Goal: Task Accomplishment & Management: Manage account settings

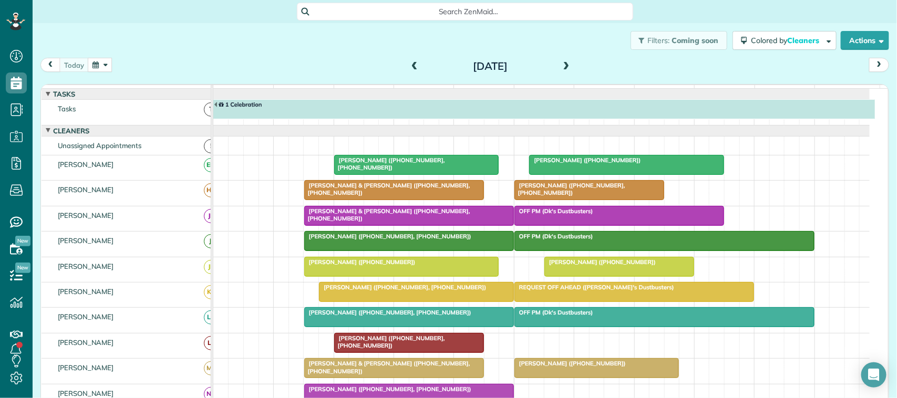
scroll to position [4, 4]
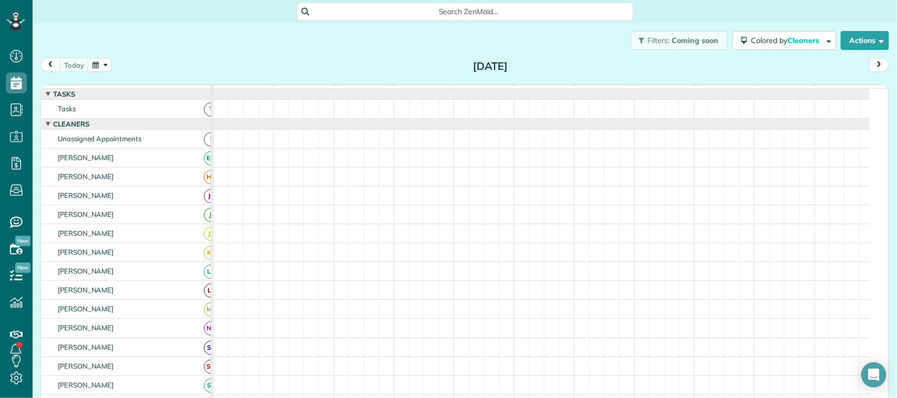
scroll to position [4, 4]
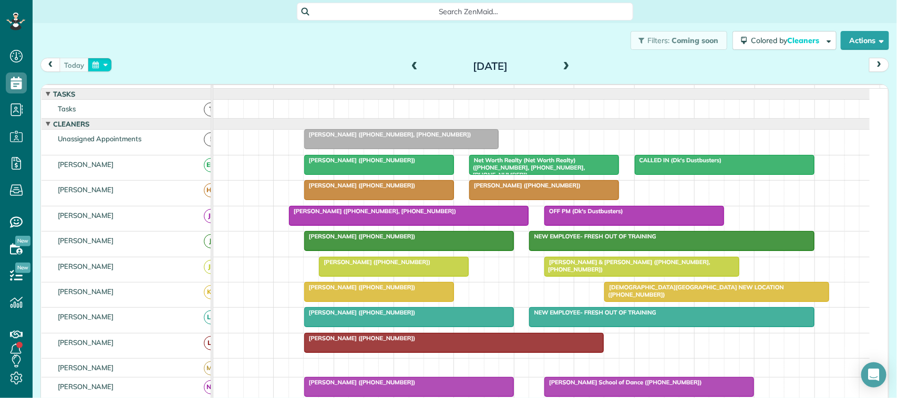
click at [112, 64] on button "button" at bounding box center [100, 65] width 24 height 14
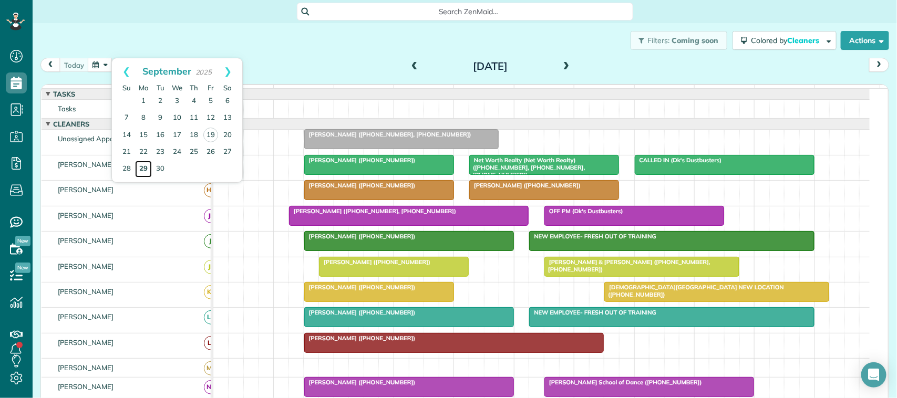
click at [146, 170] on link "29" at bounding box center [143, 169] width 17 height 17
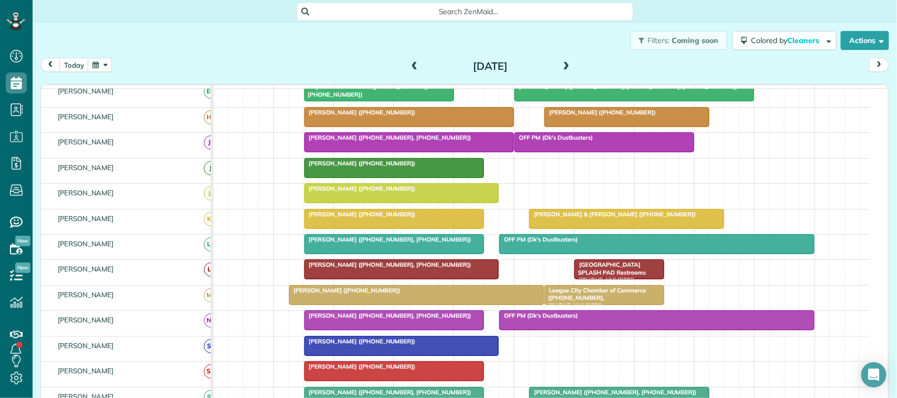
scroll to position [0, 0]
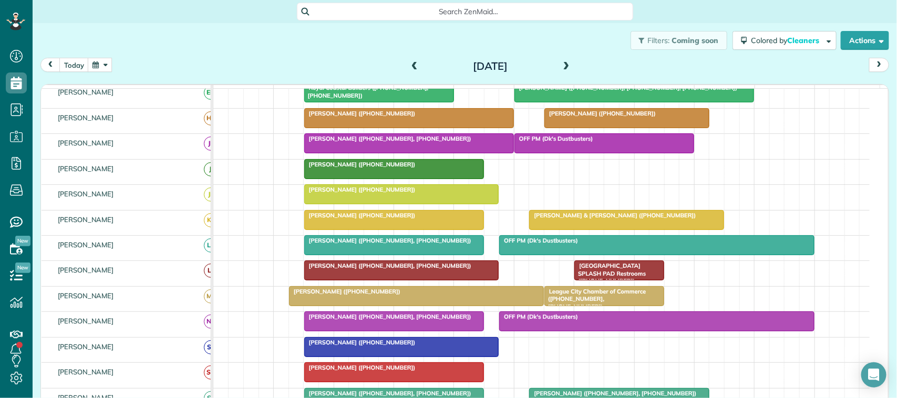
click at [94, 75] on div "today Monday Sep 29, 2025" at bounding box center [464, 67] width 848 height 19
click at [97, 68] on button "button" at bounding box center [100, 65] width 24 height 14
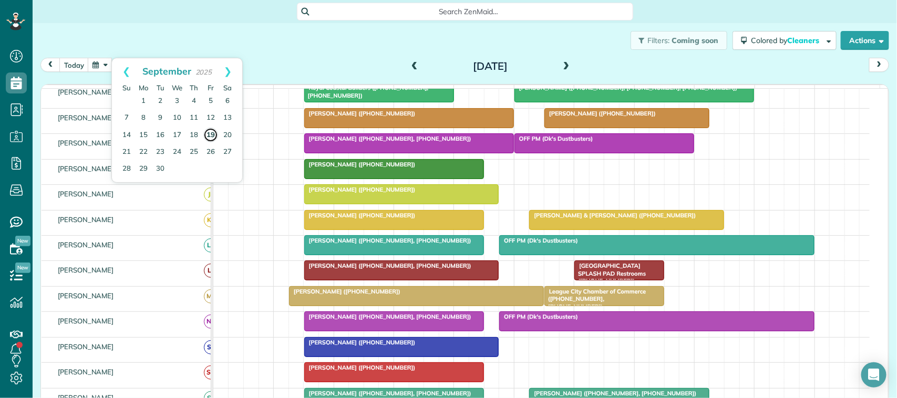
click at [211, 135] on link "19" at bounding box center [210, 135] width 15 height 15
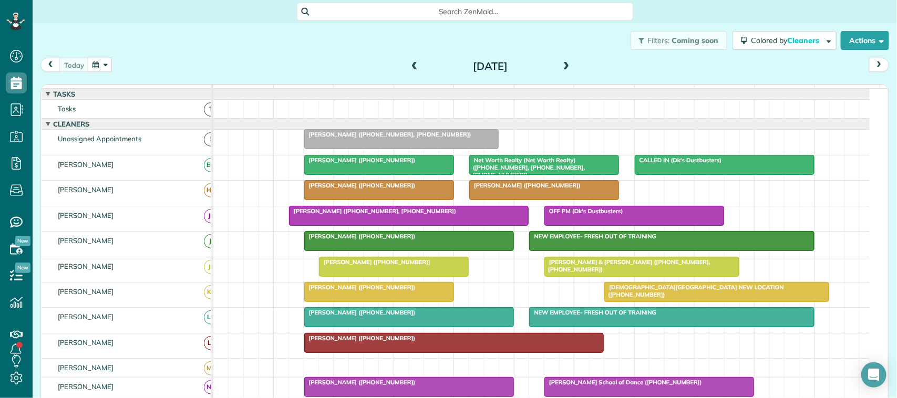
click at [363, 149] on div at bounding box center [402, 139] width 194 height 19
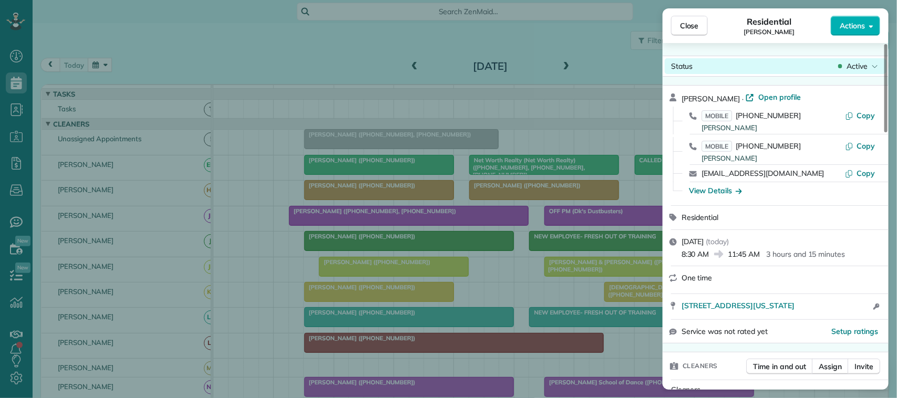
click at [855, 66] on span "Active" at bounding box center [856, 66] width 21 height 11
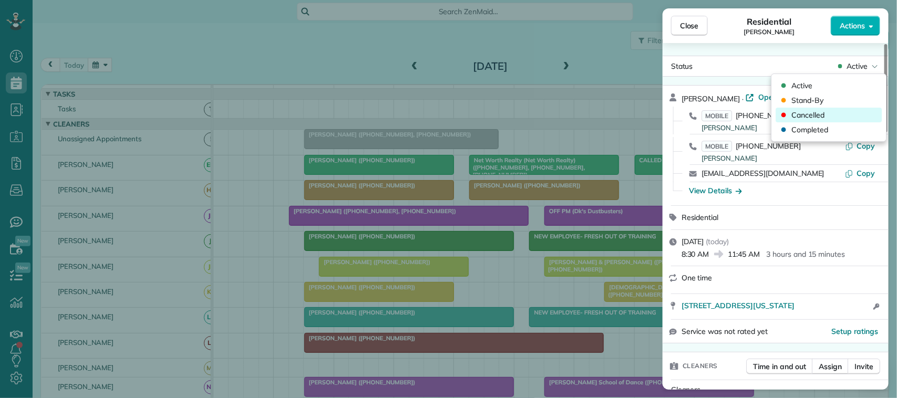
click at [845, 111] on div "Cancelled" at bounding box center [829, 115] width 106 height 15
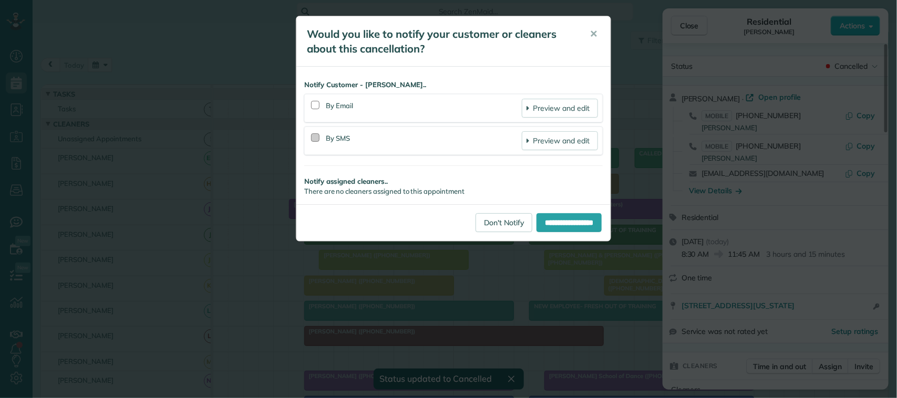
click at [318, 138] on div at bounding box center [315, 137] width 8 height 8
click at [315, 106] on div at bounding box center [315, 105] width 8 height 8
click at [550, 225] on input "**********" at bounding box center [568, 222] width 65 height 19
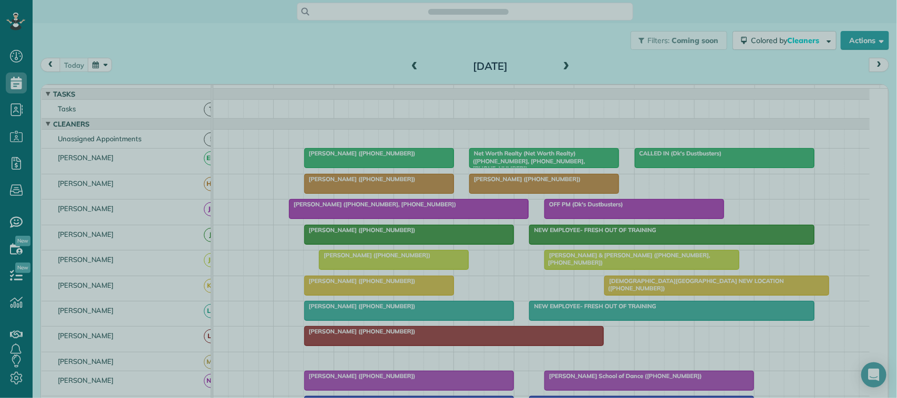
scroll to position [4, 4]
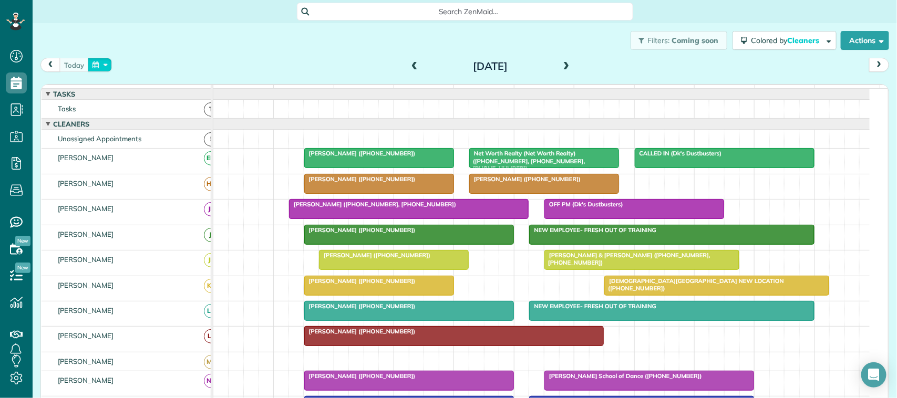
click at [96, 64] on button "button" at bounding box center [100, 65] width 24 height 14
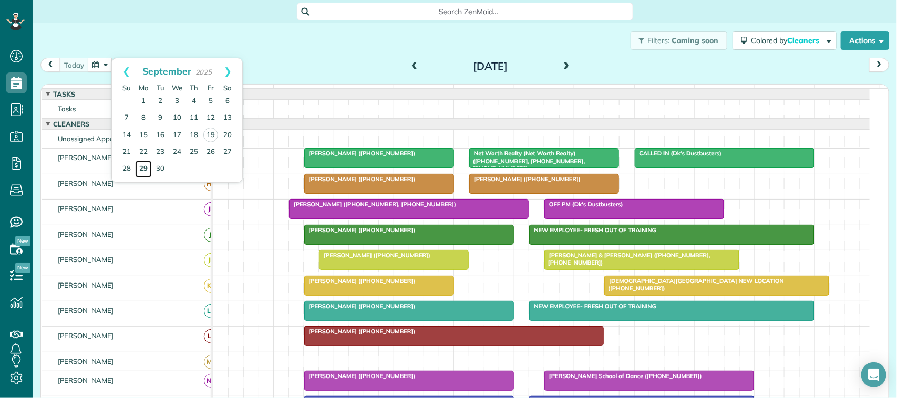
click at [143, 169] on link "29" at bounding box center [143, 169] width 17 height 17
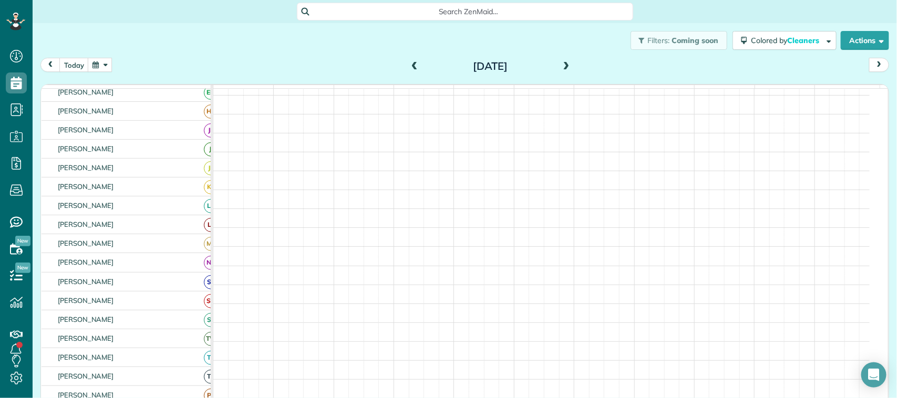
scroll to position [72, 0]
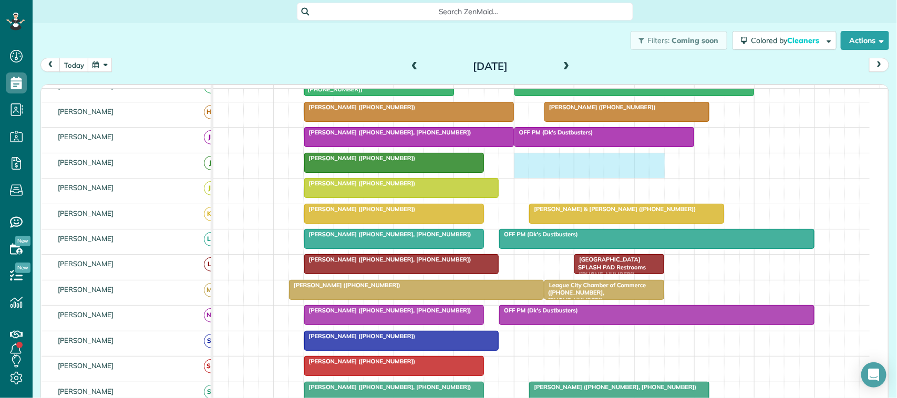
drag, startPoint x: 521, startPoint y: 177, endPoint x: 650, endPoint y: 177, distance: 129.2
click at [650, 177] on div "[PERSON_NAME] ([PHONE_NUMBER])" at bounding box center [541, 165] width 656 height 25
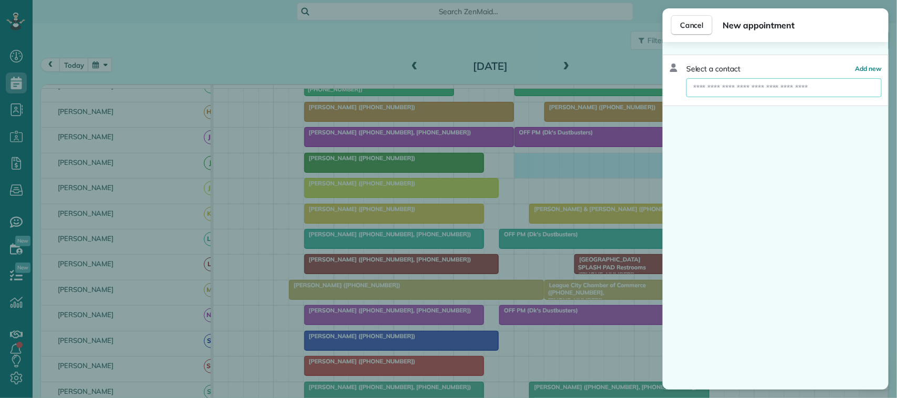
click at [750, 89] on input "text" at bounding box center [783, 87] width 195 height 19
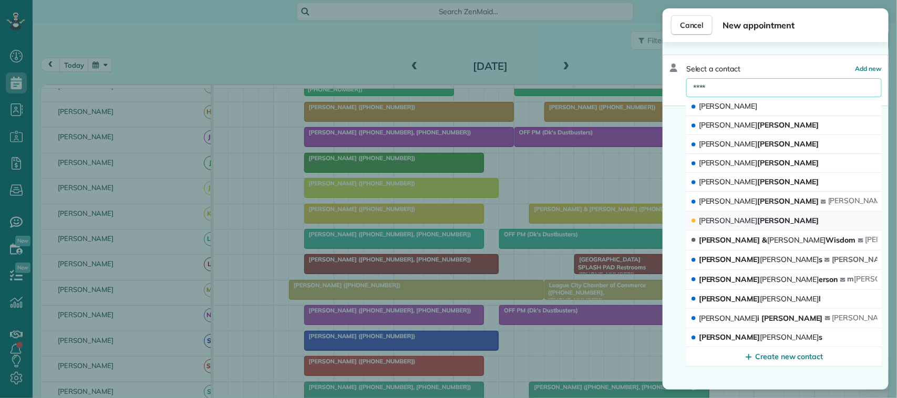
type input "****"
click at [757, 220] on button "[PERSON_NAME]" at bounding box center [783, 221] width 195 height 19
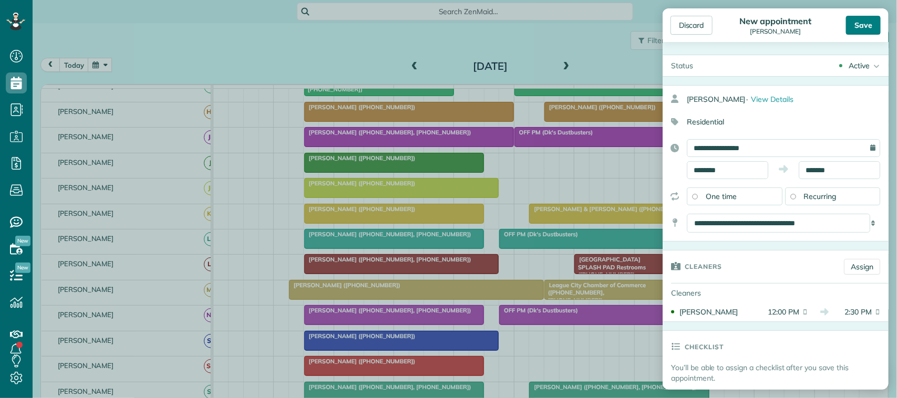
click at [865, 24] on div "Save" at bounding box center [863, 25] width 35 height 19
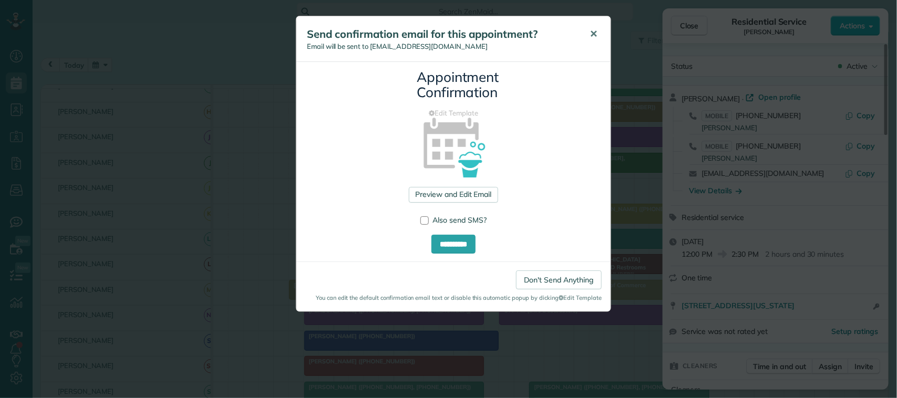
click at [589, 36] on span "✕" at bounding box center [593, 34] width 8 height 12
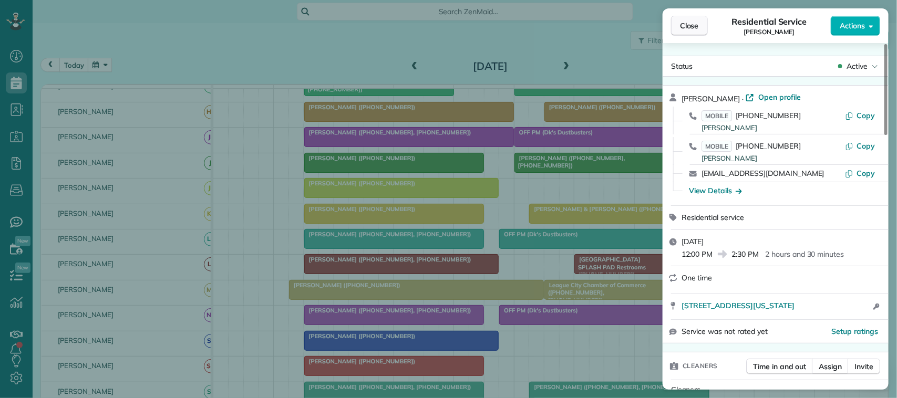
click at [692, 24] on span "Close" at bounding box center [689, 25] width 19 height 11
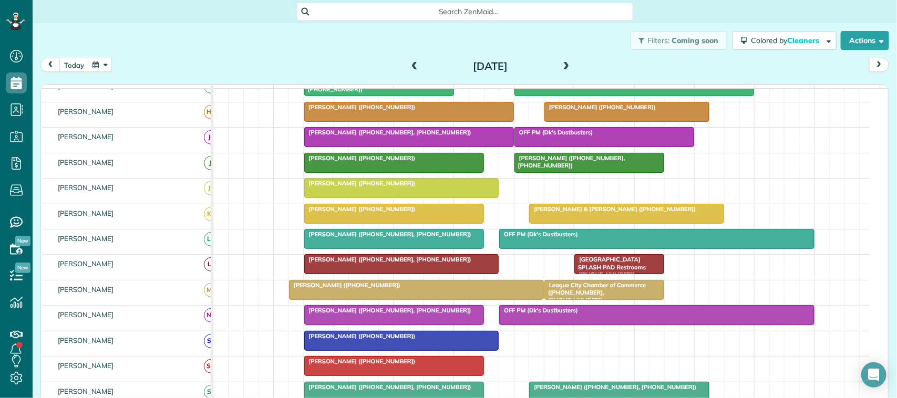
click at [571, 172] on div at bounding box center [589, 162] width 149 height 19
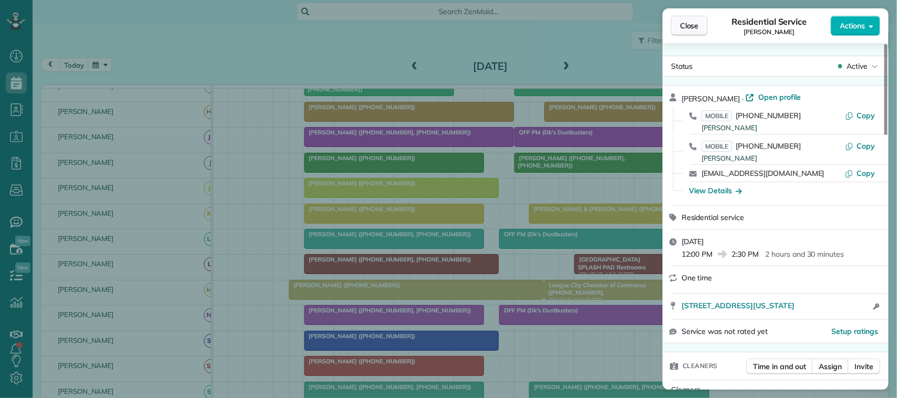
click at [690, 25] on span "Close" at bounding box center [689, 25] width 19 height 11
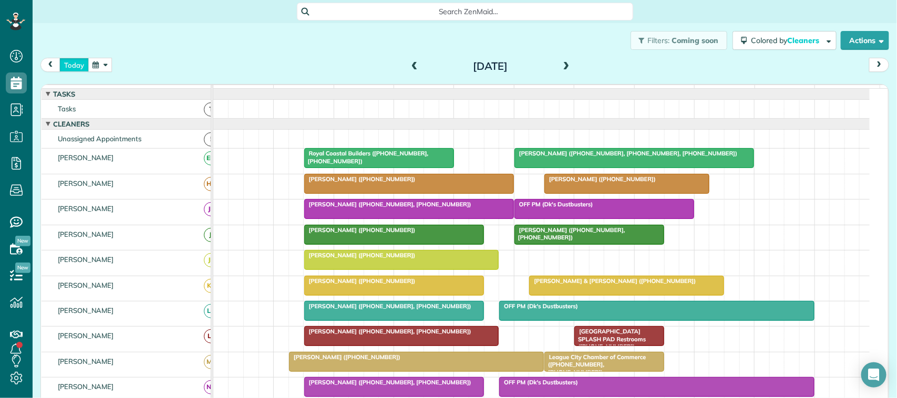
click at [75, 64] on button "today" at bounding box center [73, 65] width 29 height 14
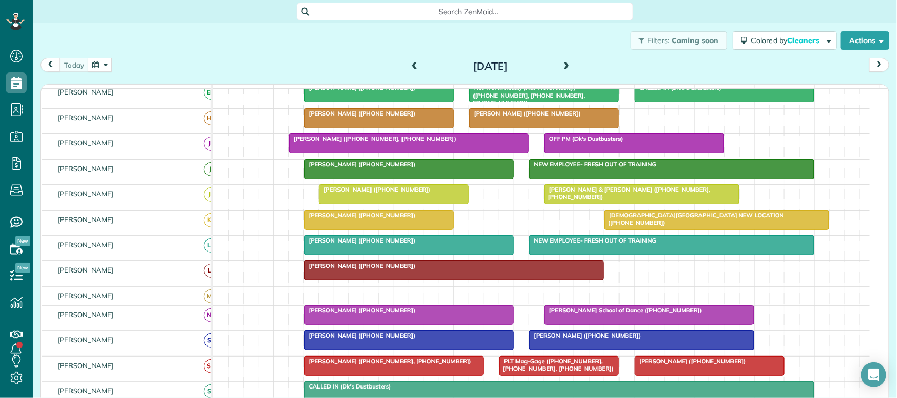
scroll to position [131, 0]
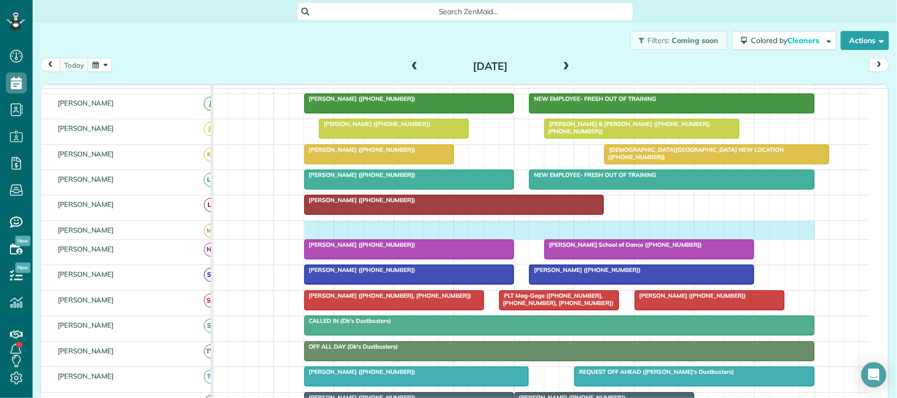
drag, startPoint x: 310, startPoint y: 243, endPoint x: 812, endPoint y: 238, distance: 501.7
click at [806, 237] on div at bounding box center [541, 230] width 656 height 18
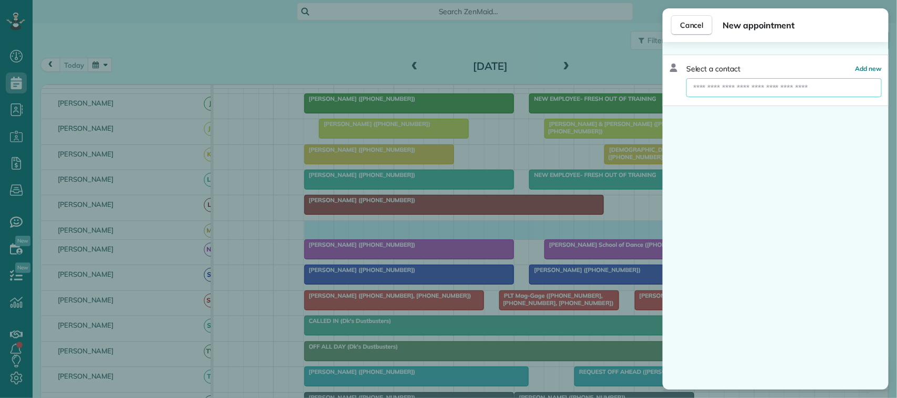
click at [730, 90] on input "text" at bounding box center [783, 87] width 195 height 19
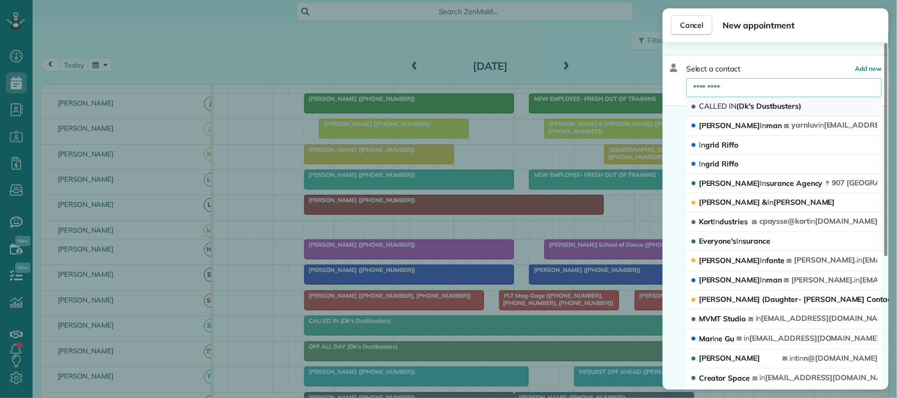
type input "*********"
click at [749, 108] on span "CALLED IN (Dk's Dustbusters)" at bounding box center [750, 105] width 102 height 9
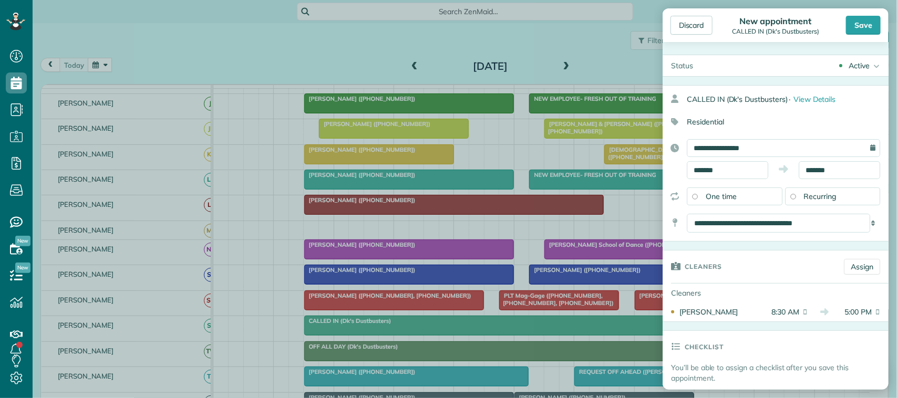
click at [884, 20] on div "Discard New appointment CALLED IN (Dk's Dustbusters) Save" at bounding box center [775, 25] width 226 height 34
click at [869, 21] on div "Save" at bounding box center [863, 25] width 35 height 19
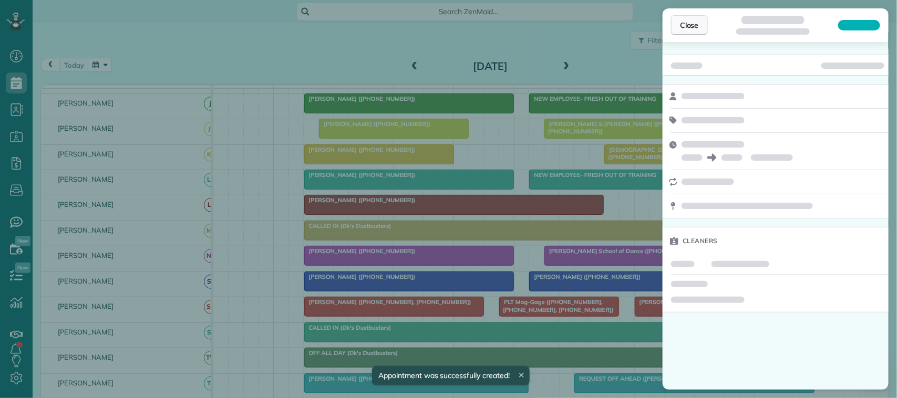
click at [683, 26] on span "Close" at bounding box center [689, 25] width 19 height 11
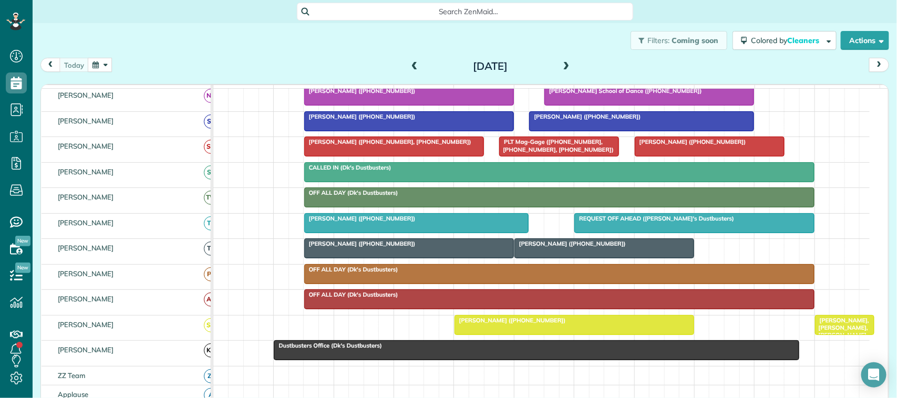
scroll to position [263, 0]
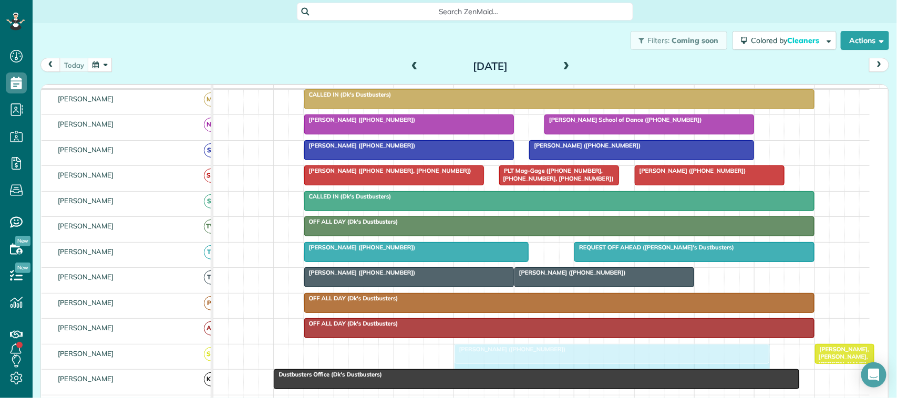
drag, startPoint x: 691, startPoint y: 364, endPoint x: 763, endPoint y: 364, distance: 72.0
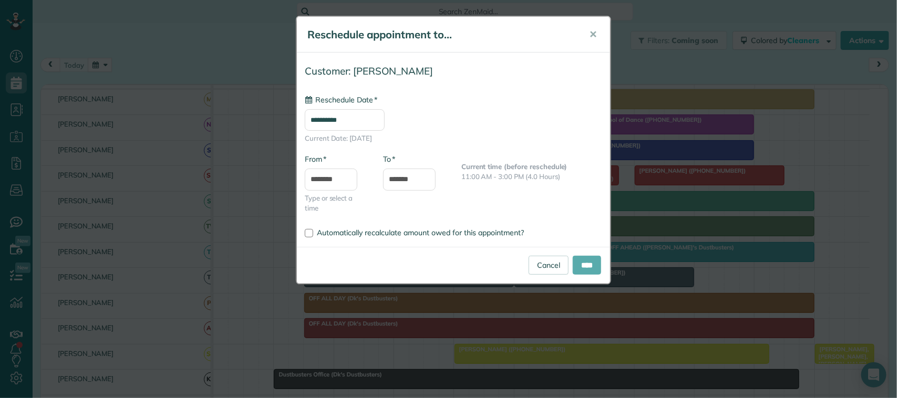
type input "**********"
click at [592, 268] on input "****" at bounding box center [587, 265] width 28 height 19
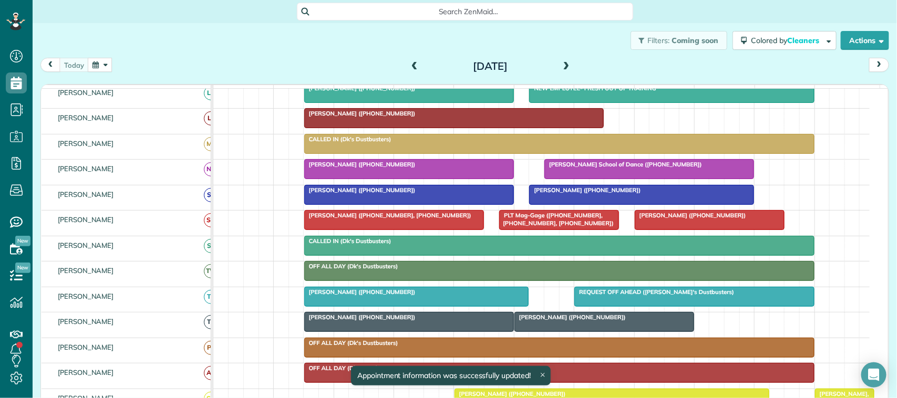
scroll to position [0, 0]
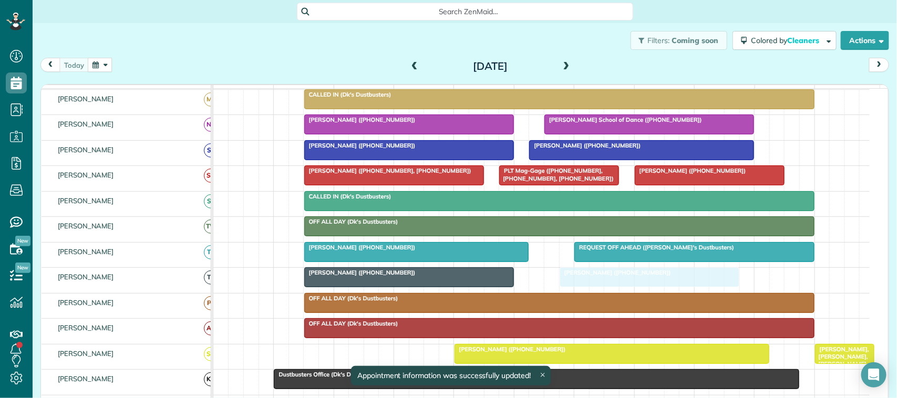
drag, startPoint x: 575, startPoint y: 289, endPoint x: 613, endPoint y: 293, distance: 38.0
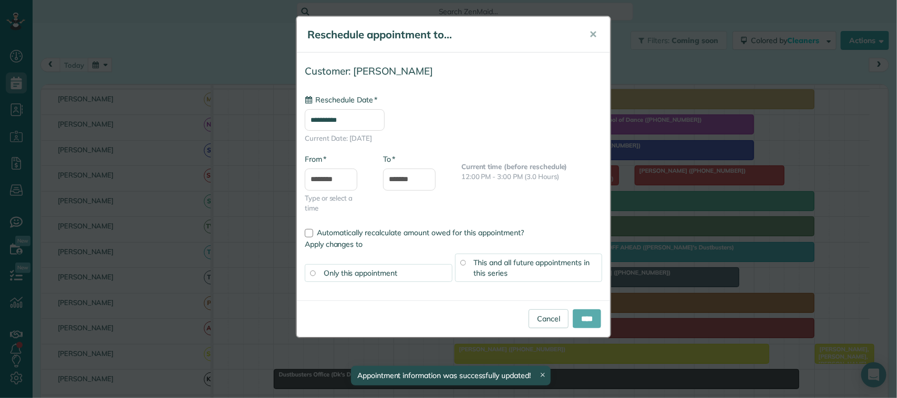
type input "**********"
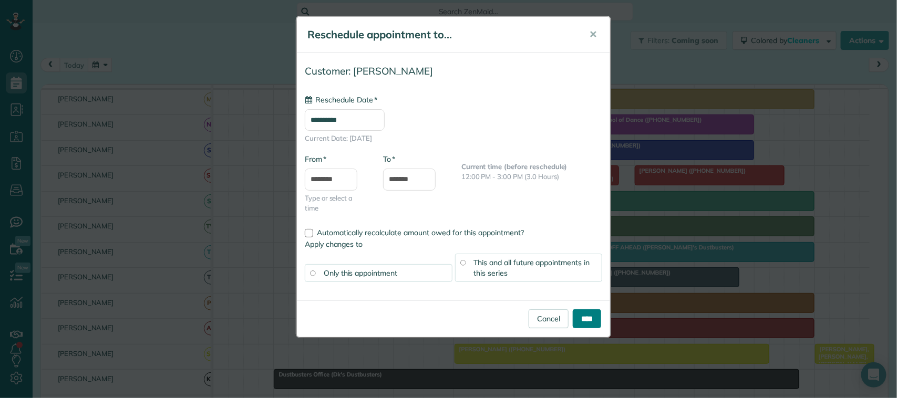
click at [578, 317] on input "****" at bounding box center [587, 318] width 28 height 19
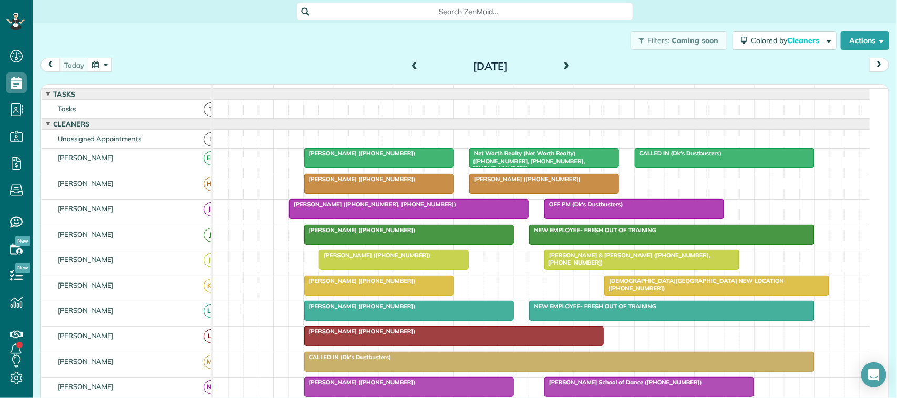
click at [88, 58] on button "button" at bounding box center [100, 65] width 24 height 14
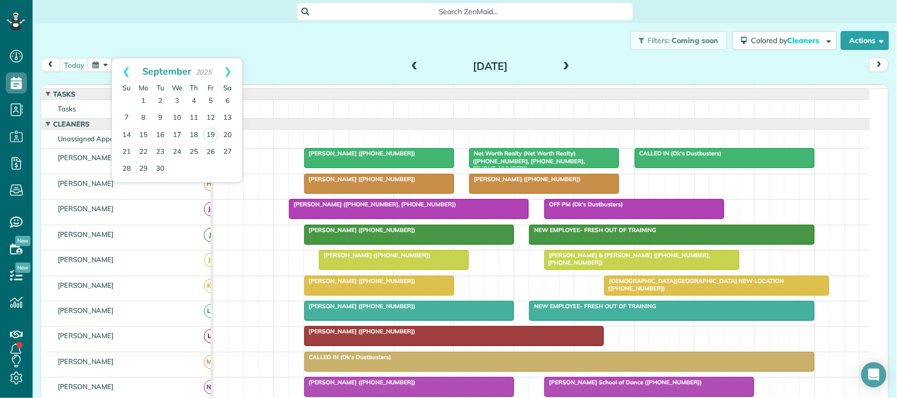
click at [138, 64] on div "Prev Next [DATE]" at bounding box center [177, 68] width 130 height 20
click at [151, 33] on div "Filters: Coming soon Colored by Cleaners Color by Cleaner Color by Team Color b…" at bounding box center [465, 40] width 864 height 35
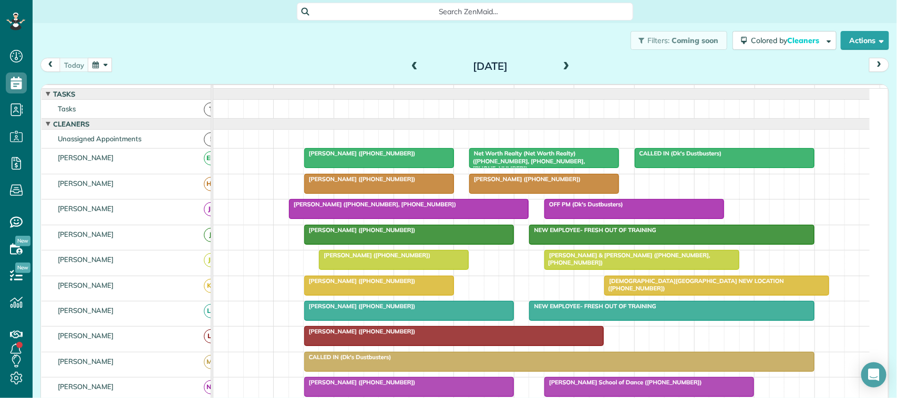
click at [100, 64] on button "button" at bounding box center [100, 65] width 24 height 14
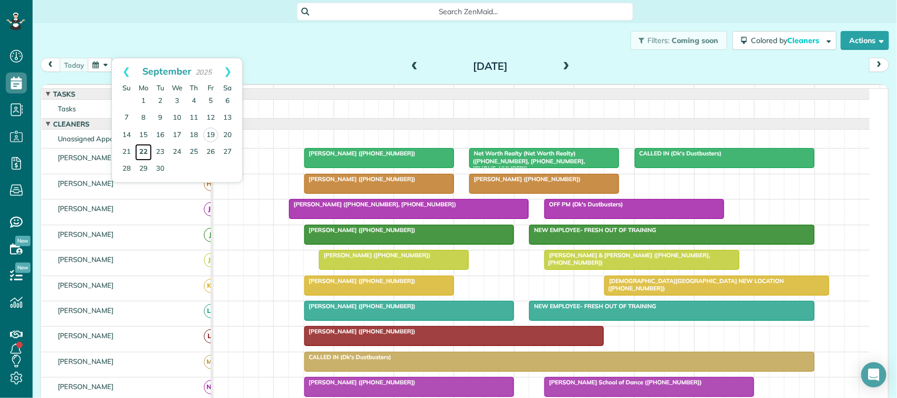
click at [147, 153] on link "22" at bounding box center [143, 152] width 17 height 17
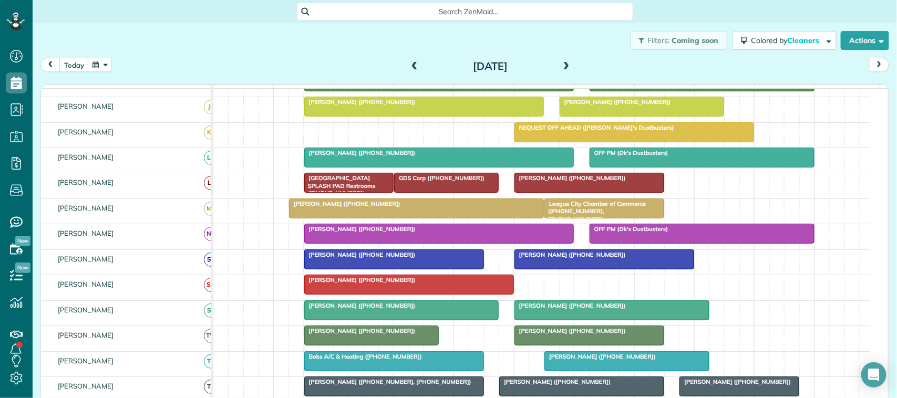
scroll to position [197, 0]
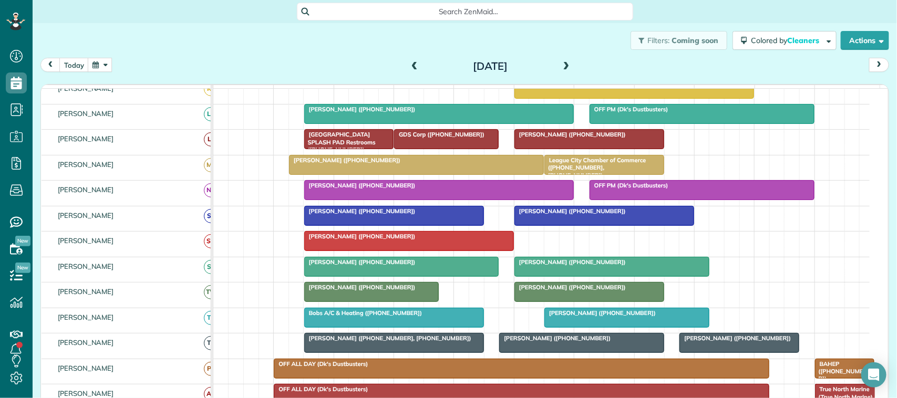
click at [563, 62] on span at bounding box center [567, 66] width 12 height 9
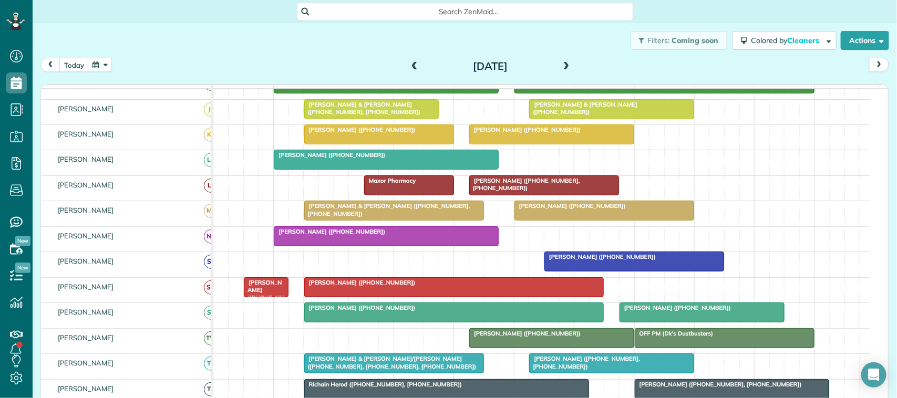
scroll to position [269, 0]
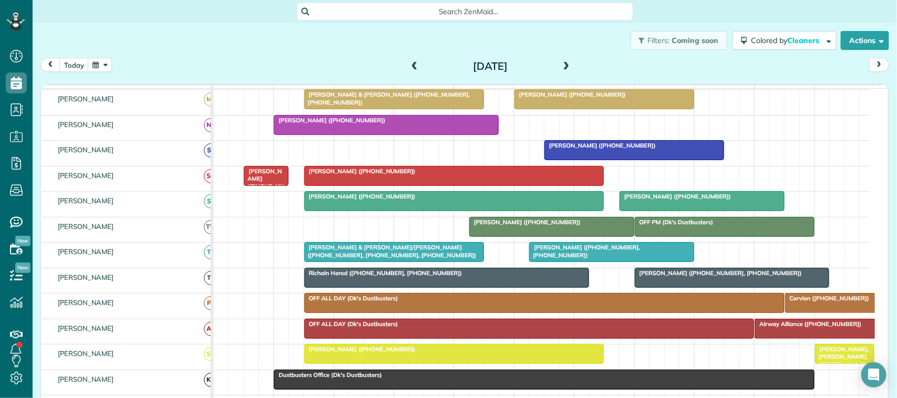
click at [566, 65] on span at bounding box center [567, 66] width 12 height 9
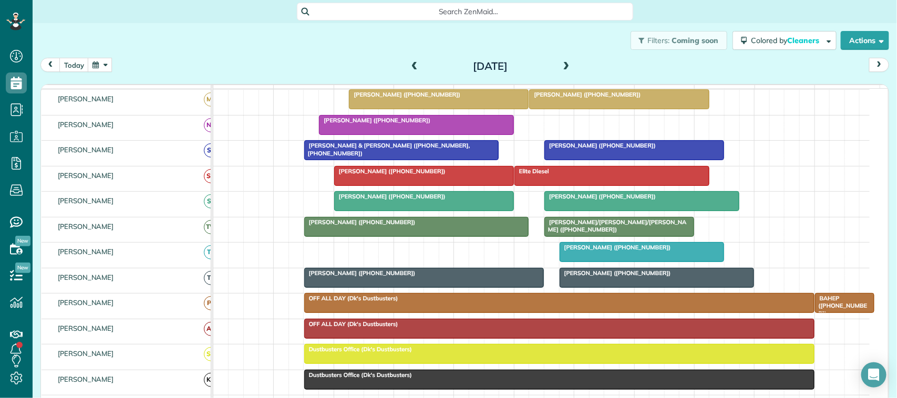
click at [403, 277] on div "[PERSON_NAME] ([PHONE_NUMBER])" at bounding box center [424, 273] width 234 height 7
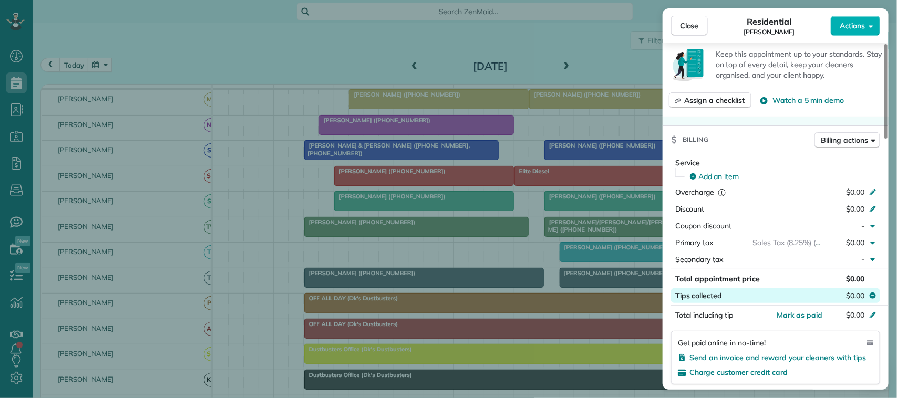
scroll to position [394, 0]
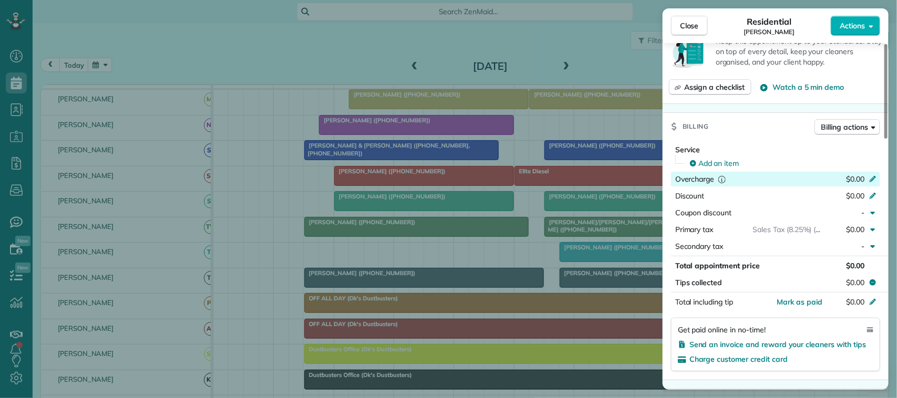
click at [858, 179] on span "$0.00" at bounding box center [855, 178] width 18 height 9
click at [865, 177] on input "*****" at bounding box center [847, 179] width 44 height 15
type input "****"
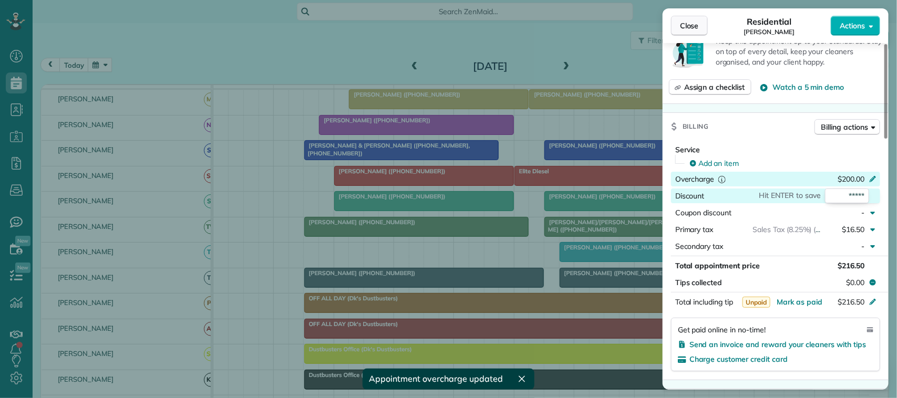
click at [699, 22] on span "Close" at bounding box center [689, 25] width 19 height 11
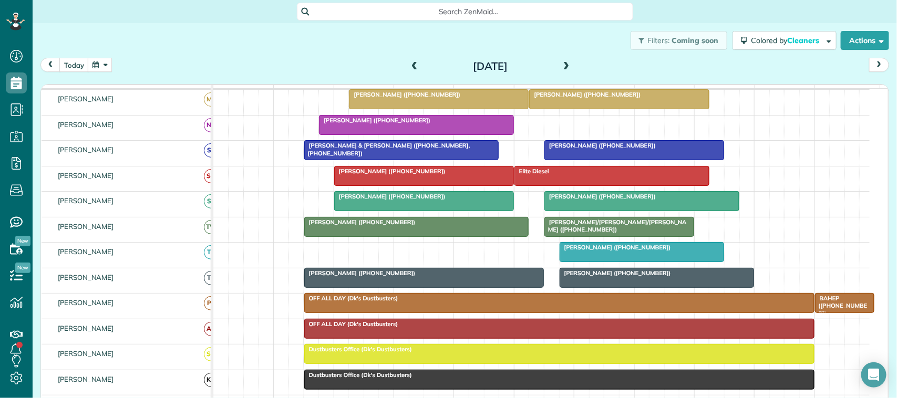
click at [562, 64] on span at bounding box center [567, 66] width 12 height 9
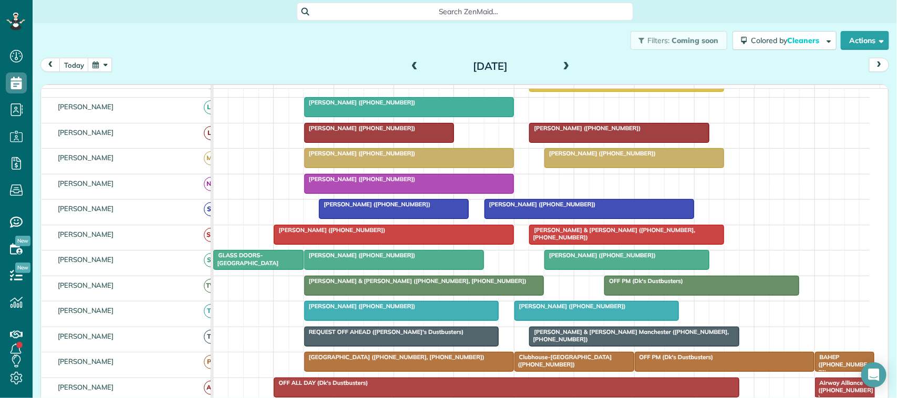
scroll to position [269, 0]
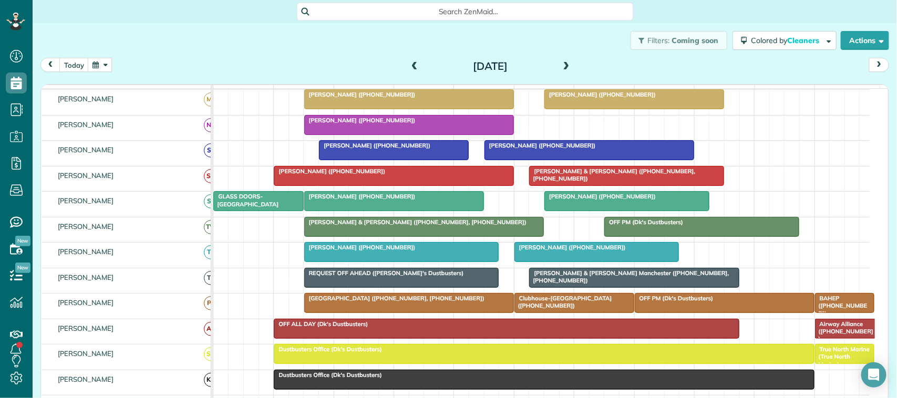
click at [561, 67] on span at bounding box center [567, 66] width 12 height 9
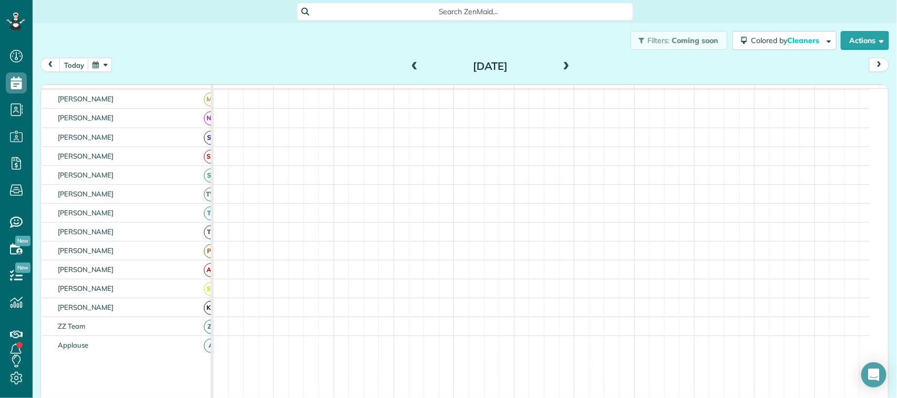
scroll to position [263, 0]
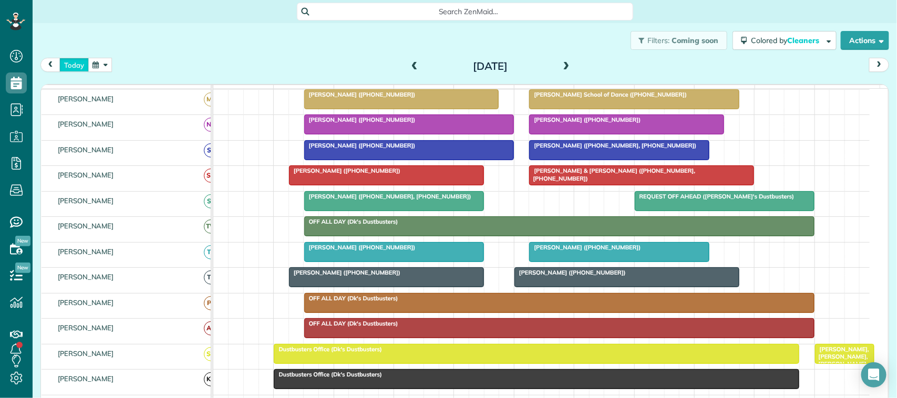
click at [74, 64] on button "today" at bounding box center [73, 65] width 29 height 14
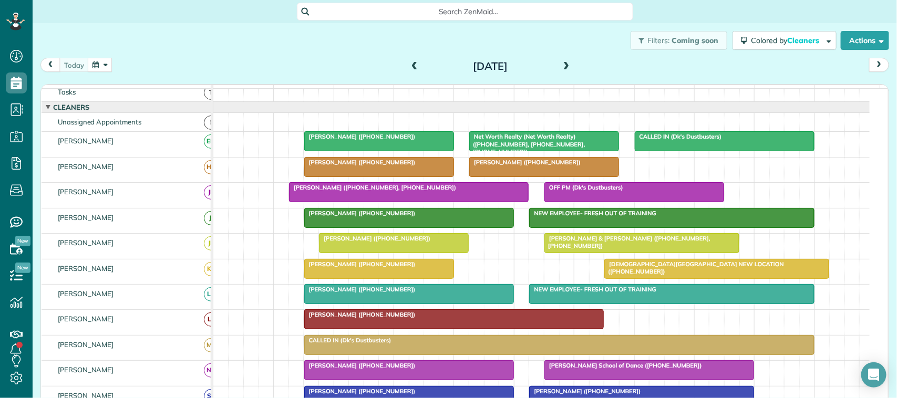
scroll to position [0, 0]
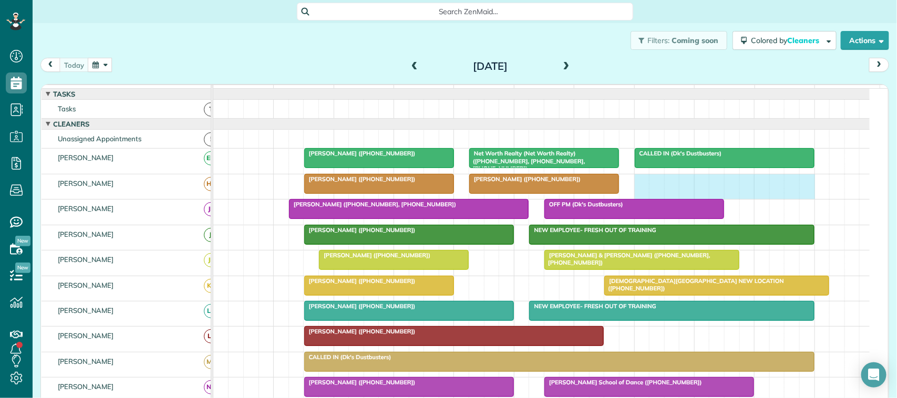
drag, startPoint x: 640, startPoint y: 196, endPoint x: 805, endPoint y: 195, distance: 165.0
click at [805, 195] on div "[PERSON_NAME] ([PHONE_NUMBER]) [PERSON_NAME] ([PHONE_NUMBER])" at bounding box center [541, 186] width 656 height 25
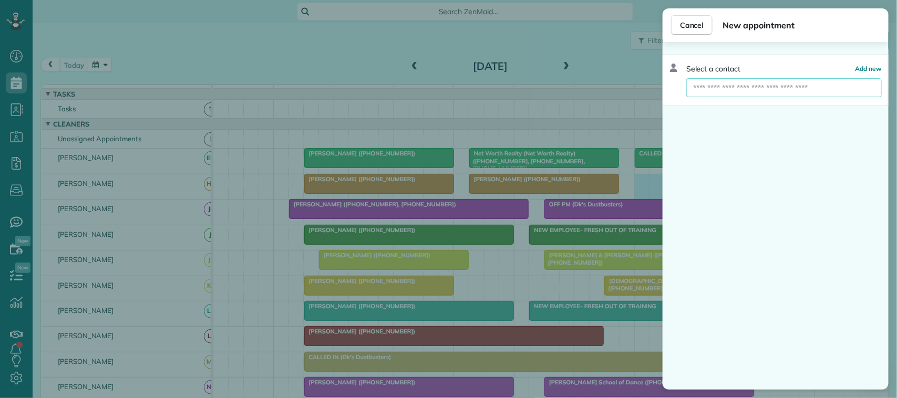
click at [747, 88] on input "text" at bounding box center [783, 87] width 195 height 19
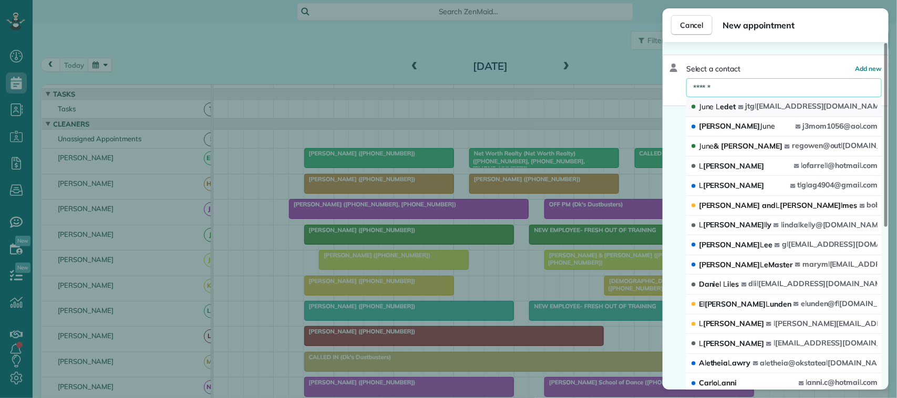
type input "******"
click at [749, 105] on button "[PERSON_NAME] jtg l [EMAIL_ADDRESS][DOMAIN_NAME]" at bounding box center [783, 107] width 195 height 20
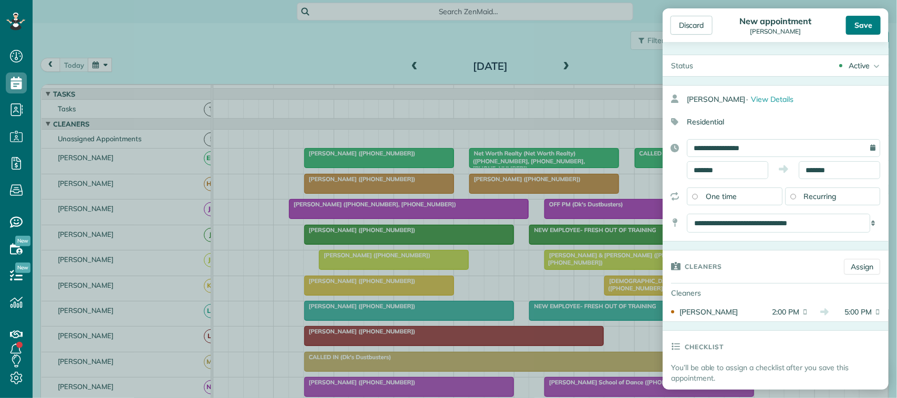
click at [868, 27] on div "Save" at bounding box center [863, 25] width 35 height 19
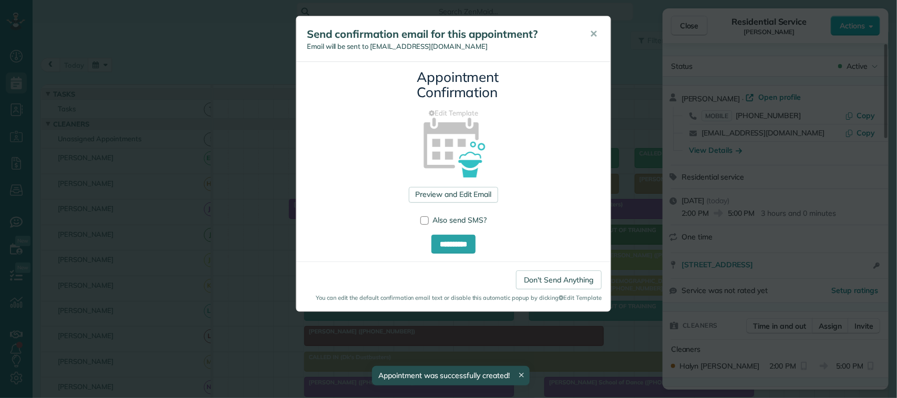
click at [597, 28] on button "✕" at bounding box center [594, 34] width 24 height 25
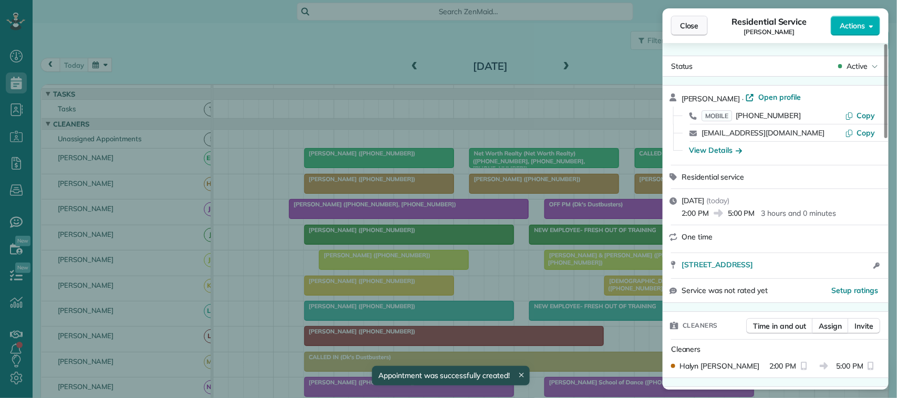
click at [681, 30] on span "Close" at bounding box center [689, 25] width 19 height 11
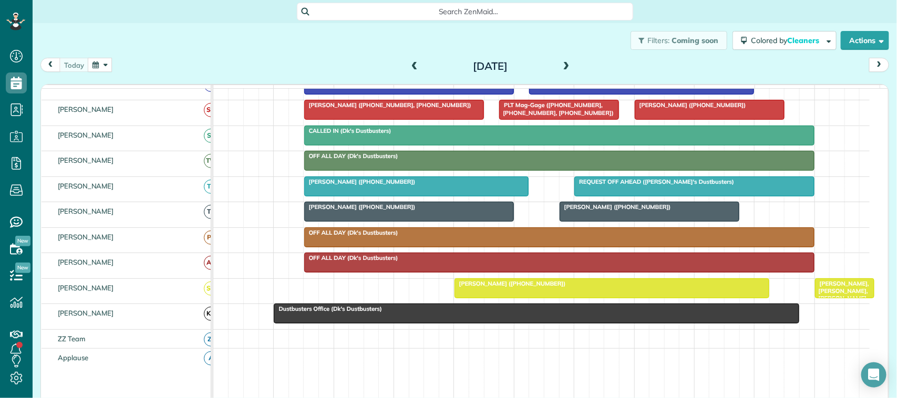
scroll to position [277, 0]
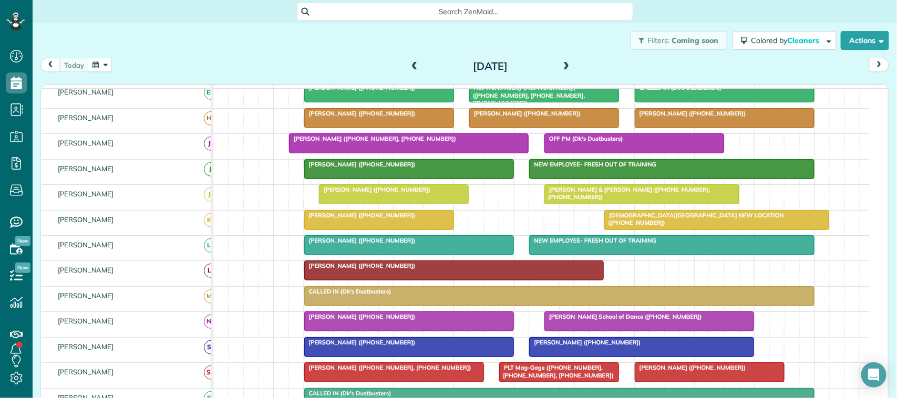
click at [581, 255] on div at bounding box center [672, 245] width 284 height 19
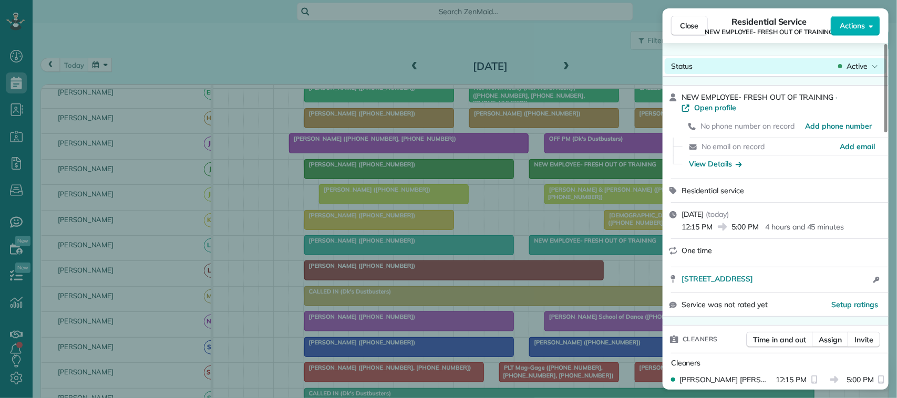
click at [858, 66] on span "Active" at bounding box center [856, 66] width 21 height 11
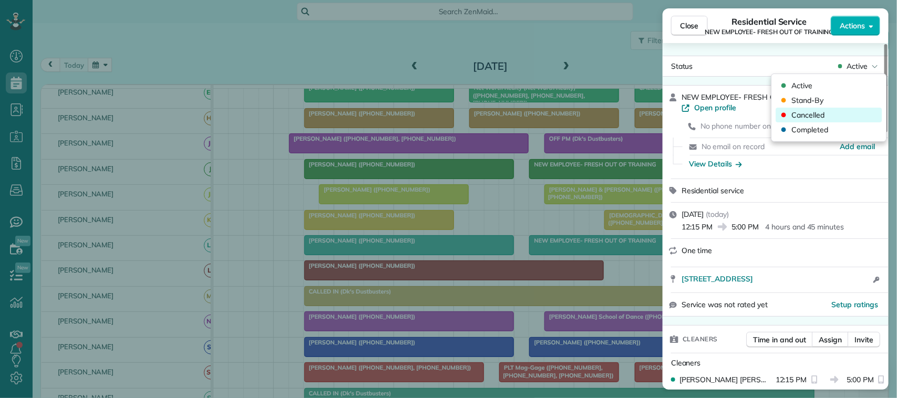
click at [842, 113] on div "Cancelled" at bounding box center [829, 115] width 106 height 15
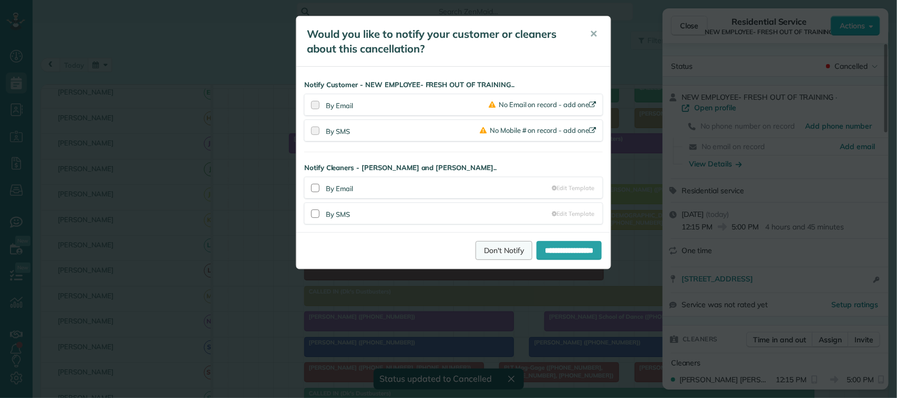
click at [493, 248] on link "Don't Notify" at bounding box center [503, 250] width 57 height 19
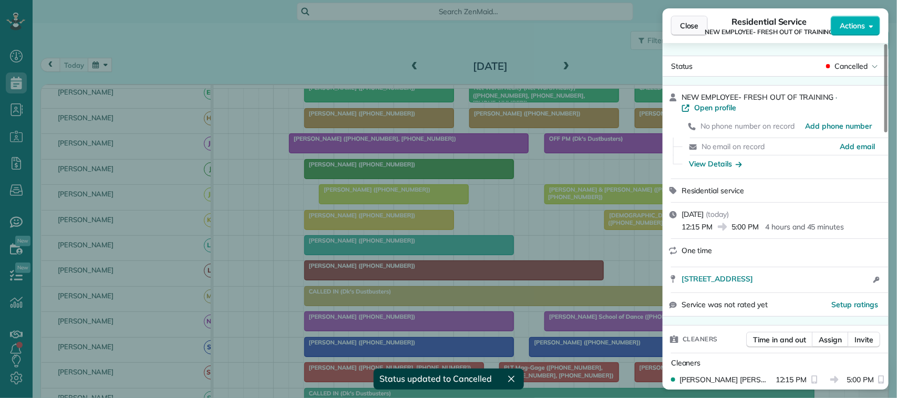
click at [683, 29] on span "Close" at bounding box center [689, 25] width 19 height 11
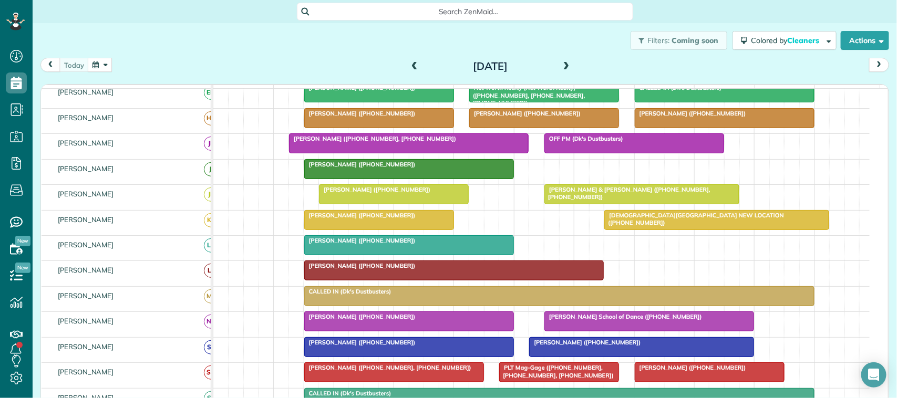
click at [599, 331] on div at bounding box center [649, 321] width 209 height 19
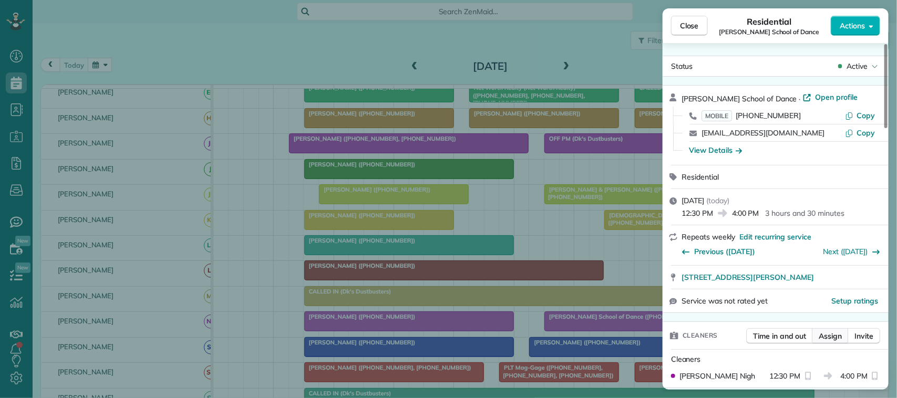
click at [823, 331] on button "Assign" at bounding box center [830, 336] width 37 height 16
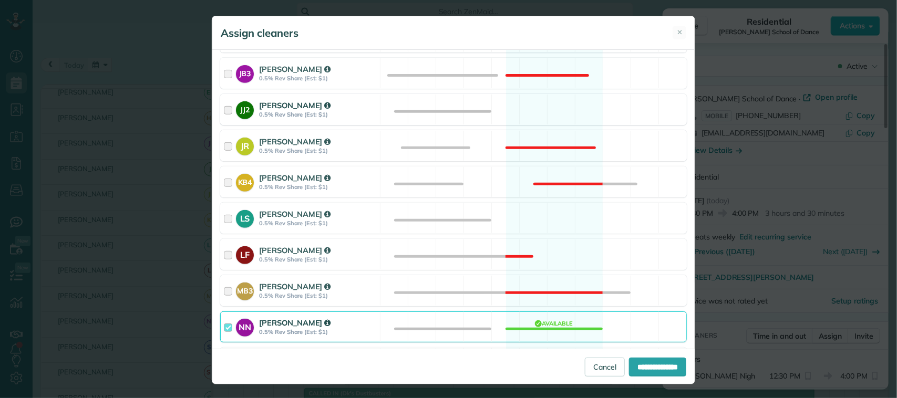
click at [344, 116] on strong "0.5% Rev Share (Est: $1)" at bounding box center [318, 114] width 118 height 7
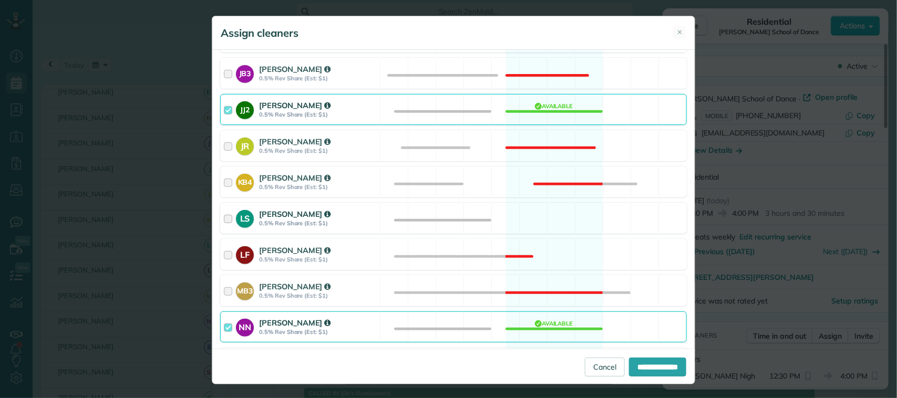
click at [358, 212] on div "[PERSON_NAME]" at bounding box center [318, 214] width 118 height 11
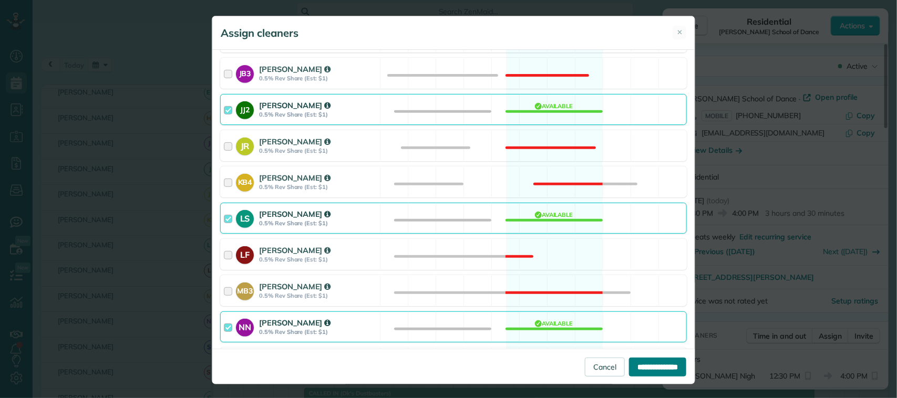
click at [629, 359] on input "**********" at bounding box center [657, 367] width 57 height 19
type input "**********"
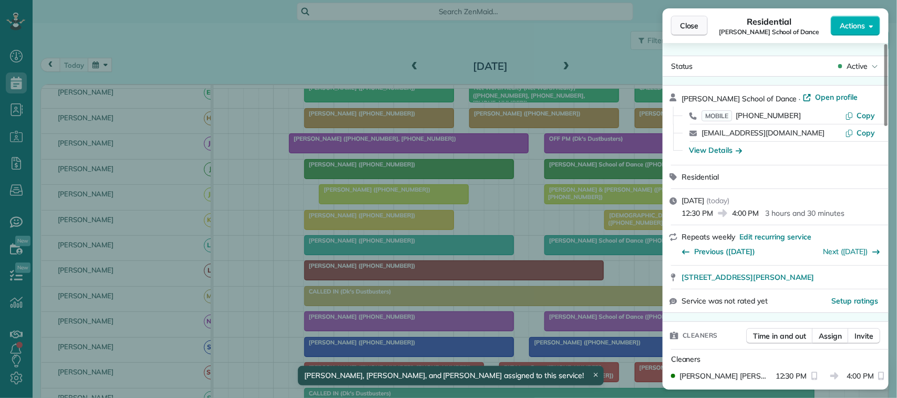
click at [683, 26] on span "Close" at bounding box center [689, 25] width 19 height 11
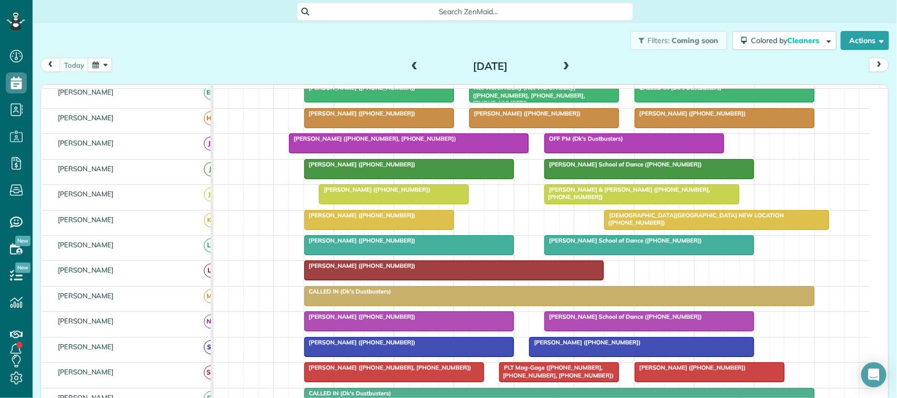
click at [561, 179] on div at bounding box center [649, 169] width 209 height 19
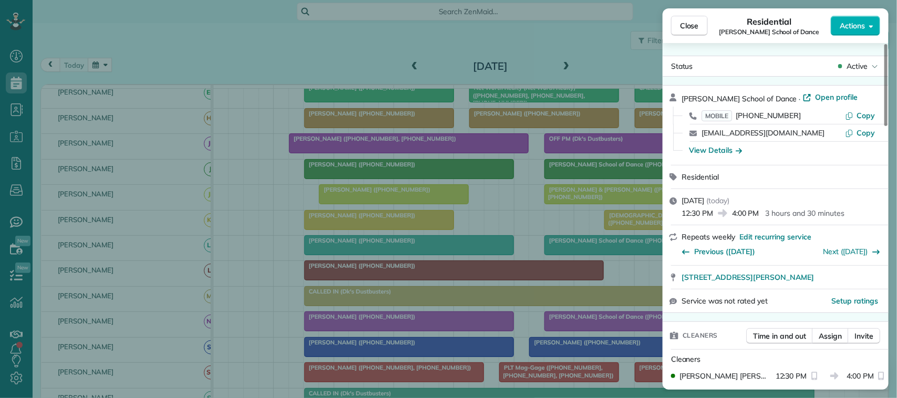
click at [96, 79] on div "Close Residential [PERSON_NAME] School of Dance Actions Status Active [PERSON_N…" at bounding box center [448, 199] width 897 height 398
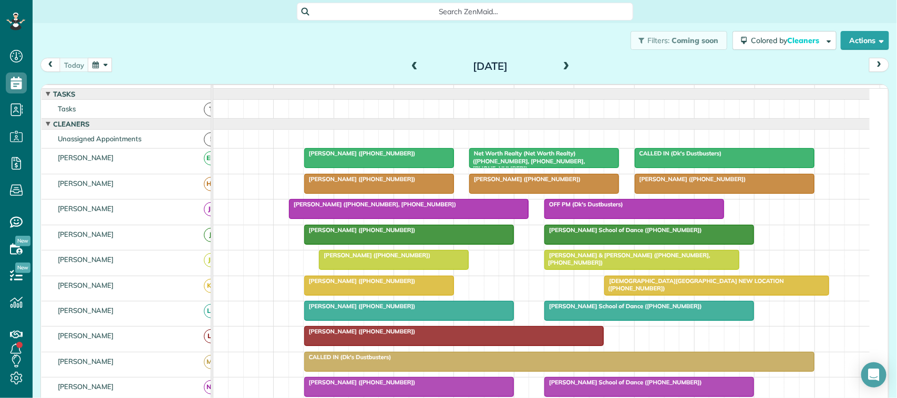
scroll to position [66, 0]
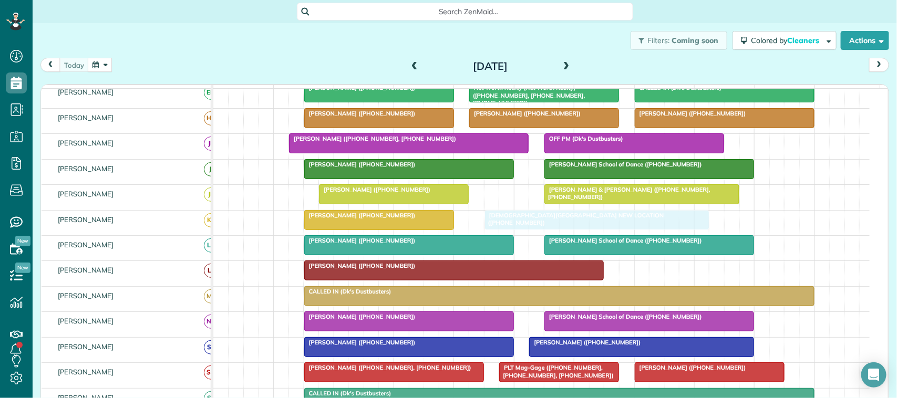
drag, startPoint x: 624, startPoint y: 229, endPoint x: 496, endPoint y: 235, distance: 127.8
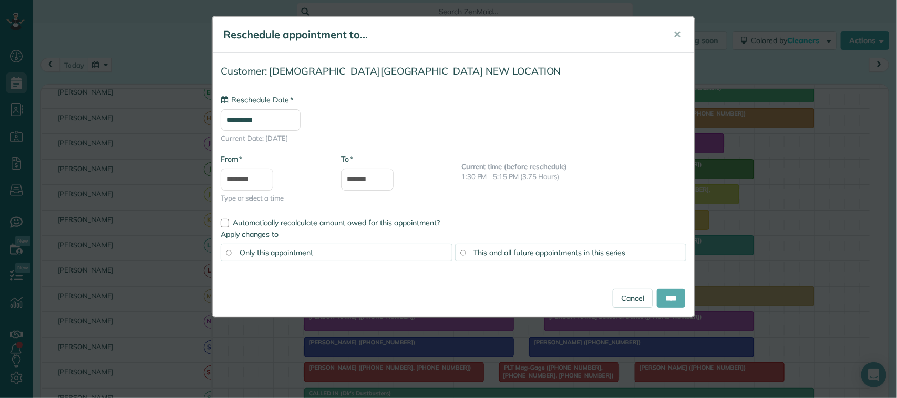
type input "**********"
click at [663, 306] on input "****" at bounding box center [671, 298] width 28 height 19
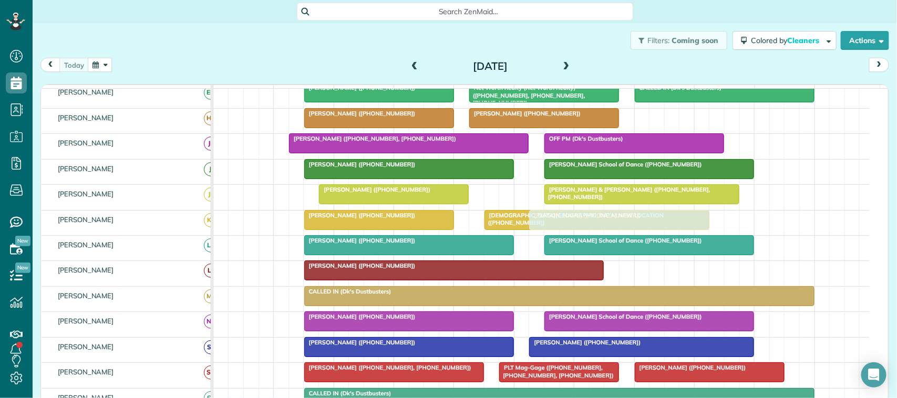
drag, startPoint x: 672, startPoint y: 122, endPoint x: 572, endPoint y: 220, distance: 140.1
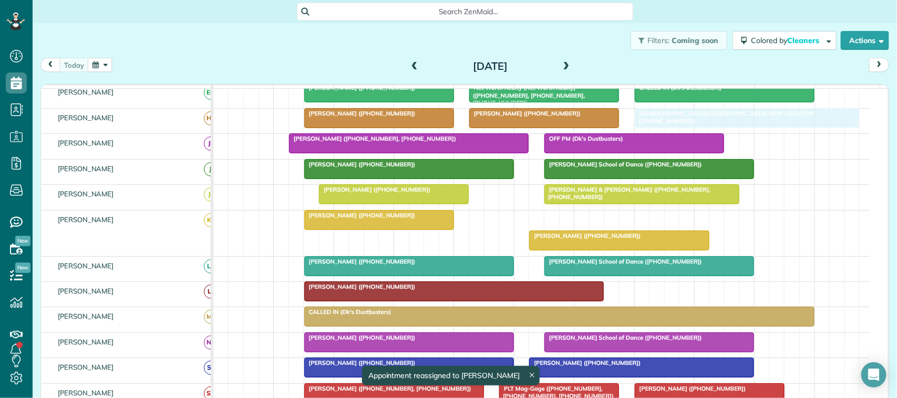
drag, startPoint x: 552, startPoint y: 230, endPoint x: 701, endPoint y: 137, distance: 175.8
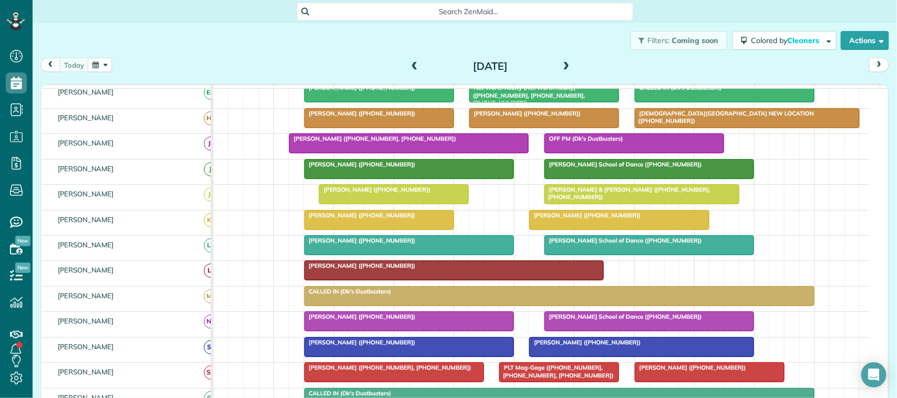
click at [98, 69] on button "button" at bounding box center [100, 65] width 24 height 14
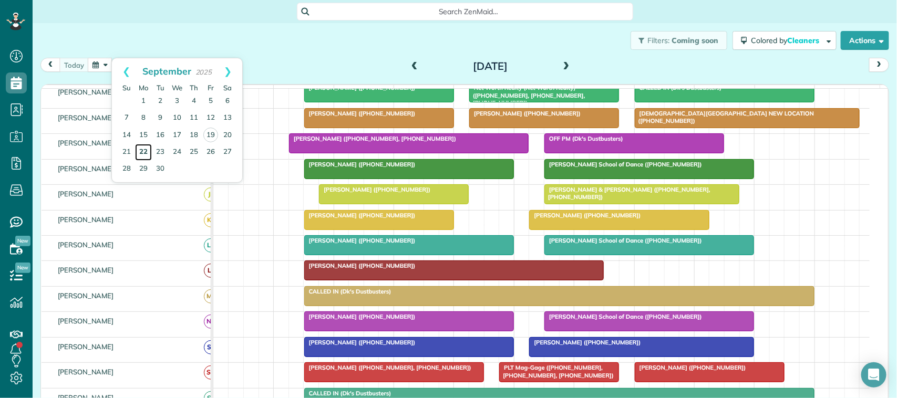
click at [141, 152] on link "22" at bounding box center [143, 152] width 17 height 17
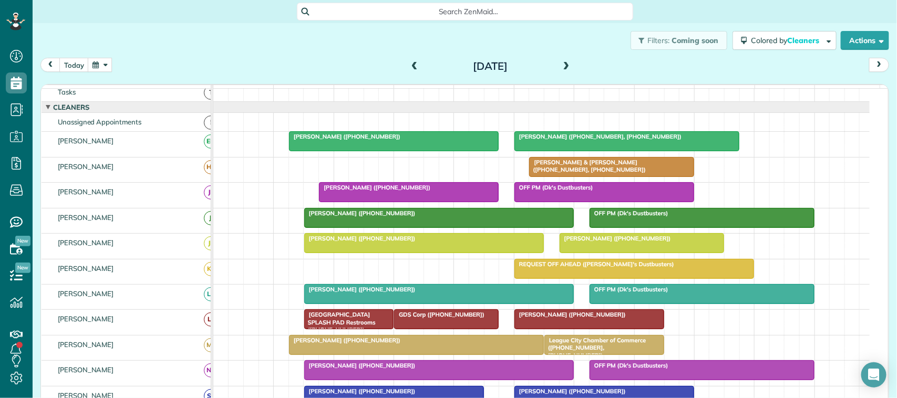
scroll to position [0, 0]
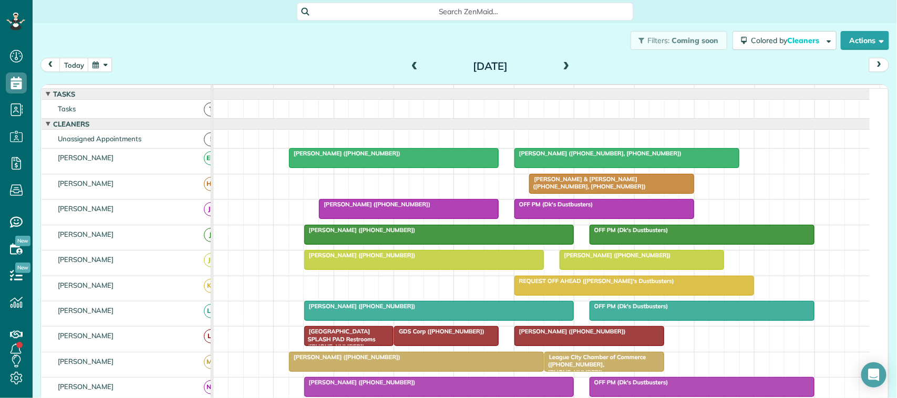
click at [563, 68] on span at bounding box center [567, 66] width 12 height 9
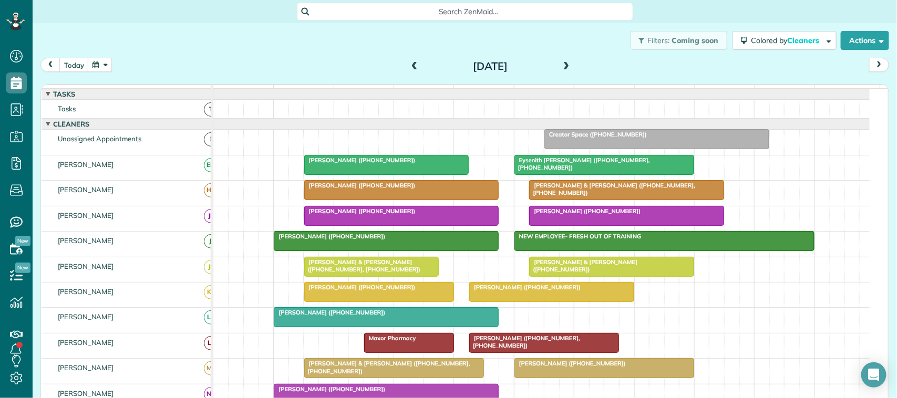
click at [410, 67] on span at bounding box center [415, 66] width 12 height 9
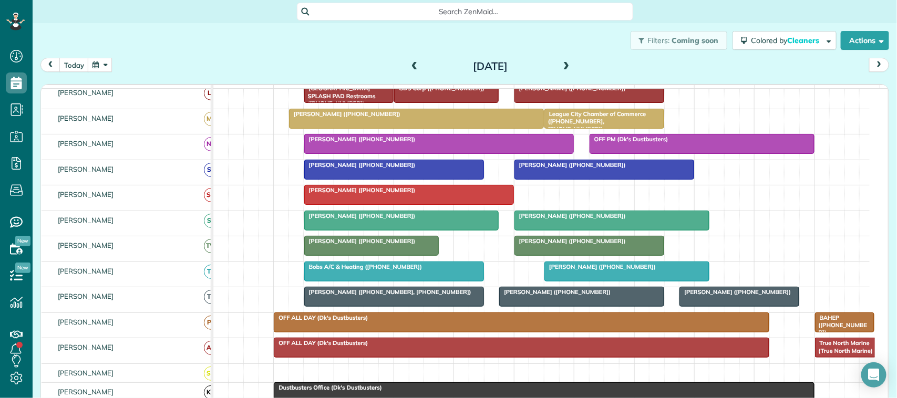
scroll to position [263, 0]
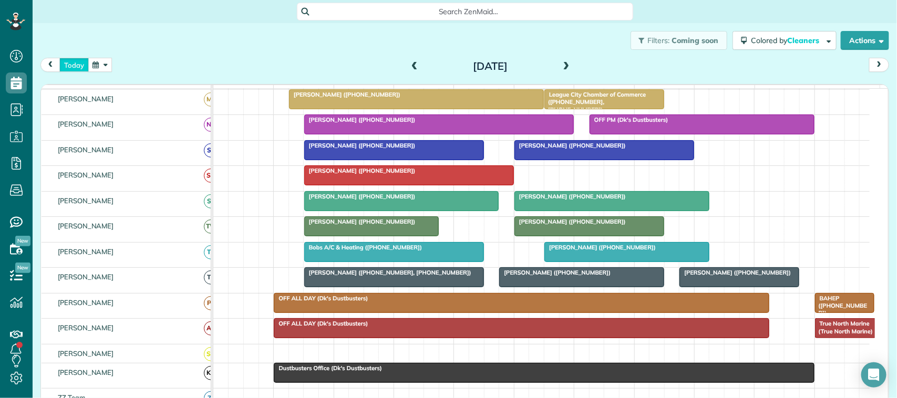
click at [80, 61] on button "today" at bounding box center [73, 65] width 29 height 14
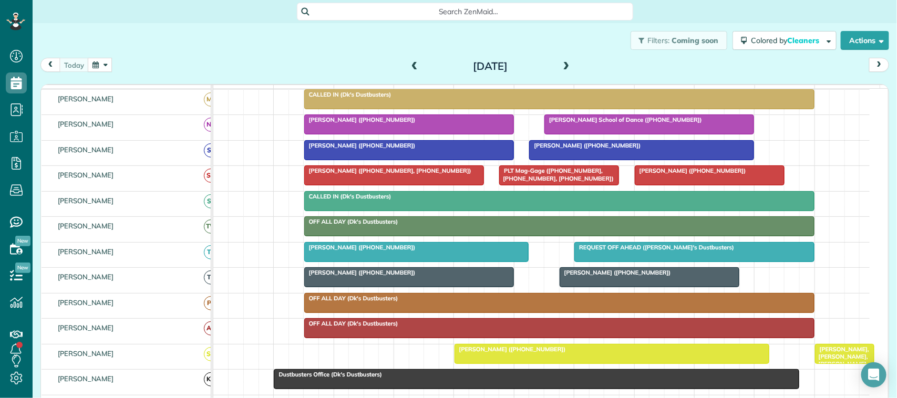
click at [570, 287] on div at bounding box center [649, 277] width 179 height 19
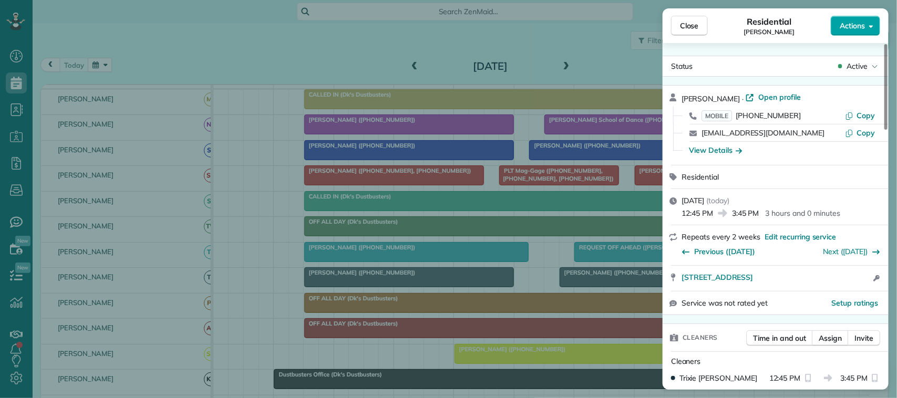
click at [844, 32] on button "Actions" at bounding box center [855, 26] width 49 height 20
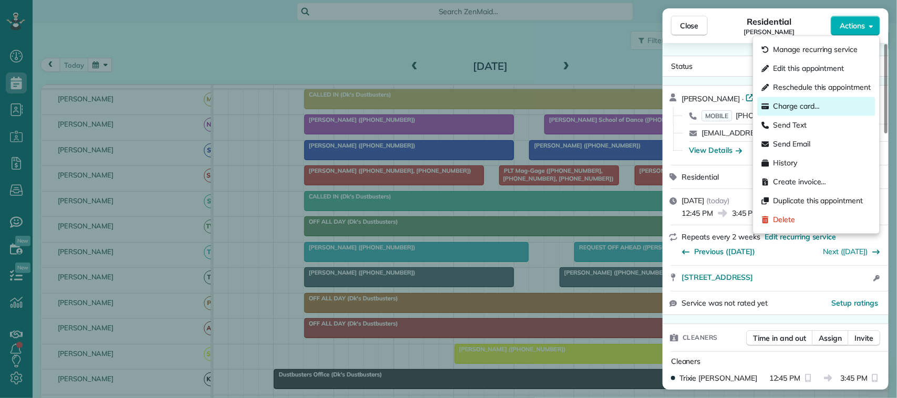
click at [823, 101] on div "Charge card…" at bounding box center [817, 106] width 118 height 19
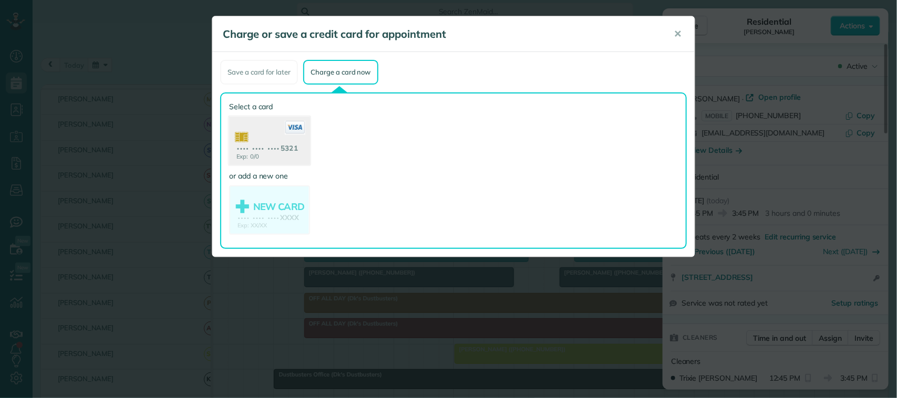
click at [282, 132] on use at bounding box center [269, 142] width 81 height 51
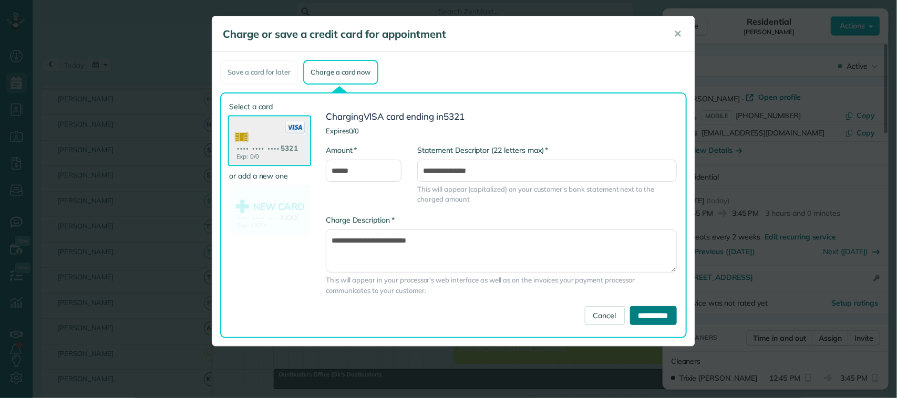
click at [644, 310] on input "**********" at bounding box center [653, 315] width 47 height 19
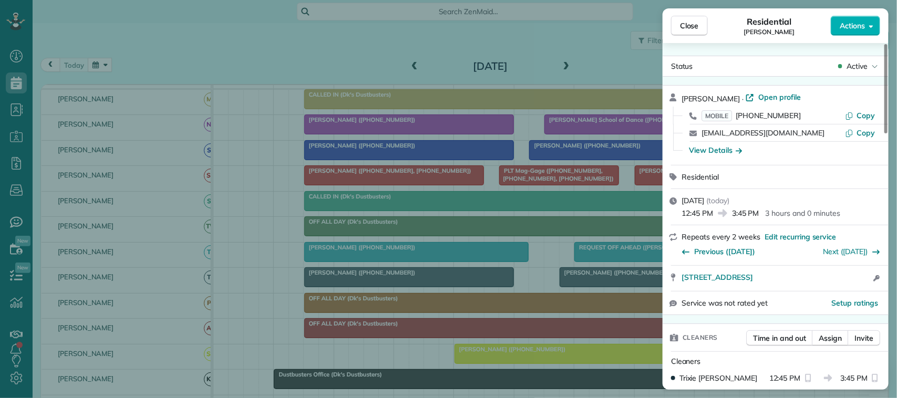
click at [691, 37] on div "Close Residential [PERSON_NAME] Actions" at bounding box center [775, 25] width 226 height 35
click at [686, 22] on span "Close" at bounding box center [689, 25] width 19 height 11
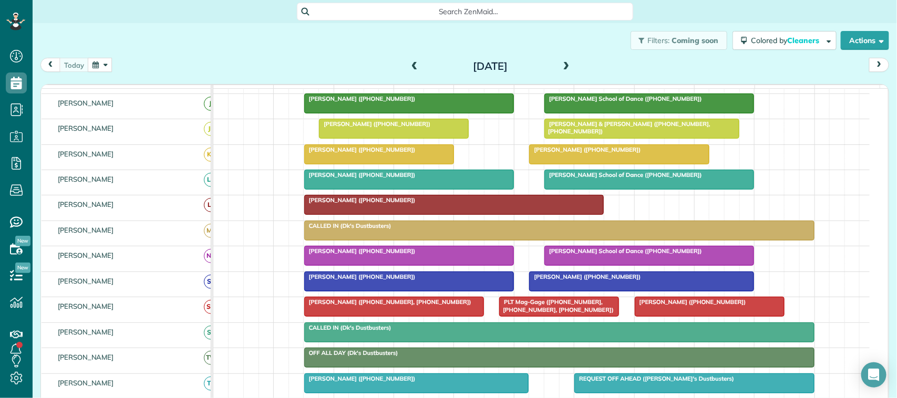
scroll to position [66, 0]
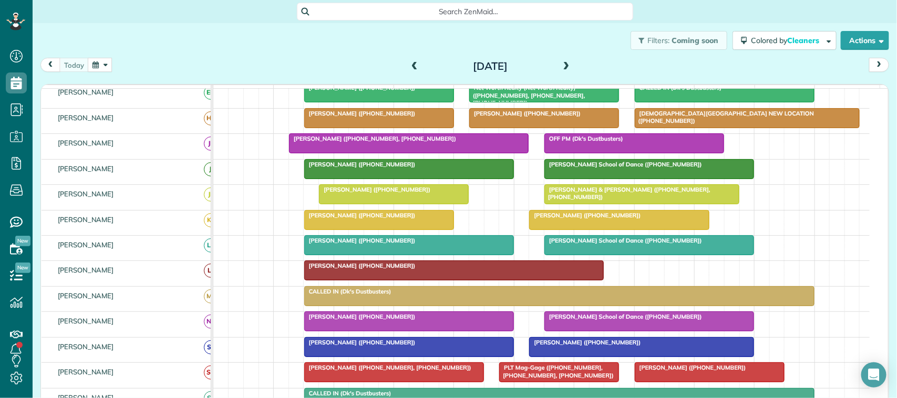
click at [606, 204] on div at bounding box center [642, 194] width 194 height 19
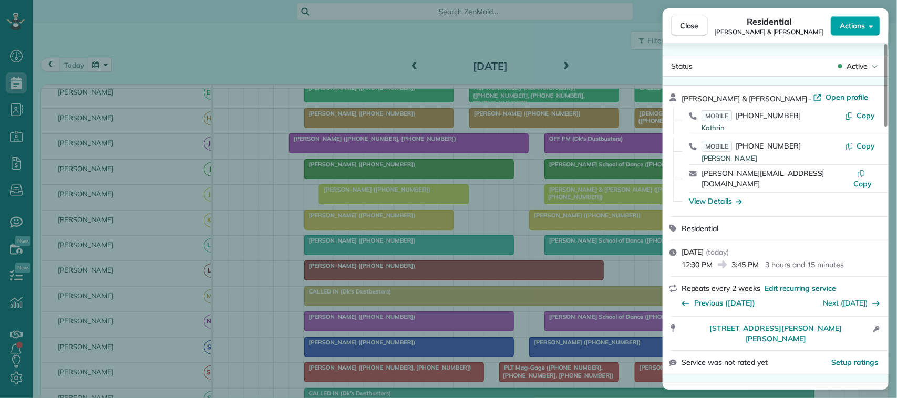
click at [870, 24] on icon "button" at bounding box center [871, 26] width 4 height 8
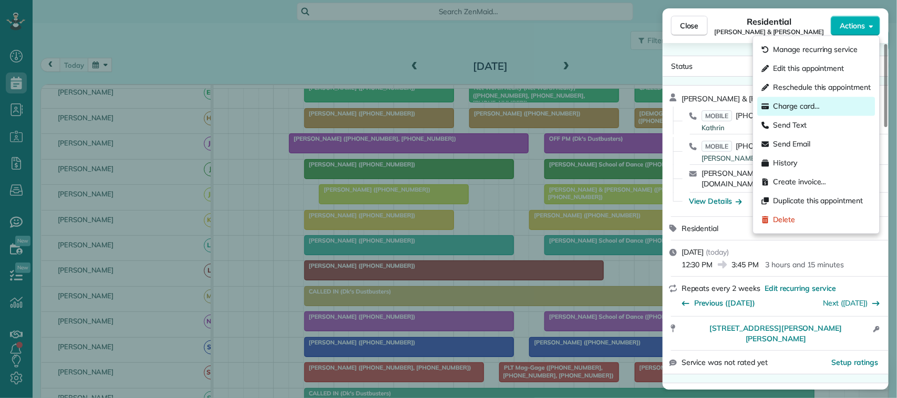
click at [836, 103] on div "Charge card…" at bounding box center [817, 106] width 118 height 19
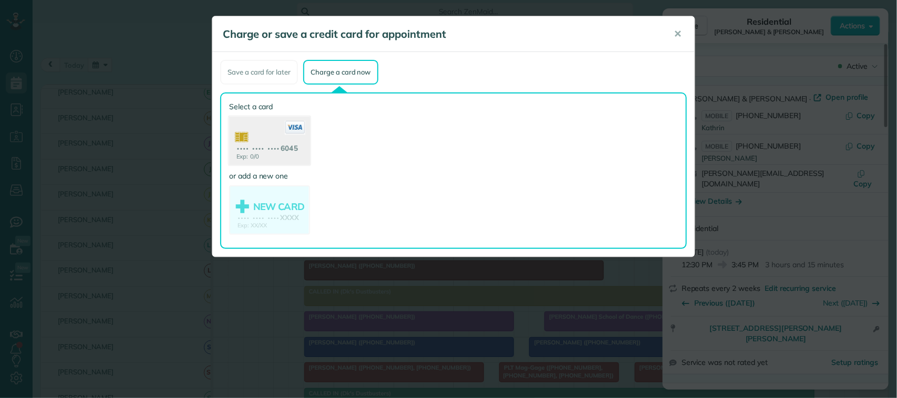
click at [286, 140] on use at bounding box center [269, 142] width 81 height 51
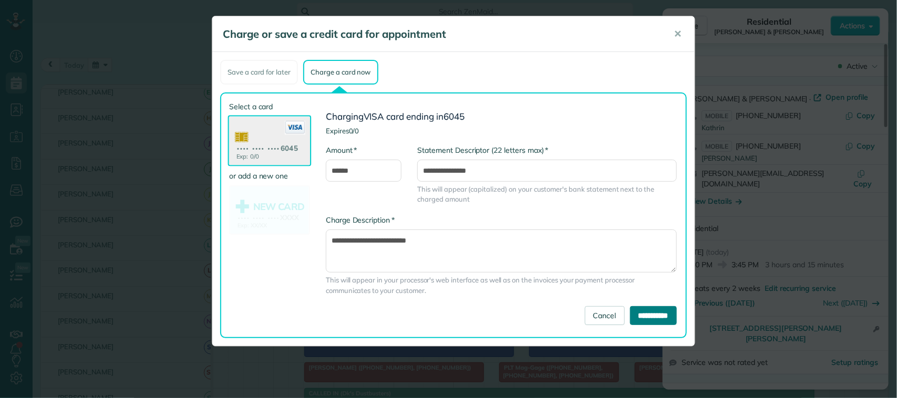
click at [655, 310] on input "**********" at bounding box center [653, 315] width 47 height 19
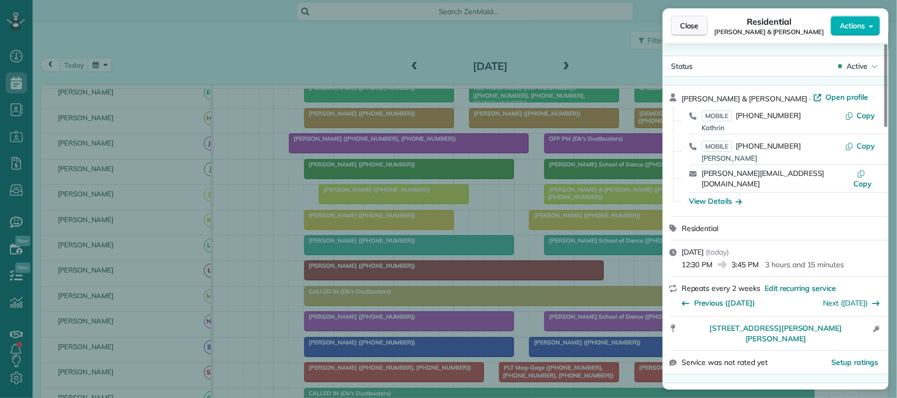
click at [671, 18] on button "Close" at bounding box center [689, 26] width 37 height 20
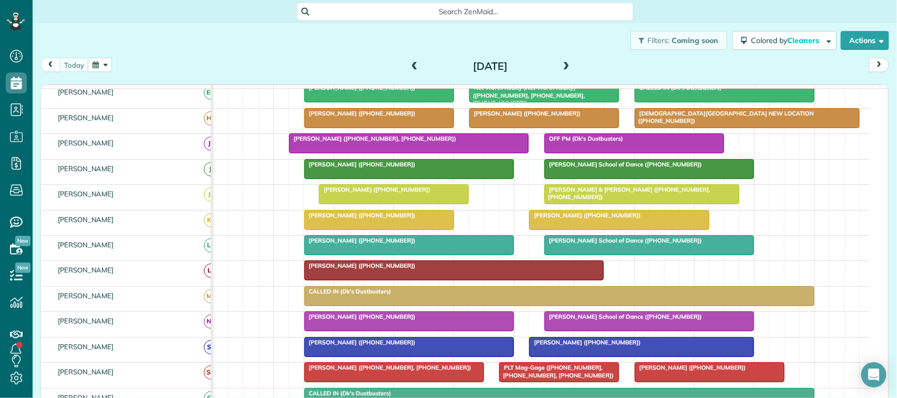
click at [346, 255] on div at bounding box center [409, 245] width 209 height 19
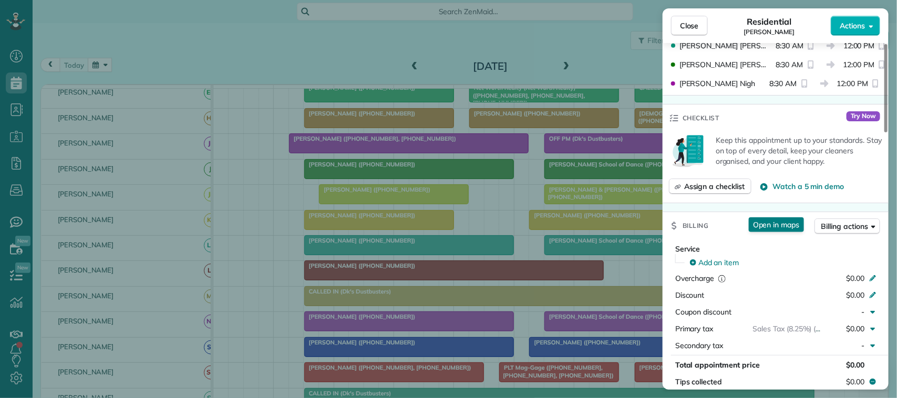
scroll to position [394, 0]
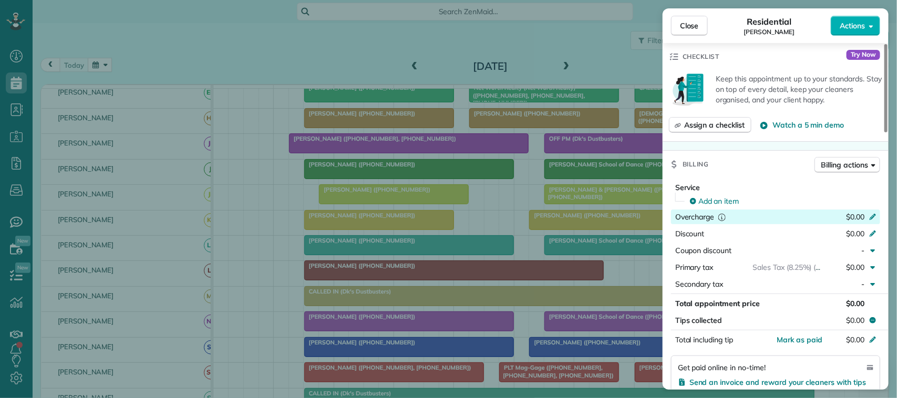
click at [851, 222] on span "$0.00" at bounding box center [855, 216] width 18 height 9
type input "******"
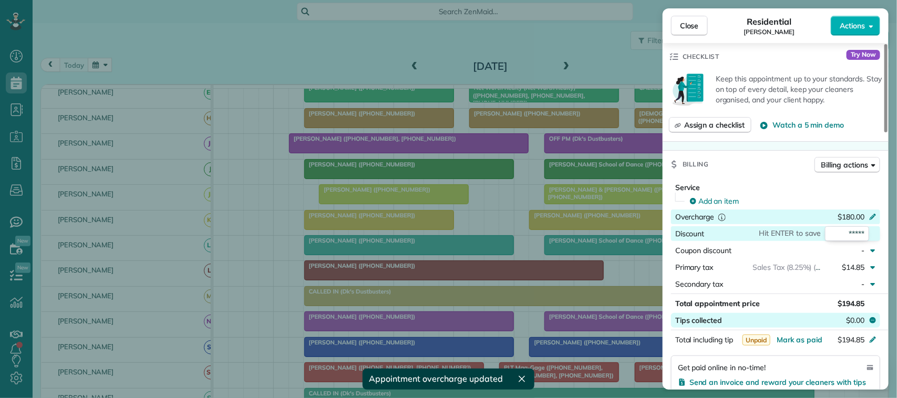
click at [855, 322] on span "$0.00" at bounding box center [855, 320] width 18 height 11
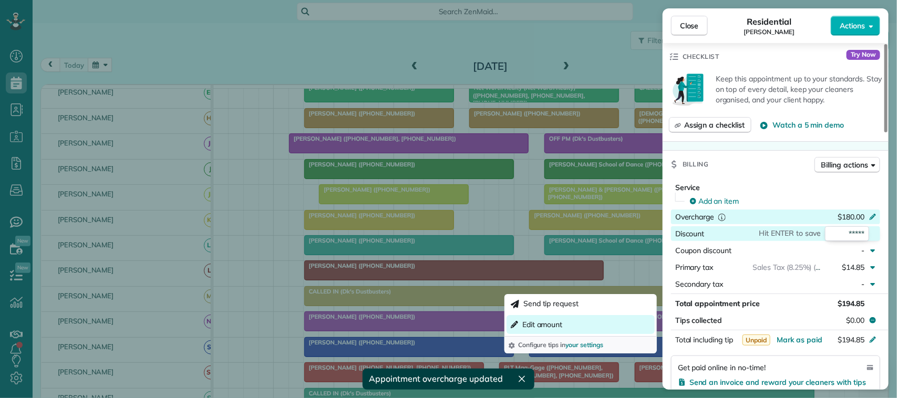
click at [615, 326] on button "Edit amount" at bounding box center [580, 324] width 148 height 19
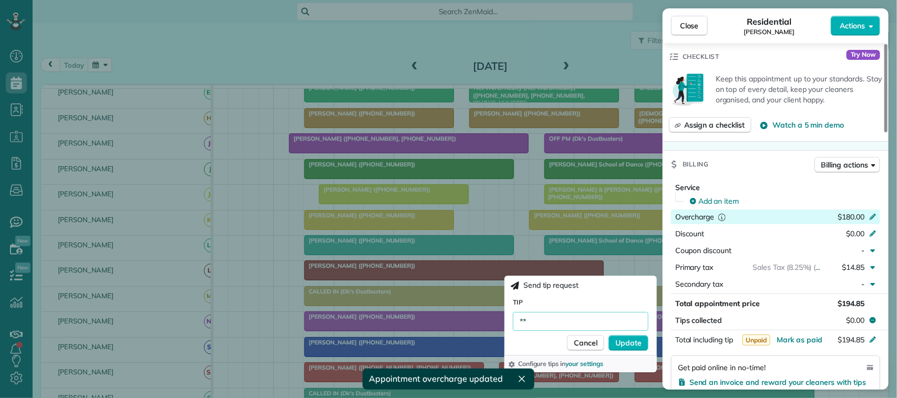
click at [565, 324] on input "**" at bounding box center [581, 321] width 136 height 19
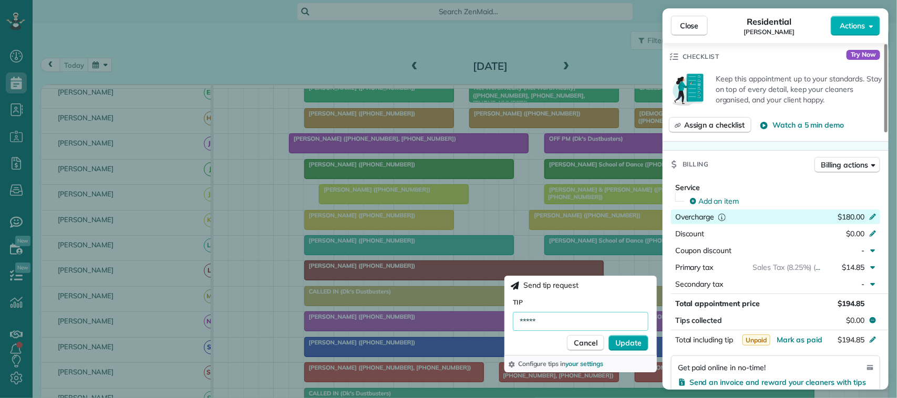
type input "*****"
click at [631, 344] on span "Update" at bounding box center [628, 343] width 26 height 11
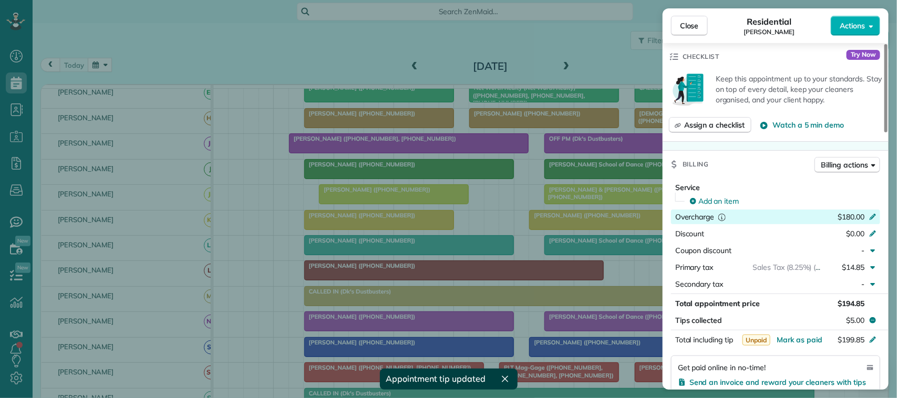
click at [849, 156] on div "Billing Billing actions" at bounding box center [775, 164] width 226 height 27
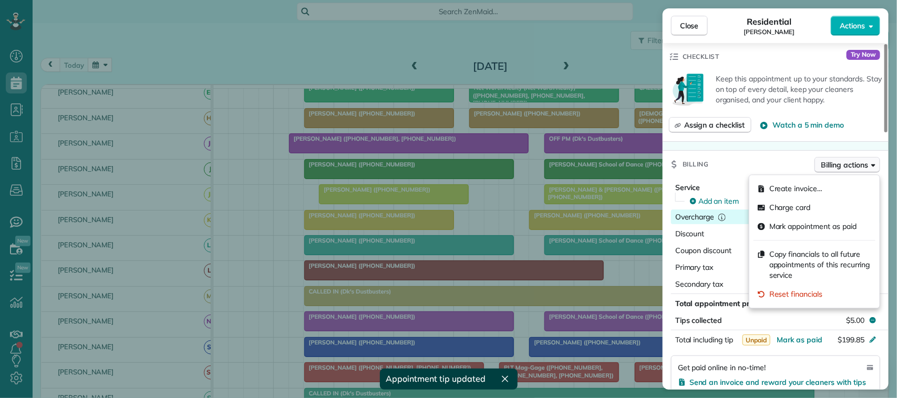
click at [849, 167] on span "Billing actions" at bounding box center [844, 165] width 47 height 11
click at [827, 209] on div "Charge card" at bounding box center [814, 208] width 122 height 19
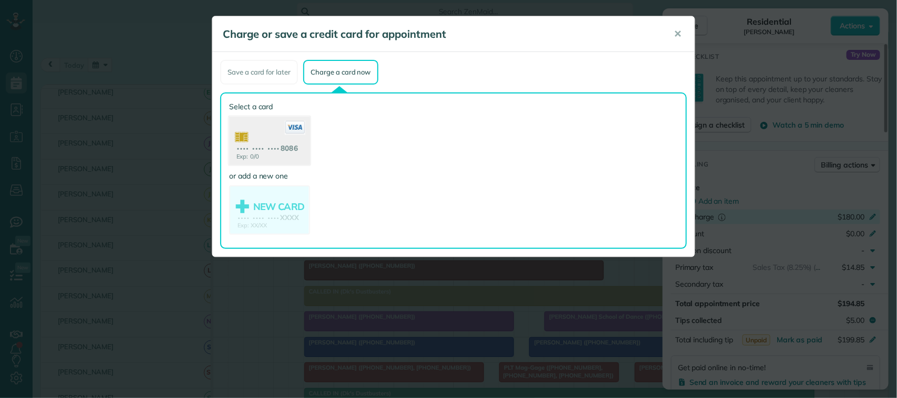
click at [292, 143] on use at bounding box center [269, 142] width 81 height 51
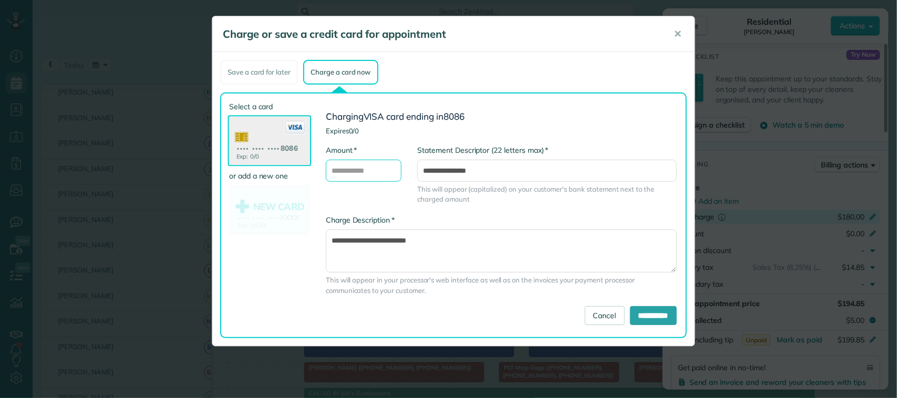
click at [371, 164] on input "* Amount" at bounding box center [364, 171] width 76 height 22
type input "******"
click at [630, 308] on input "**********" at bounding box center [653, 315] width 47 height 19
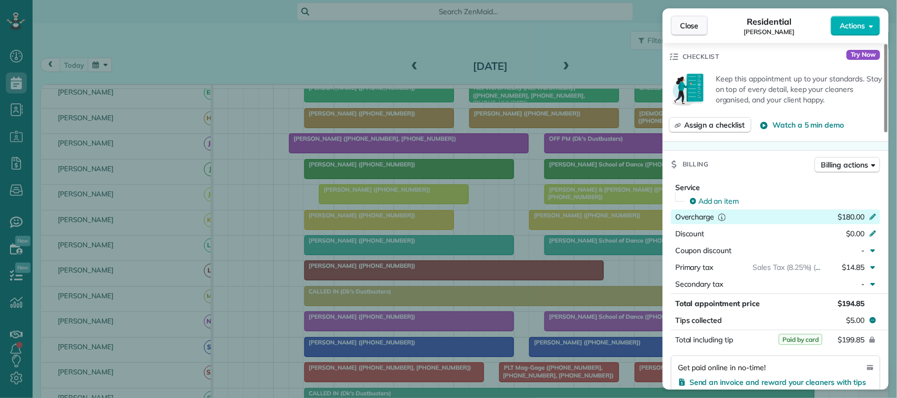
click at [702, 29] on button "Close" at bounding box center [689, 26] width 37 height 20
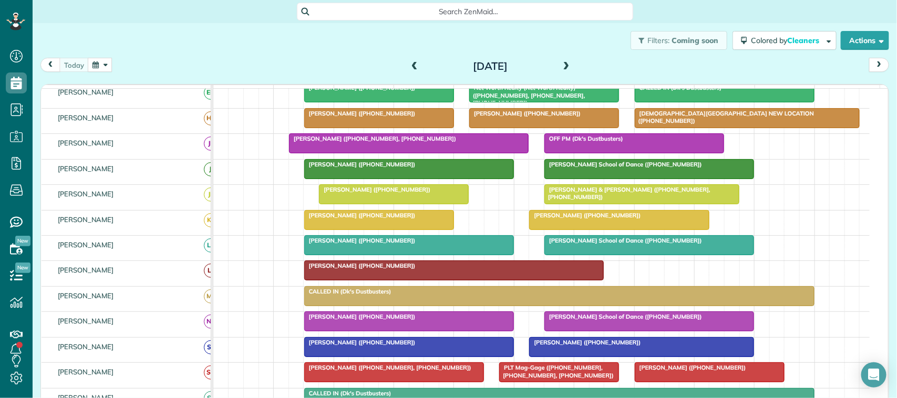
scroll to position [131, 0]
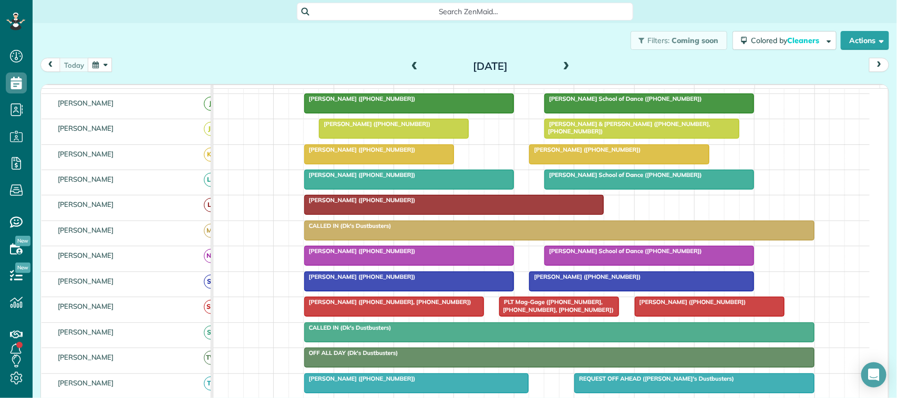
click at [586, 281] on span "[PERSON_NAME] ([PHONE_NUMBER])" at bounding box center [585, 276] width 112 height 7
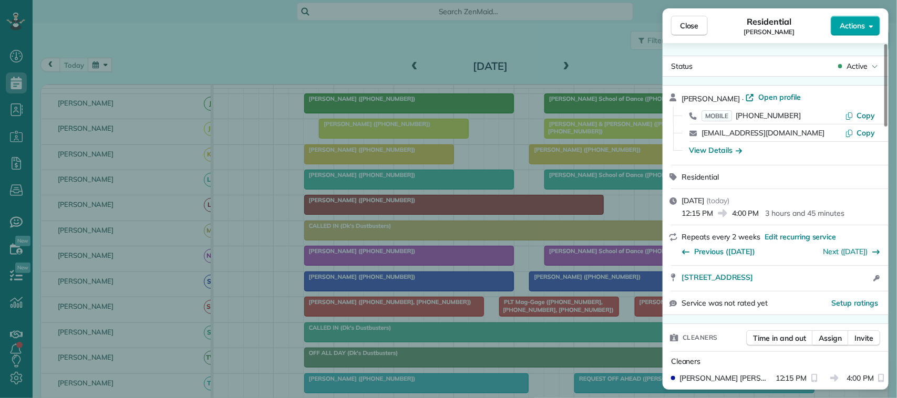
click at [857, 29] on span "Actions" at bounding box center [852, 25] width 25 height 11
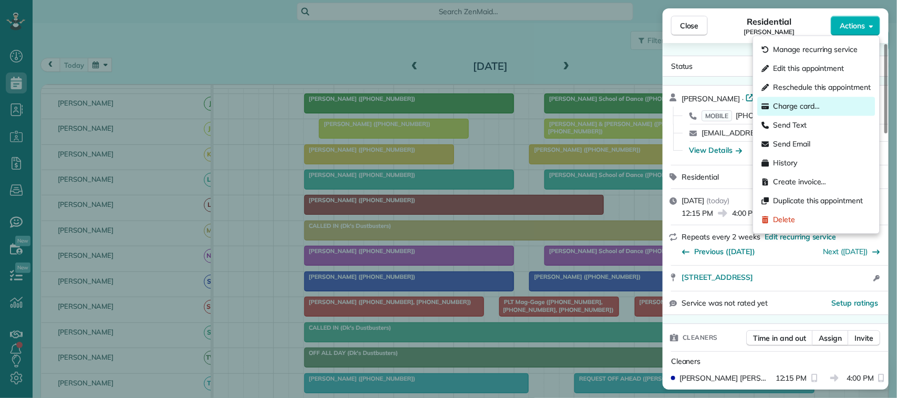
click at [834, 103] on div "Charge card…" at bounding box center [817, 106] width 118 height 19
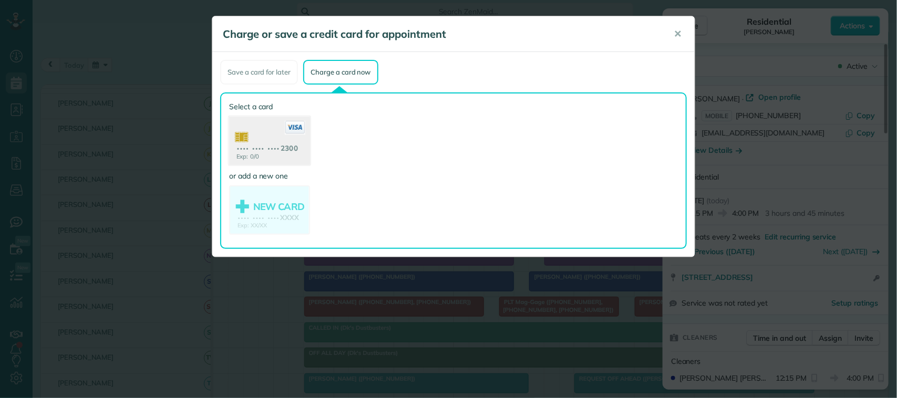
click at [277, 151] on use at bounding box center [269, 142] width 81 height 51
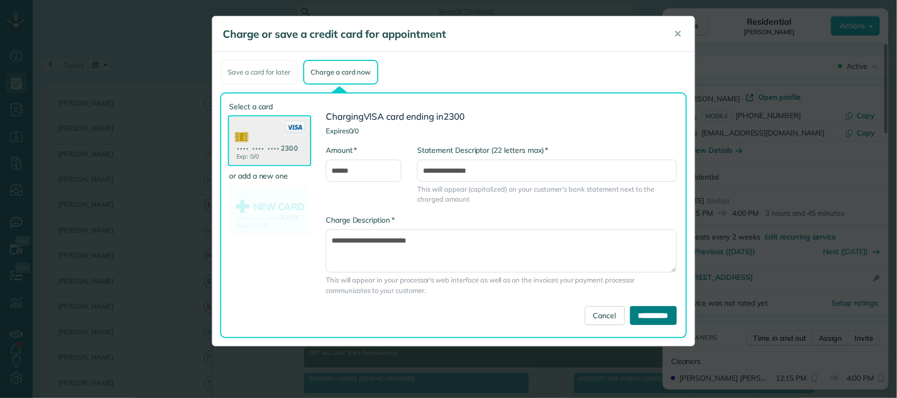
click at [660, 306] on input "**********" at bounding box center [653, 315] width 47 height 19
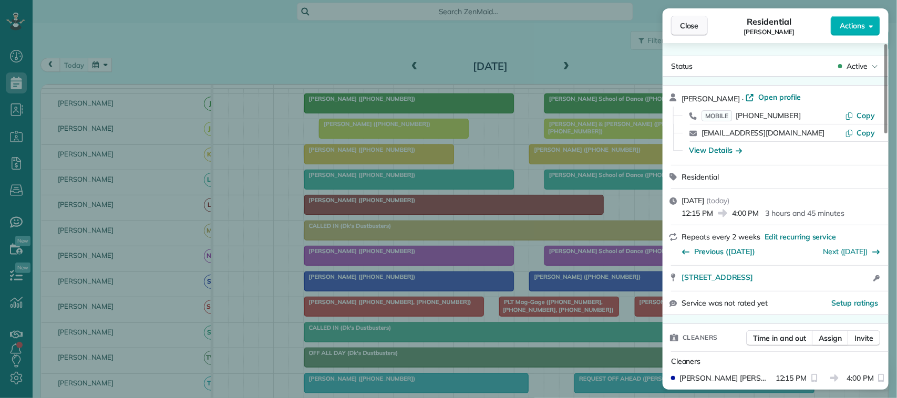
click at [700, 25] on button "Close" at bounding box center [689, 26] width 37 height 20
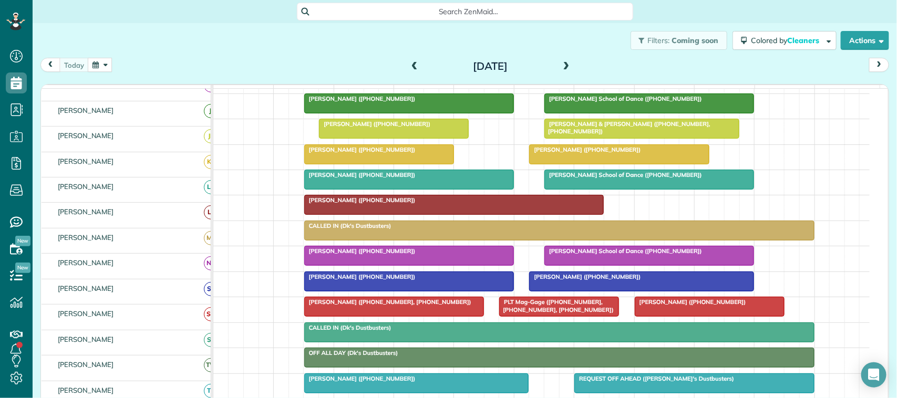
scroll to position [131, 0]
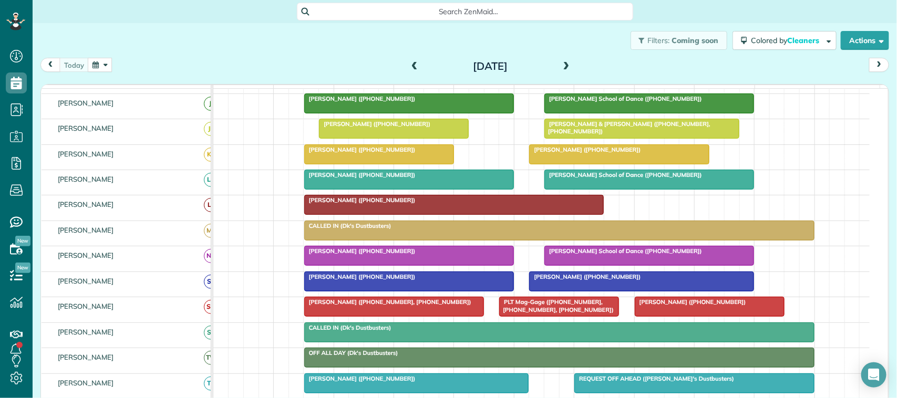
click at [664, 306] on span "[PERSON_NAME] ([PHONE_NUMBER])" at bounding box center [690, 301] width 112 height 7
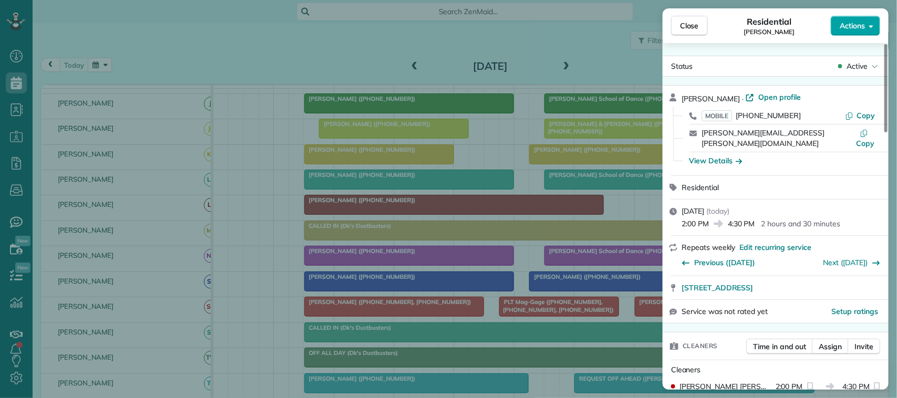
click at [855, 22] on span "Actions" at bounding box center [852, 25] width 25 height 11
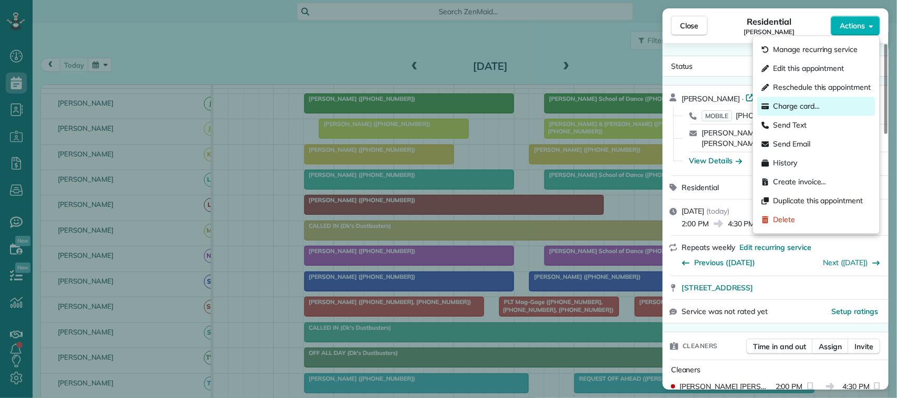
click at [795, 113] on div "Charge card…" at bounding box center [817, 106] width 118 height 19
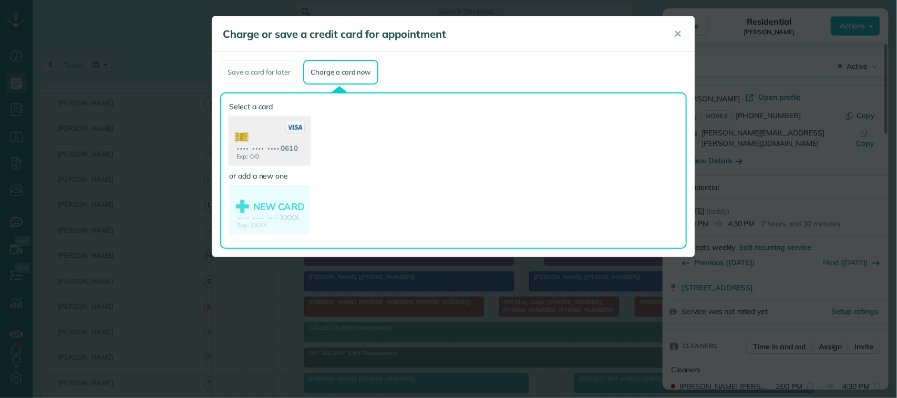
click at [292, 144] on use at bounding box center [269, 142] width 81 height 51
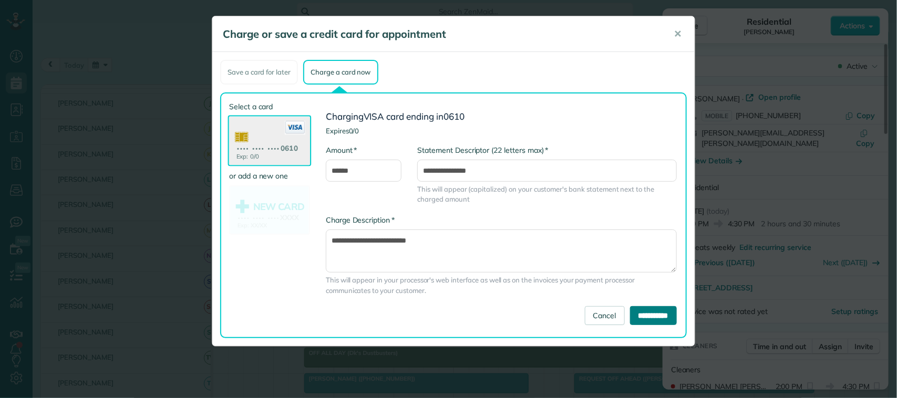
click at [631, 314] on input "**********" at bounding box center [653, 315] width 47 height 19
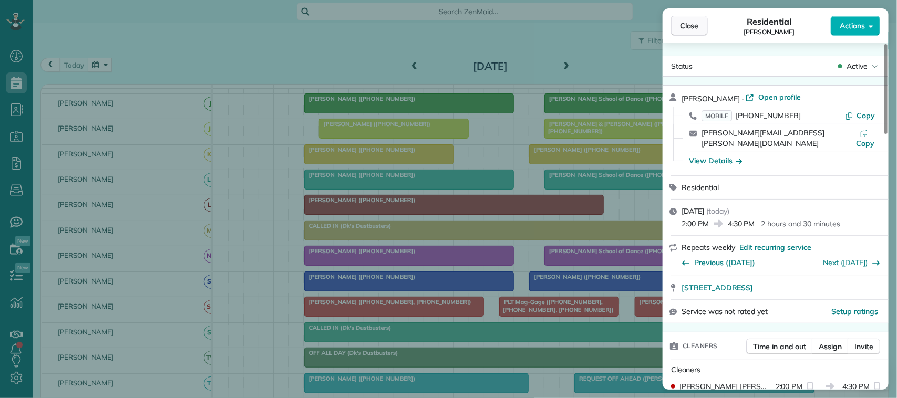
click at [692, 27] on span "Close" at bounding box center [689, 25] width 19 height 11
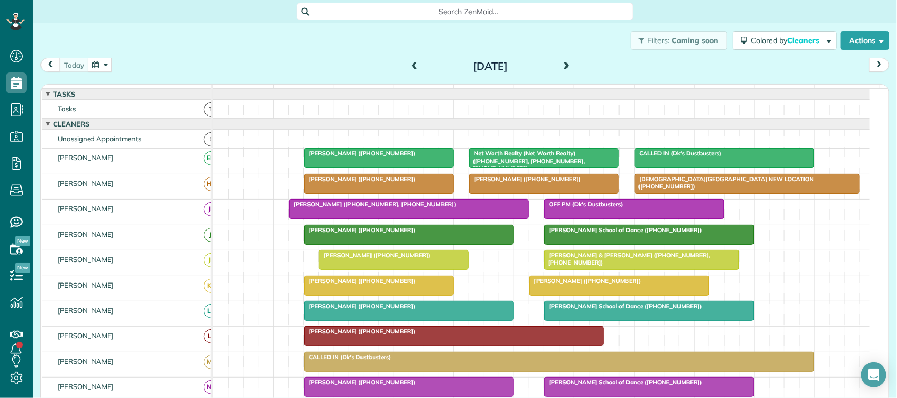
click at [553, 193] on div at bounding box center [544, 183] width 149 height 19
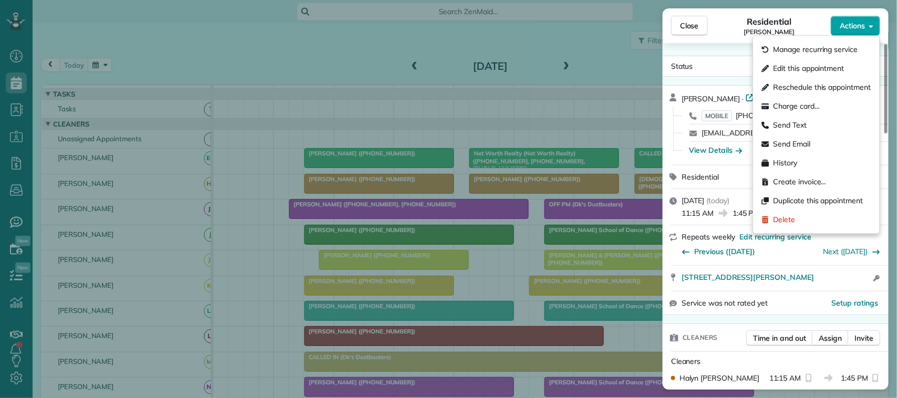
click at [855, 33] on button "Actions" at bounding box center [855, 26] width 49 height 20
click at [834, 98] on div "Charge card…" at bounding box center [817, 106] width 118 height 19
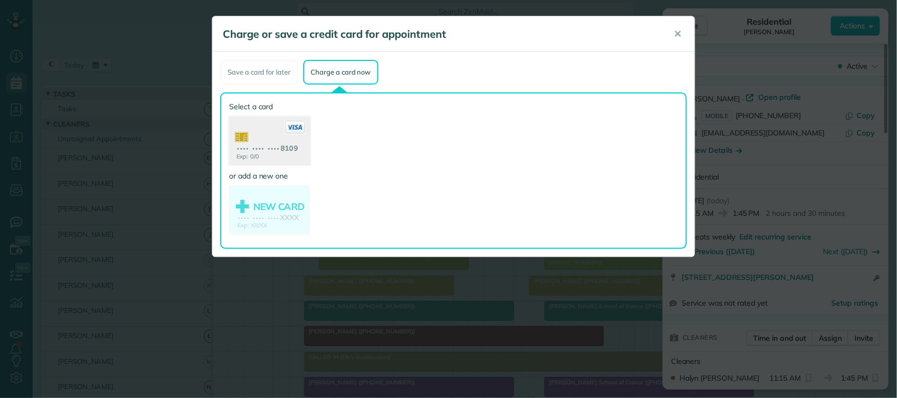
click at [296, 135] on use at bounding box center [269, 142] width 81 height 51
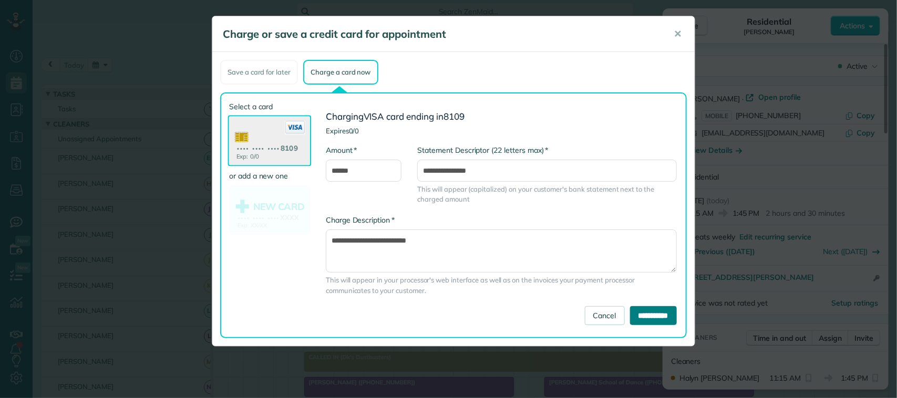
click at [648, 310] on input "**********" at bounding box center [653, 315] width 47 height 19
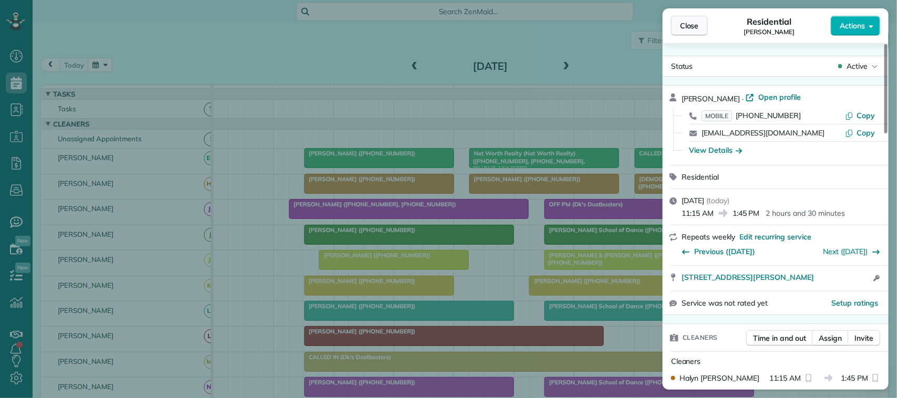
click at [678, 22] on button "Close" at bounding box center [689, 26] width 37 height 20
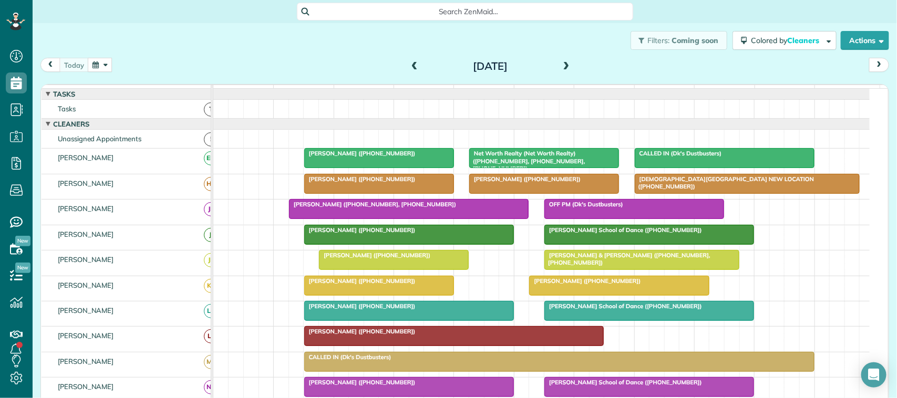
click at [270, 67] on div "[DATE] [DATE]" at bounding box center [464, 67] width 848 height 19
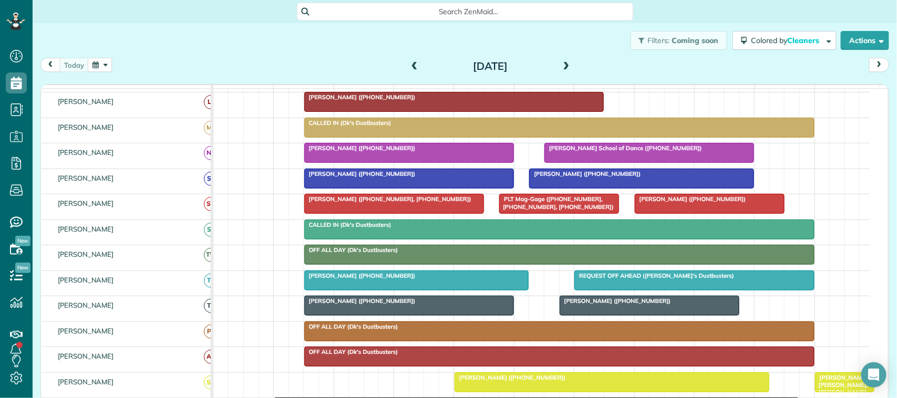
scroll to position [310, 0]
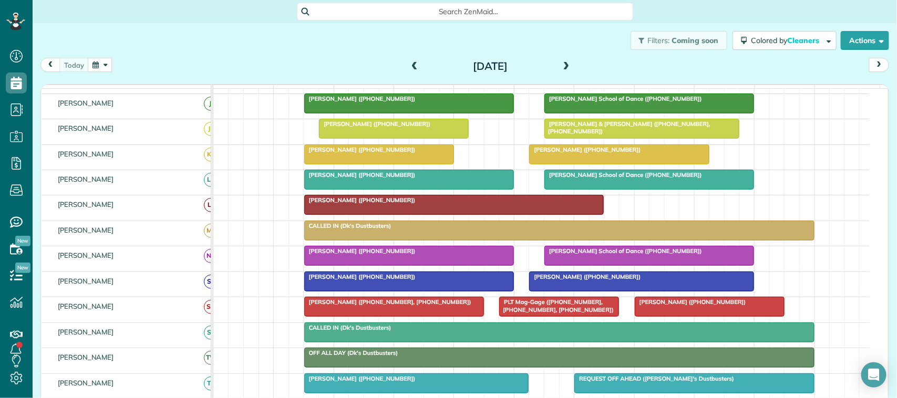
click at [280, 66] on div "[DATE] [DATE]" at bounding box center [464, 67] width 848 height 19
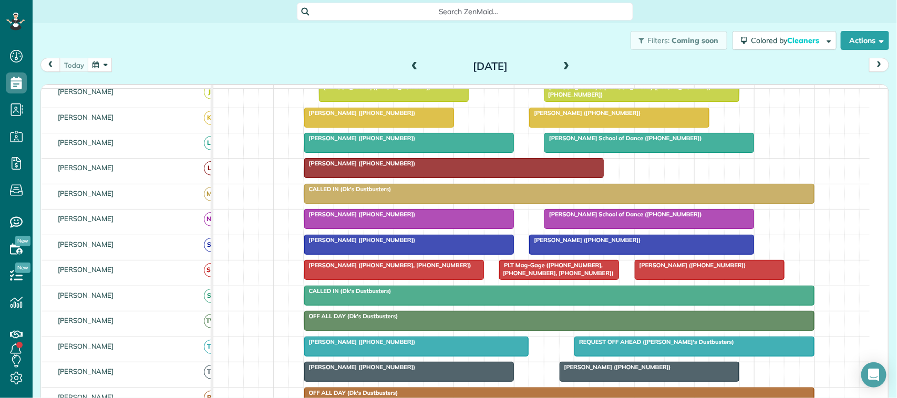
scroll to position [131, 0]
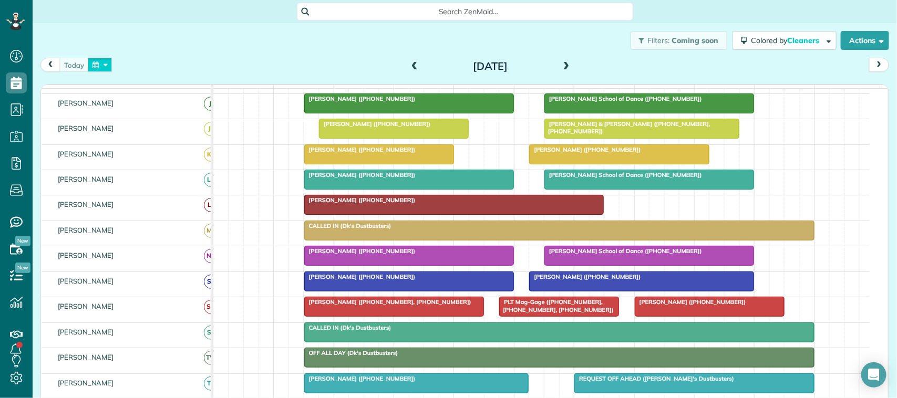
click at [98, 66] on button "button" at bounding box center [100, 65] width 24 height 14
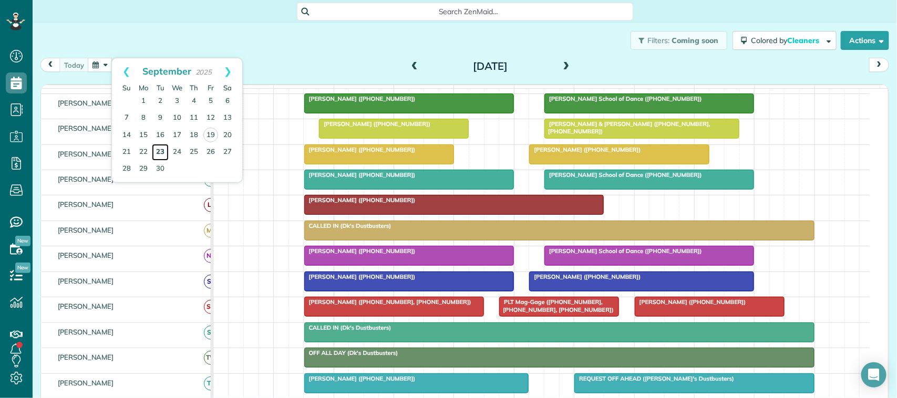
click at [162, 152] on link "23" at bounding box center [160, 152] width 17 height 17
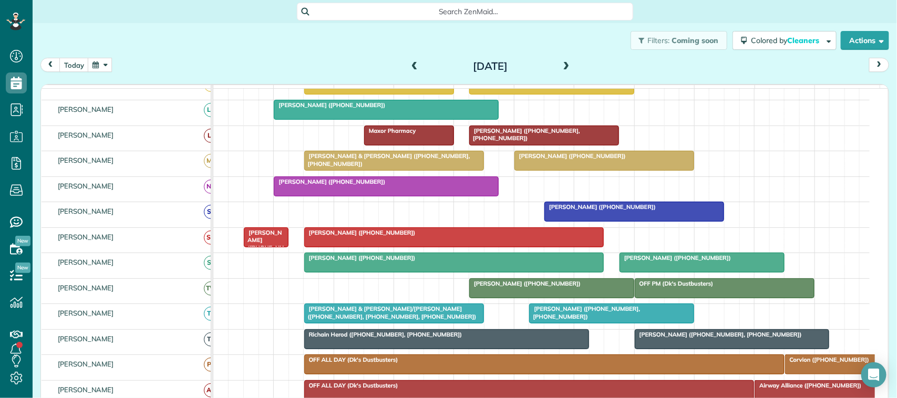
scroll to position [269, 0]
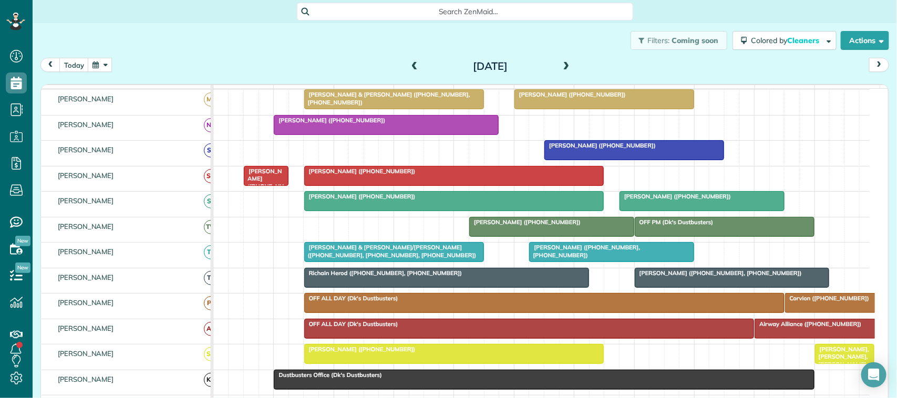
click at [562, 66] on span at bounding box center [567, 66] width 12 height 9
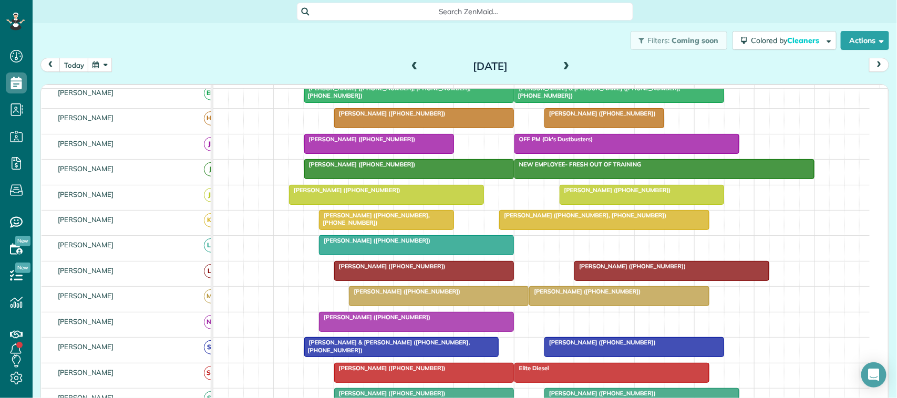
scroll to position [66, 0]
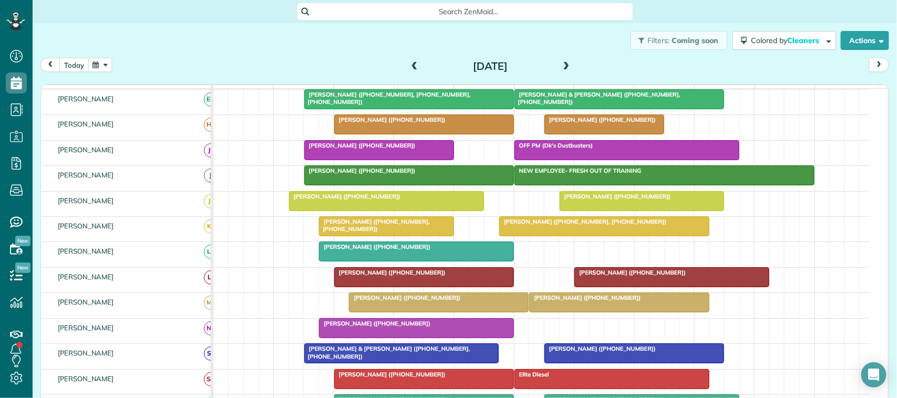
click at [69, 66] on button "today" at bounding box center [73, 65] width 29 height 14
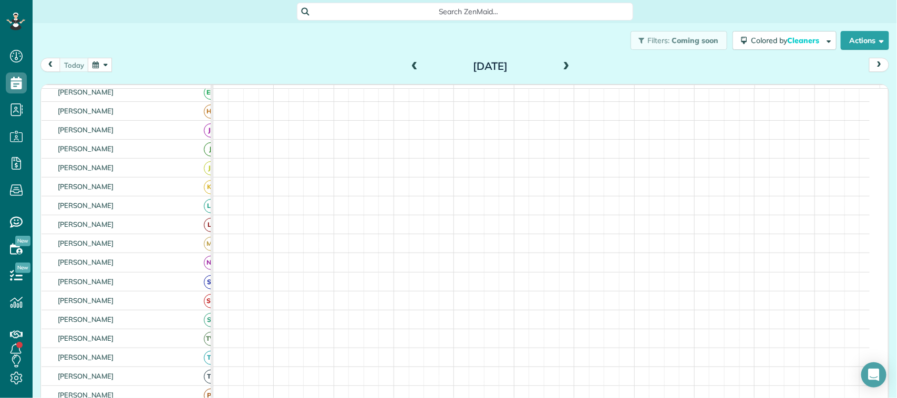
scroll to position [59, 0]
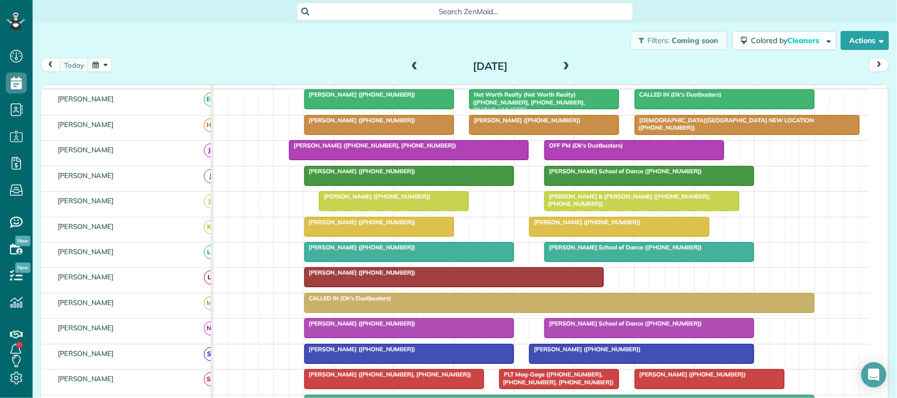
click at [181, 76] on div "[DATE] [DATE]" at bounding box center [464, 67] width 848 height 19
click at [99, 69] on button "button" at bounding box center [100, 65] width 24 height 14
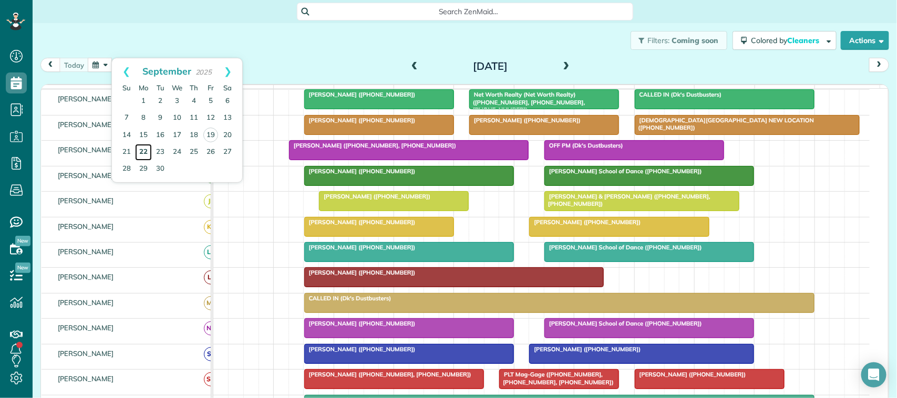
click at [145, 151] on link "22" at bounding box center [143, 152] width 17 height 17
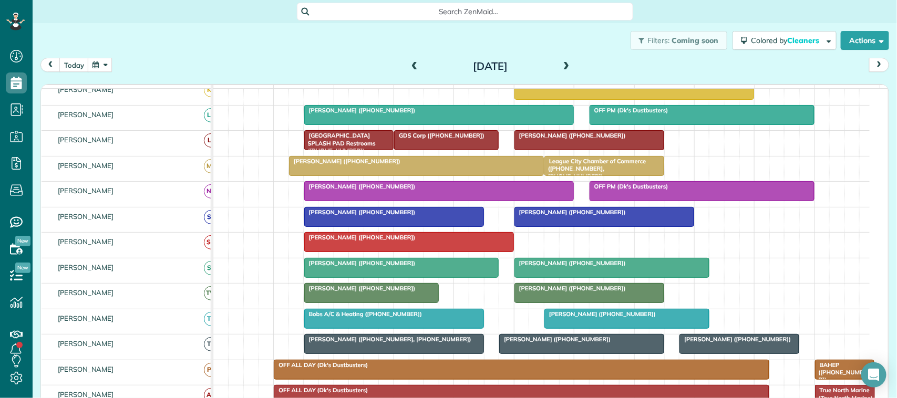
scroll to position [197, 0]
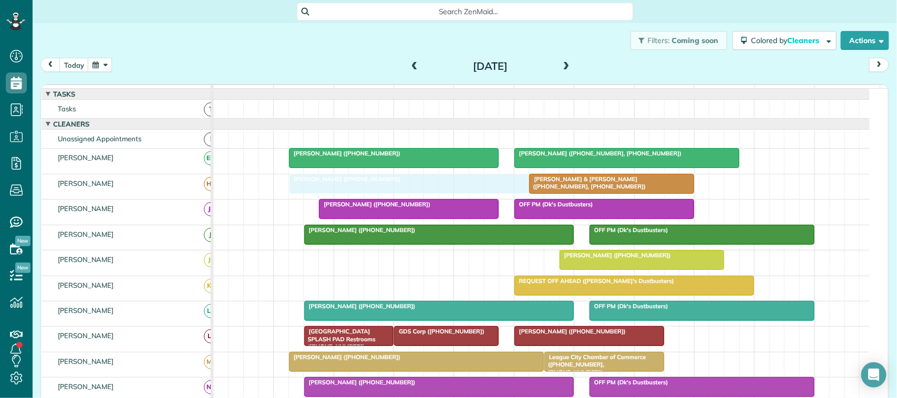
drag, startPoint x: 378, startPoint y: 270, endPoint x: 366, endPoint y: 203, distance: 67.4
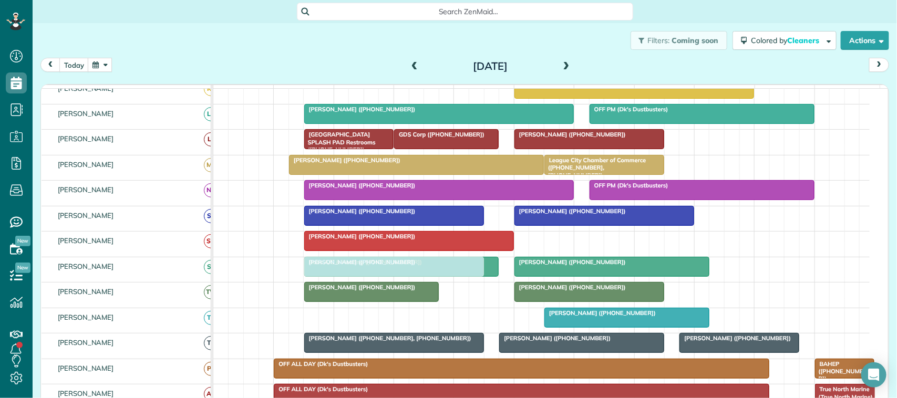
drag, startPoint x: 340, startPoint y: 329, endPoint x: 347, endPoint y: 276, distance: 53.5
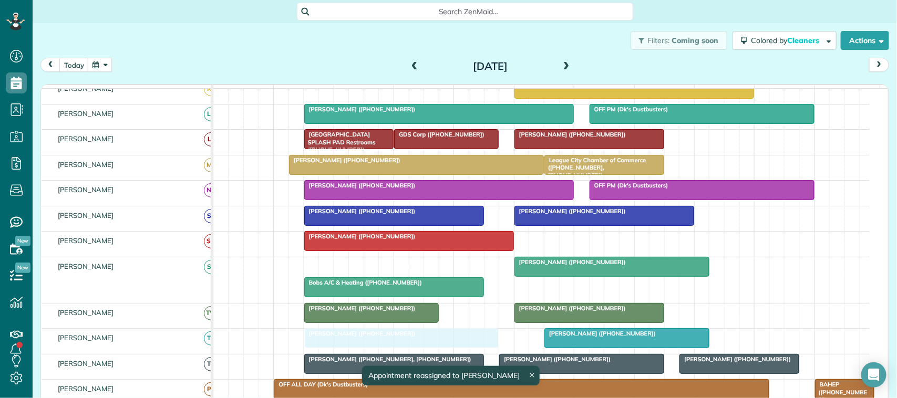
drag, startPoint x: 363, startPoint y: 282, endPoint x: 361, endPoint y: 345, distance: 63.6
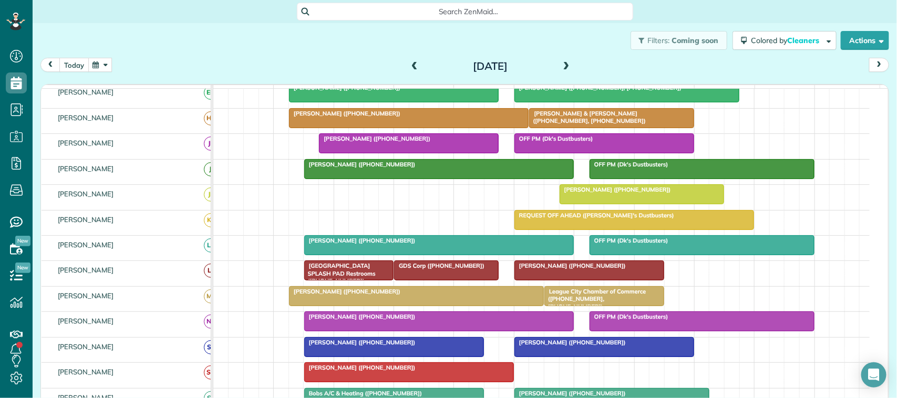
click at [74, 59] on button "today" at bounding box center [73, 65] width 29 height 14
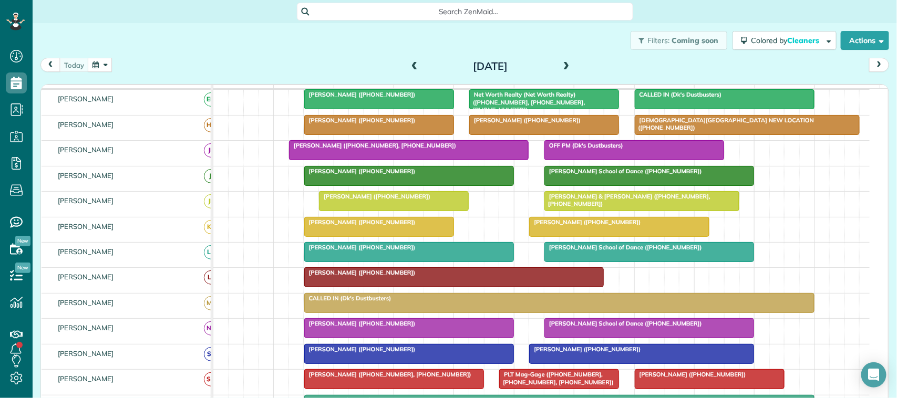
click at [103, 63] on button "button" at bounding box center [100, 65] width 24 height 14
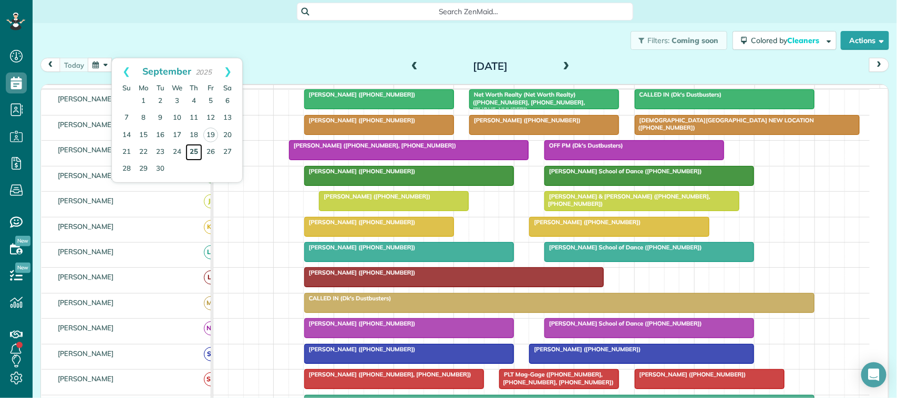
click at [192, 151] on link "25" at bounding box center [193, 152] width 17 height 17
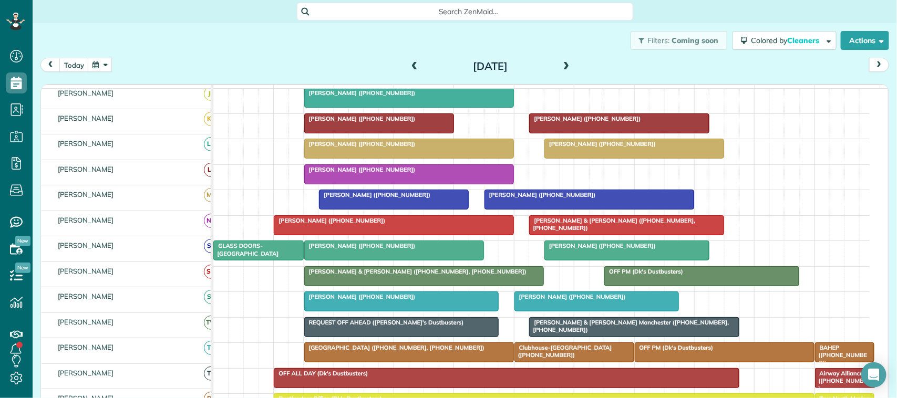
scroll to position [220, 0]
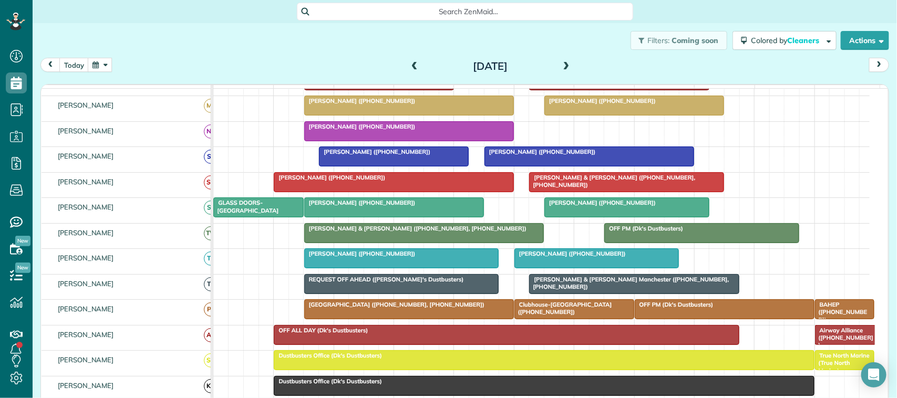
click at [564, 217] on div at bounding box center [627, 207] width 164 height 19
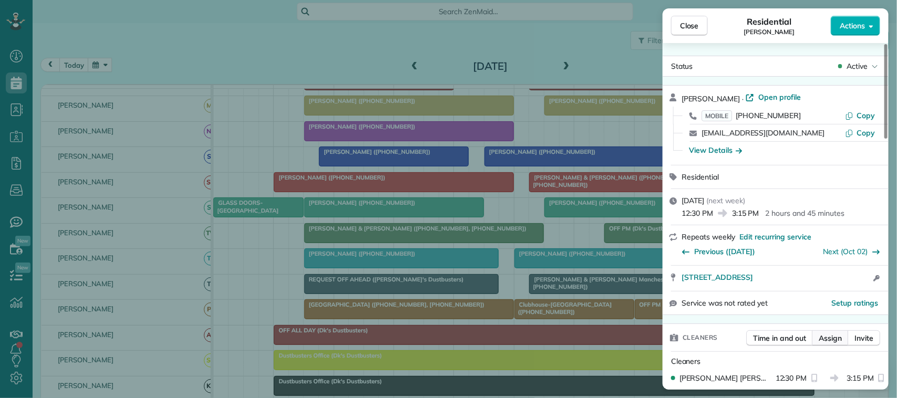
click at [820, 339] on span "Assign" at bounding box center [829, 338] width 23 height 11
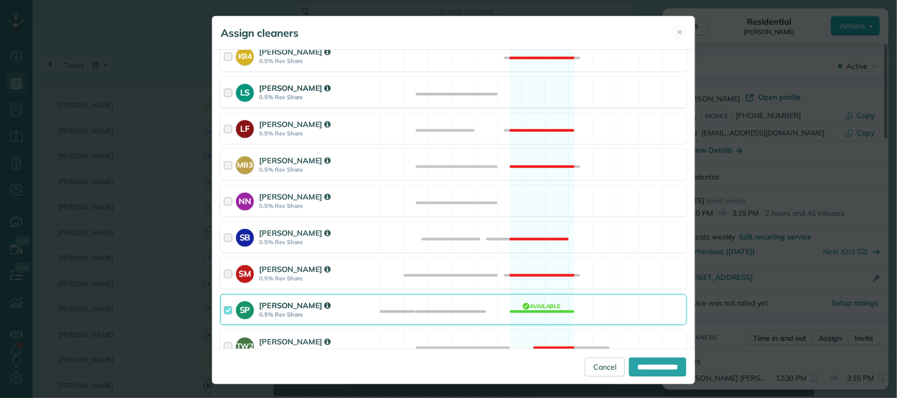
scroll to position [328, 0]
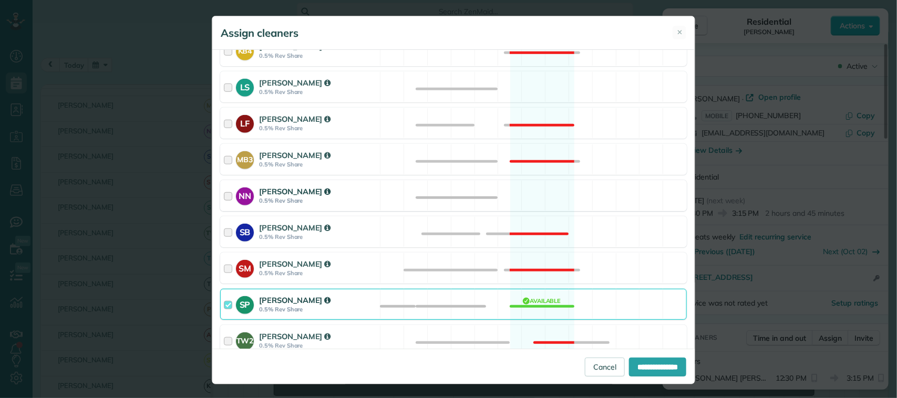
click at [372, 201] on div "NN [PERSON_NAME] 0.5% Rev Share Available" at bounding box center [453, 195] width 467 height 31
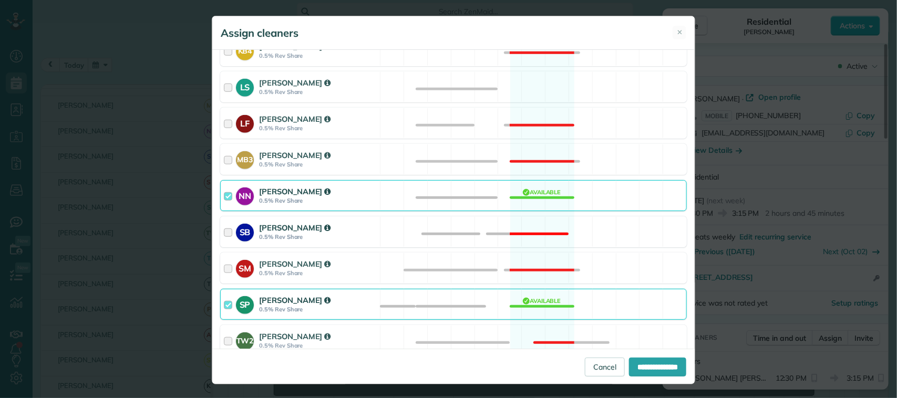
scroll to position [394, 0]
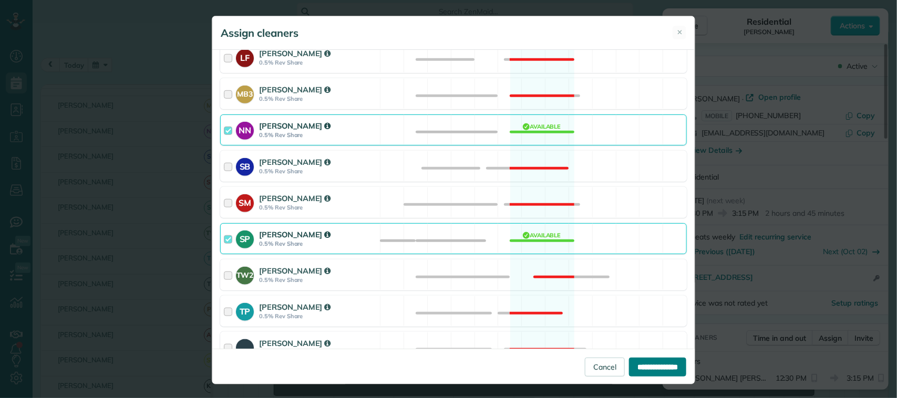
click at [666, 376] on input "**********" at bounding box center [657, 367] width 57 height 19
type input "**********"
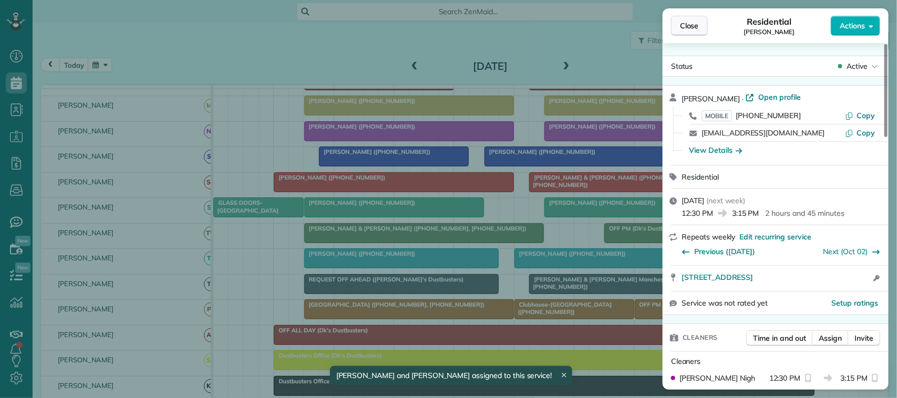
click at [688, 30] on span "Close" at bounding box center [689, 25] width 19 height 11
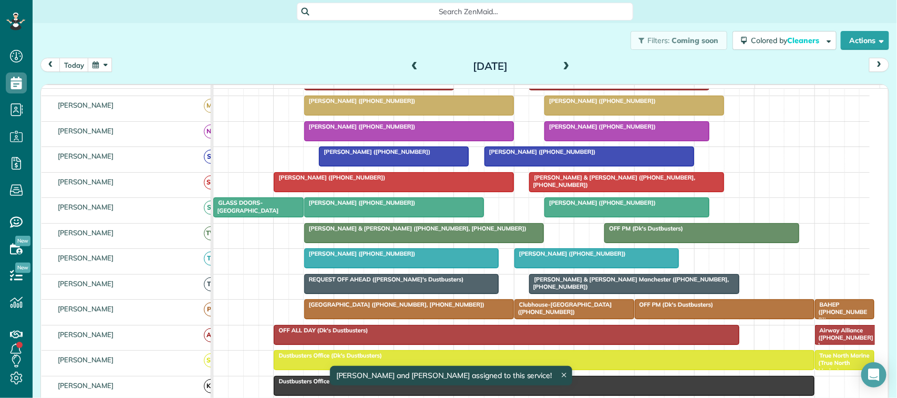
scroll to position [328, 0]
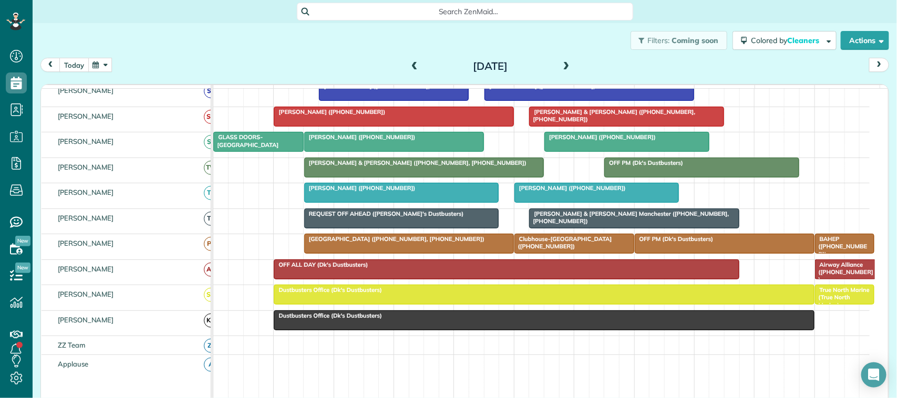
click at [79, 55] on div "Filters: Coming soon Colored by Cleaners Color by Cleaner Color by Team Color b…" at bounding box center [465, 40] width 864 height 35
click at [89, 61] on button "button" at bounding box center [100, 65] width 24 height 14
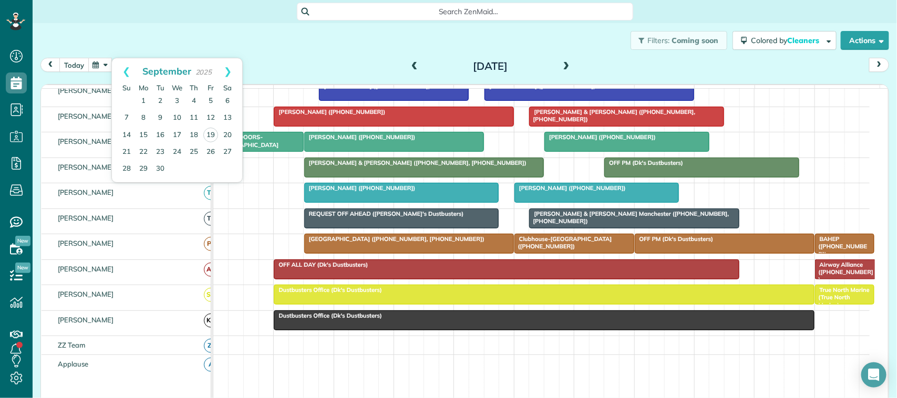
click at [80, 64] on button "today" at bounding box center [73, 65] width 29 height 14
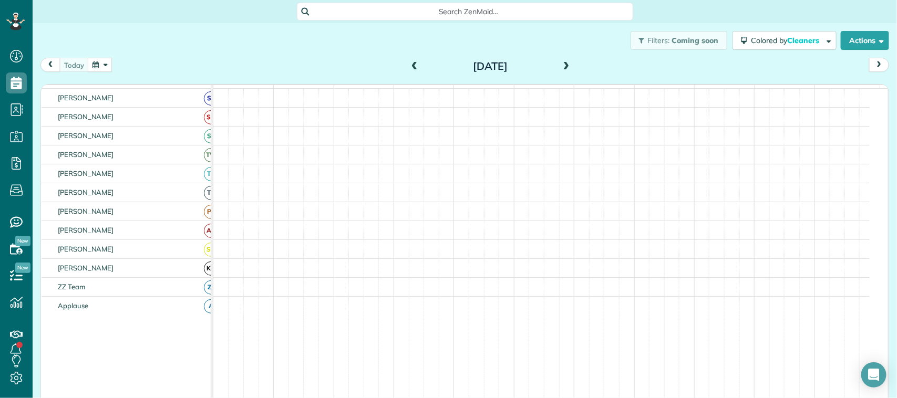
scroll to position [315, 0]
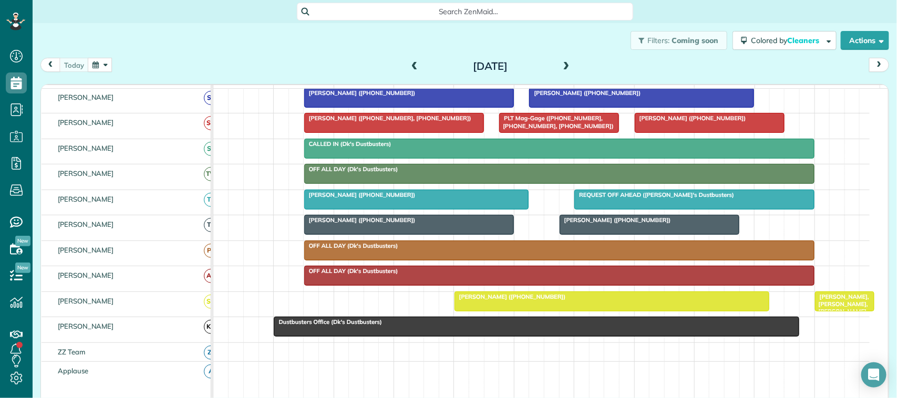
click at [271, 65] on div "[DATE] [DATE]" at bounding box center [464, 67] width 848 height 19
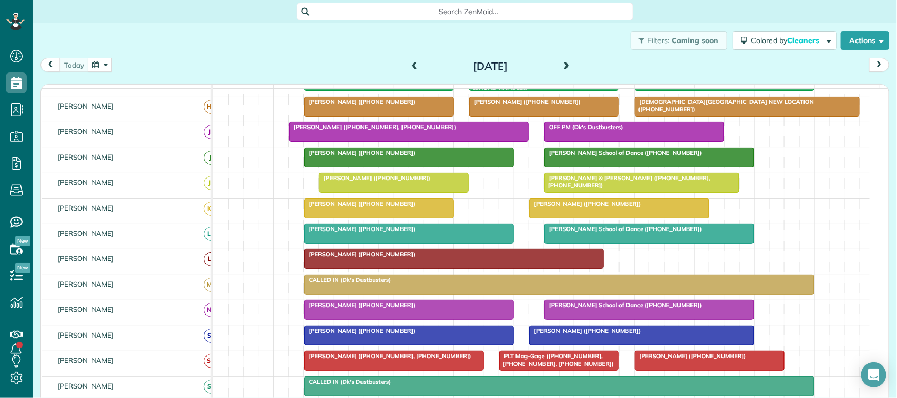
scroll to position [0, 0]
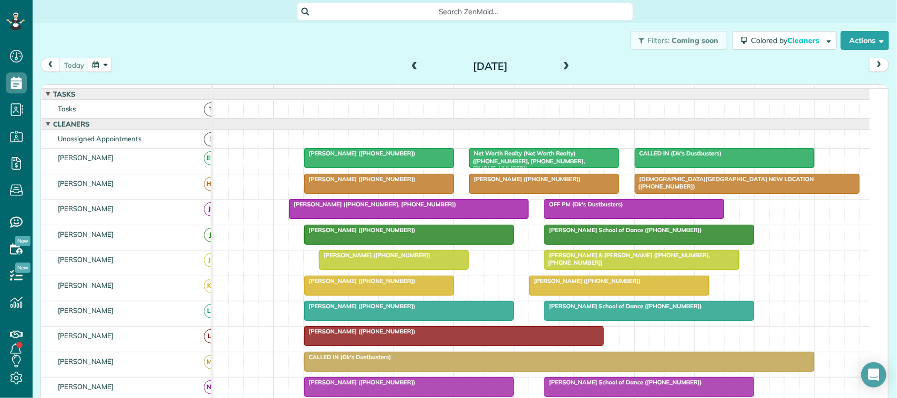
click at [240, 40] on div "Filters: Coming soon Colored by Cleaners Color by Cleaner Color by Team Color b…" at bounding box center [465, 40] width 864 height 35
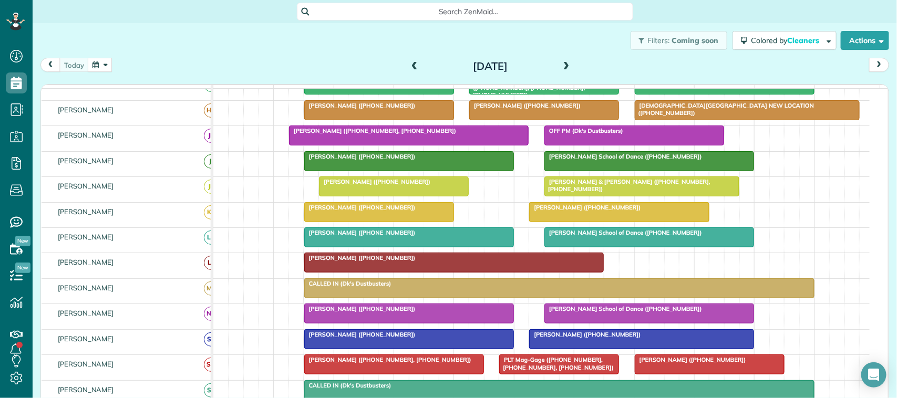
scroll to position [66, 0]
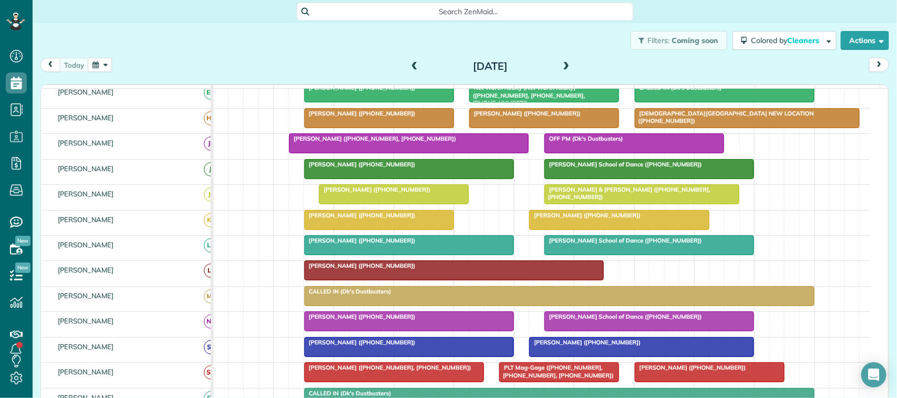
click at [233, 62] on div "[DATE] [DATE]" at bounding box center [464, 67] width 848 height 19
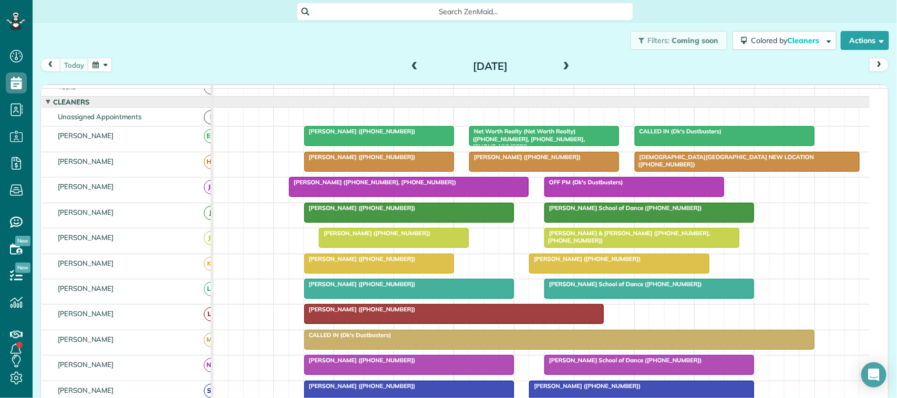
scroll to position [0, 0]
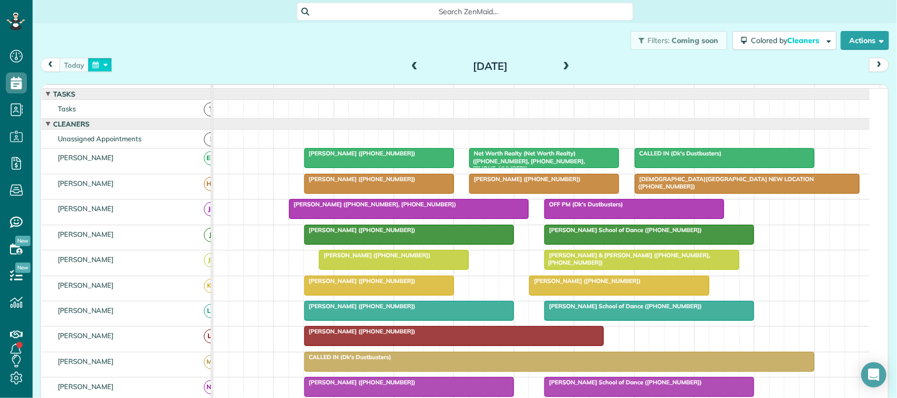
click at [100, 69] on button "button" at bounding box center [100, 65] width 24 height 14
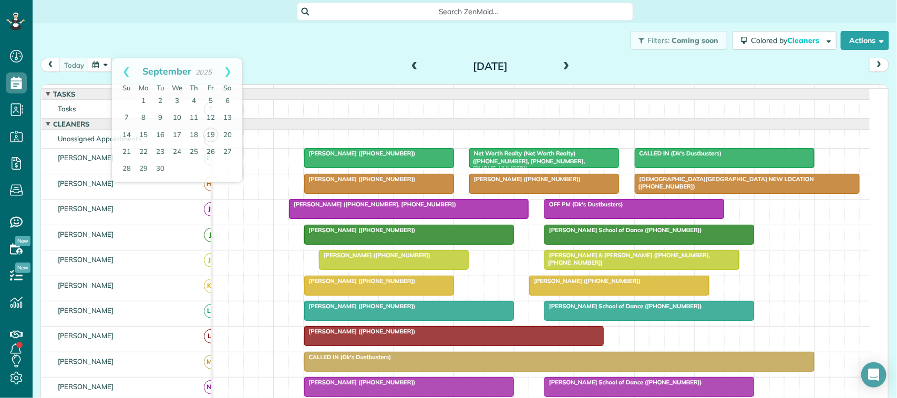
click at [129, 42] on div "Filters: Coming soon Colored by Cleaners Color by Cleaner Color by Team Color b…" at bounding box center [465, 40] width 864 height 35
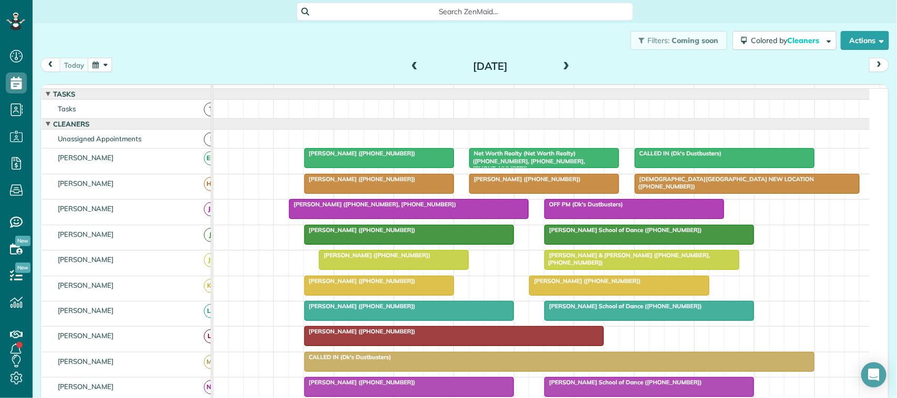
click at [103, 59] on button "button" at bounding box center [100, 65] width 24 height 14
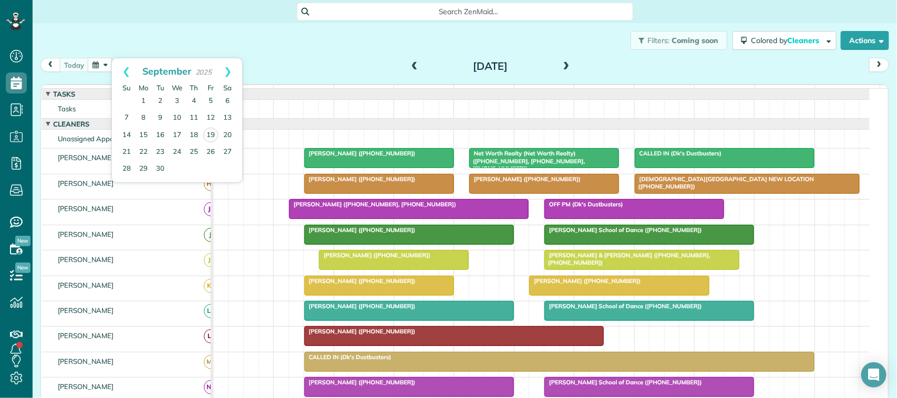
click at [112, 42] on div "Filters: Coming soon Colored by Cleaners Color by Cleaner Color by Team Color b…" at bounding box center [465, 40] width 864 height 35
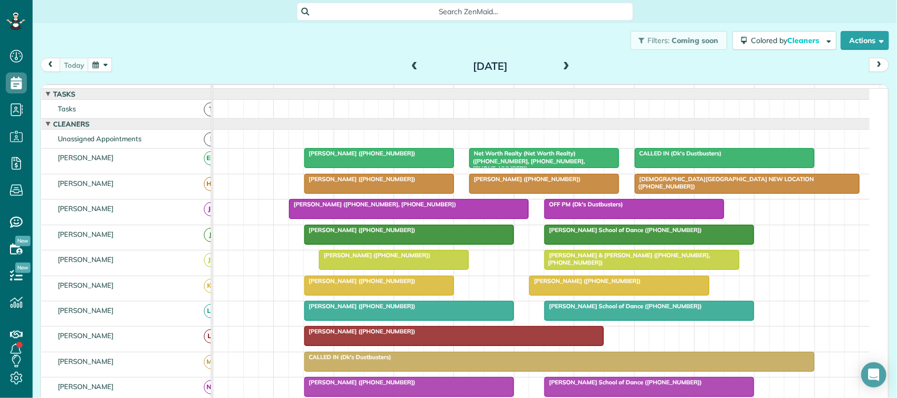
click at [88, 50] on div "Filters: Coming soon Colored by Cleaners Color by Cleaner Color by Team Color b…" at bounding box center [465, 40] width 864 height 35
drag, startPoint x: 96, startPoint y: 60, endPoint x: 103, endPoint y: 70, distance: 12.3
click at [96, 60] on button "button" at bounding box center [100, 65] width 24 height 14
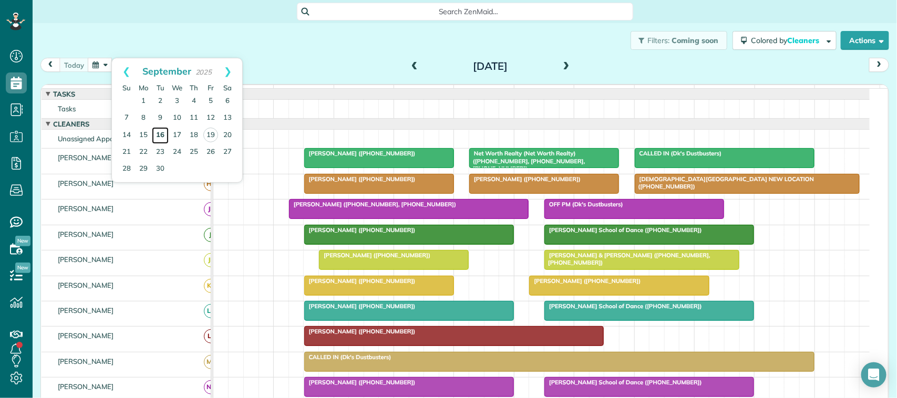
click at [161, 137] on link "16" at bounding box center [160, 135] width 17 height 17
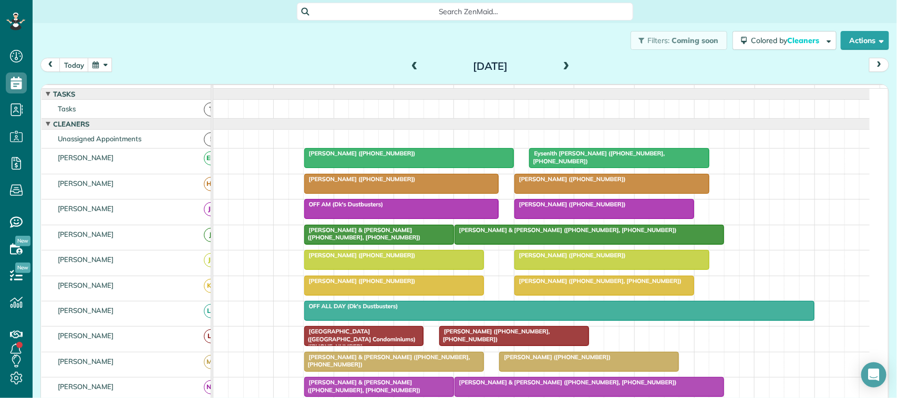
click at [384, 168] on div at bounding box center [409, 158] width 209 height 19
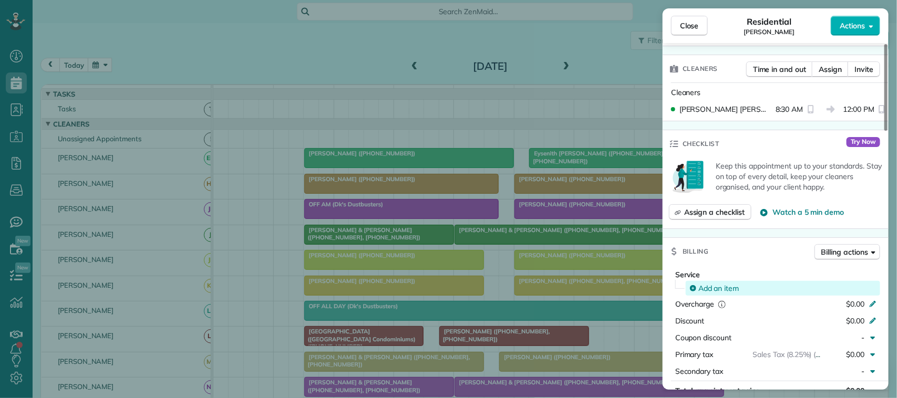
scroll to position [328, 0]
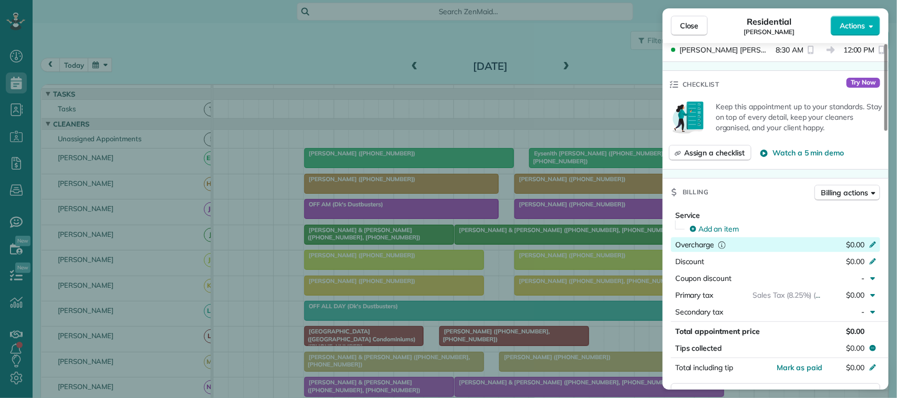
click at [863, 242] on div "$0.00" at bounding box center [817, 246] width 102 height 13
type input "***"
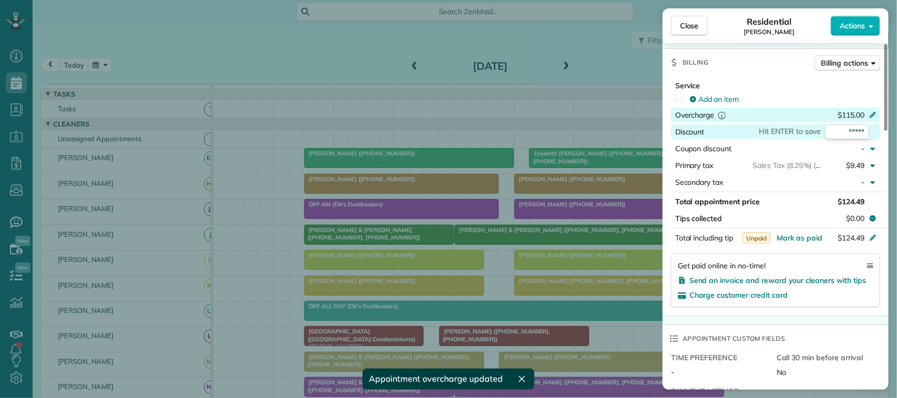
scroll to position [525, 0]
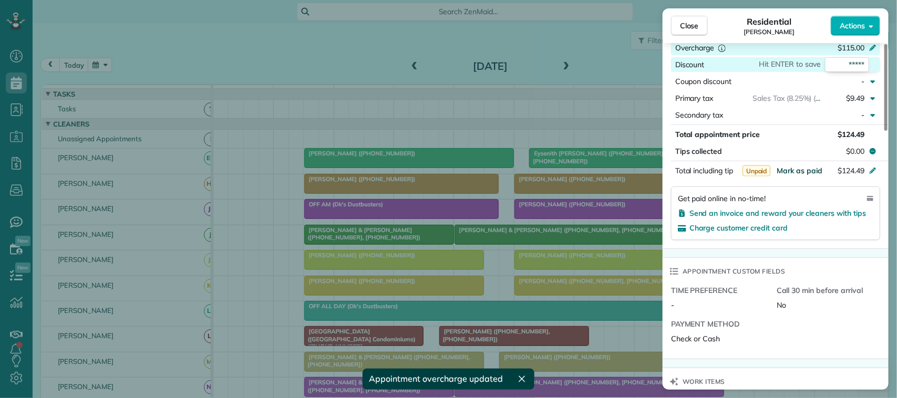
click at [799, 171] on span "Mark as paid" at bounding box center [799, 170] width 46 height 9
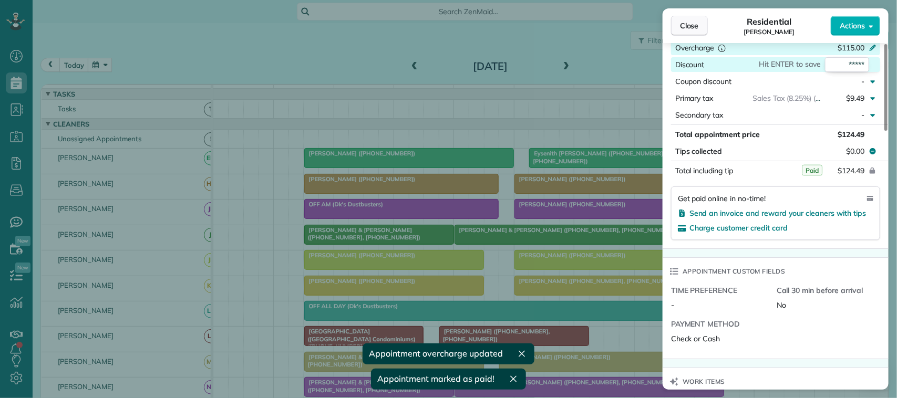
click at [700, 28] on button "Close" at bounding box center [689, 26] width 37 height 20
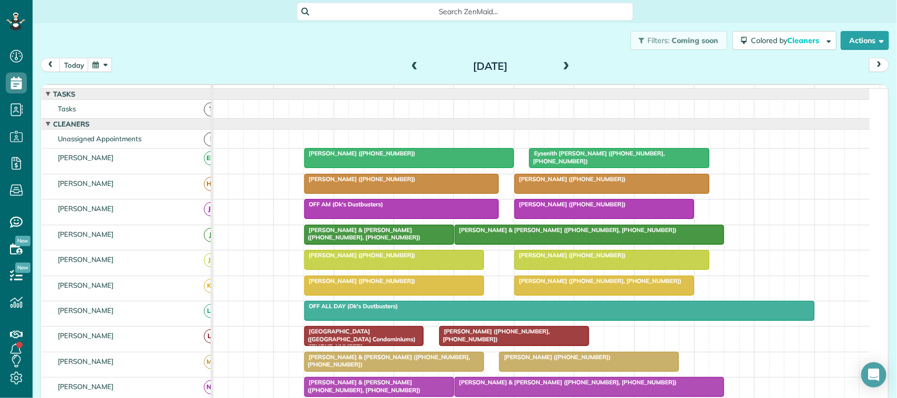
click at [569, 168] on div at bounding box center [619, 158] width 179 height 19
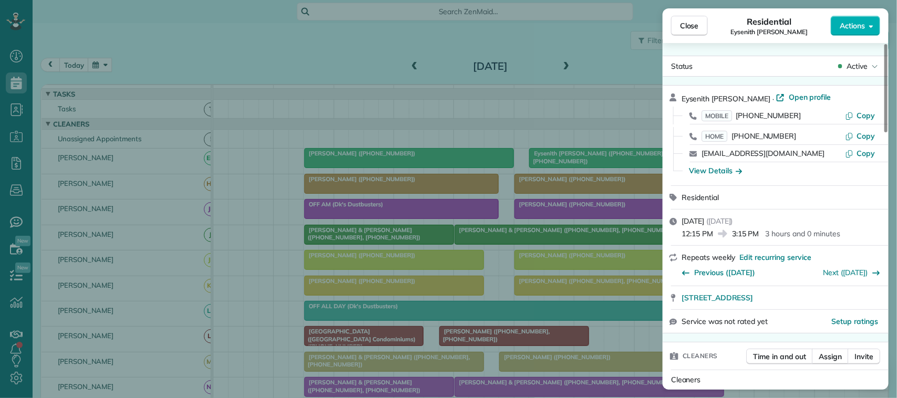
click at [709, 19] on div "Residential Eysenith [PERSON_NAME]" at bounding box center [769, 25] width 123 height 21
click at [704, 23] on button "Close" at bounding box center [689, 26] width 37 height 20
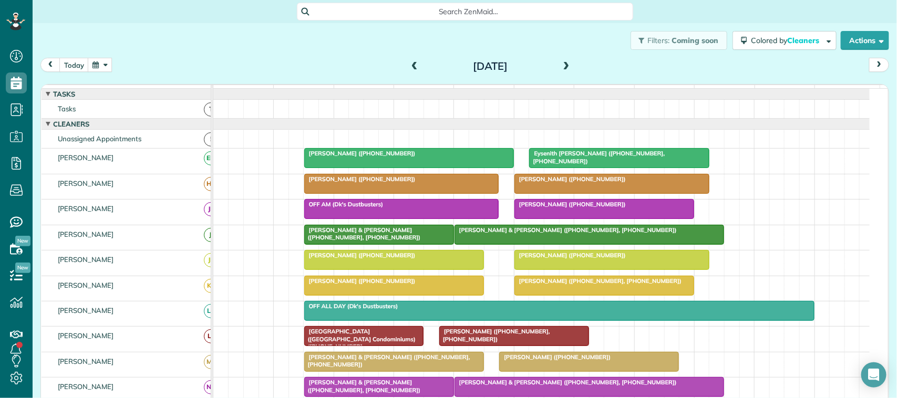
click at [561, 67] on span at bounding box center [567, 66] width 12 height 9
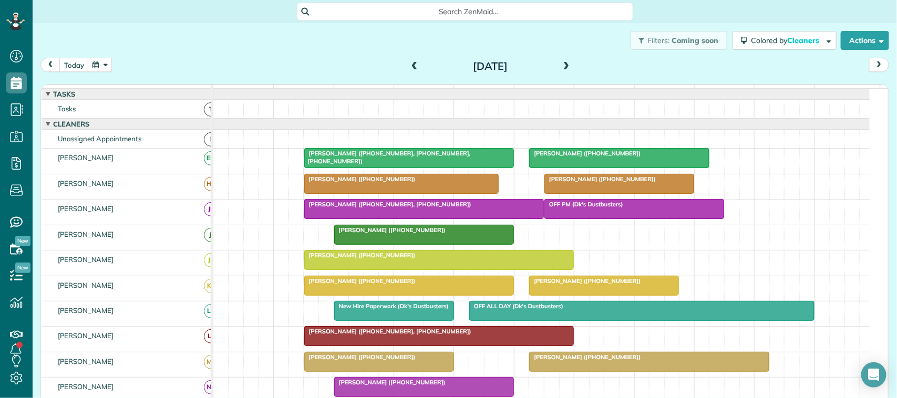
click at [573, 168] on div at bounding box center [619, 158] width 179 height 19
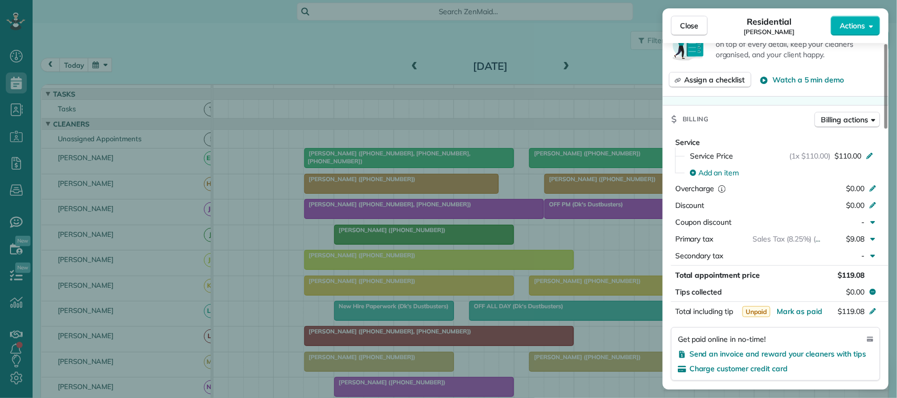
scroll to position [460, 0]
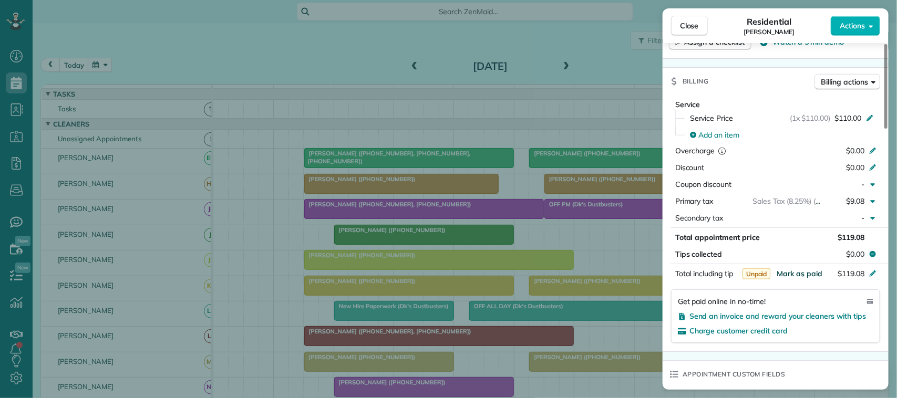
click at [802, 269] on span "Mark as paid" at bounding box center [799, 273] width 46 height 9
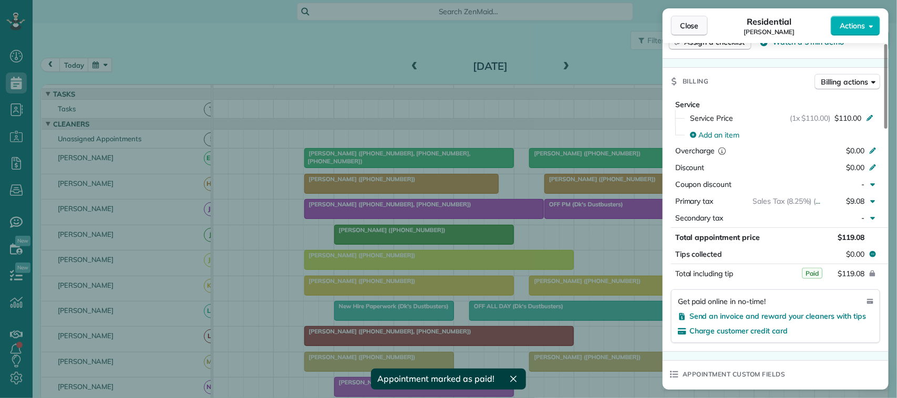
click at [685, 35] on button "Close" at bounding box center [689, 26] width 37 height 20
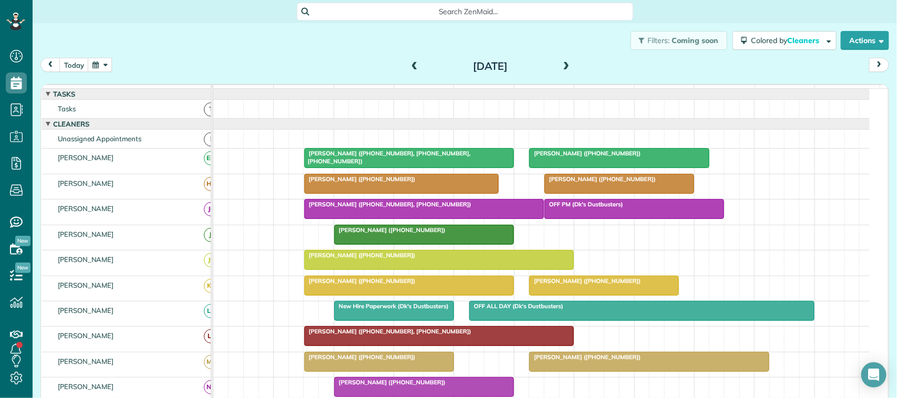
click at [567, 65] on div "[DATE]" at bounding box center [490, 66] width 168 height 17
click at [561, 69] on span at bounding box center [567, 66] width 12 height 9
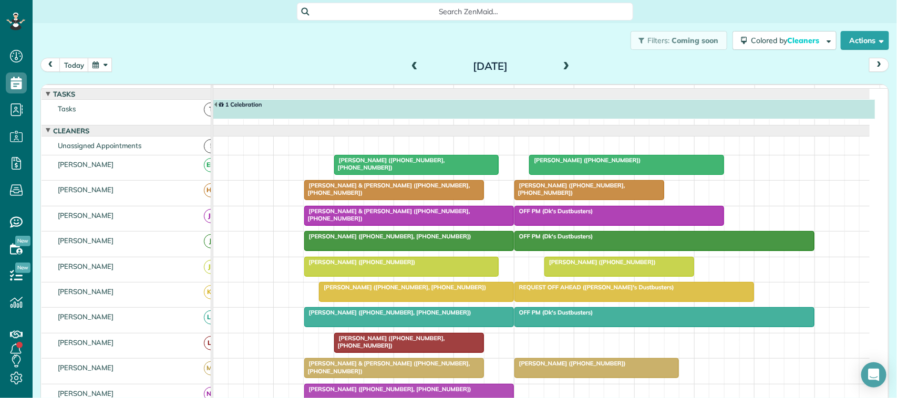
scroll to position [6, 0]
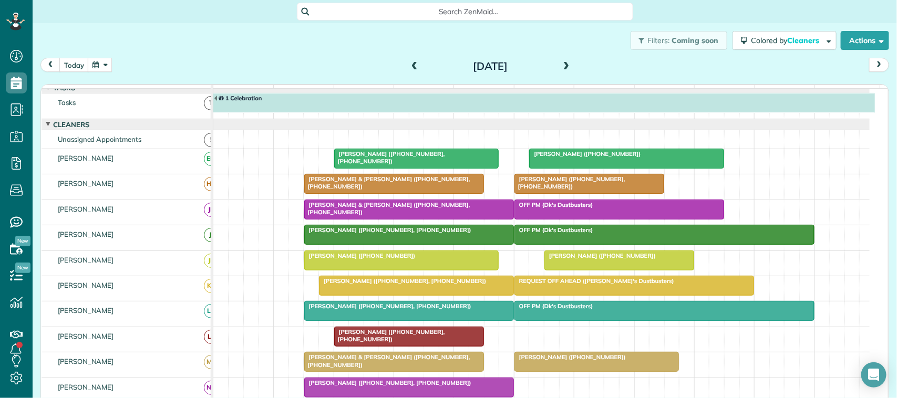
click at [365, 168] on div at bounding box center [417, 158] width 164 height 19
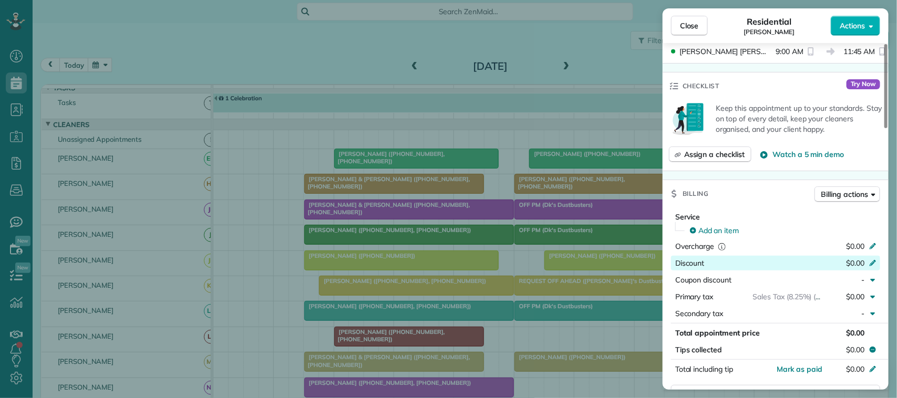
scroll to position [394, 0]
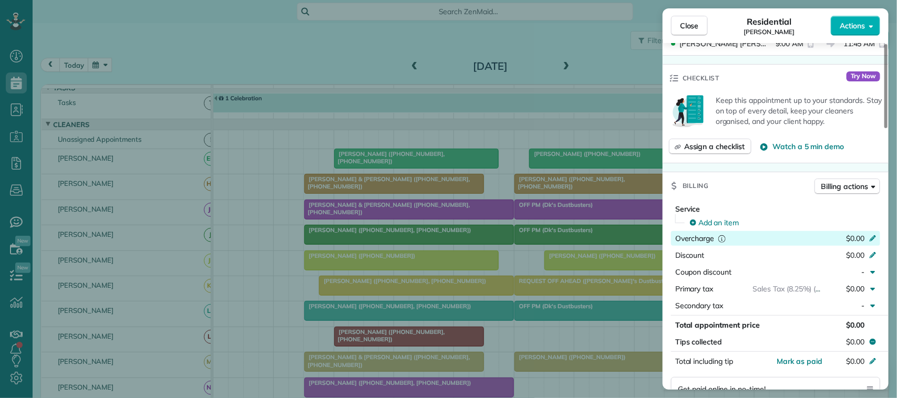
click at [856, 234] on span "$0.00" at bounding box center [855, 238] width 18 height 9
type input "******"
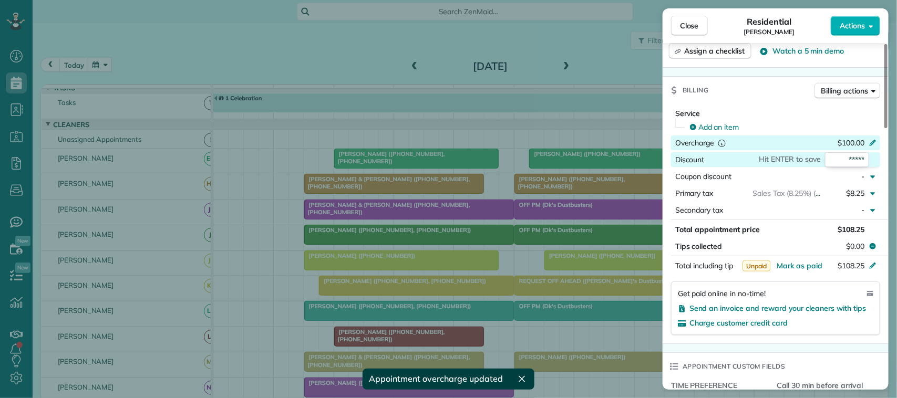
scroll to position [525, 0]
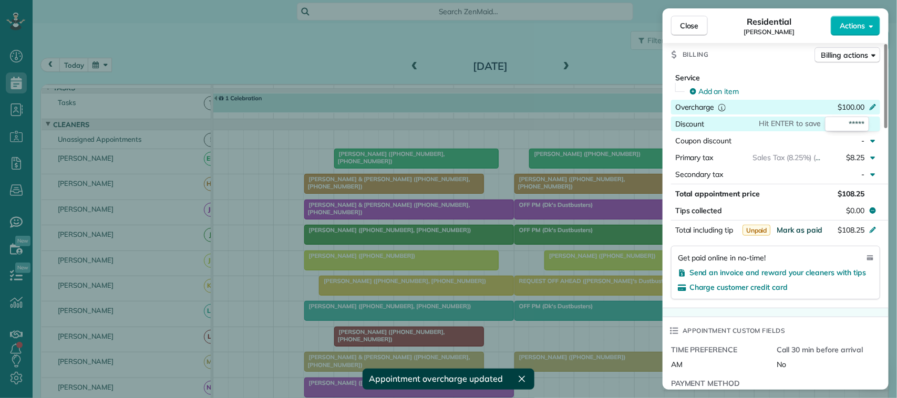
click at [811, 225] on span "Mark as paid" at bounding box center [799, 229] width 46 height 9
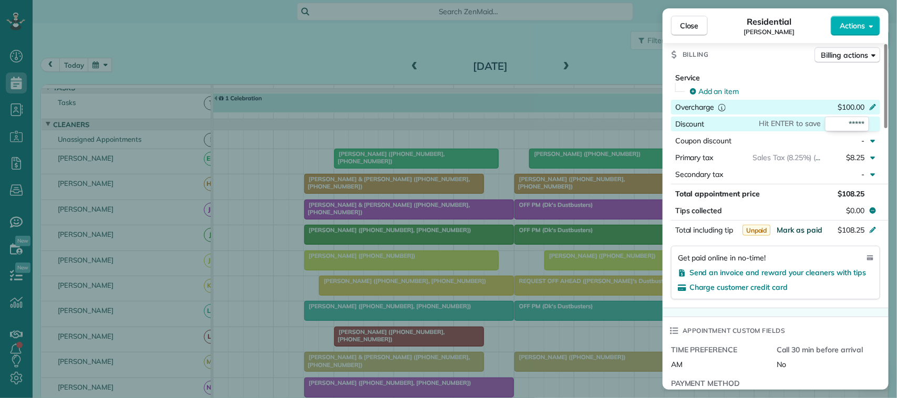
click at [801, 225] on div "Unpaid Mark as paid" at bounding box center [782, 230] width 80 height 11
click at [682, 24] on span "Close" at bounding box center [689, 25] width 19 height 11
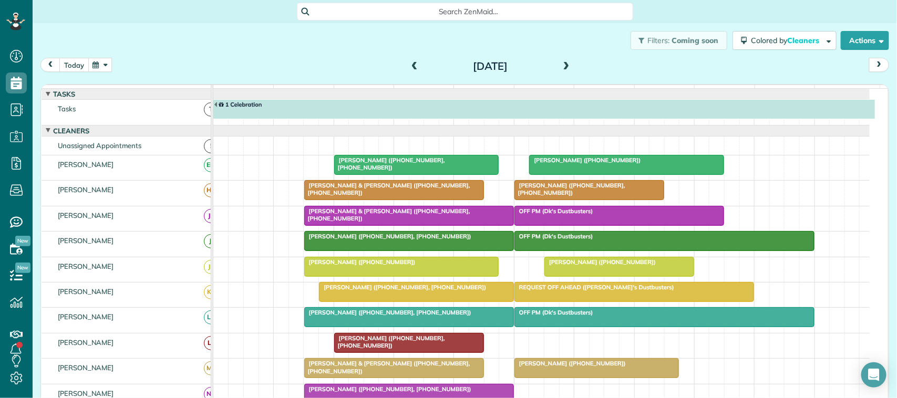
click at [80, 64] on button "today" at bounding box center [73, 65] width 29 height 14
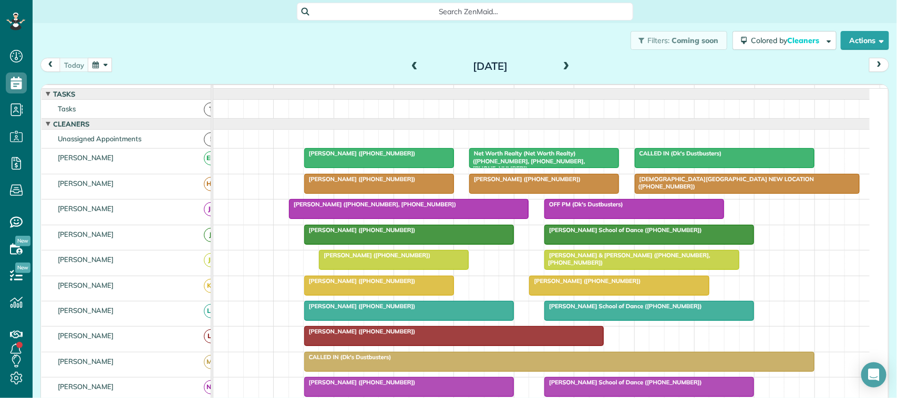
click at [96, 65] on button "button" at bounding box center [100, 65] width 24 height 14
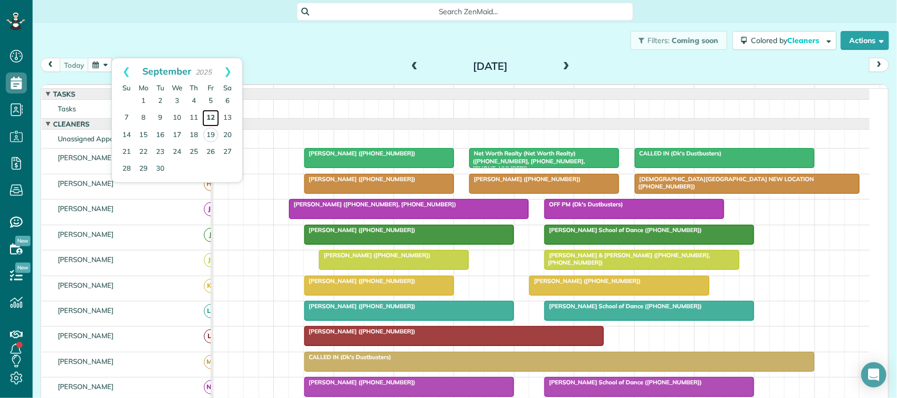
click at [209, 119] on link "12" at bounding box center [210, 118] width 17 height 17
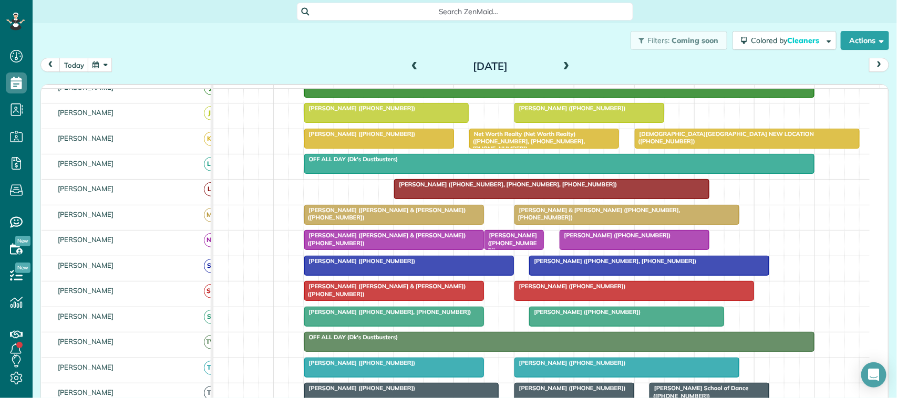
scroll to position [197, 0]
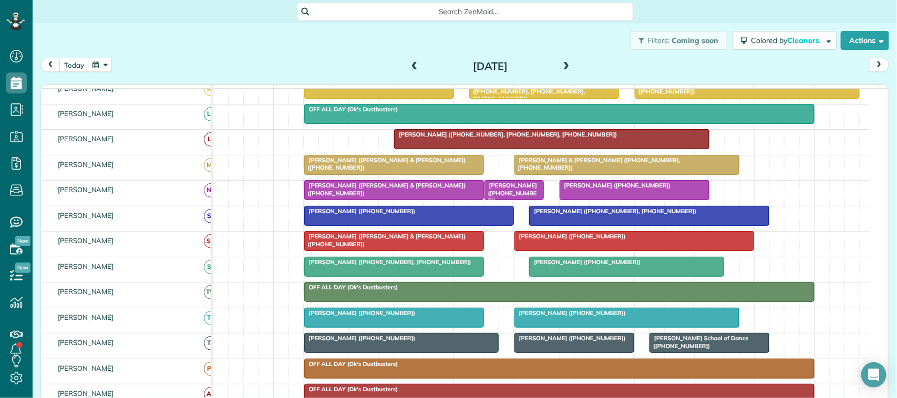
click at [628, 200] on div at bounding box center [634, 190] width 149 height 19
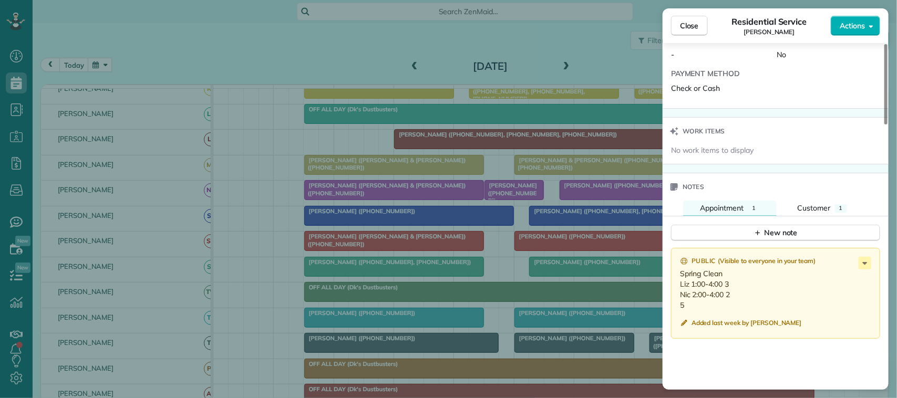
scroll to position [788, 0]
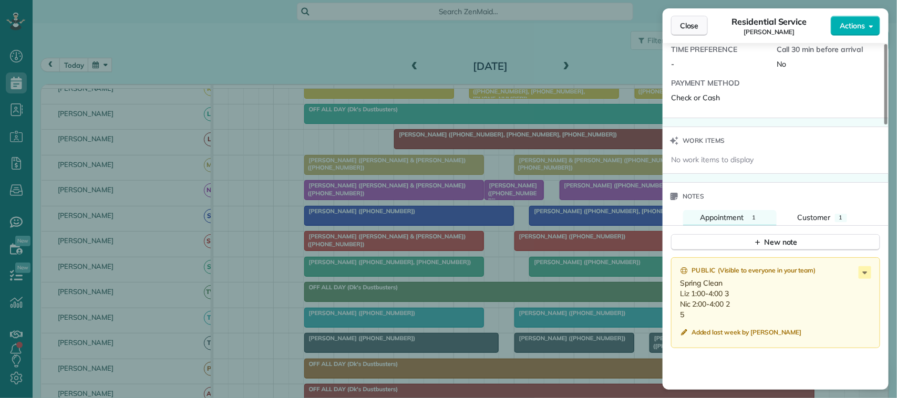
click at [698, 33] on button "Close" at bounding box center [689, 26] width 37 height 20
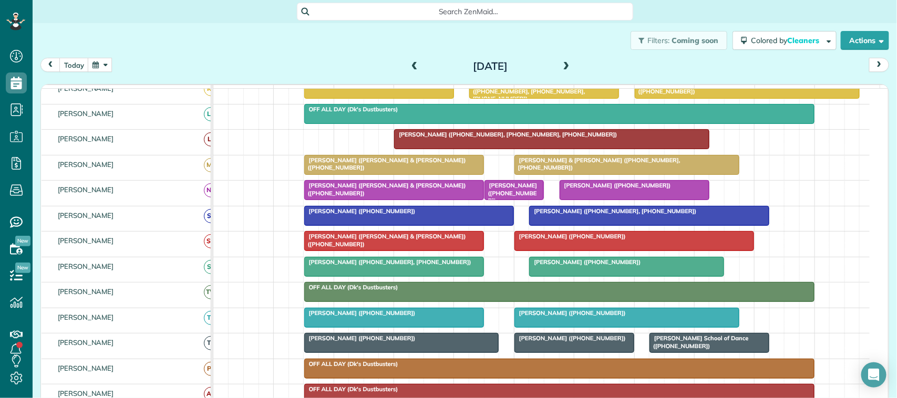
click at [71, 54] on div "Filters: Coming soon Colored by Cleaners Color by Cleaner Color by Team Color b…" at bounding box center [465, 40] width 864 height 35
click at [82, 74] on div "[DATE] [DATE]" at bounding box center [464, 67] width 848 height 19
click at [81, 64] on button "today" at bounding box center [73, 65] width 29 height 14
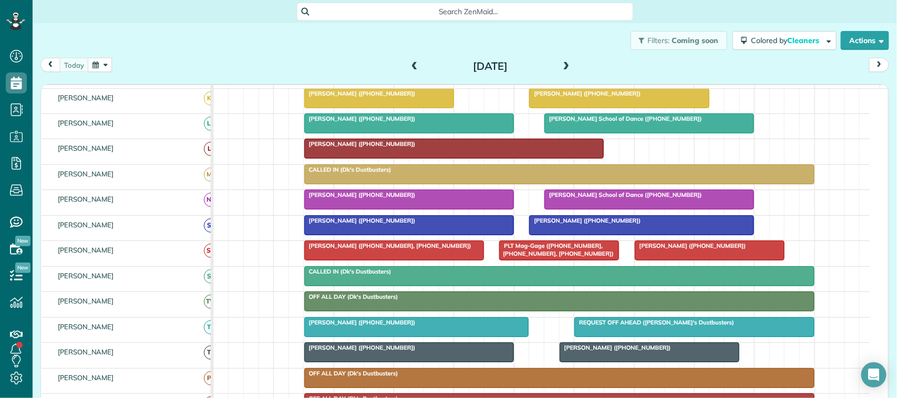
scroll to position [132, 0]
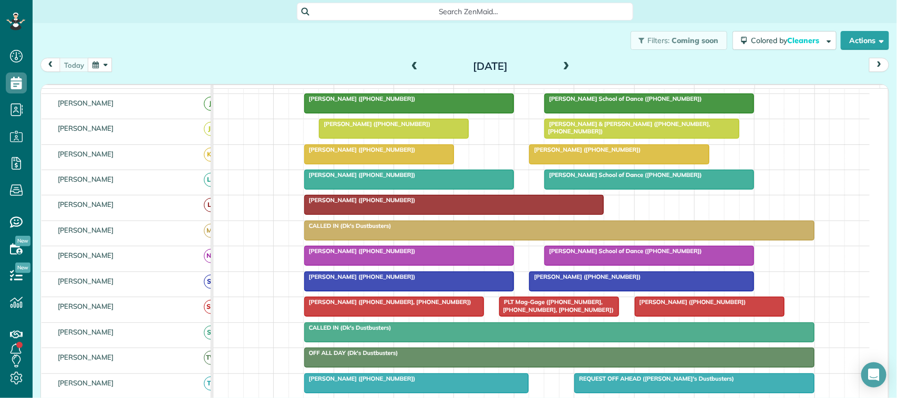
click at [563, 64] on span at bounding box center [567, 66] width 12 height 9
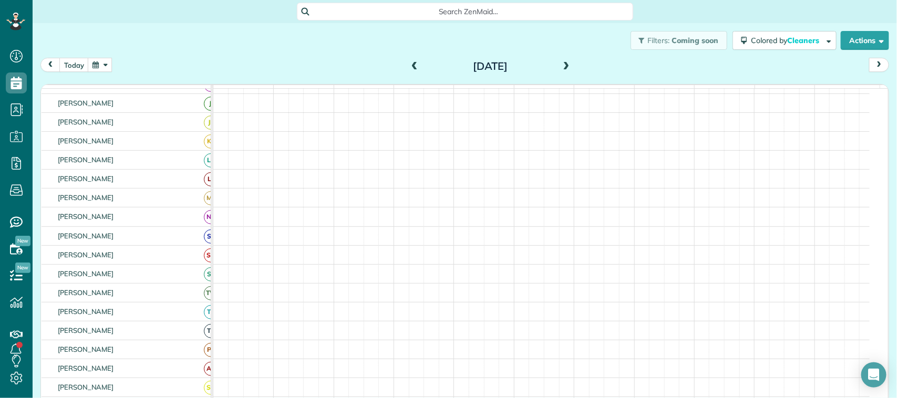
click at [563, 64] on span at bounding box center [567, 66] width 12 height 9
drag, startPoint x: 563, startPoint y: 64, endPoint x: 561, endPoint y: 75, distance: 11.1
click at [561, 75] on div "[DATE] [DATE]" at bounding box center [464, 67] width 848 height 19
click at [561, 70] on span at bounding box center [567, 66] width 12 height 9
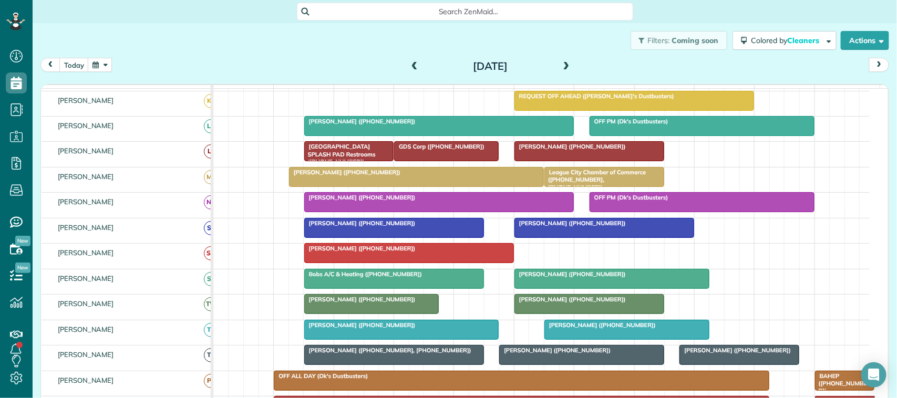
scroll to position [262, 0]
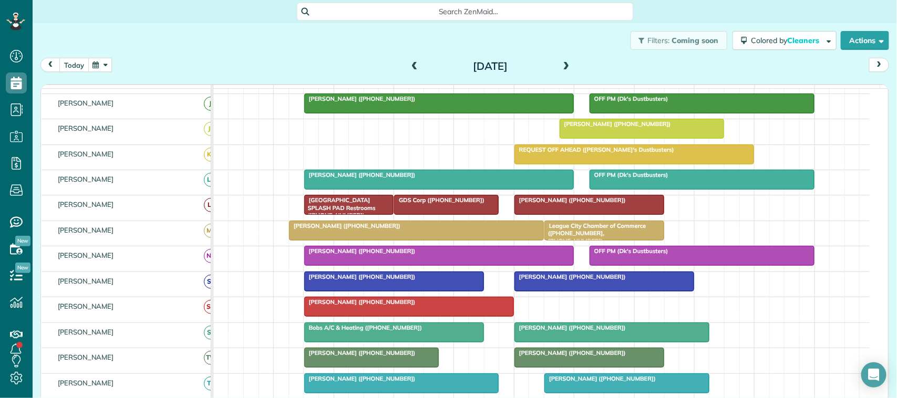
click at [75, 70] on button "today" at bounding box center [73, 65] width 29 height 14
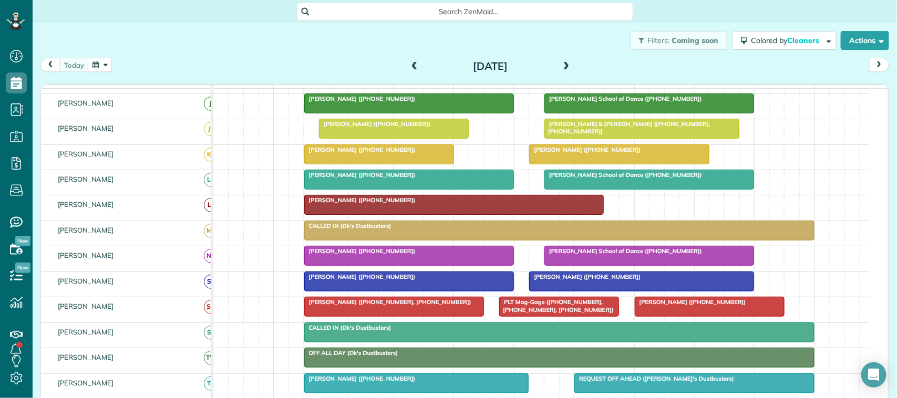
click at [110, 64] on button "button" at bounding box center [100, 65] width 24 height 14
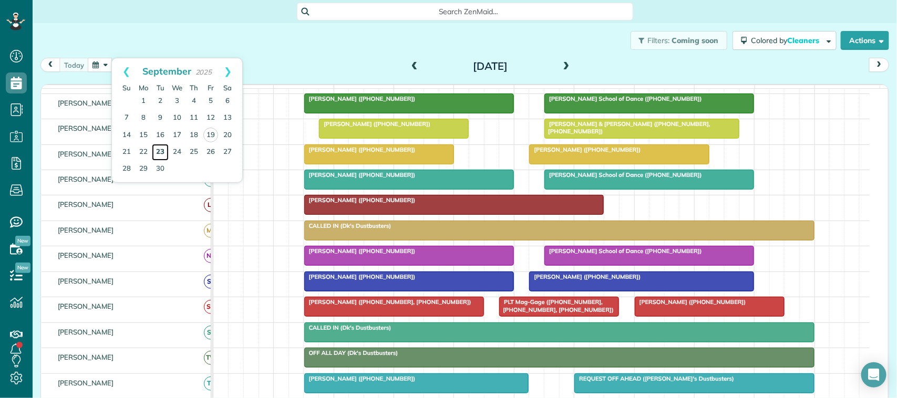
click at [152, 148] on link "23" at bounding box center [160, 152] width 17 height 17
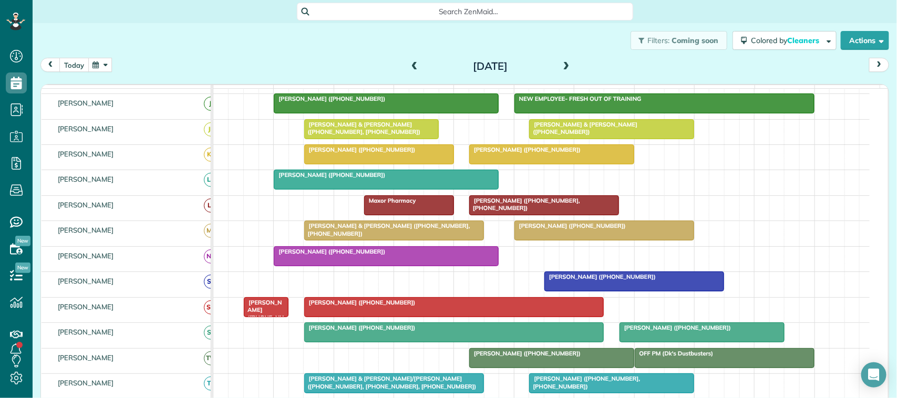
click at [79, 66] on button "today" at bounding box center [73, 65] width 29 height 14
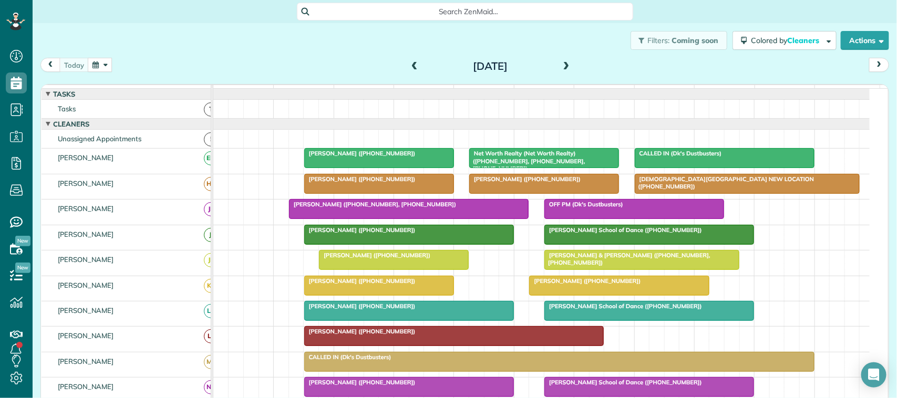
click at [104, 71] on button "button" at bounding box center [100, 65] width 24 height 14
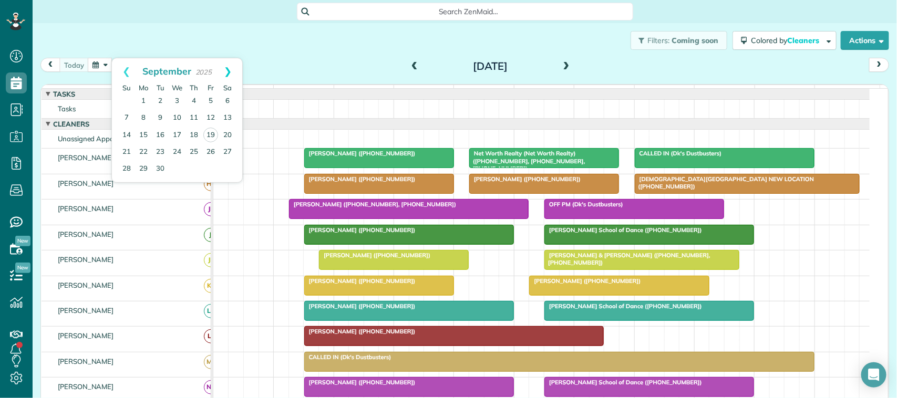
click at [226, 67] on link "Next" at bounding box center [227, 71] width 29 height 26
click at [146, 115] on link "6" at bounding box center [143, 118] width 17 height 17
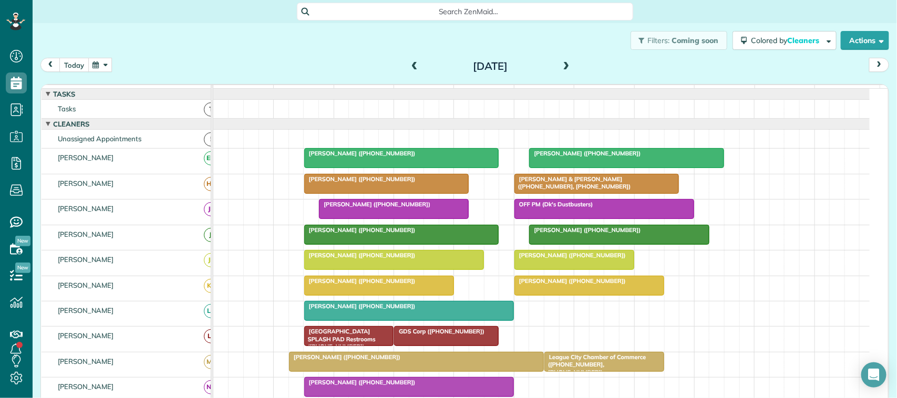
click at [75, 70] on button "today" at bounding box center [73, 65] width 29 height 14
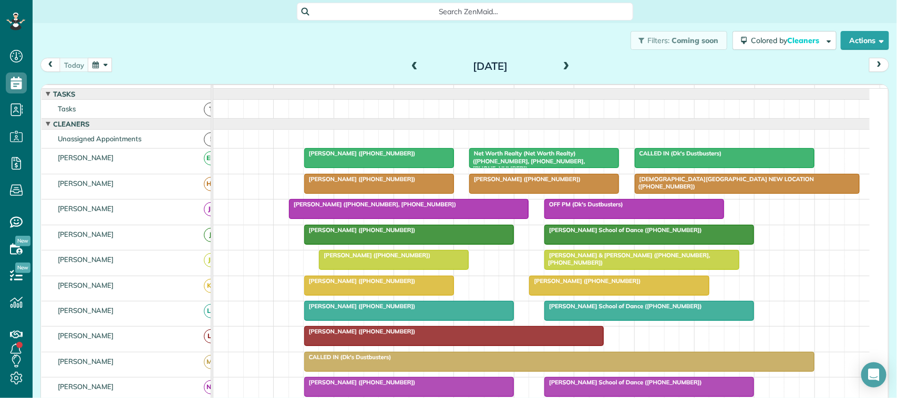
click at [80, 72] on div "[DATE] [DATE]" at bounding box center [464, 67] width 848 height 19
click at [206, 59] on div "[DATE] [DATE]" at bounding box center [464, 67] width 848 height 19
click at [180, 60] on div "[DATE] [DATE]" at bounding box center [464, 67] width 848 height 19
click at [234, 63] on div "[DATE] [DATE]" at bounding box center [464, 67] width 848 height 19
click at [148, 62] on div "[DATE] [DATE]" at bounding box center [464, 67] width 848 height 19
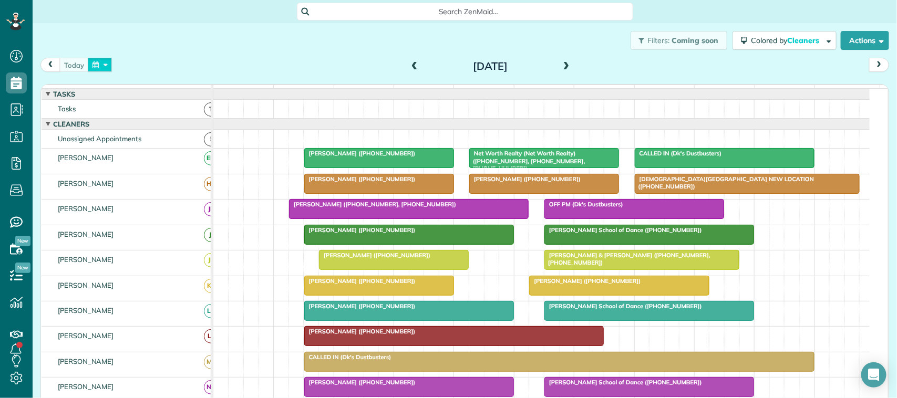
click at [101, 59] on button "button" at bounding box center [100, 65] width 24 height 14
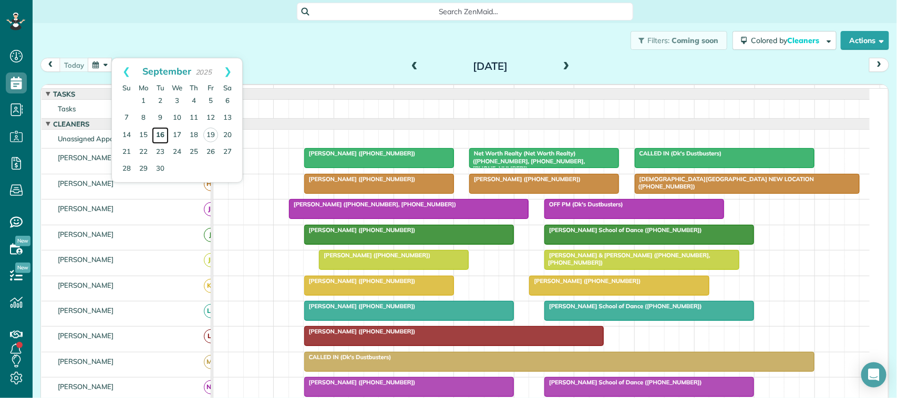
click at [158, 133] on link "16" at bounding box center [160, 135] width 17 height 17
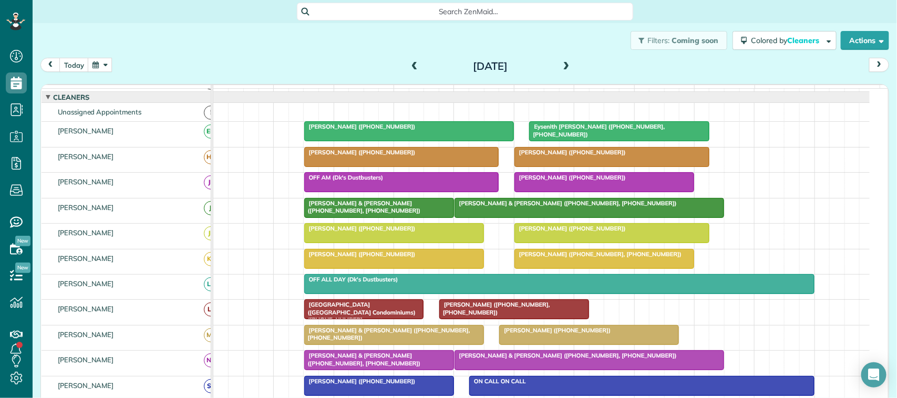
scroll to position [66, 0]
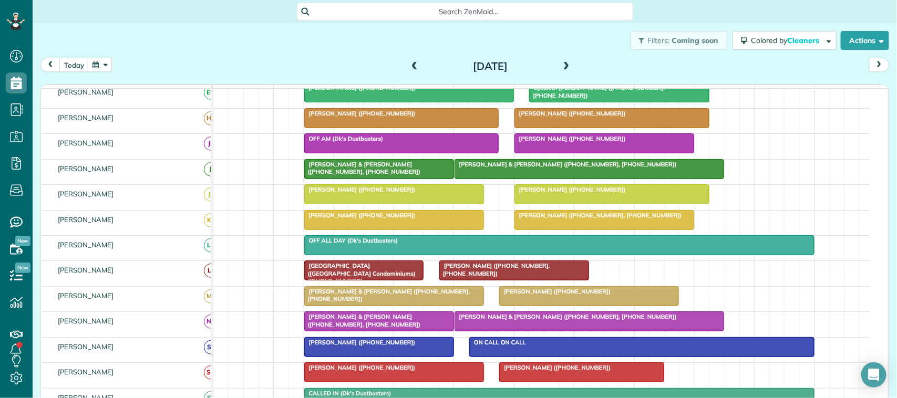
click at [539, 277] on span "[PERSON_NAME] ([PHONE_NUMBER], [PHONE_NUMBER])" at bounding box center [494, 269] width 111 height 15
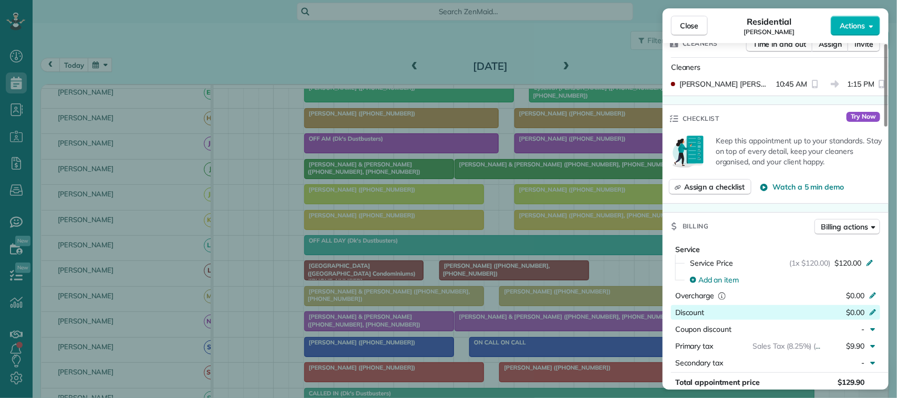
scroll to position [398, 0]
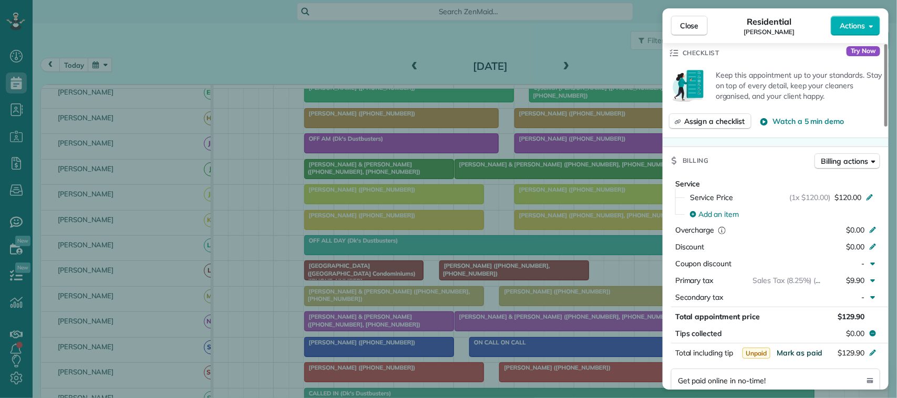
click at [799, 355] on span "Mark as paid" at bounding box center [799, 352] width 46 height 9
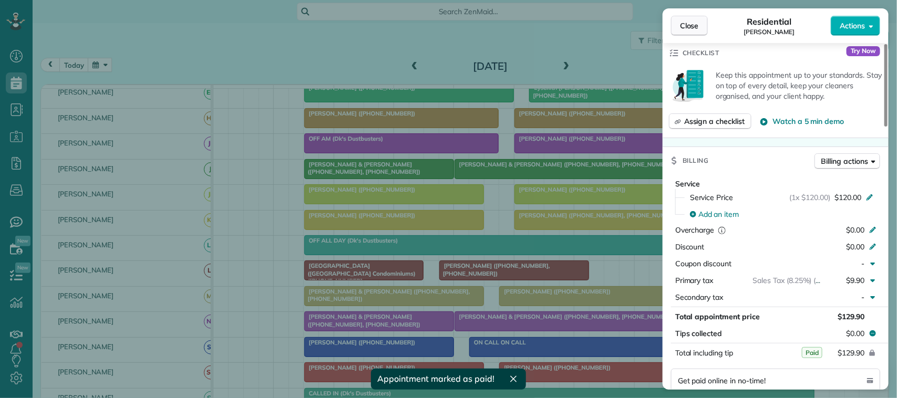
click at [700, 28] on button "Close" at bounding box center [689, 26] width 37 height 20
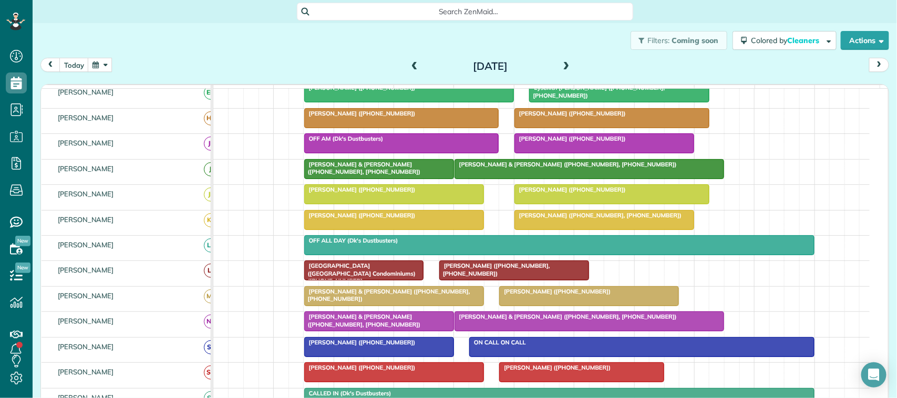
click at [561, 69] on span at bounding box center [567, 66] width 12 height 9
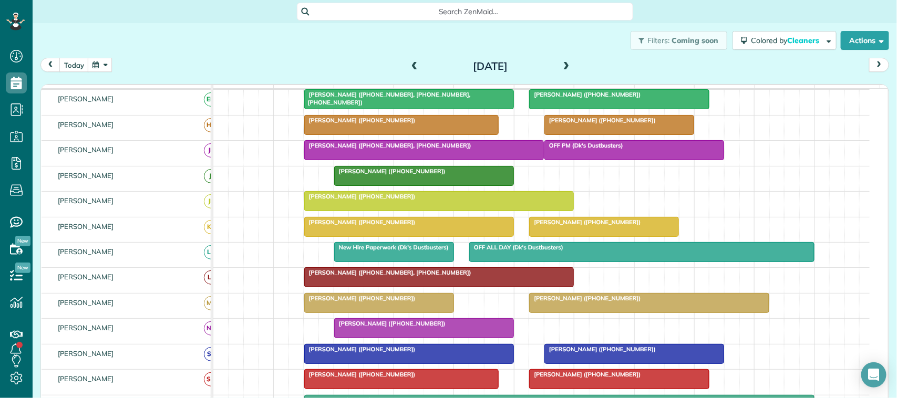
click at [381, 276] on span "[PERSON_NAME] ([PHONE_NUMBER], [PHONE_NUMBER])" at bounding box center [388, 272] width 168 height 7
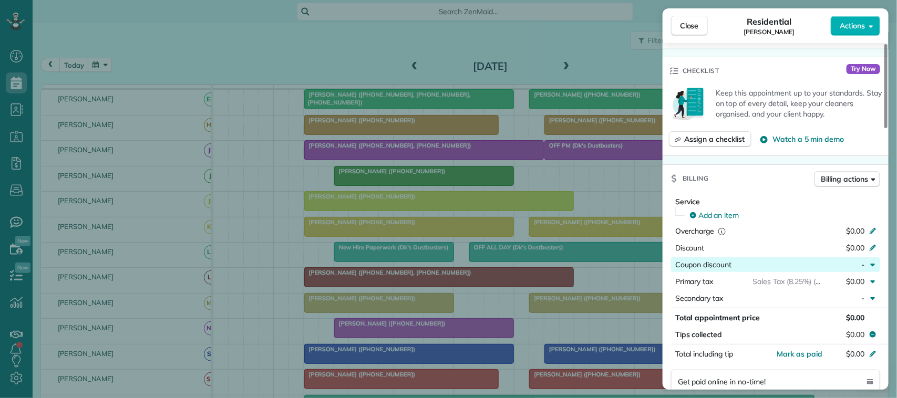
scroll to position [398, 0]
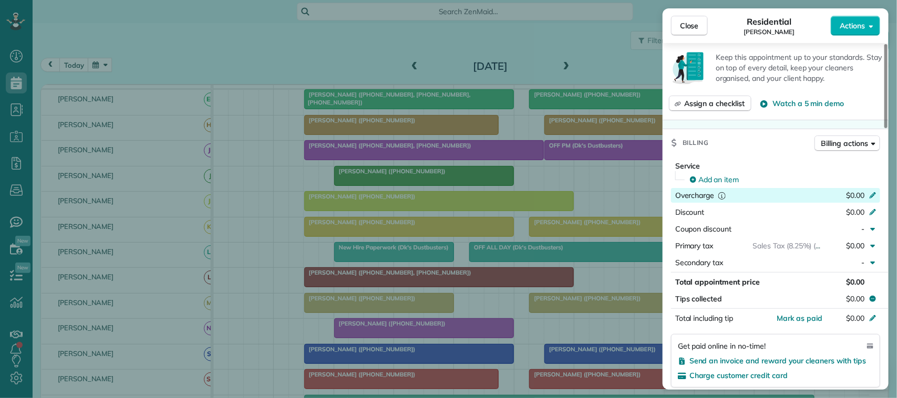
click at [851, 203] on div "$0.00" at bounding box center [817, 196] width 102 height 13
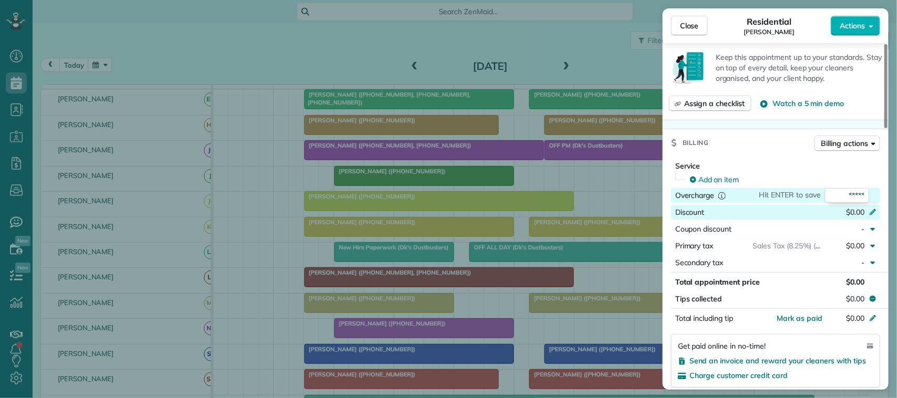
type input "******"
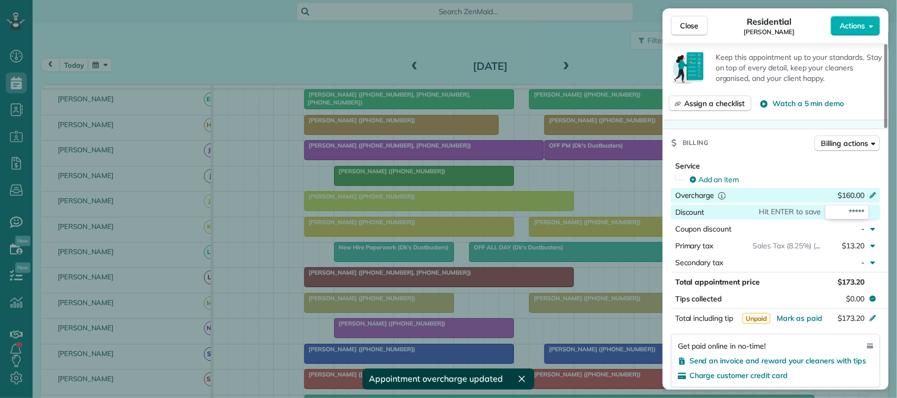
scroll to position [464, 0]
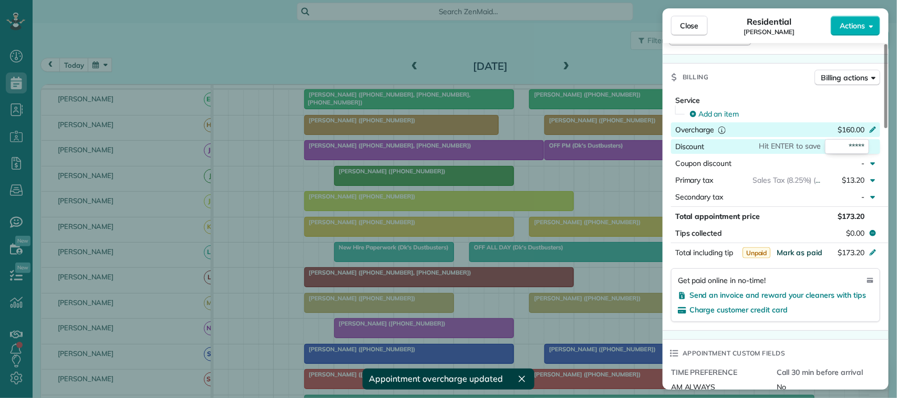
click at [814, 250] on button "Mark as paid" at bounding box center [799, 252] width 46 height 11
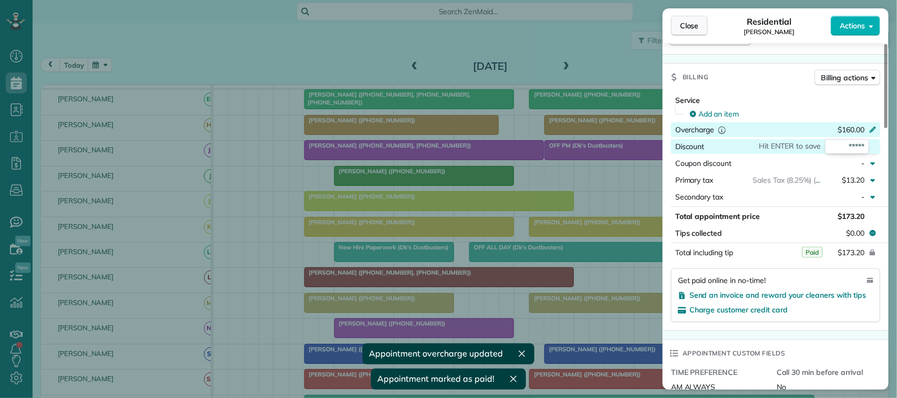
click at [691, 24] on span "Close" at bounding box center [689, 25] width 19 height 11
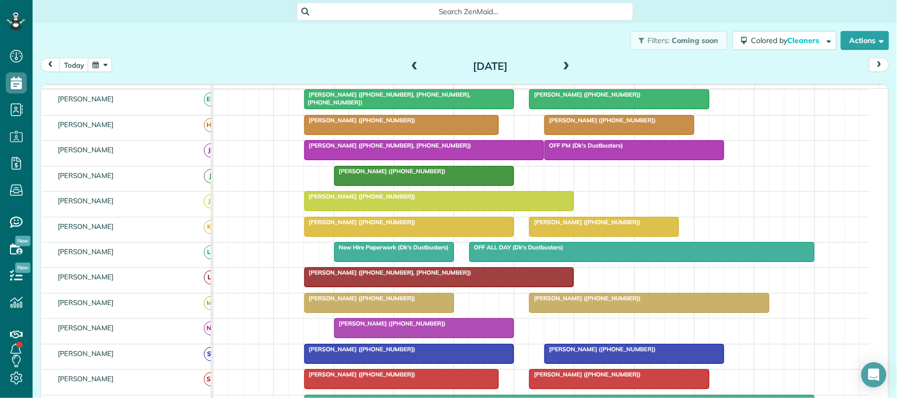
click at [562, 64] on span at bounding box center [567, 66] width 12 height 9
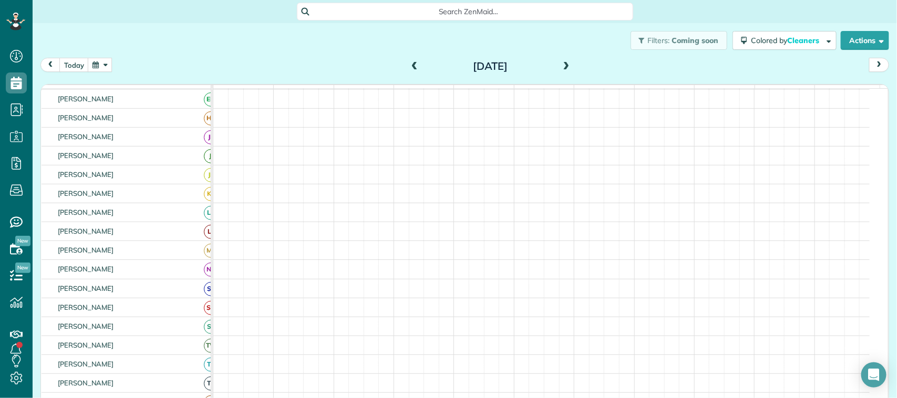
scroll to position [66, 0]
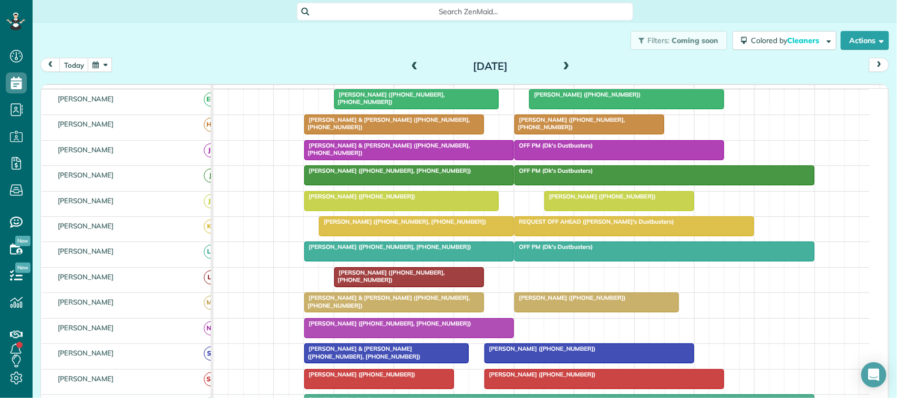
click at [399, 283] on span "[PERSON_NAME] ([PHONE_NUMBER], [PHONE_NUMBER])" at bounding box center [389, 276] width 111 height 15
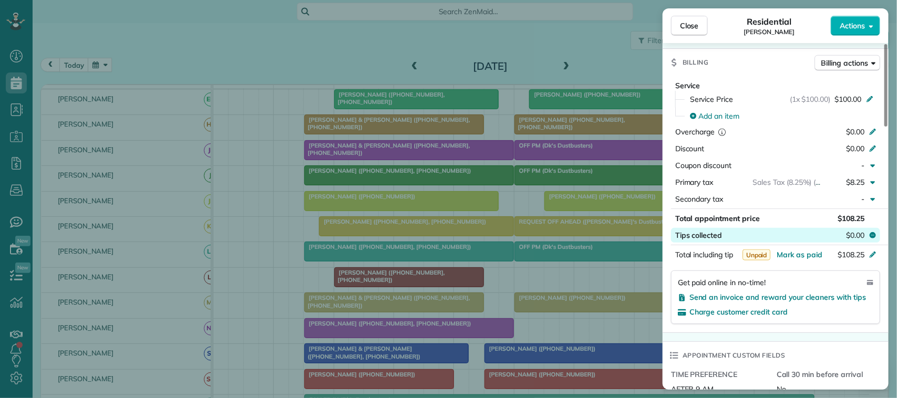
scroll to position [524, 0]
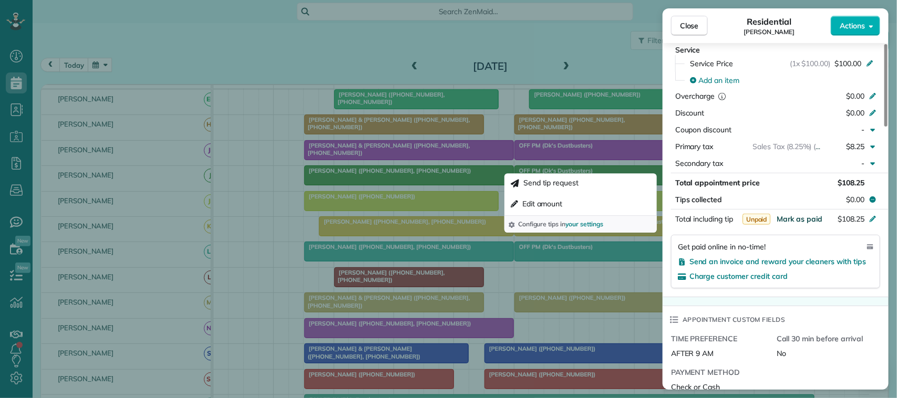
click at [806, 220] on span "Mark as paid" at bounding box center [799, 218] width 46 height 9
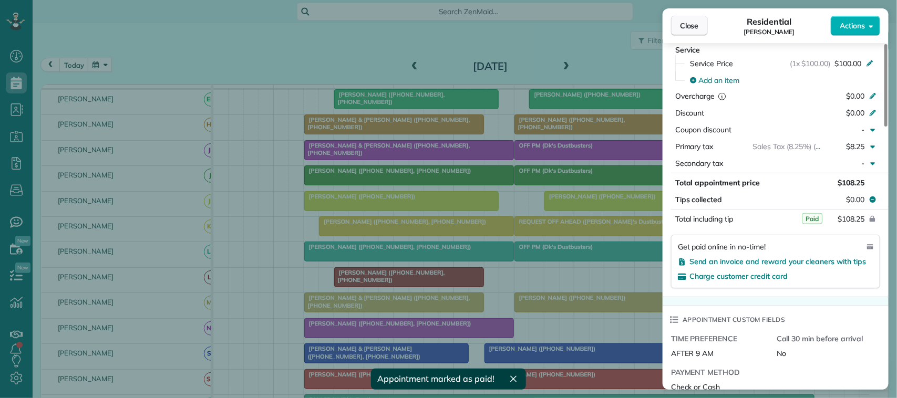
click at [694, 21] on span "Close" at bounding box center [689, 25] width 19 height 11
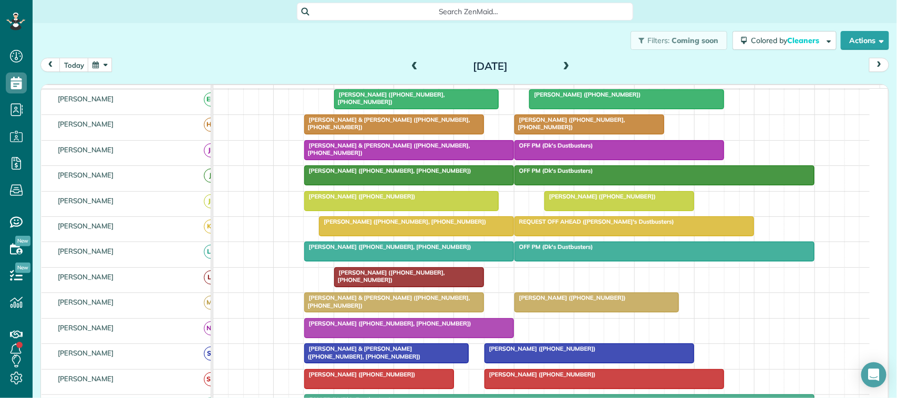
click at [563, 68] on span at bounding box center [567, 66] width 12 height 9
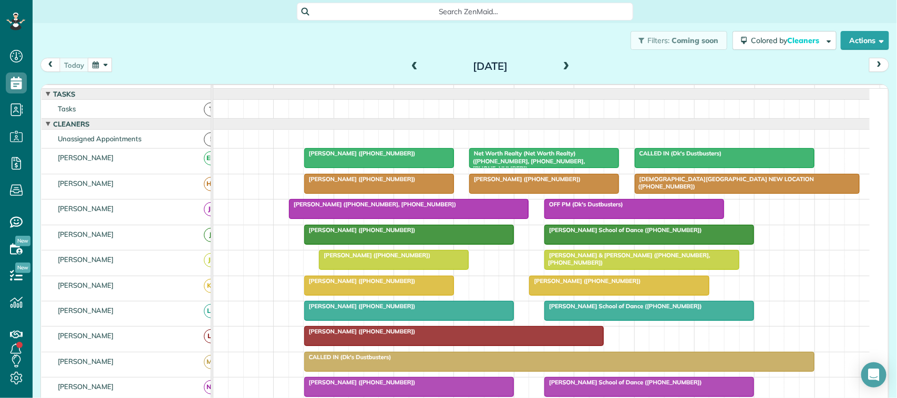
click at [360, 270] on div at bounding box center [393, 260] width 149 height 19
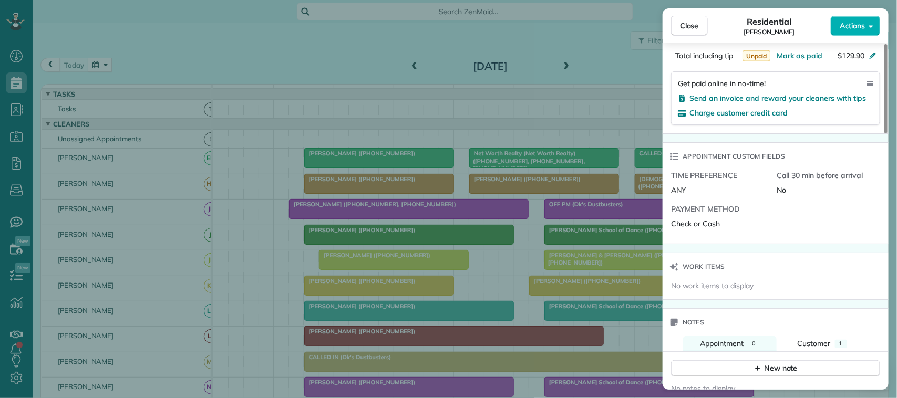
scroll to position [724, 0]
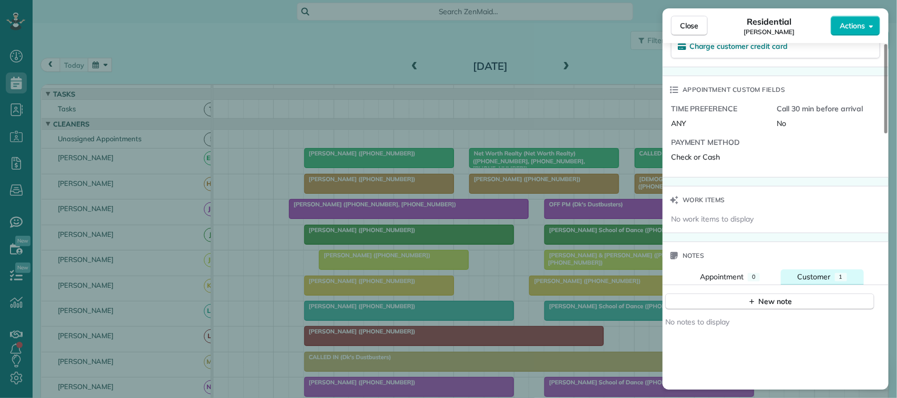
click at [831, 274] on button "Customer 1" at bounding box center [822, 277] width 83 height 15
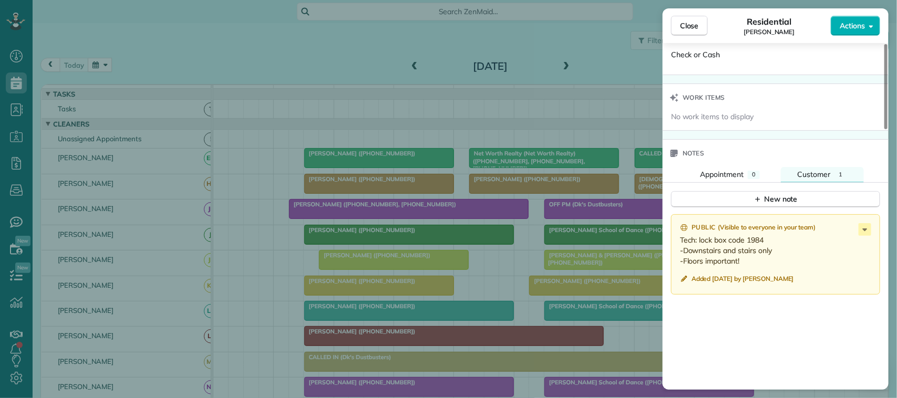
scroll to position [790, 0]
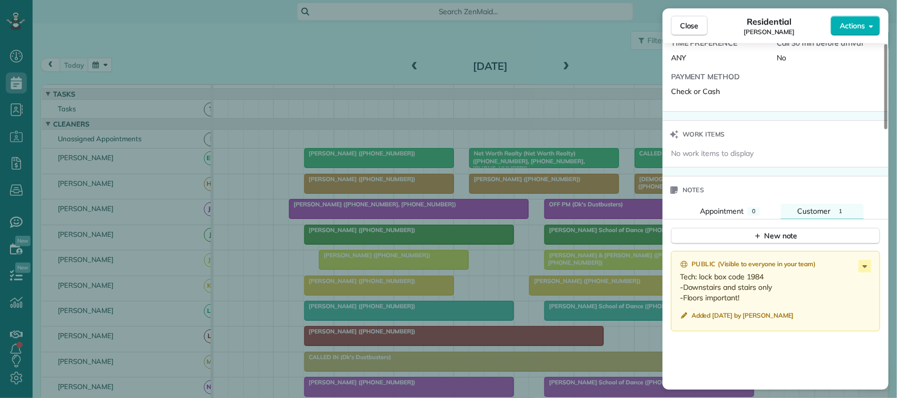
click at [682, 37] on div "Close Residential [PERSON_NAME] Actions" at bounding box center [775, 25] width 226 height 35
click at [683, 32] on button "Close" at bounding box center [689, 26] width 37 height 20
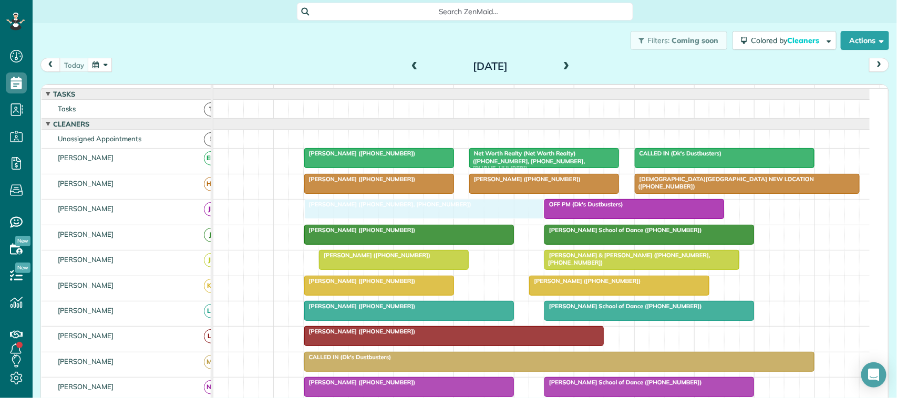
drag, startPoint x: 319, startPoint y: 221, endPoint x: 335, endPoint y: 223, distance: 16.5
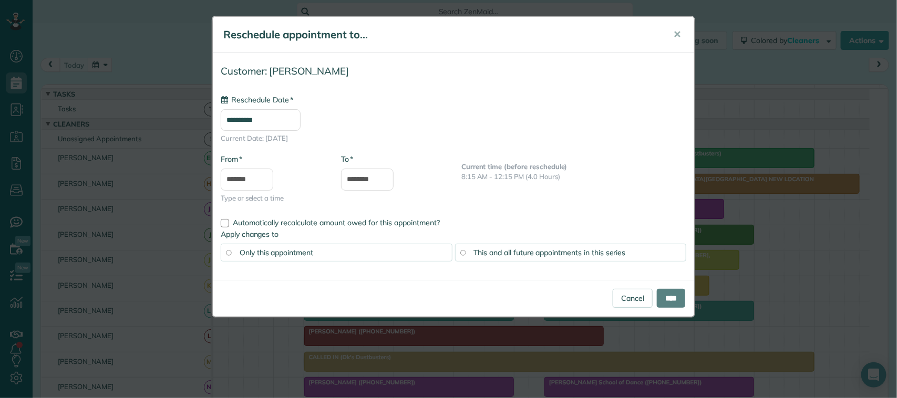
type input "**********"
click at [673, 297] on input "****" at bounding box center [671, 298] width 28 height 19
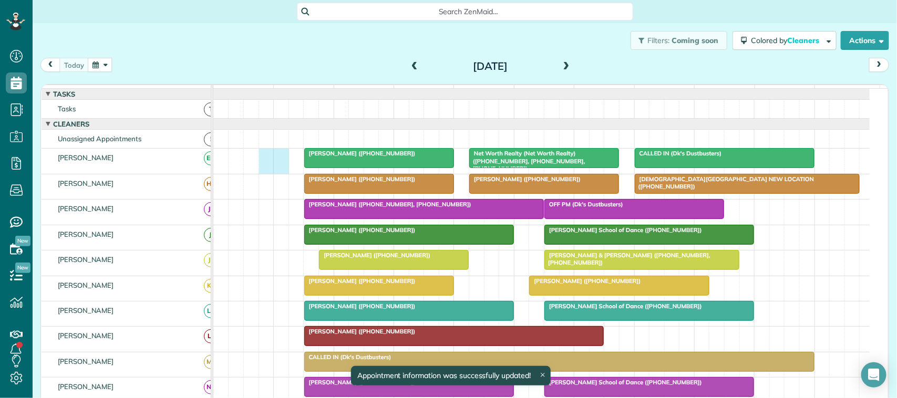
drag, startPoint x: 264, startPoint y: 172, endPoint x: 280, endPoint y: 172, distance: 15.8
click at [280, 172] on div "Net Worth Realty (Net Worth Realty) ([PHONE_NUMBER], [PHONE_NUMBER], [PHONE_NUM…" at bounding box center [541, 161] width 656 height 25
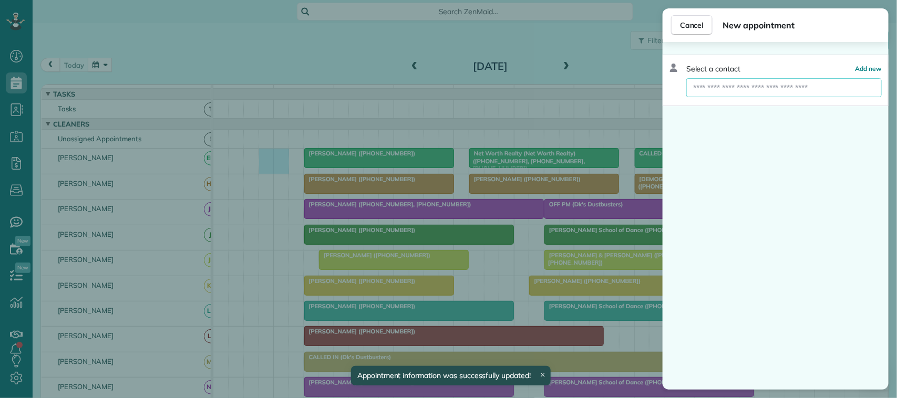
click at [733, 94] on input "text" at bounding box center [783, 87] width 195 height 19
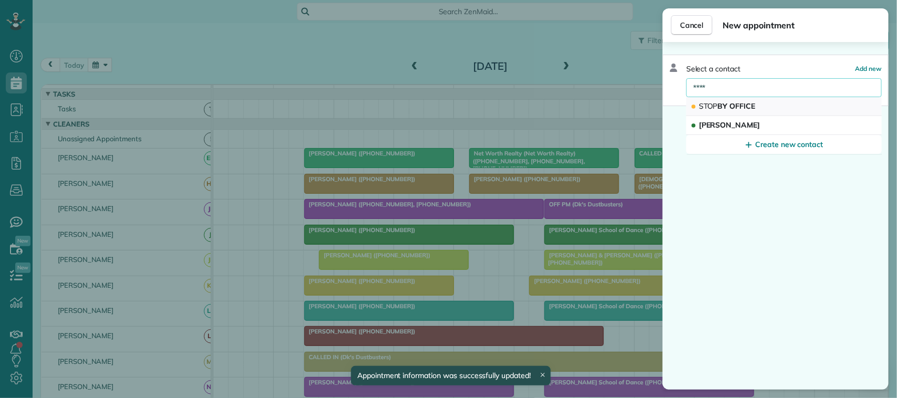
type input "****"
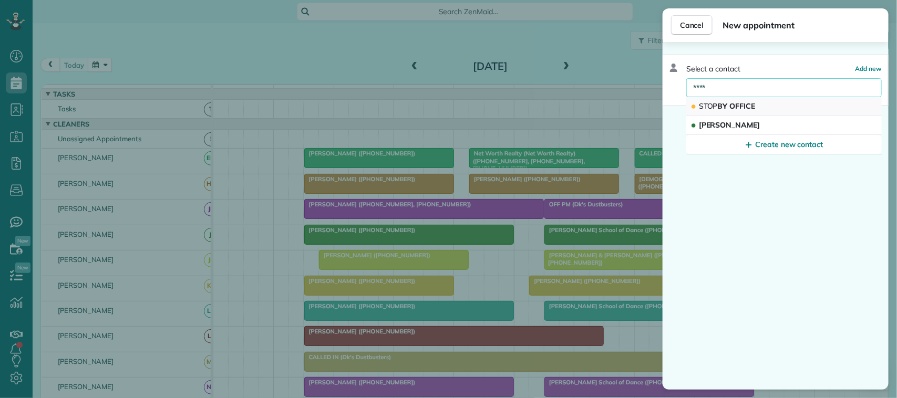
click at [741, 101] on span "STOP BY OFFICE" at bounding box center [727, 105] width 57 height 9
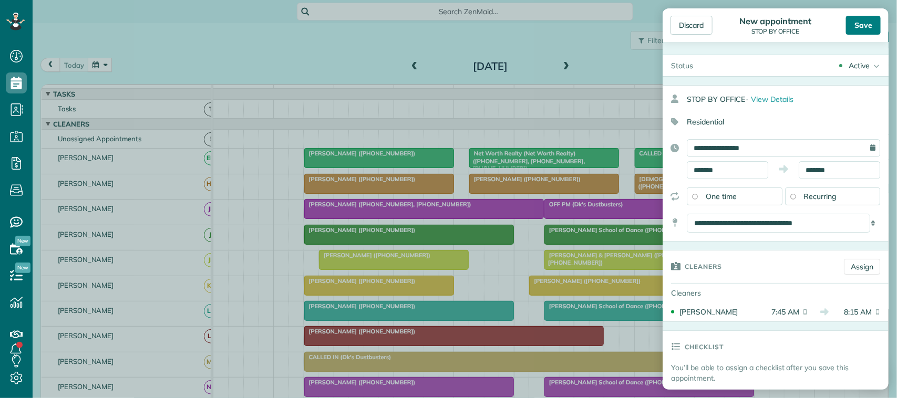
click at [859, 27] on div "Save" at bounding box center [863, 25] width 35 height 19
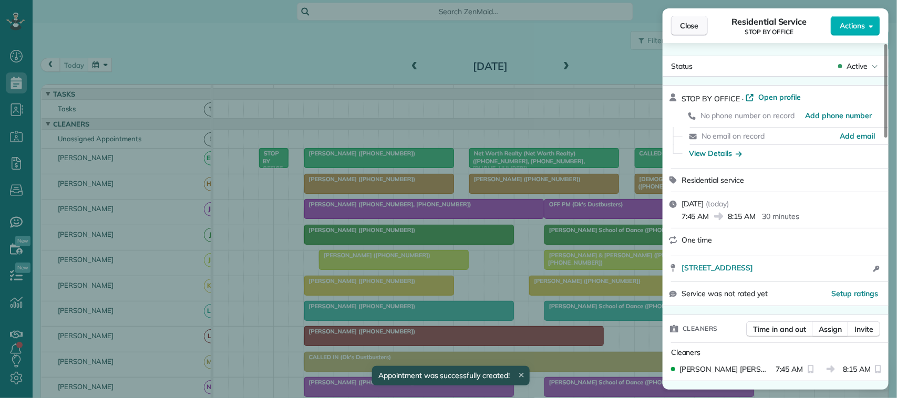
click at [695, 30] on span "Close" at bounding box center [689, 25] width 19 height 11
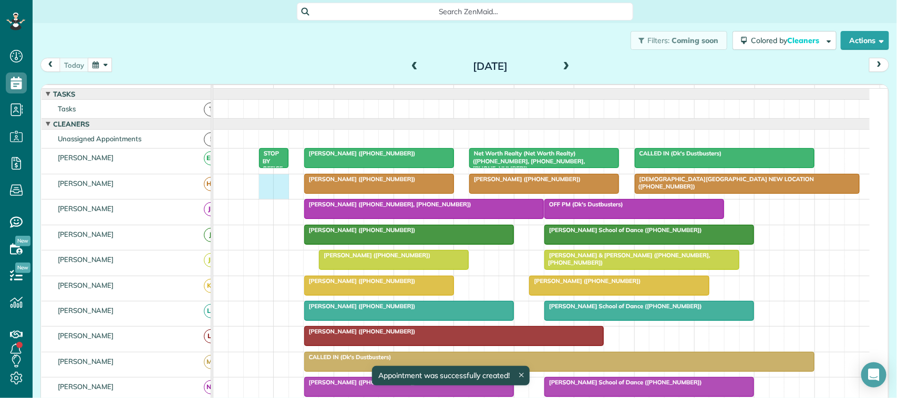
drag, startPoint x: 268, startPoint y: 190, endPoint x: 275, endPoint y: 193, distance: 7.3
click at [275, 193] on div "[PERSON_NAME] ([PHONE_NUMBER]) [DEMOGRAPHIC_DATA][GEOGRAPHIC_DATA] NEW LOCATION…" at bounding box center [541, 186] width 656 height 25
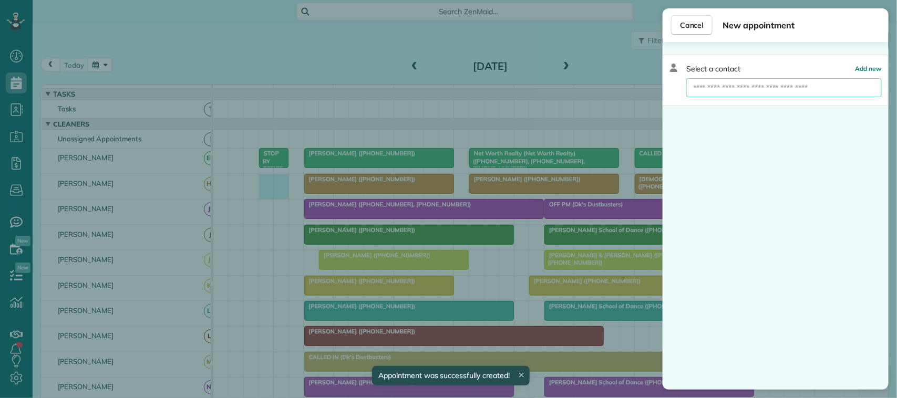
click at [743, 87] on input "text" at bounding box center [783, 87] width 195 height 19
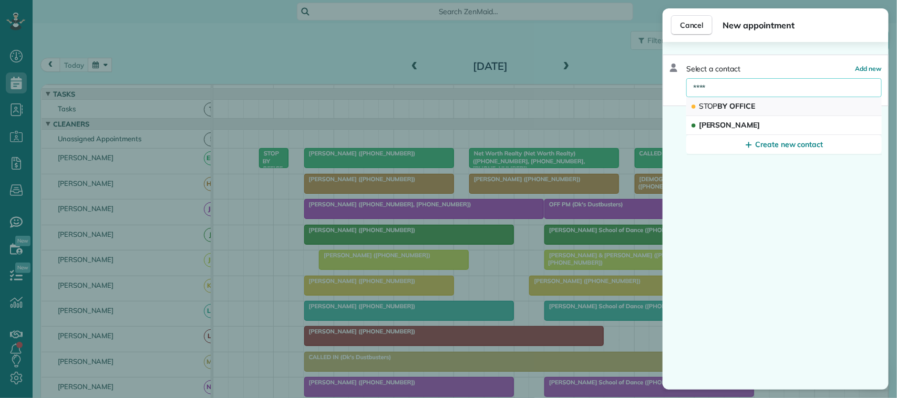
type input "****"
click at [755, 104] on span "STOP BY OFFICE" at bounding box center [727, 105] width 57 height 9
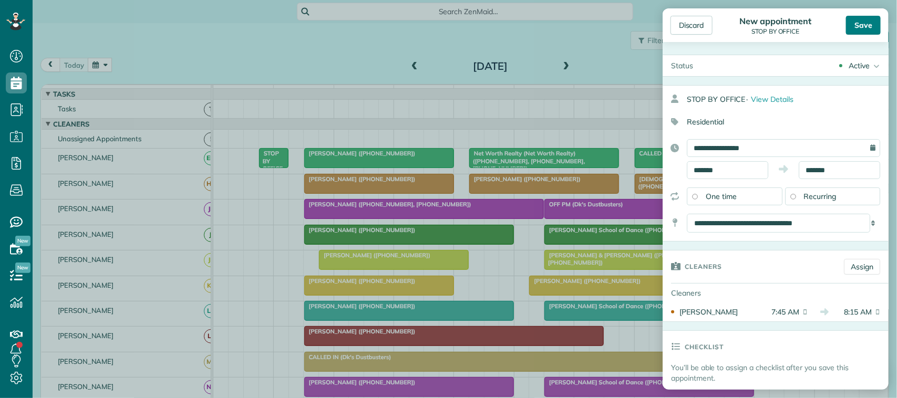
click at [868, 26] on div "Save" at bounding box center [863, 25] width 35 height 19
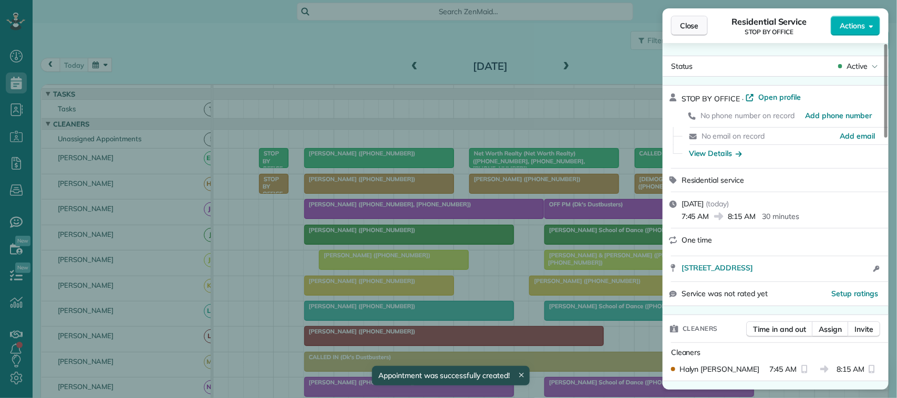
click at [682, 30] on span "Close" at bounding box center [689, 25] width 19 height 11
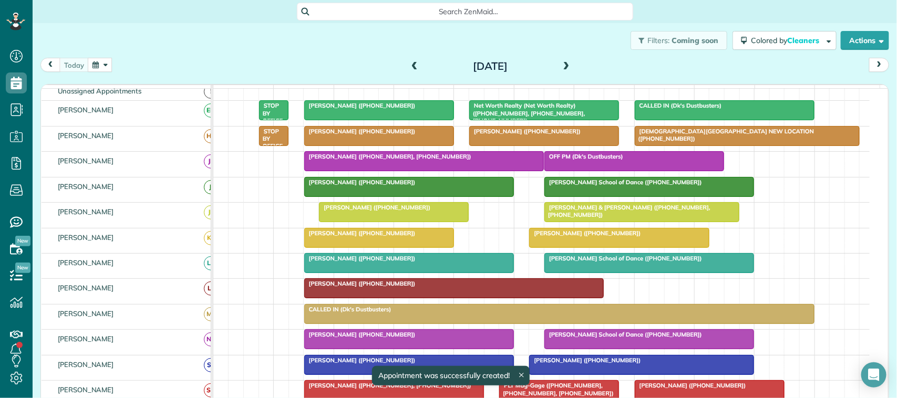
scroll to position [66, 0]
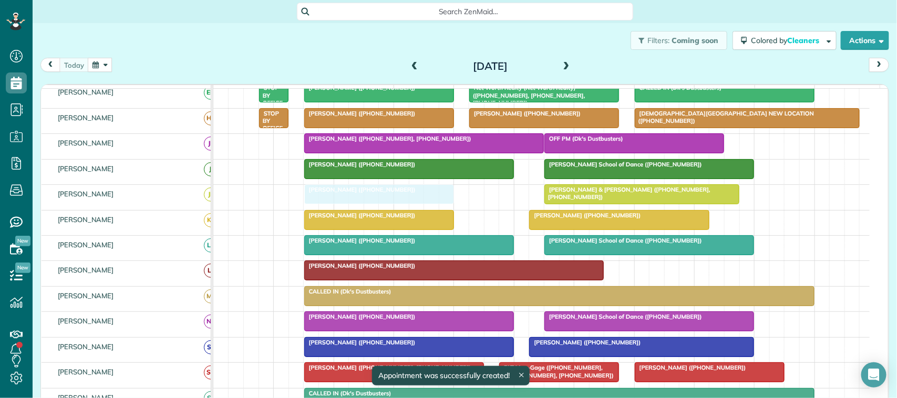
drag, startPoint x: 326, startPoint y: 205, endPoint x: 318, endPoint y: 205, distance: 7.9
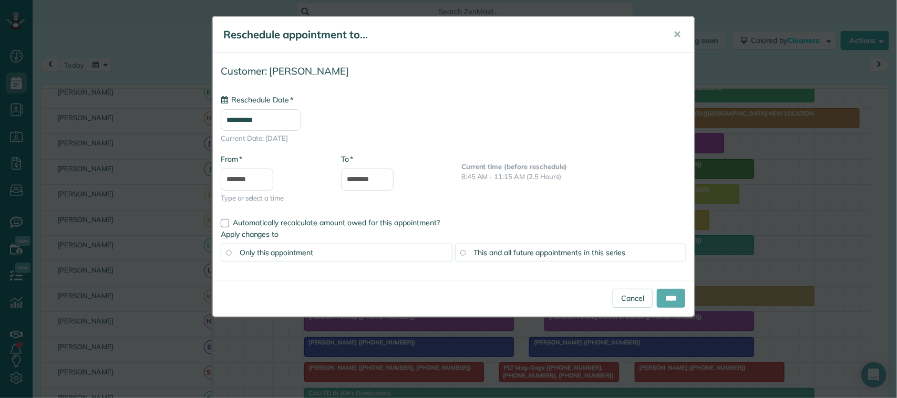
type input "**********"
click at [673, 298] on input "****" at bounding box center [671, 298] width 28 height 19
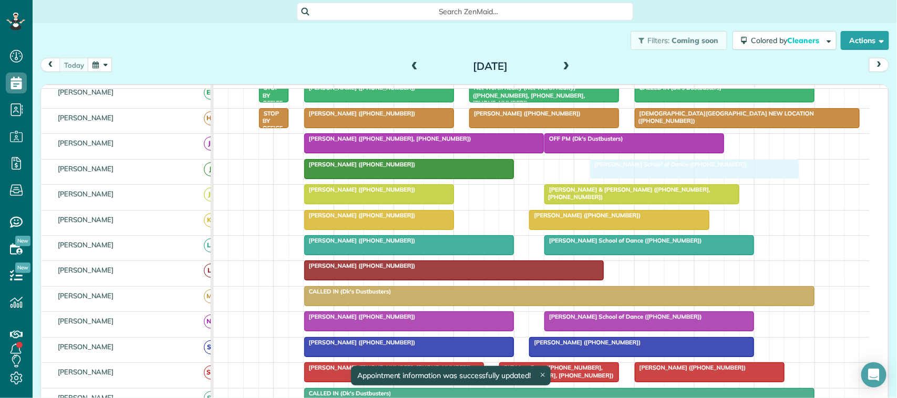
drag, startPoint x: 579, startPoint y: 181, endPoint x: 618, endPoint y: 179, distance: 38.9
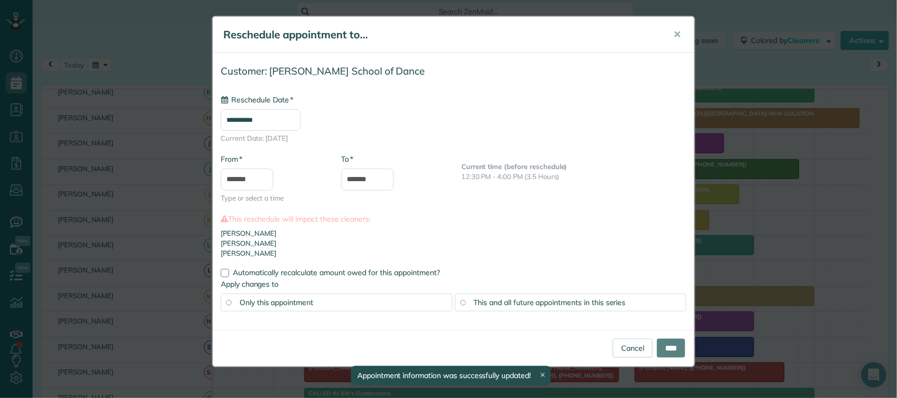
type input "**********"
click at [678, 347] on input "****" at bounding box center [671, 348] width 28 height 19
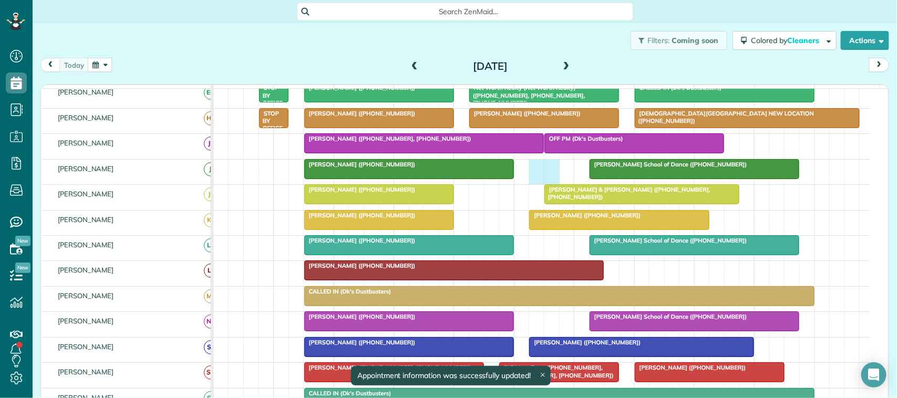
drag, startPoint x: 537, startPoint y: 181, endPoint x: 547, endPoint y: 182, distance: 10.5
click at [547, 182] on div "[PERSON_NAME] School of Dance ([PHONE_NUMBER]) [PERSON_NAME] ([PHONE_NUMBER])" at bounding box center [541, 172] width 656 height 25
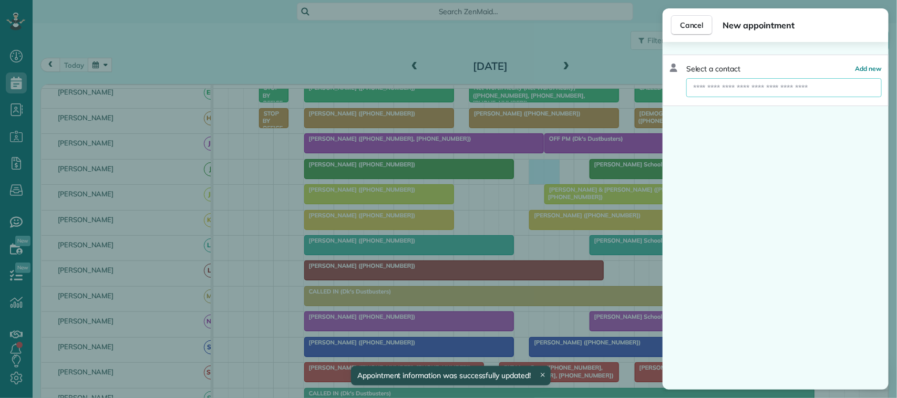
click at [724, 88] on input "text" at bounding box center [783, 87] width 195 height 19
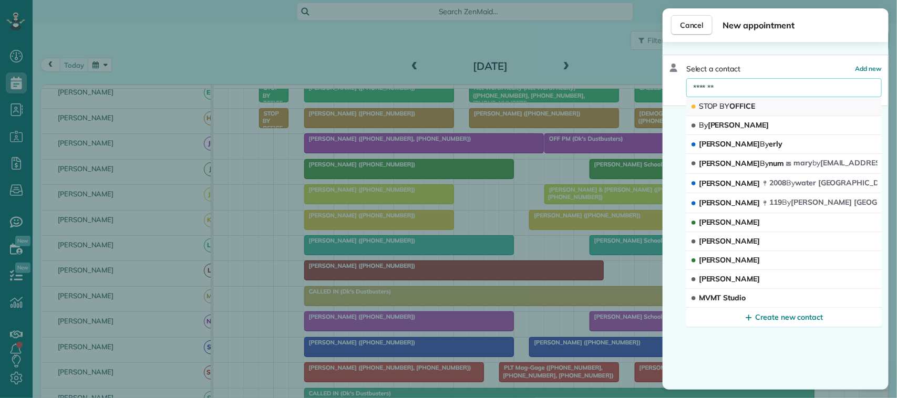
type input "*******"
click at [734, 101] on span "STOP BY OFFICE" at bounding box center [727, 106] width 57 height 10
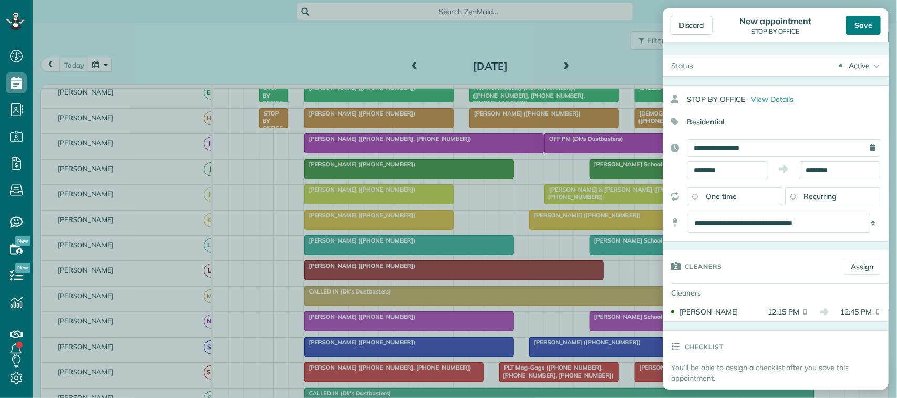
click at [857, 32] on div "Save" at bounding box center [863, 25] width 35 height 19
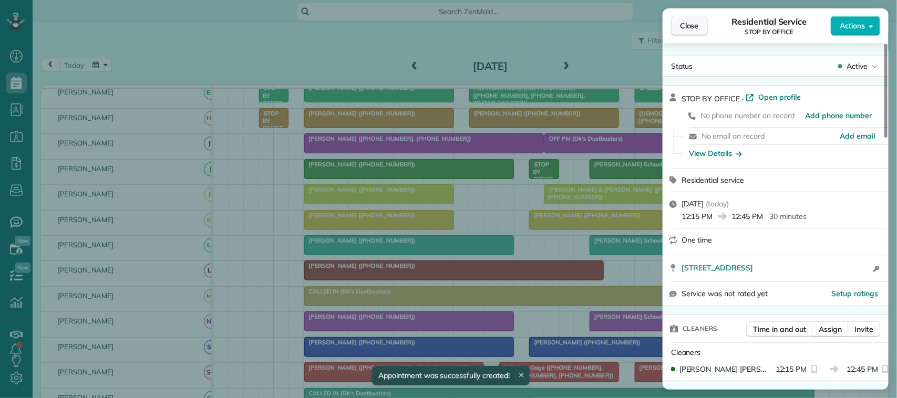
click at [693, 24] on span "Close" at bounding box center [689, 25] width 19 height 11
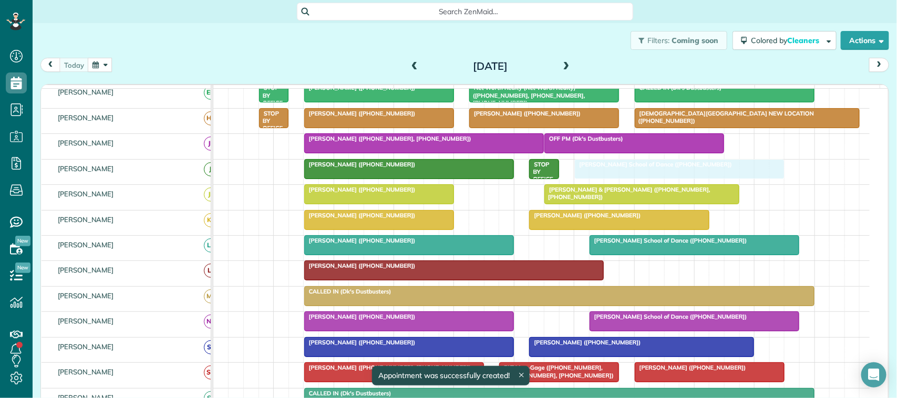
drag, startPoint x: 641, startPoint y: 178, endPoint x: 631, endPoint y: 174, distance: 10.5
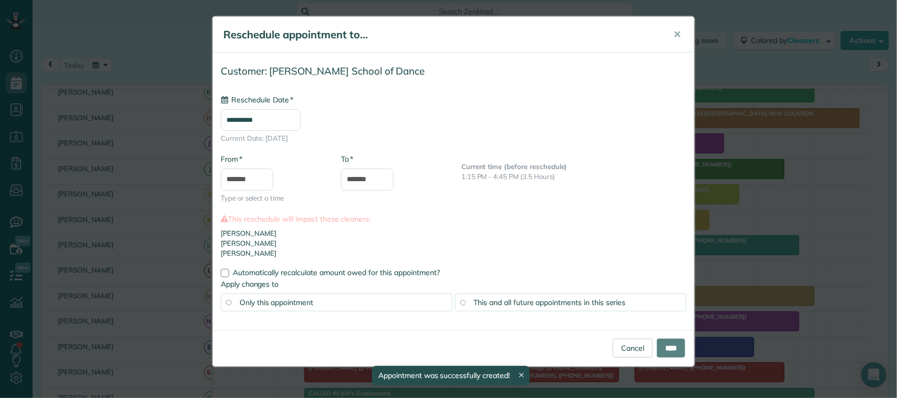
type input "**********"
click at [673, 357] on input "****" at bounding box center [671, 348] width 28 height 19
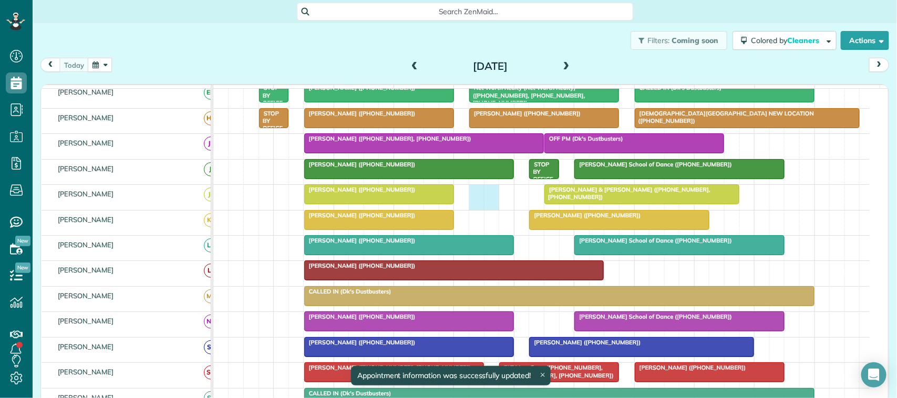
click at [490, 205] on div "[PERSON_NAME] & [PERSON_NAME] ([PHONE_NUMBER], [PHONE_NUMBER]) [PERSON_NAME] ([…" at bounding box center [541, 197] width 656 height 25
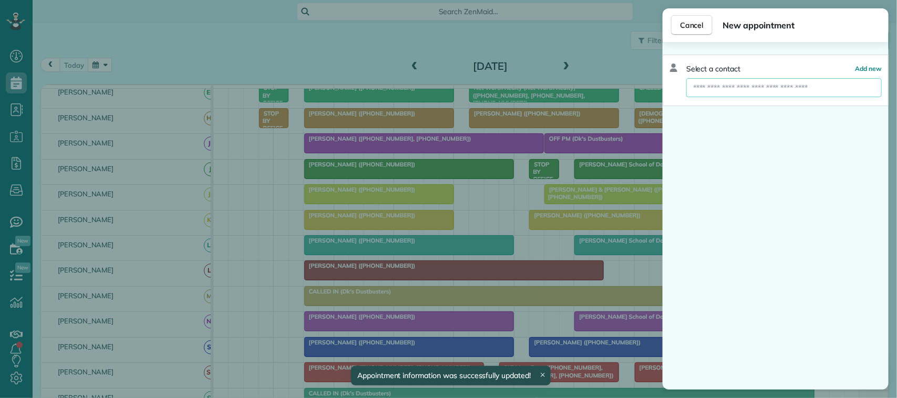
click at [780, 87] on input "text" at bounding box center [783, 87] width 195 height 19
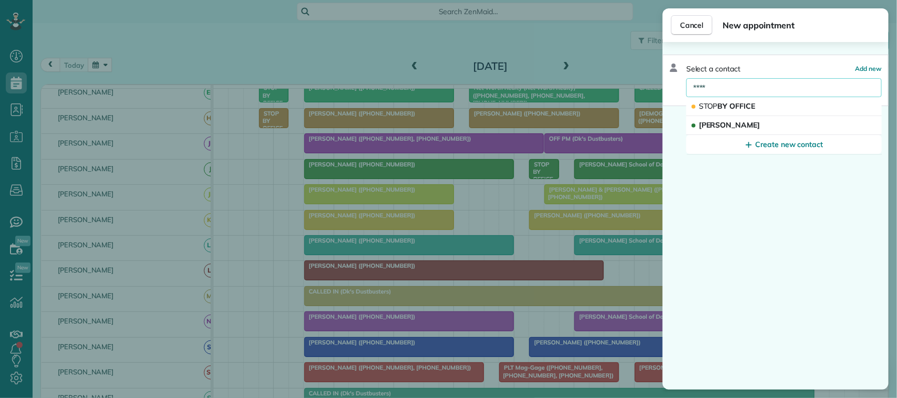
type input "****"
click at [770, 100] on button "STOP BY OFFICE" at bounding box center [783, 106] width 195 height 19
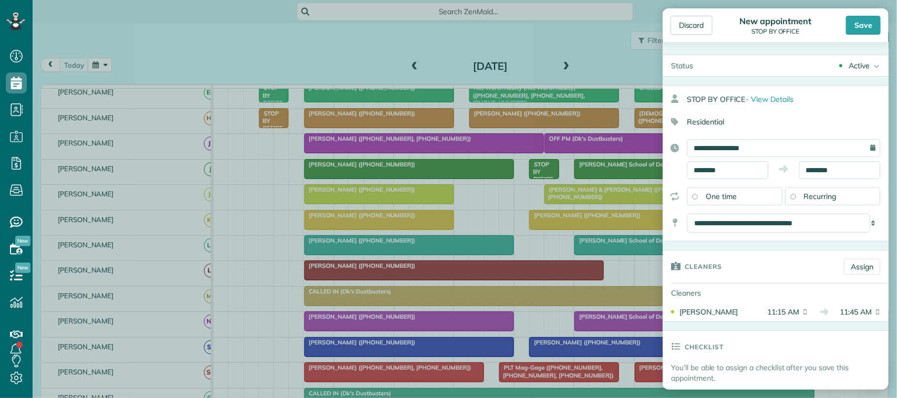
click at [854, 27] on div "Save" at bounding box center [863, 25] width 35 height 19
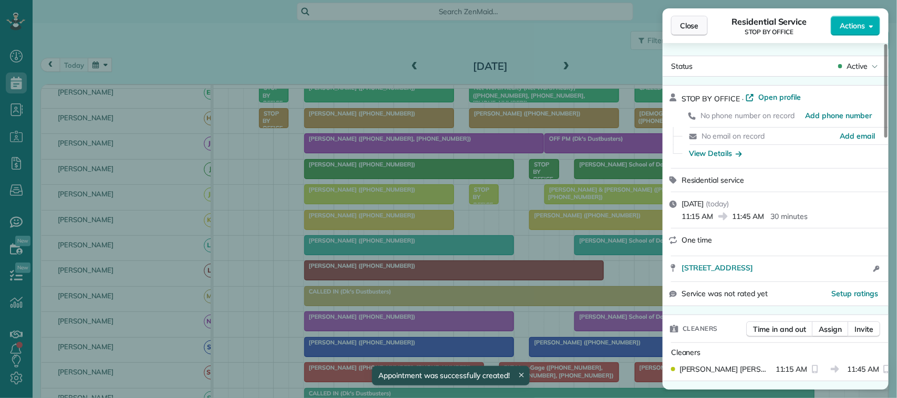
click at [681, 27] on span "Close" at bounding box center [689, 25] width 19 height 11
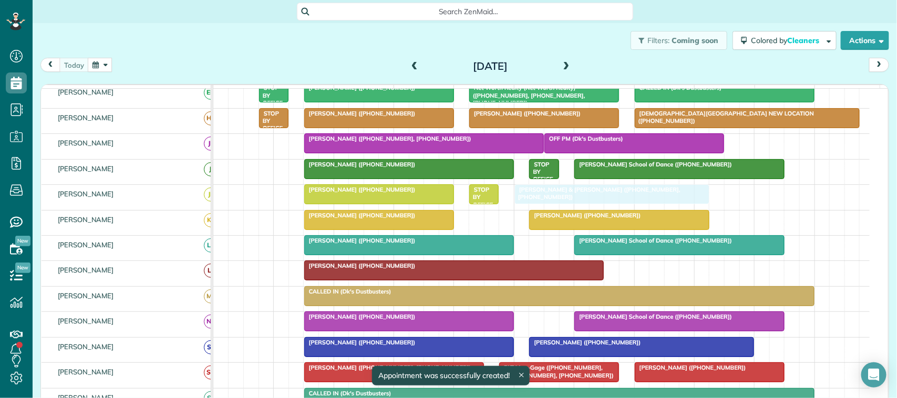
drag, startPoint x: 569, startPoint y: 201, endPoint x: 544, endPoint y: 203, distance: 24.8
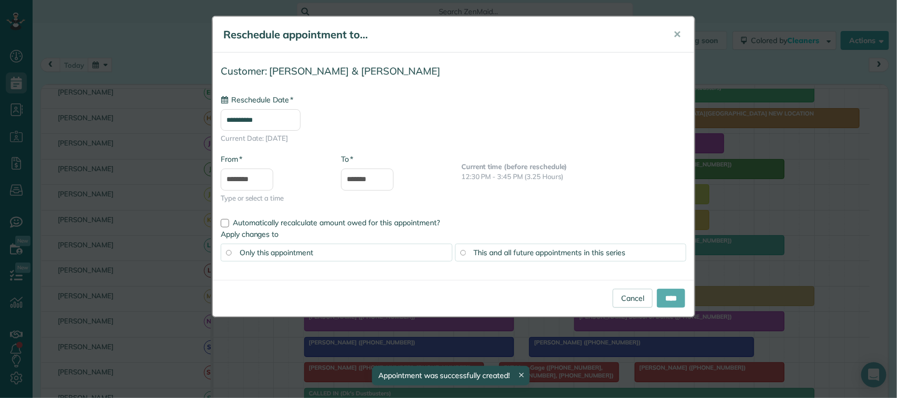
type input "**********"
click at [665, 302] on input "****" at bounding box center [671, 298] width 28 height 19
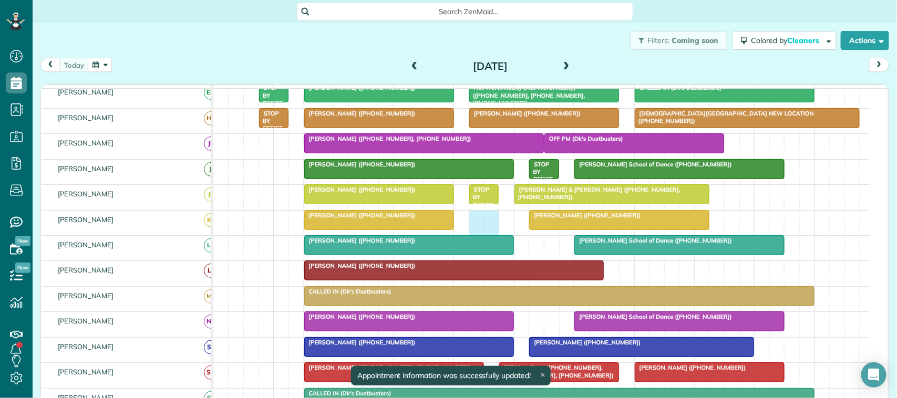
drag, startPoint x: 479, startPoint y: 232, endPoint x: 489, endPoint y: 234, distance: 10.7
click at [489, 234] on div "[PERSON_NAME] (+17138981394) [PERSON_NAME] ([PHONE_NUMBER])" at bounding box center [541, 223] width 656 height 25
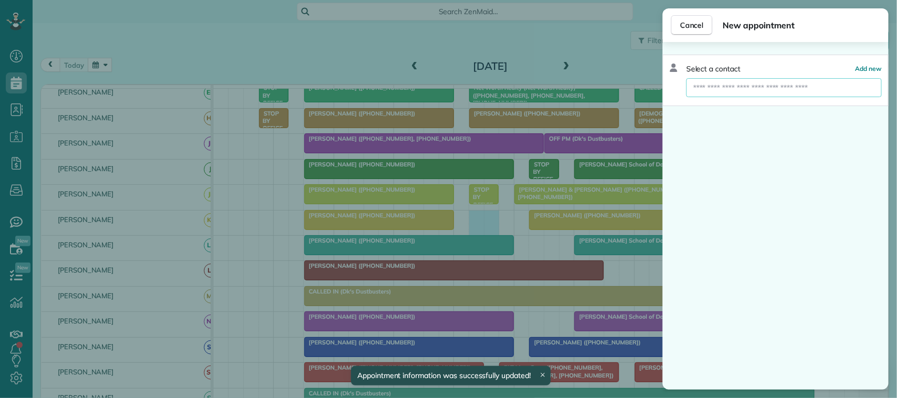
click at [779, 86] on input "text" at bounding box center [783, 87] width 195 height 19
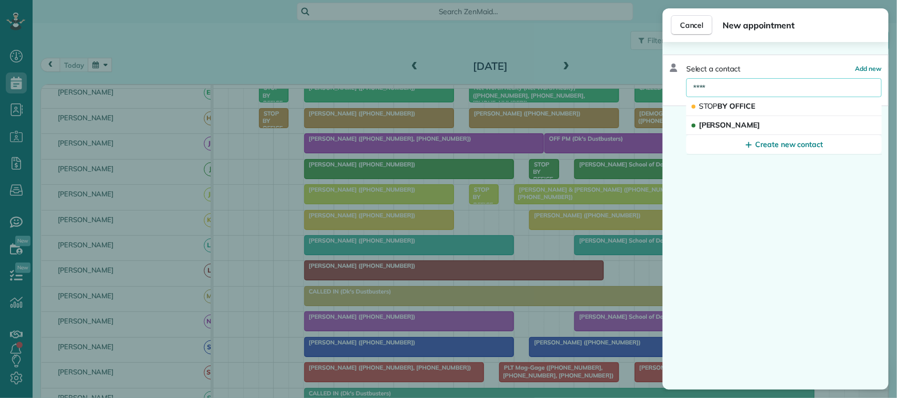
type input "****"
click at [771, 101] on button "STOP BY OFFICE" at bounding box center [783, 106] width 195 height 19
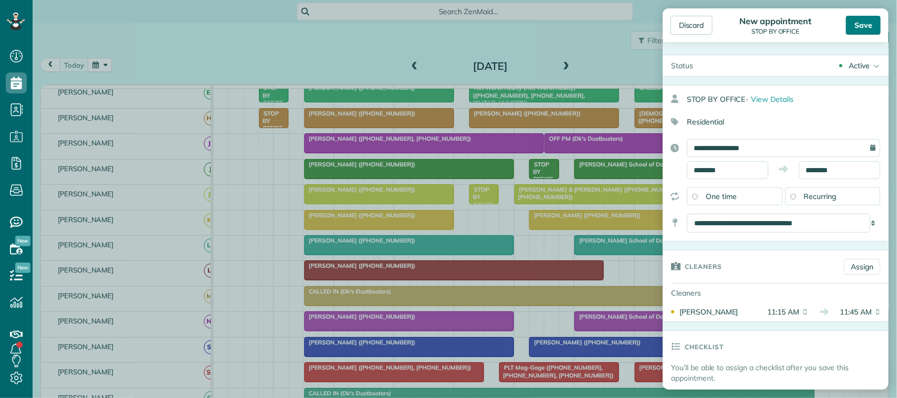
click at [866, 27] on div "Save" at bounding box center [863, 25] width 35 height 19
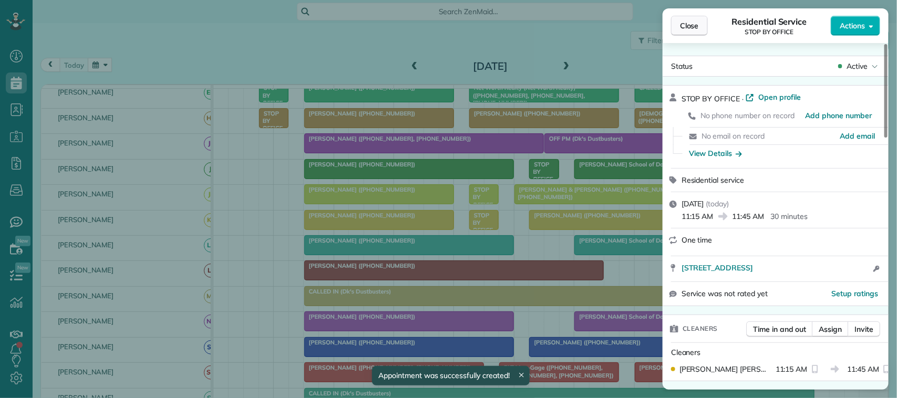
click at [687, 29] on span "Close" at bounding box center [689, 25] width 19 height 11
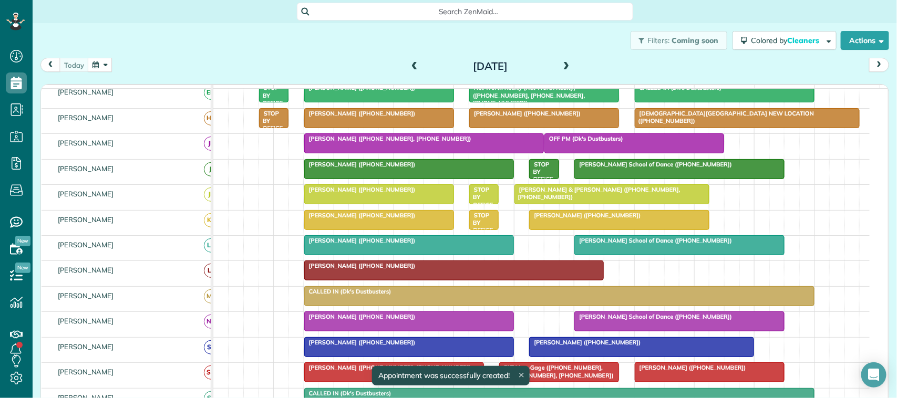
click at [581, 230] on div at bounding box center [619, 220] width 179 height 19
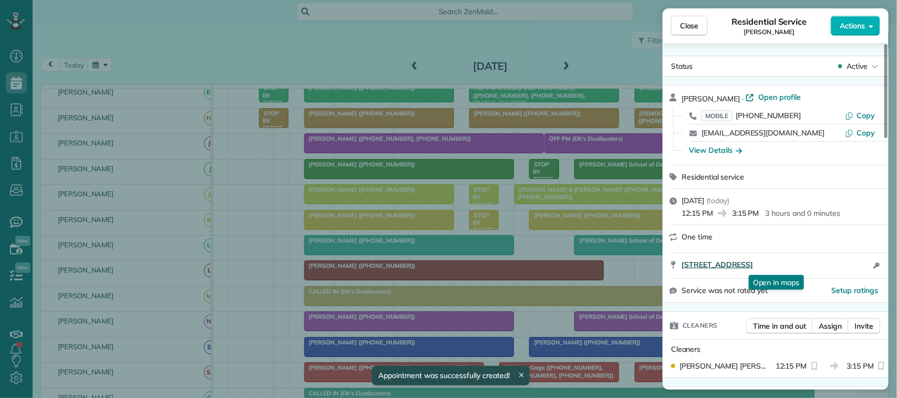
click at [753, 266] on span "[STREET_ADDRESS]" at bounding box center [716, 265] width 71 height 11
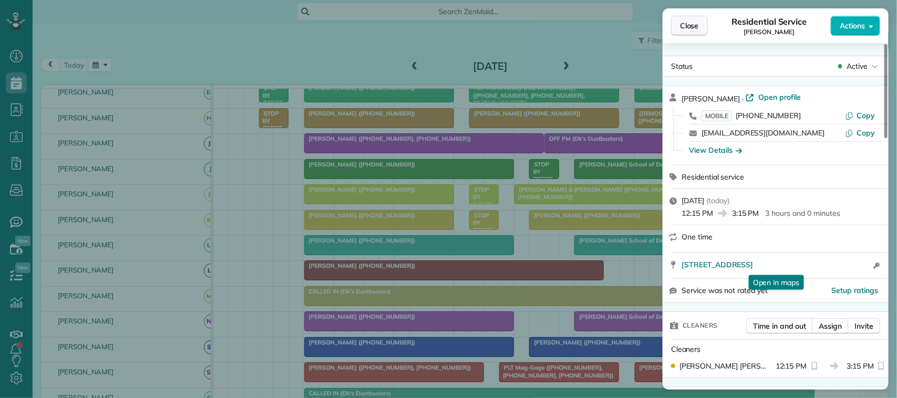
click at [681, 27] on span "Close" at bounding box center [689, 25] width 19 height 11
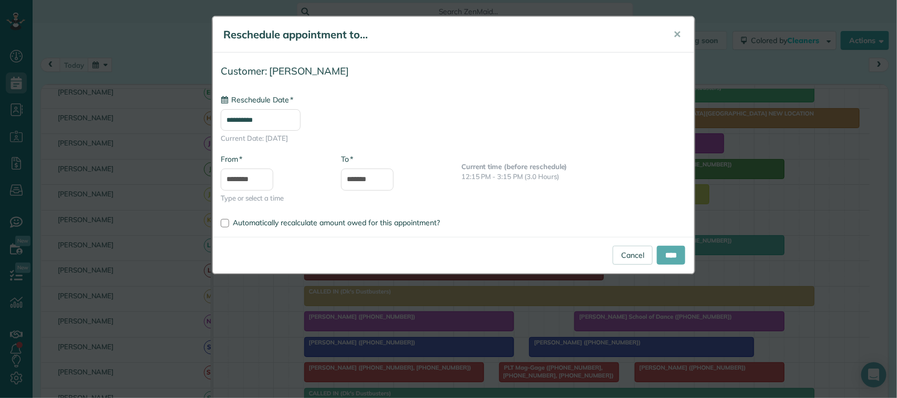
type input "**********"
click at [668, 255] on input "****" at bounding box center [671, 255] width 28 height 19
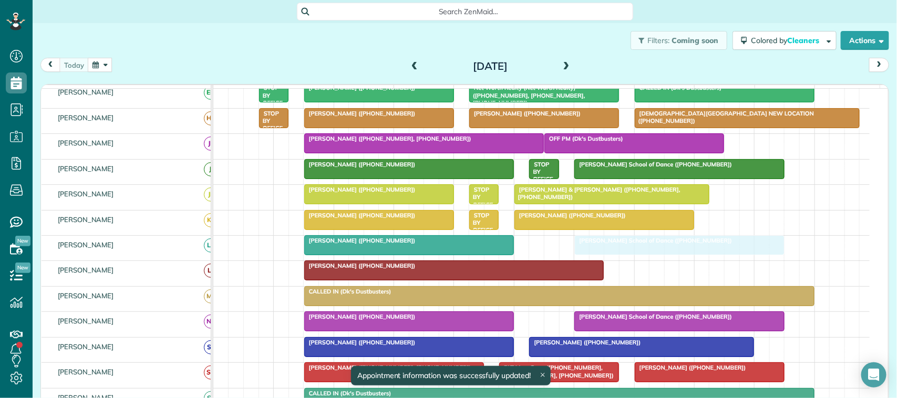
drag, startPoint x: 603, startPoint y: 256, endPoint x: 582, endPoint y: 256, distance: 21.5
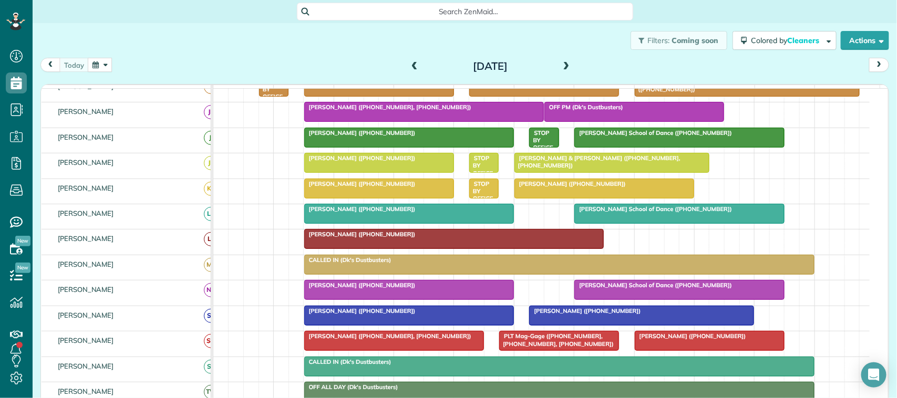
scroll to position [131, 0]
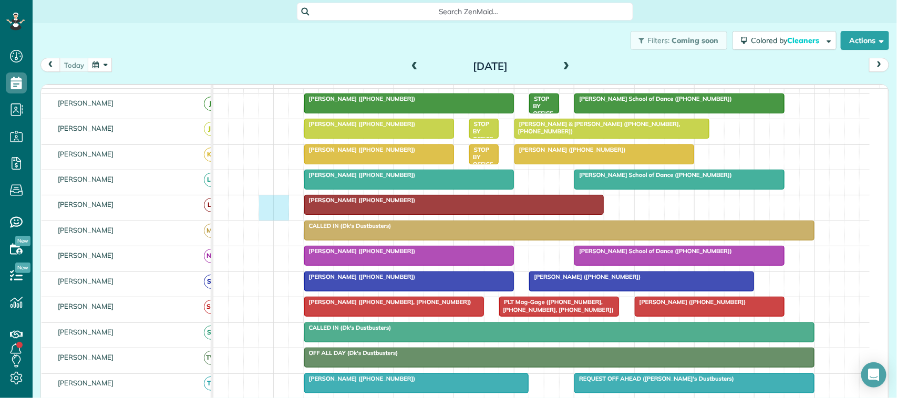
drag, startPoint x: 262, startPoint y: 219, endPoint x: 276, endPoint y: 219, distance: 14.7
click at [276, 219] on div "[PERSON_NAME] ([PHONE_NUMBER])" at bounding box center [541, 207] width 656 height 25
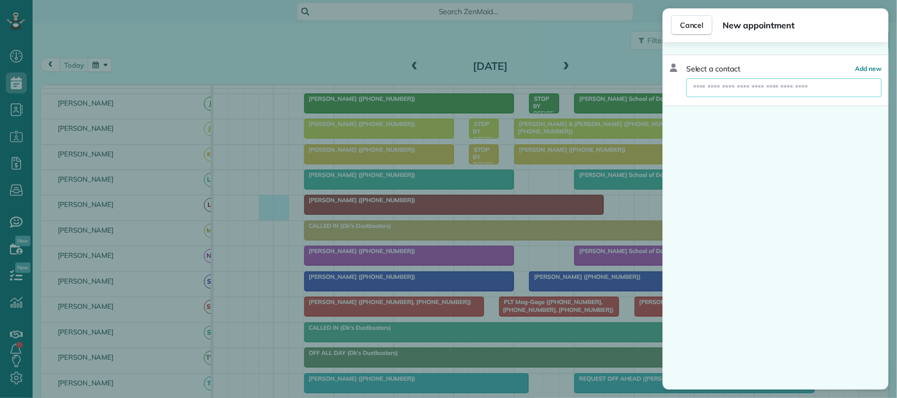
click at [743, 90] on input "text" at bounding box center [783, 87] width 195 height 19
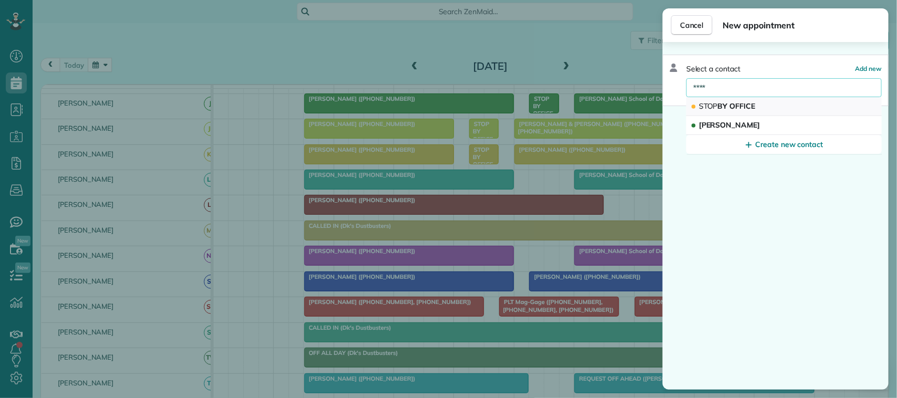
type input "****"
click at [742, 100] on button "STOP BY OFFICE" at bounding box center [783, 106] width 195 height 19
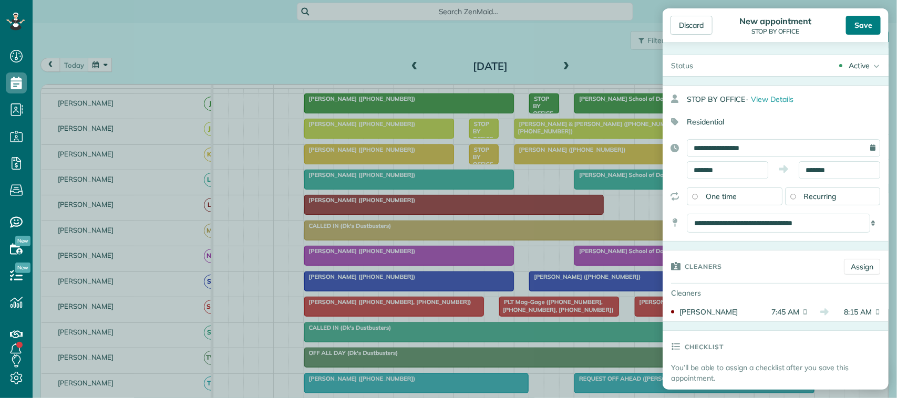
click at [867, 16] on div "Save" at bounding box center [863, 25] width 35 height 19
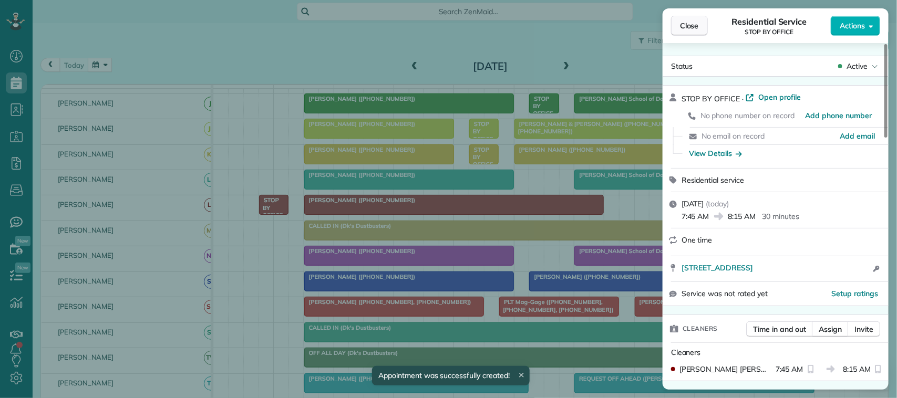
click at [685, 26] on span "Close" at bounding box center [689, 25] width 19 height 11
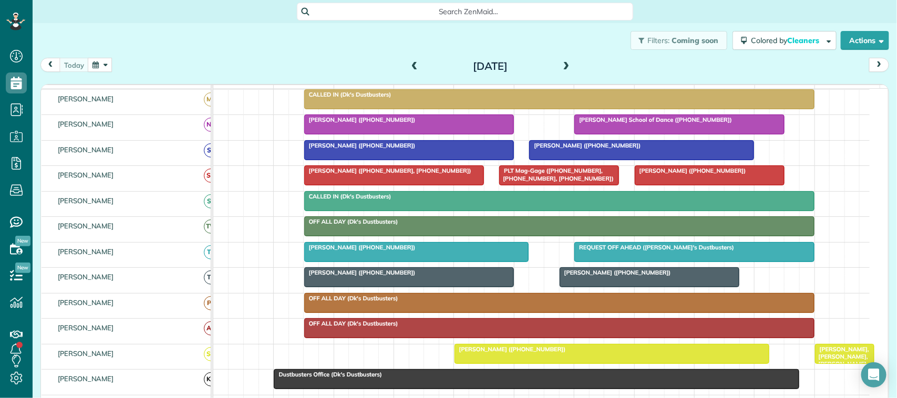
scroll to position [328, 0]
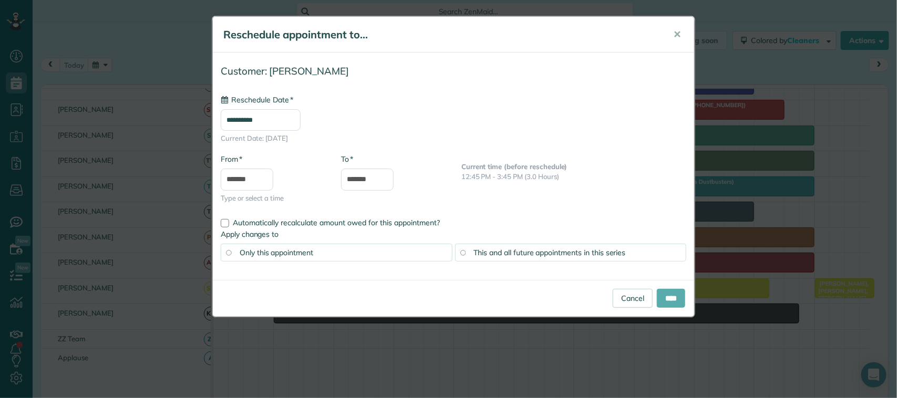
type input "**********"
click at [666, 301] on input "****" at bounding box center [671, 298] width 28 height 19
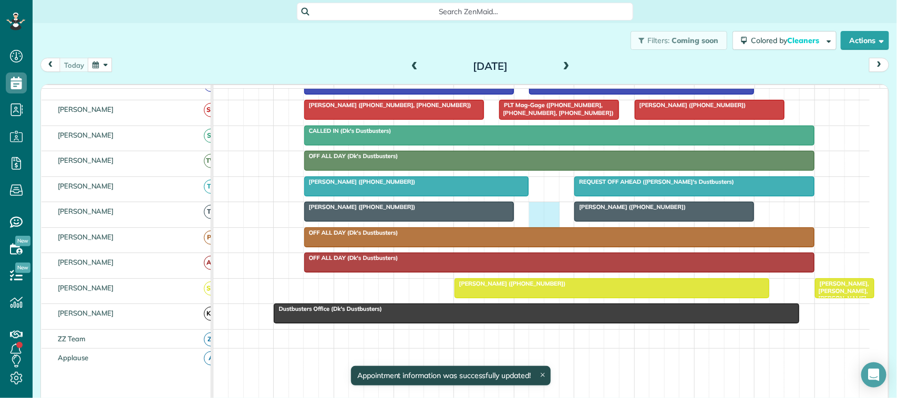
drag, startPoint x: 537, startPoint y: 226, endPoint x: 544, endPoint y: 226, distance: 7.4
click at [552, 226] on div "[PERSON_NAME] ([PHONE_NUMBER]) [PERSON_NAME] ([PHONE_NUMBER])" at bounding box center [541, 214] width 656 height 25
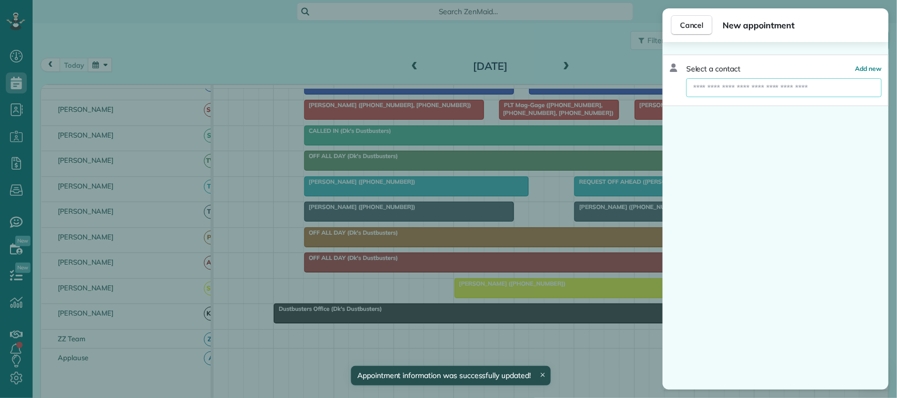
click at [773, 86] on input "text" at bounding box center [783, 87] width 195 height 19
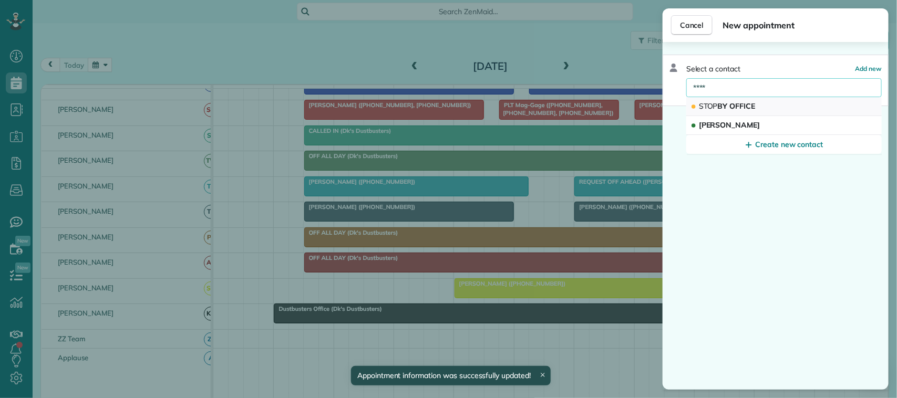
type input "****"
click at [765, 105] on button "STOP BY OFFICE" at bounding box center [783, 106] width 195 height 19
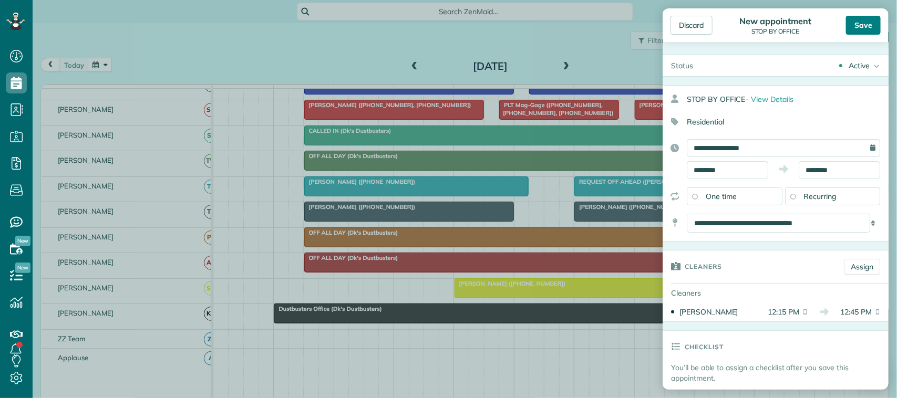
click at [859, 24] on div "Save" at bounding box center [863, 25] width 35 height 19
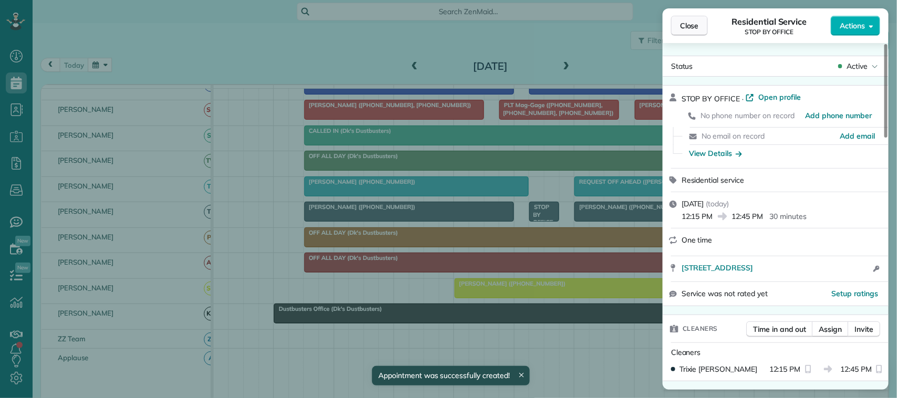
click at [692, 27] on span "Close" at bounding box center [689, 25] width 19 height 11
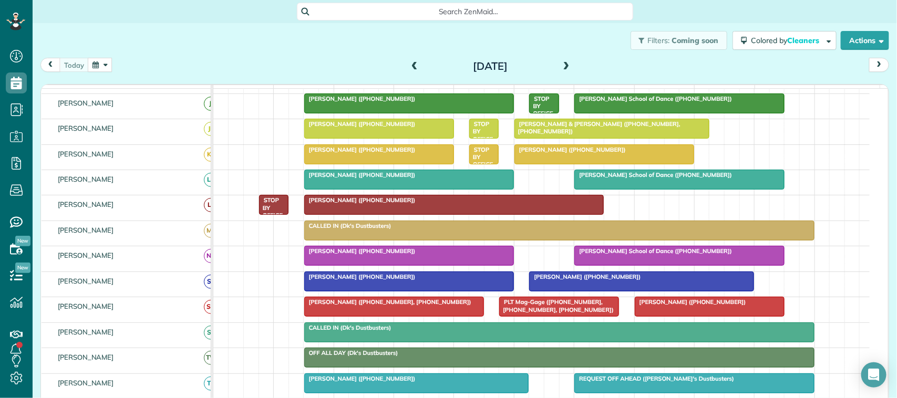
click at [353, 189] on div at bounding box center [409, 179] width 209 height 19
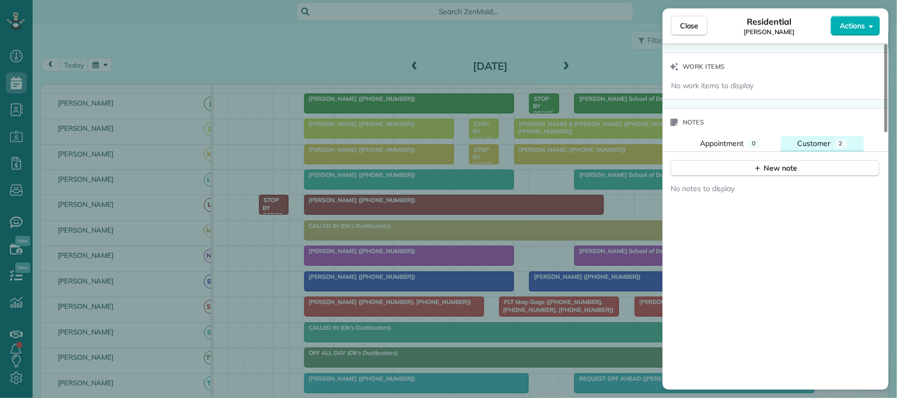
click at [818, 146] on span "Customer" at bounding box center [813, 143] width 33 height 9
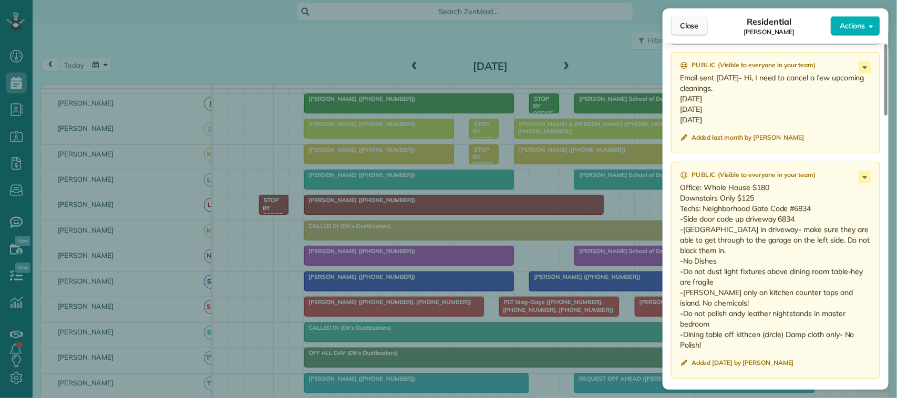
click at [686, 26] on span "Close" at bounding box center [689, 25] width 19 height 11
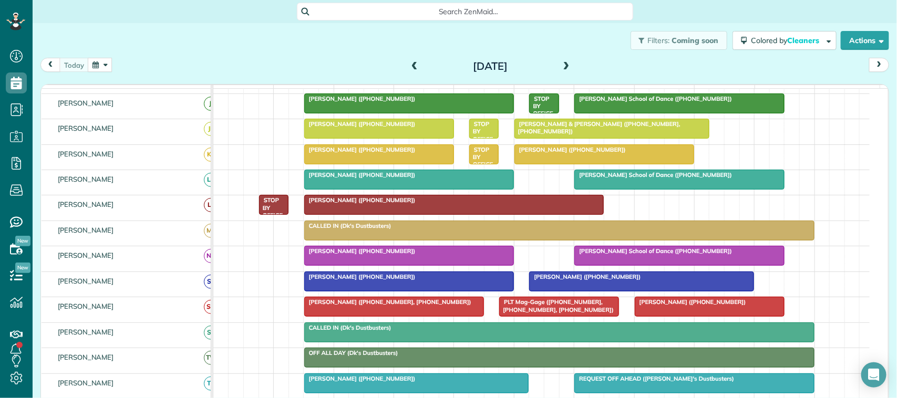
click at [104, 60] on button "button" at bounding box center [100, 65] width 24 height 14
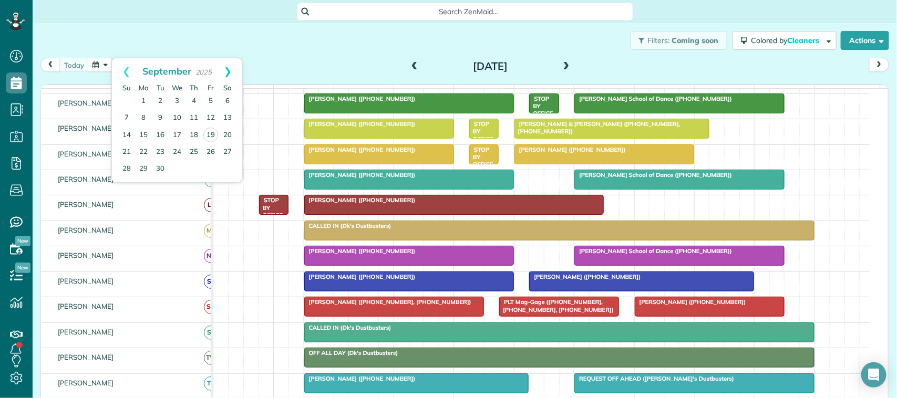
click at [222, 72] on link "Next" at bounding box center [227, 71] width 29 height 26
click at [177, 97] on link "1" at bounding box center [177, 101] width 17 height 17
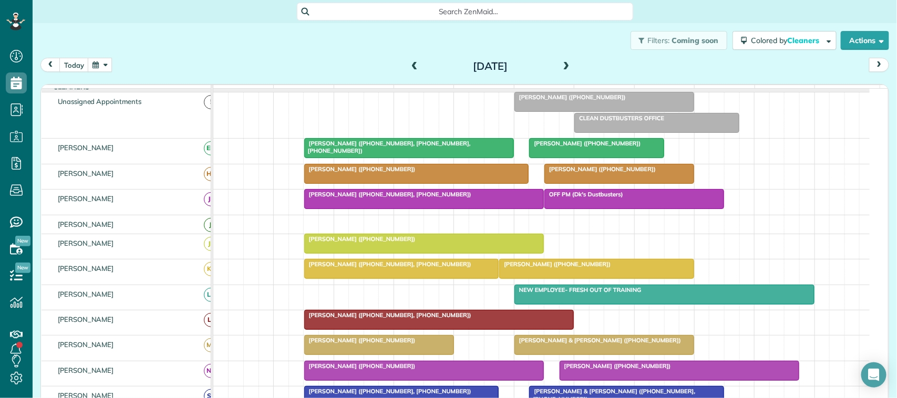
scroll to position [27, 0]
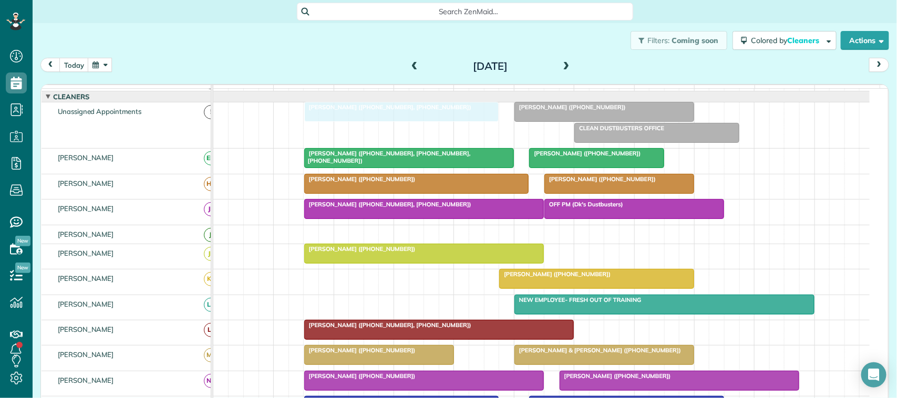
drag, startPoint x: 333, startPoint y: 292, endPoint x: 333, endPoint y: 155, distance: 137.1
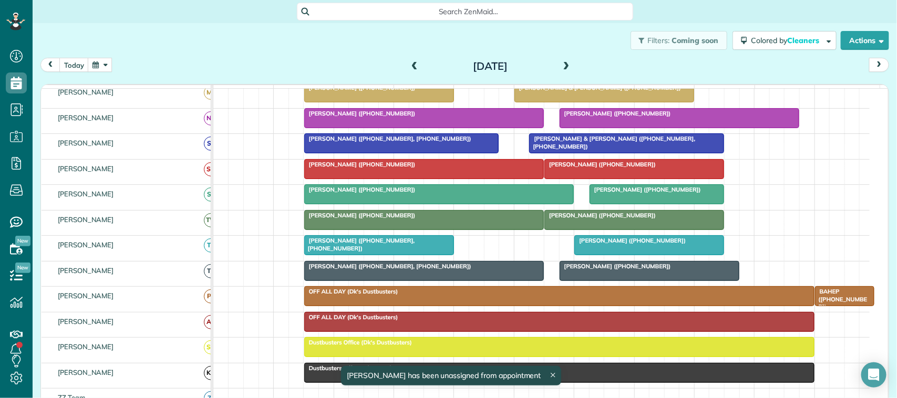
scroll to position [121, 0]
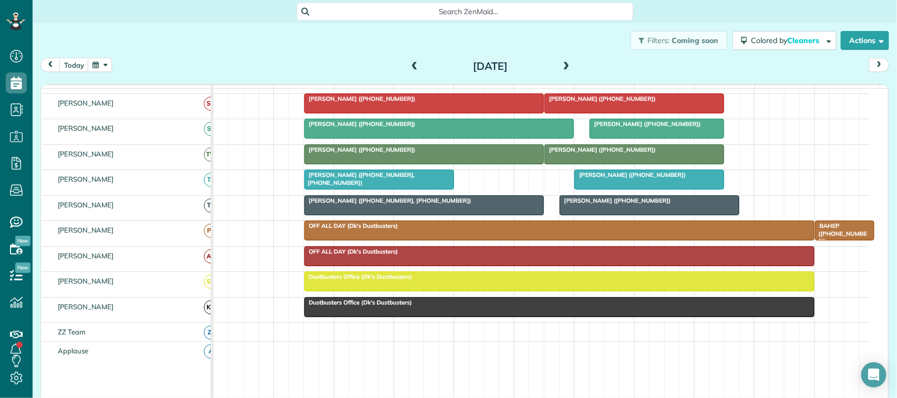
click at [95, 64] on button "button" at bounding box center [100, 65] width 24 height 14
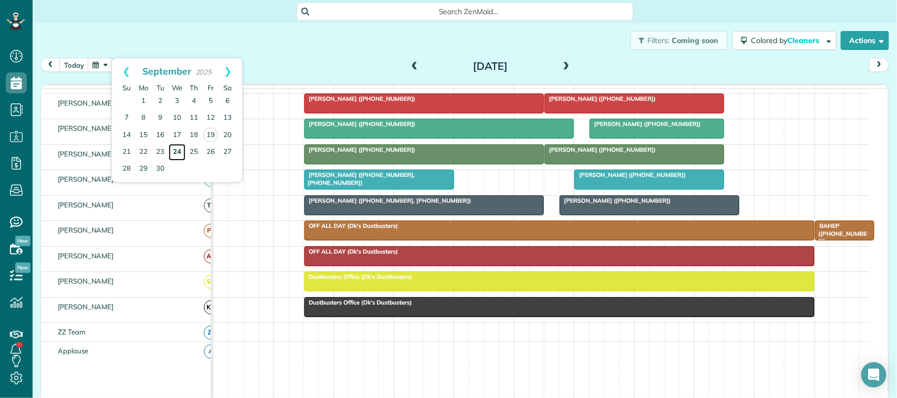
click at [176, 150] on link "24" at bounding box center [177, 152] width 17 height 17
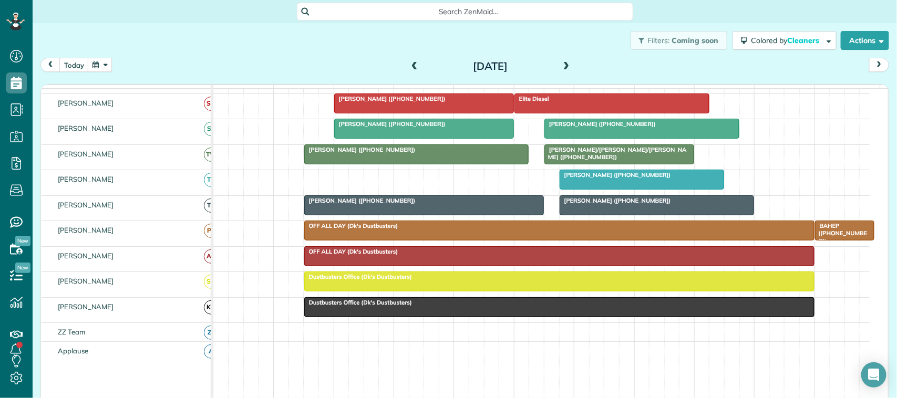
click at [385, 138] on div at bounding box center [424, 128] width 179 height 19
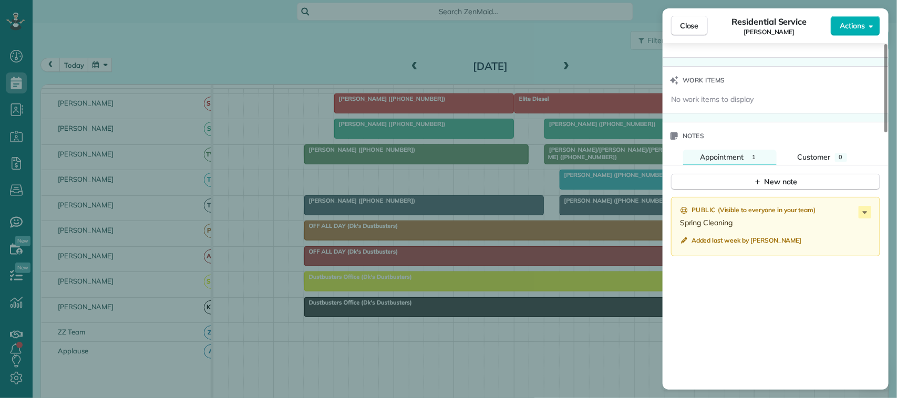
scroll to position [919, 0]
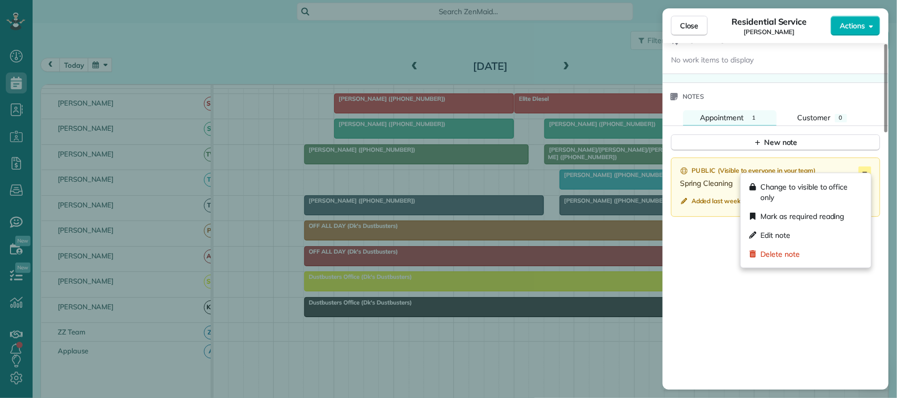
click at [869, 171] on icon at bounding box center [864, 173] width 13 height 13
click at [805, 229] on div "Edit note" at bounding box center [806, 235] width 122 height 19
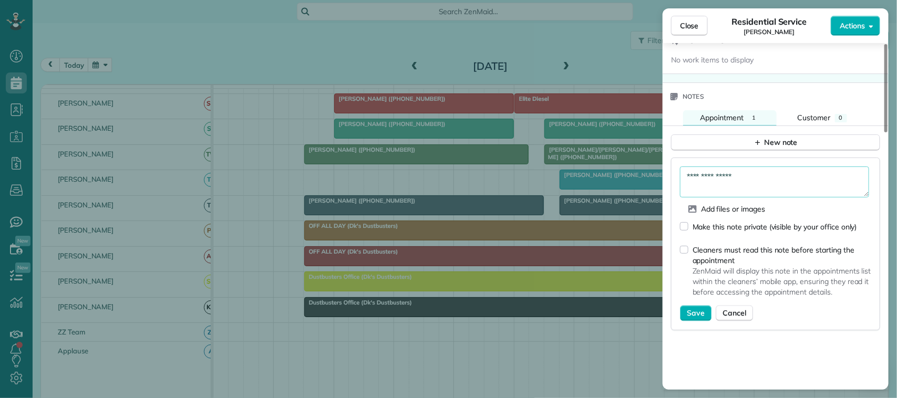
click at [779, 183] on textarea "**********" at bounding box center [774, 182] width 189 height 30
type textarea "**********"
drag, startPoint x: 705, startPoint y: 310, endPoint x: 723, endPoint y: 292, distance: 26.0
click at [705, 310] on button "Save" at bounding box center [696, 314] width 32 height 16
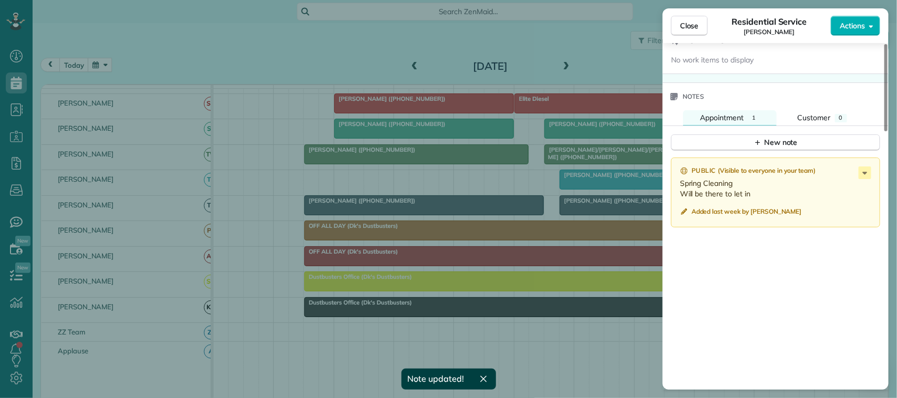
click at [695, 37] on div "Close Residential Service [PERSON_NAME] Actions" at bounding box center [775, 25] width 226 height 35
click at [688, 29] on span "Close" at bounding box center [689, 25] width 19 height 11
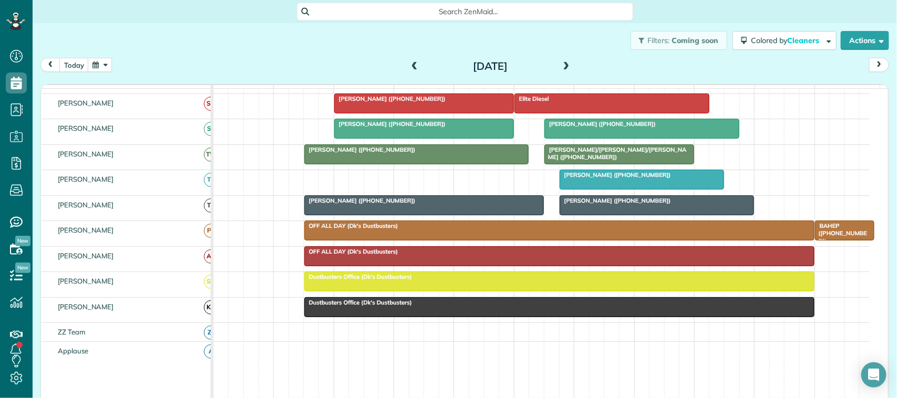
click at [434, 138] on div at bounding box center [424, 128] width 179 height 19
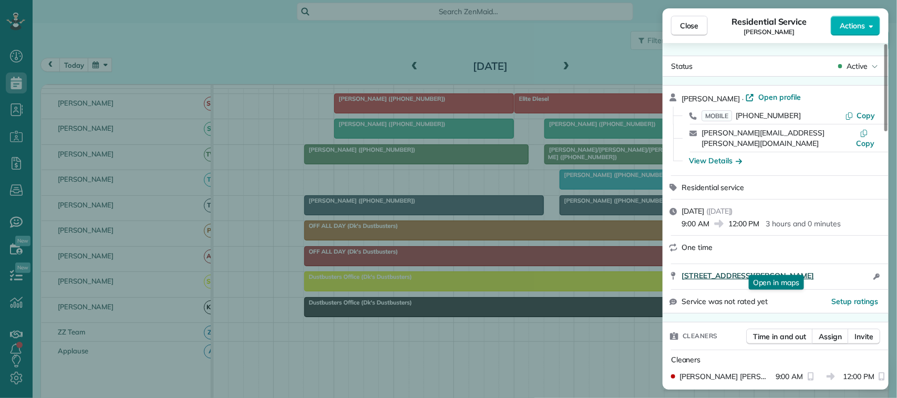
drag, startPoint x: 679, startPoint y: 266, endPoint x: 843, endPoint y: 266, distance: 164.4
click at [843, 266] on div "[STREET_ADDRESS][PERSON_NAME] Open in maps Open in maps Open access information" at bounding box center [775, 276] width 226 height 25
click at [697, 19] on button "Close" at bounding box center [689, 26] width 37 height 20
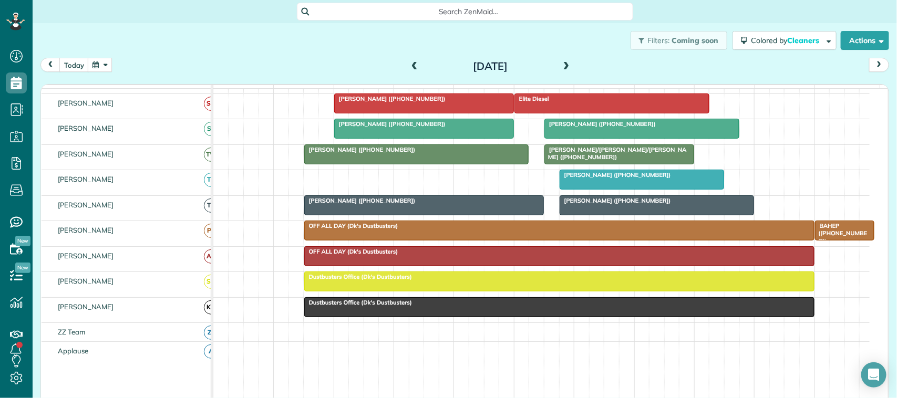
click at [103, 72] on div "[DATE] [DATE]" at bounding box center [464, 67] width 848 height 19
click at [107, 67] on button "button" at bounding box center [100, 65] width 24 height 14
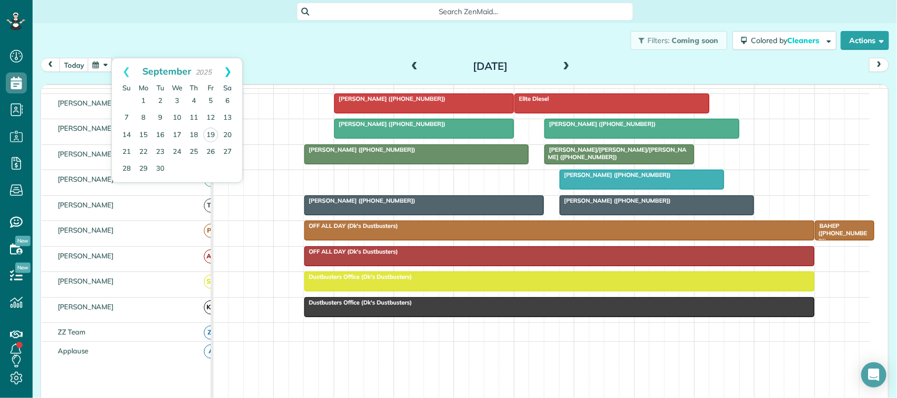
click at [237, 66] on link "Next" at bounding box center [227, 71] width 29 height 26
click at [180, 99] on link "1" at bounding box center [177, 101] width 17 height 17
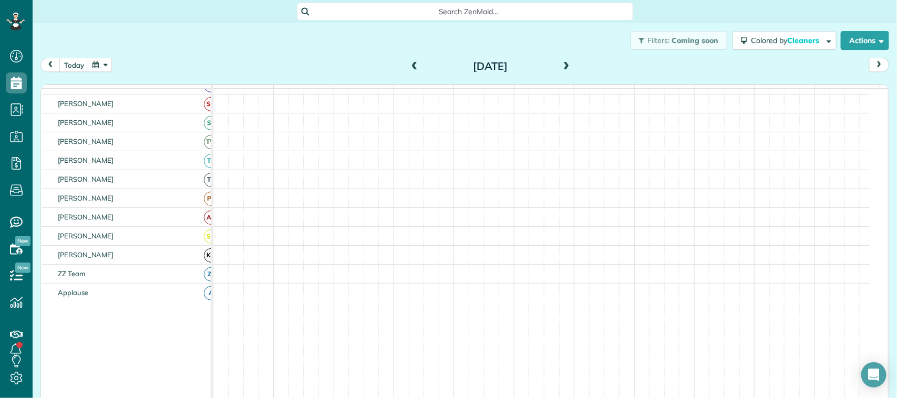
scroll to position [356, 0]
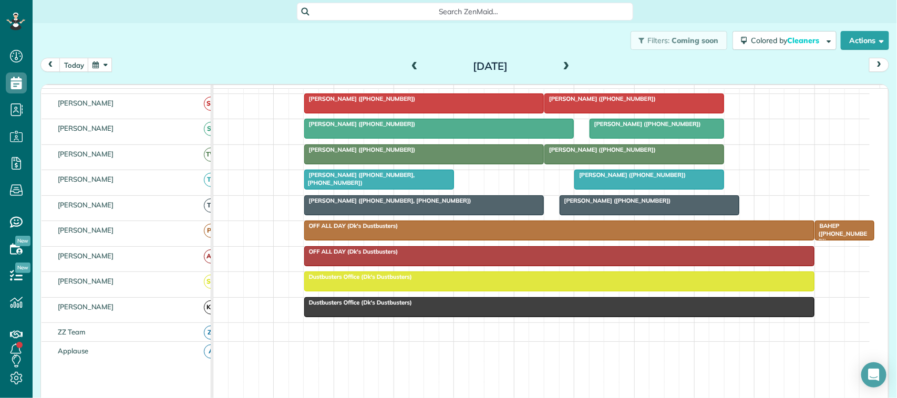
click at [336, 113] on div at bounding box center [424, 103] width 239 height 19
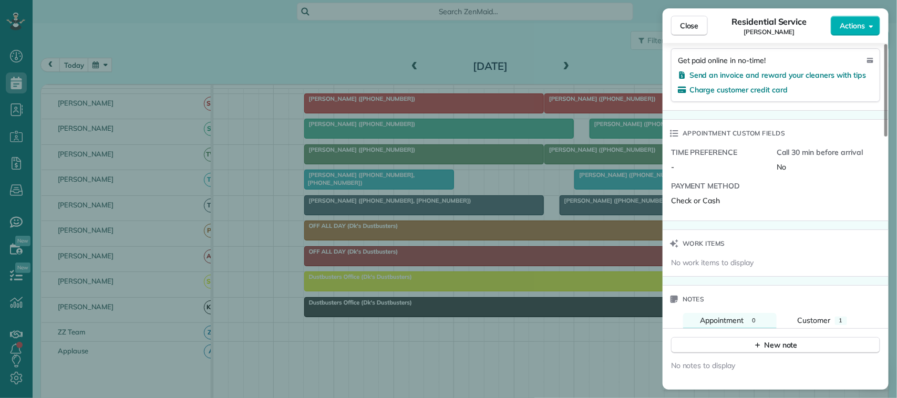
scroll to position [722, 0]
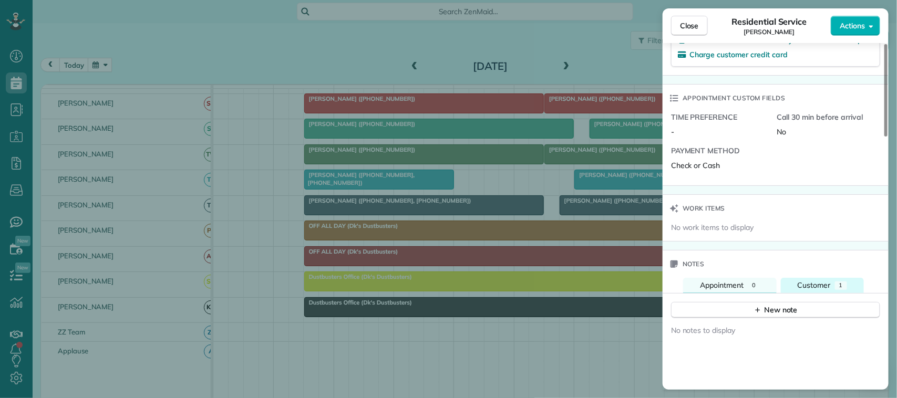
click at [810, 290] on span "Customer" at bounding box center [813, 285] width 33 height 9
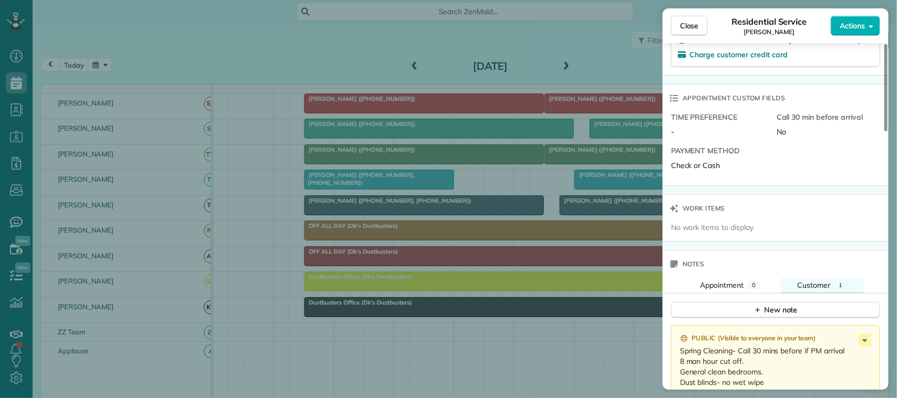
scroll to position [854, 0]
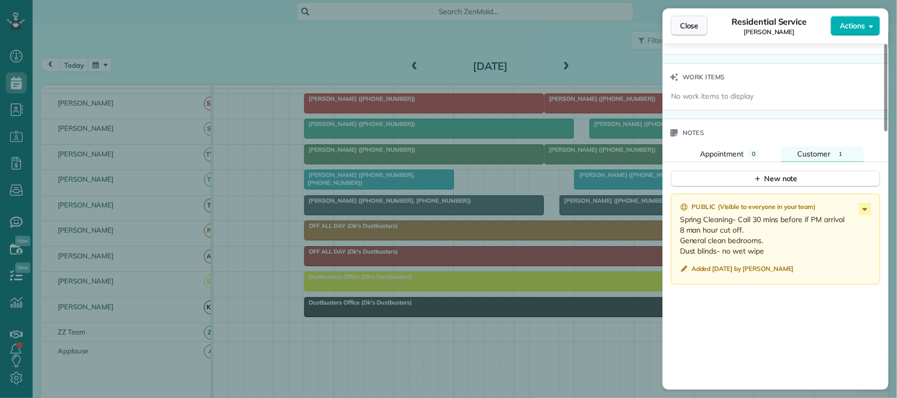
click at [697, 33] on button "Close" at bounding box center [689, 26] width 37 height 20
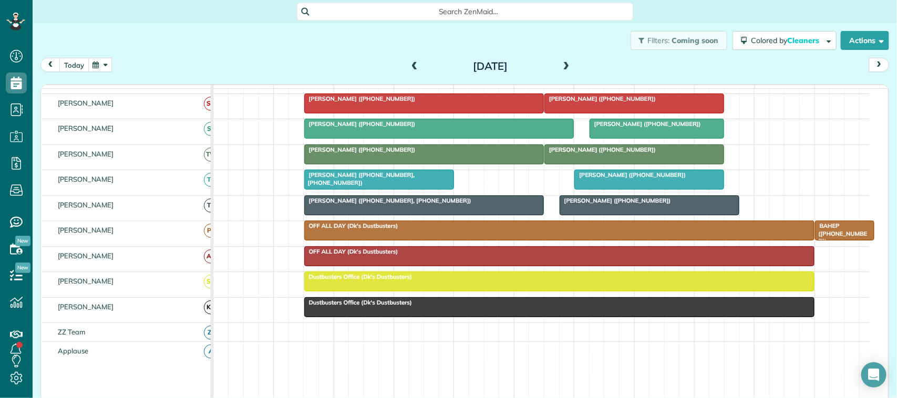
click at [74, 58] on button "today" at bounding box center [73, 65] width 29 height 14
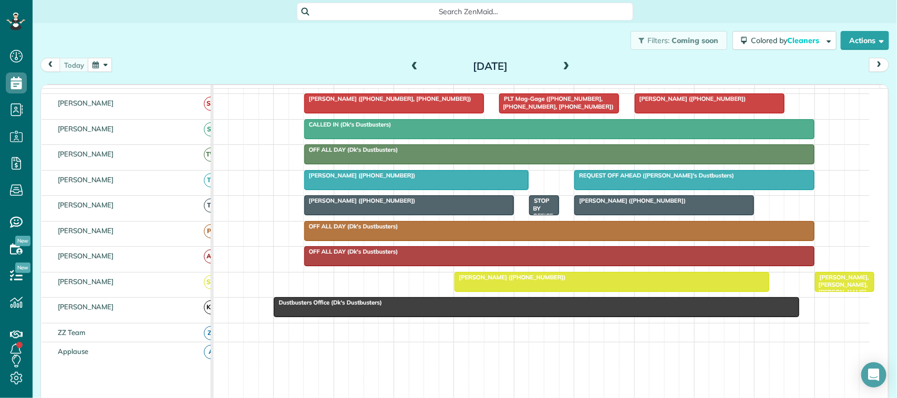
scroll to position [269, 0]
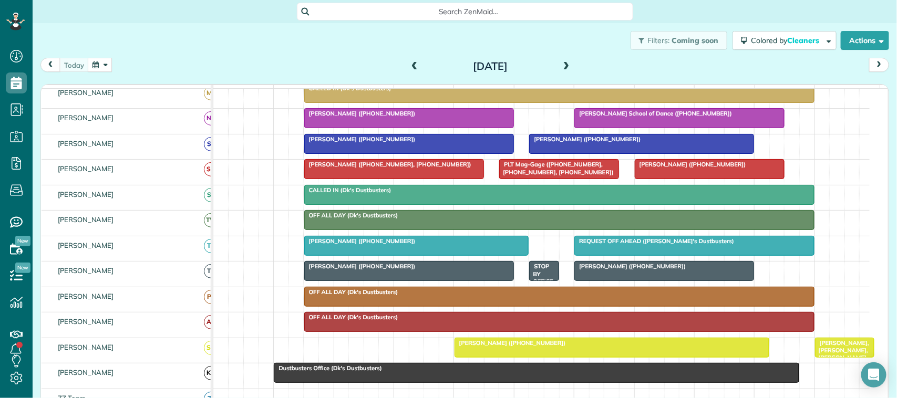
click at [151, 69] on div "[DATE] [DATE]" at bounding box center [464, 67] width 848 height 19
click at [169, 50] on div "Filters: Coming soon Colored by Cleaners Color by Cleaner Color by Team Color b…" at bounding box center [465, 40] width 864 height 35
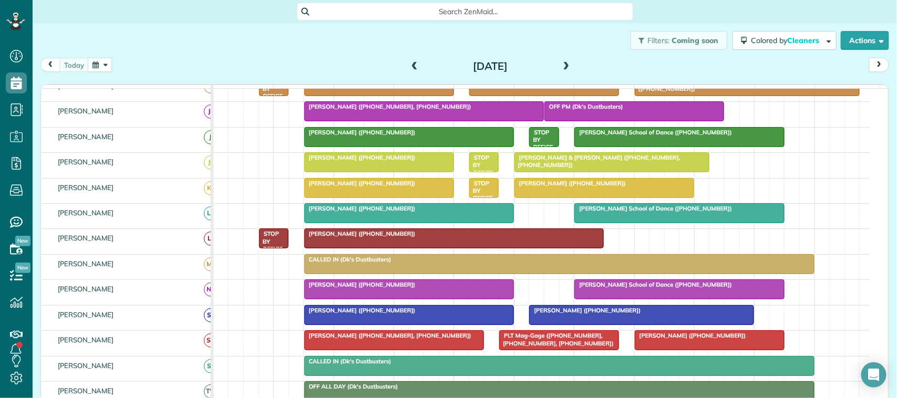
scroll to position [0, 0]
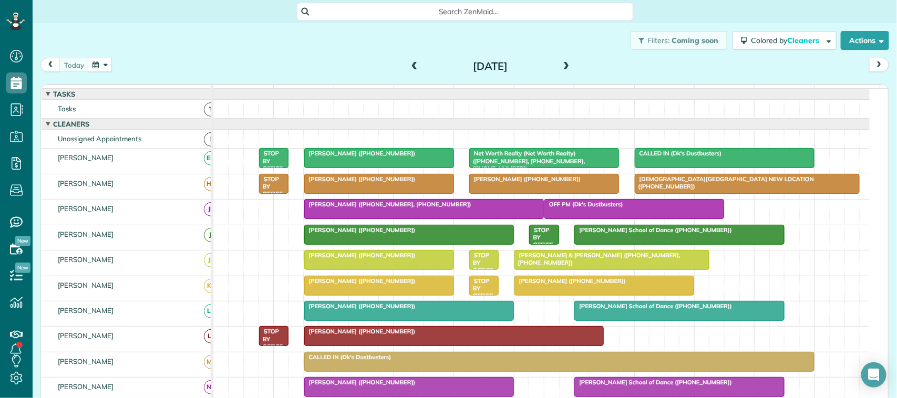
click at [204, 61] on div "[DATE] [DATE]" at bounding box center [464, 67] width 848 height 19
click at [101, 70] on button "button" at bounding box center [100, 65] width 24 height 14
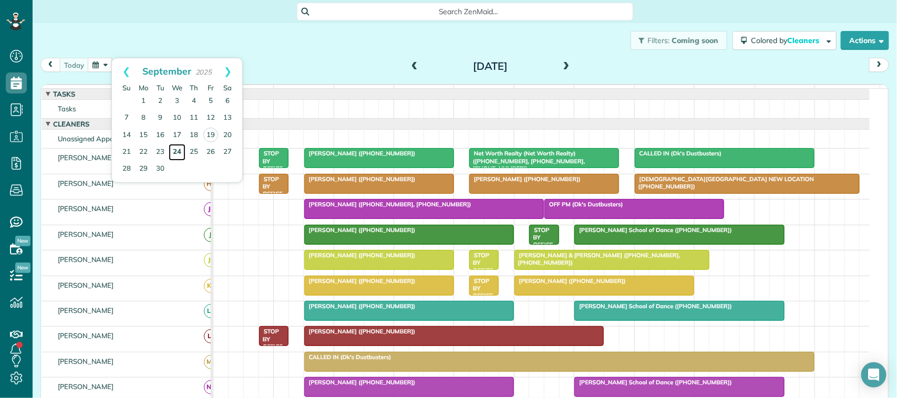
click at [178, 150] on link "24" at bounding box center [177, 152] width 17 height 17
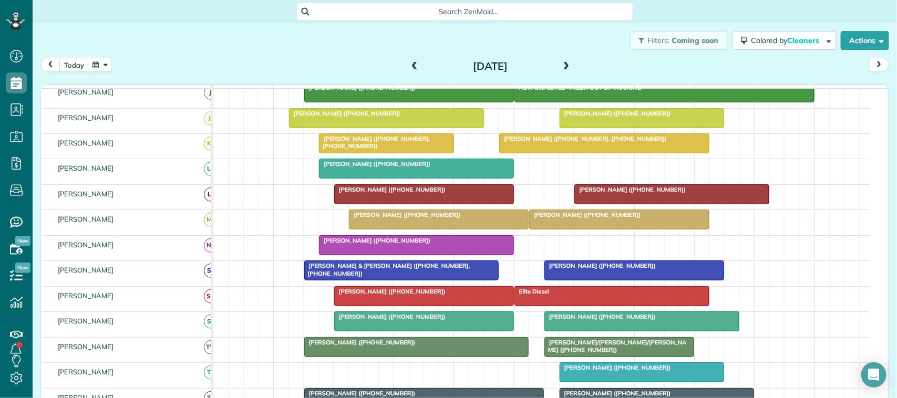
scroll to position [131, 0]
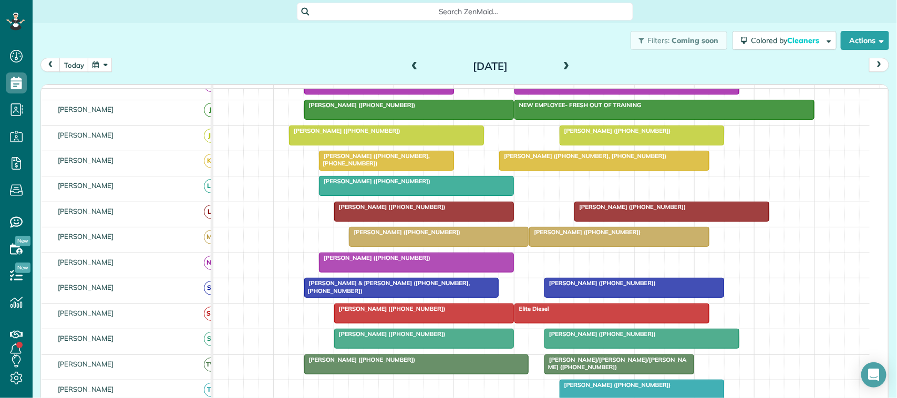
click at [255, 59] on div "[DATE] [DATE]" at bounding box center [464, 67] width 848 height 19
click at [84, 62] on button "today" at bounding box center [73, 65] width 29 height 14
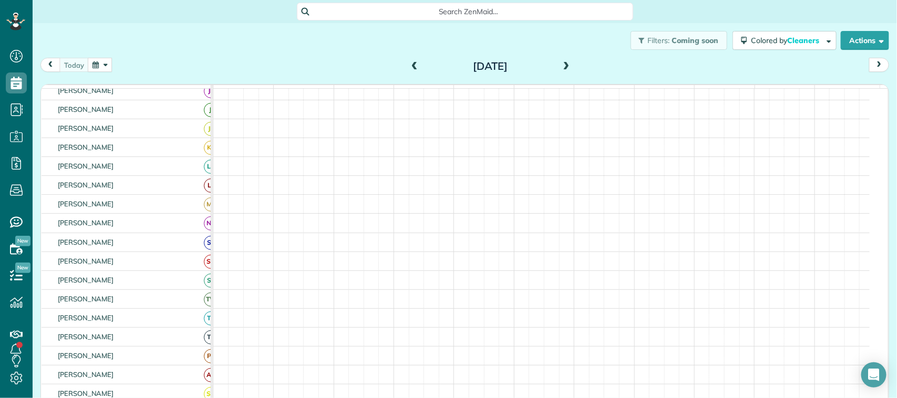
scroll to position [125, 0]
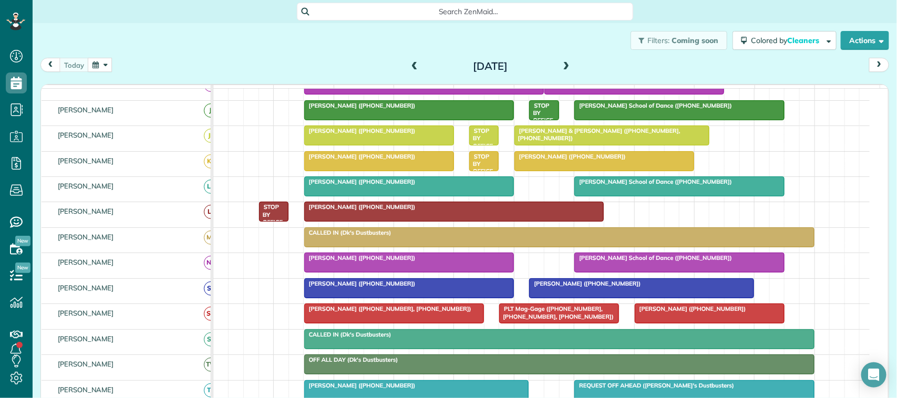
click at [209, 64] on div "[DATE] [DATE]" at bounding box center [464, 67] width 848 height 19
click at [106, 66] on button "button" at bounding box center [100, 65] width 24 height 14
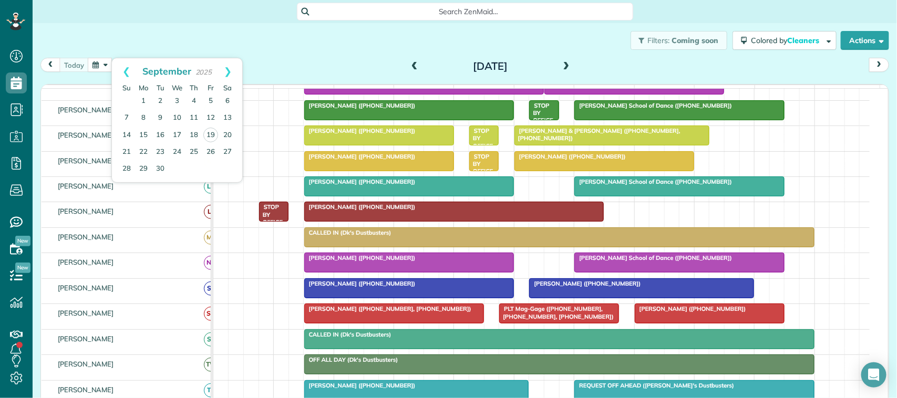
click at [120, 42] on div "Filters: Coming soon Colored by Cleaners Color by Cleaner Color by Team Color b…" at bounding box center [465, 40] width 864 height 35
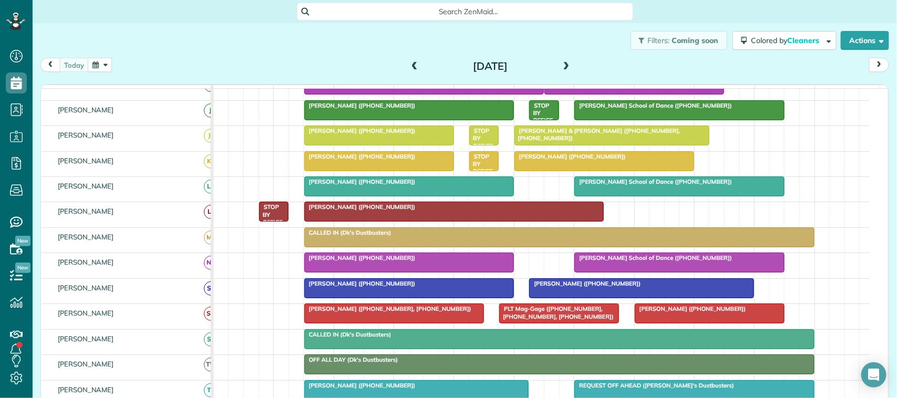
click at [111, 60] on button "button" at bounding box center [100, 65] width 24 height 14
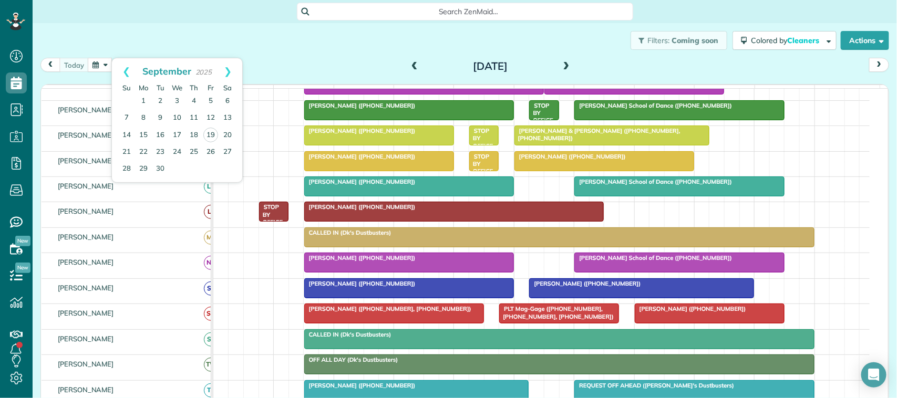
click at [117, 45] on div "Filters: Coming soon Colored by Cleaners Color by Cleaner Color by Team Color b…" at bounding box center [465, 40] width 864 height 35
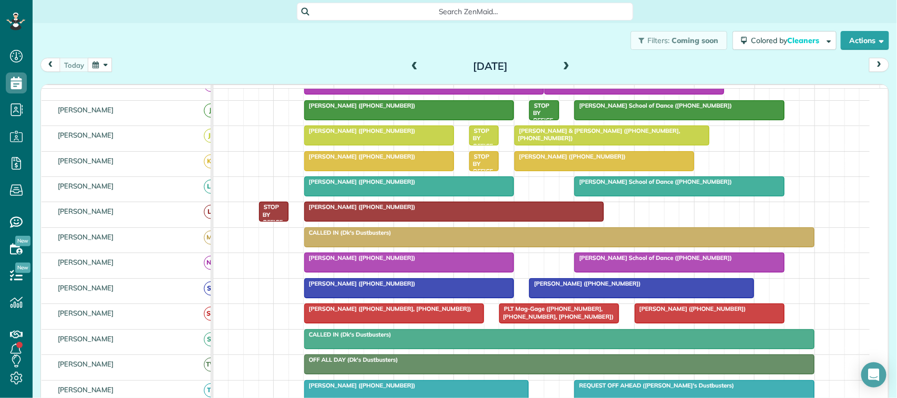
click at [108, 59] on button "button" at bounding box center [100, 65] width 24 height 14
click at [109, 45] on div "Filters: Coming soon Colored by Cleaners Color by Cleaner Color by Team Color b…" at bounding box center [465, 40] width 864 height 35
click at [108, 62] on button "button" at bounding box center [100, 65] width 24 height 14
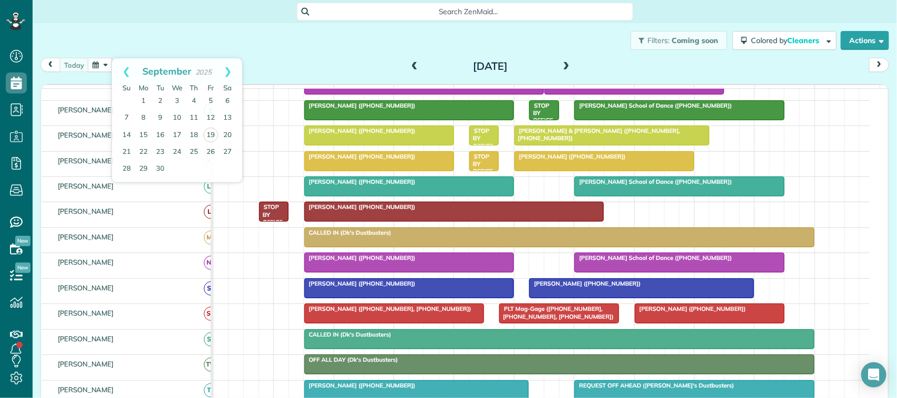
click at [109, 42] on div "Filters: Coming soon Colored by Cleaners Color by Cleaner Color by Team Color b…" at bounding box center [465, 40] width 864 height 35
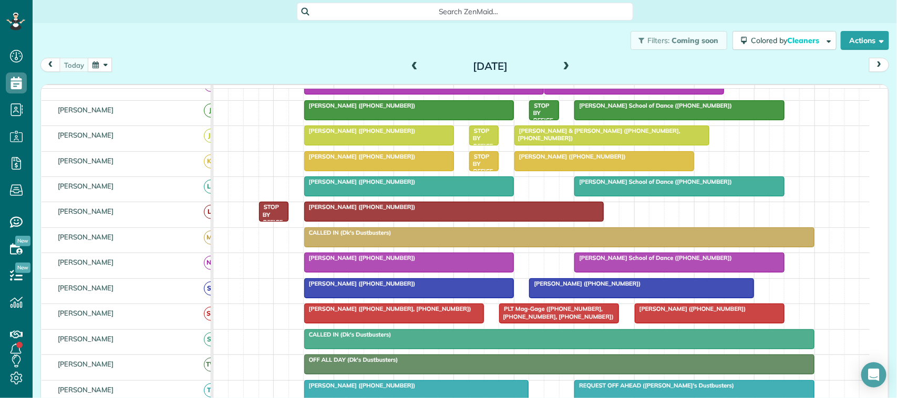
click at [109, 60] on button "button" at bounding box center [100, 65] width 24 height 14
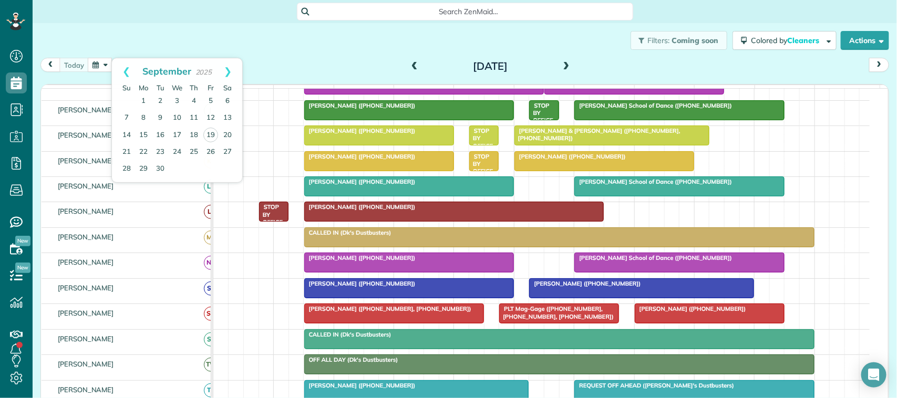
click at [121, 46] on div "Filters: Coming soon Colored by Cleaners Color by Cleaner Color by Team Color b…" at bounding box center [465, 40] width 864 height 35
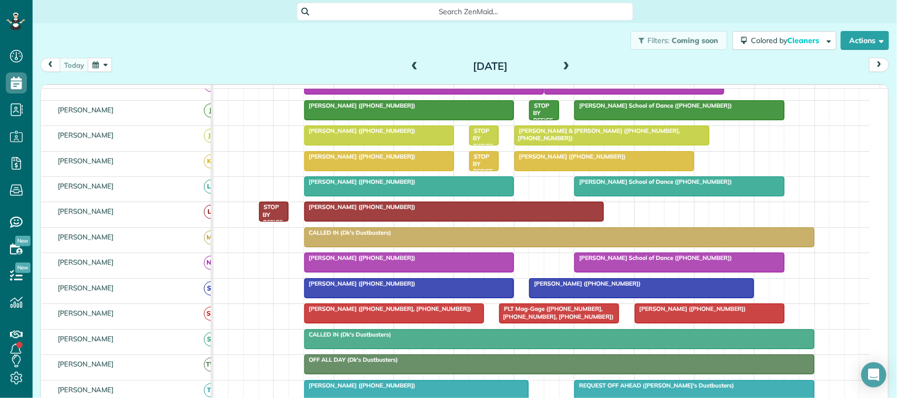
click at [113, 56] on div "Filters: Coming soon Colored by Cleaners Color by Cleaner Color by Team Color b…" at bounding box center [465, 40] width 864 height 35
click at [109, 63] on button "button" at bounding box center [100, 65] width 24 height 14
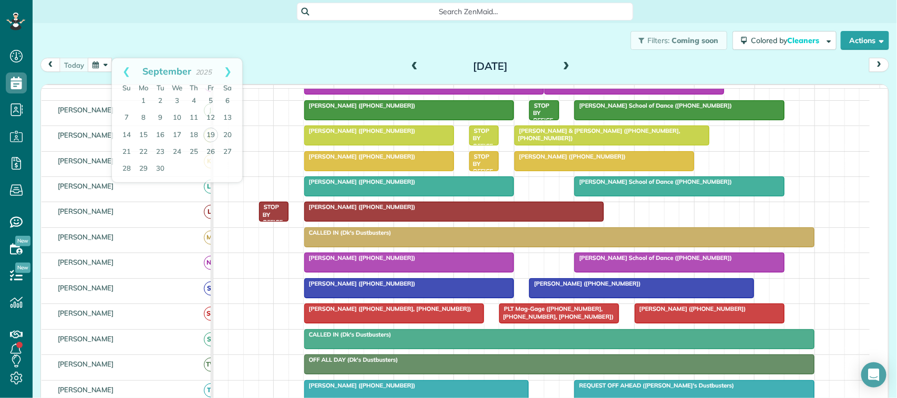
click at [113, 53] on div "Filters: Coming soon Colored by Cleaners Color by Cleaner Color by Team Color b…" at bounding box center [465, 40] width 864 height 35
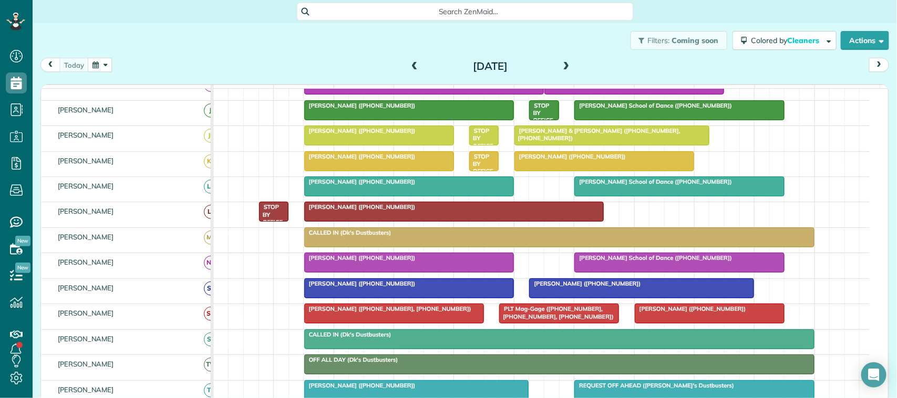
click at [109, 68] on button "button" at bounding box center [100, 65] width 24 height 14
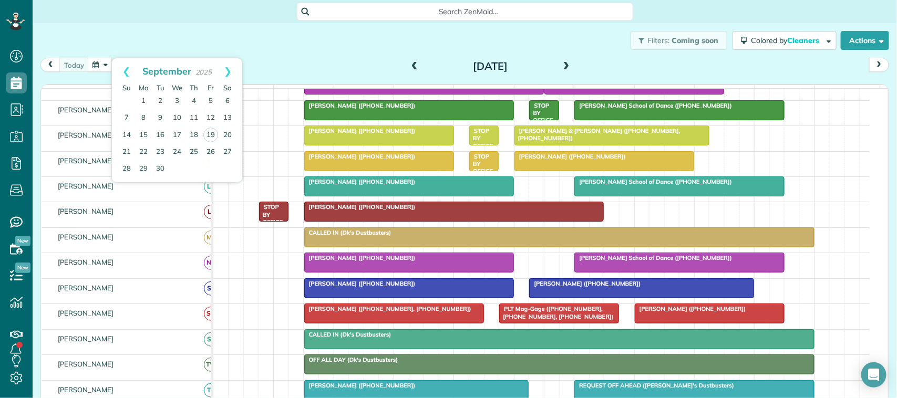
click at [112, 51] on div "Filters: Coming soon Colored by Cleaners Color by Cleaner Color by Team Color b…" at bounding box center [465, 40] width 864 height 35
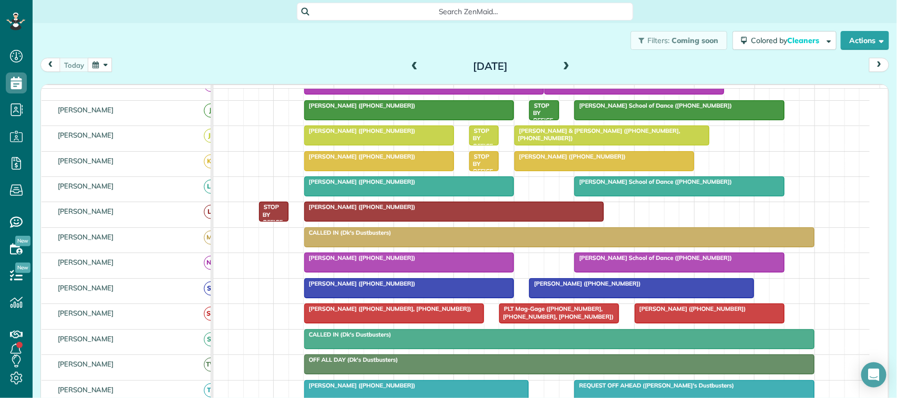
click at [109, 62] on button "button" at bounding box center [100, 65] width 24 height 14
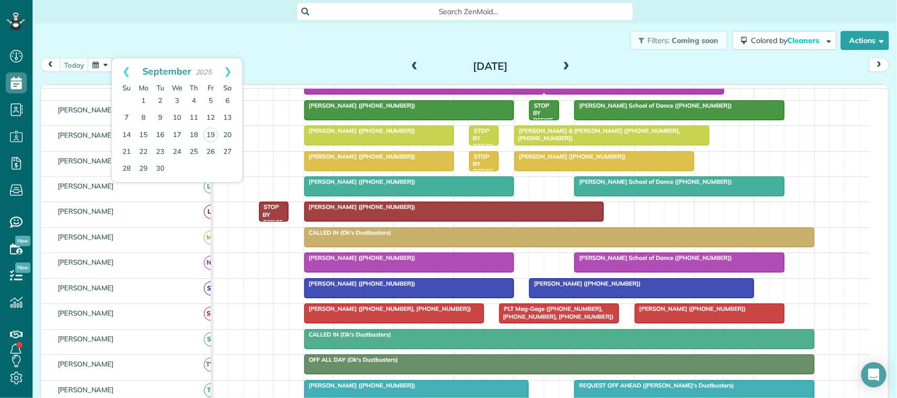
click at [123, 48] on div "Filters: Coming soon Colored by Cleaners Color by Cleaner Color by Team Color b…" at bounding box center [465, 40] width 864 height 35
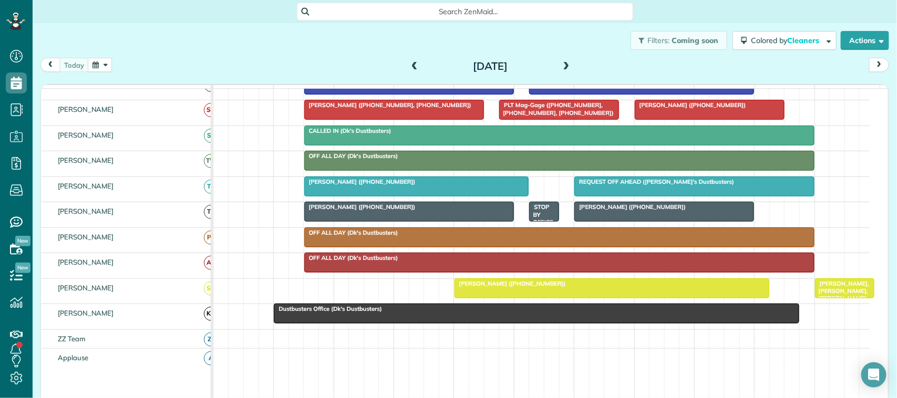
scroll to position [143, 0]
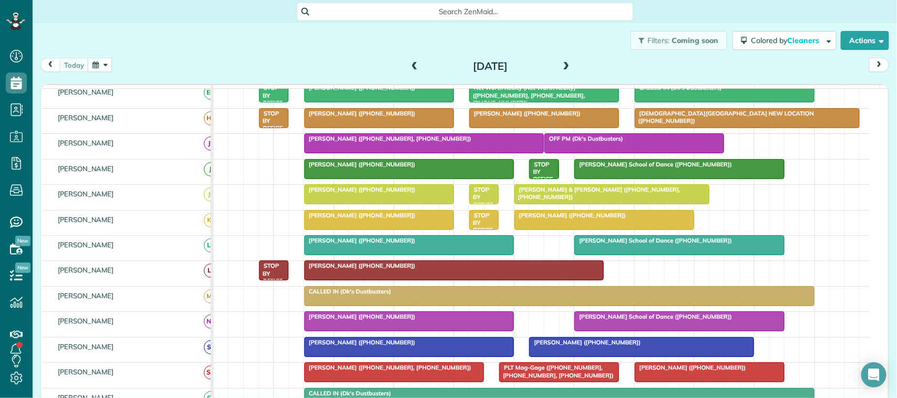
click at [168, 28] on div "Filters: Coming soon Colored by Cleaners Color by Cleaner Color by Team Color b…" at bounding box center [465, 40] width 864 height 35
click at [102, 66] on button "button" at bounding box center [100, 65] width 24 height 14
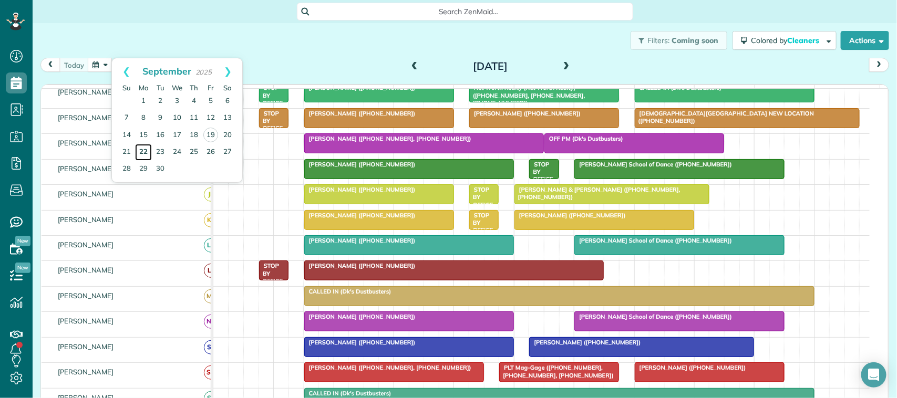
click at [148, 151] on link "22" at bounding box center [143, 152] width 17 height 17
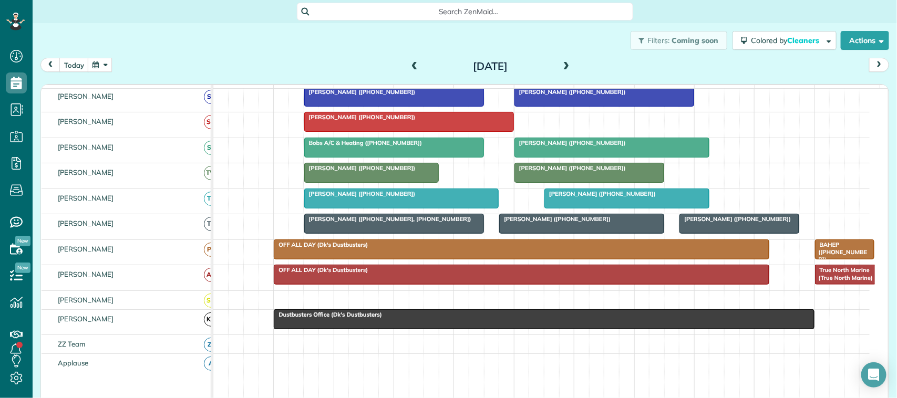
scroll to position [358, 0]
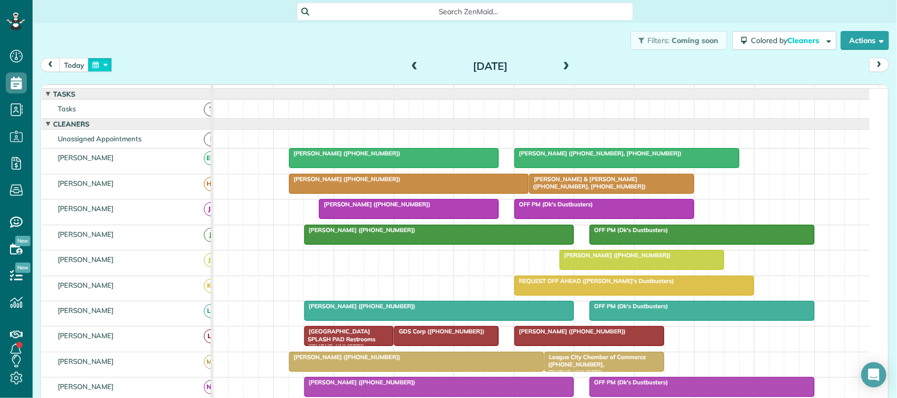
click at [103, 59] on button "button" at bounding box center [100, 65] width 24 height 14
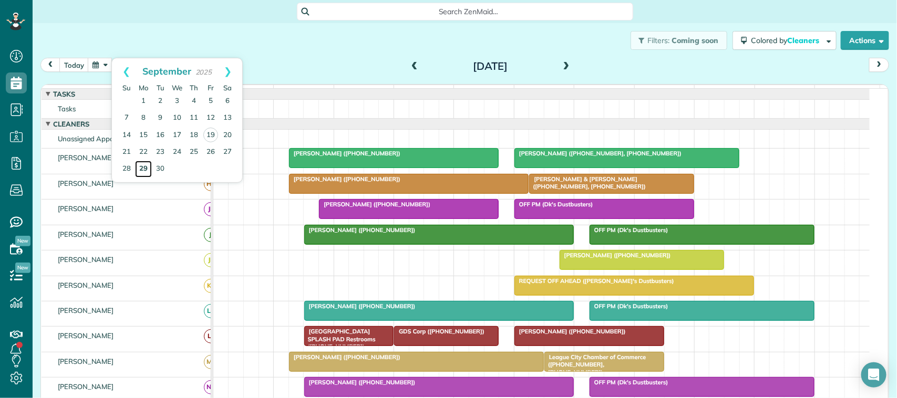
click at [142, 171] on link "29" at bounding box center [143, 169] width 17 height 17
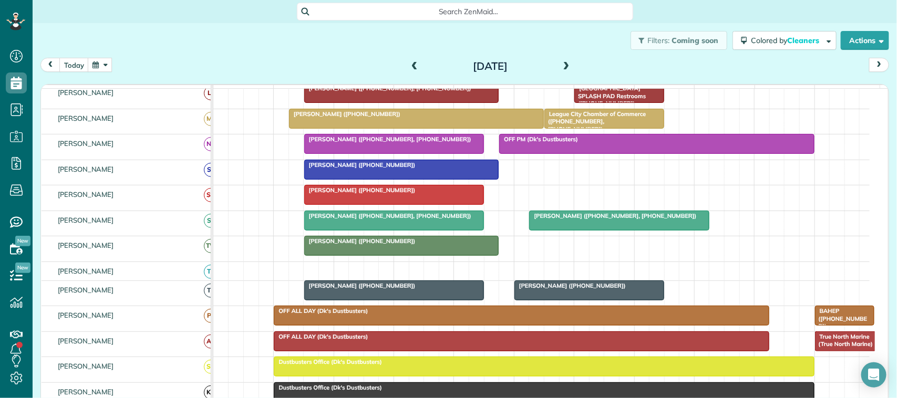
scroll to position [263, 0]
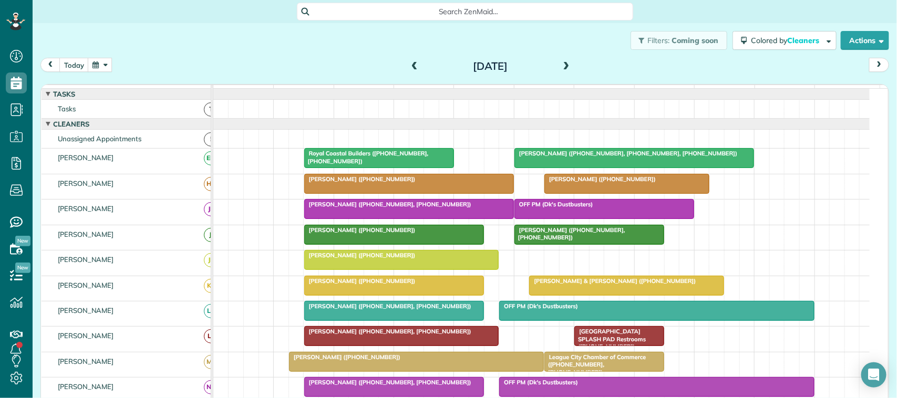
click at [90, 58] on button "button" at bounding box center [100, 65] width 24 height 14
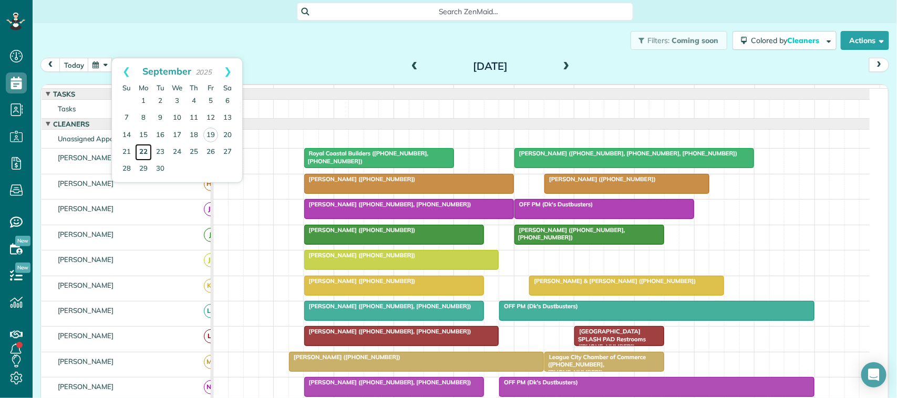
click at [145, 155] on link "22" at bounding box center [143, 152] width 17 height 17
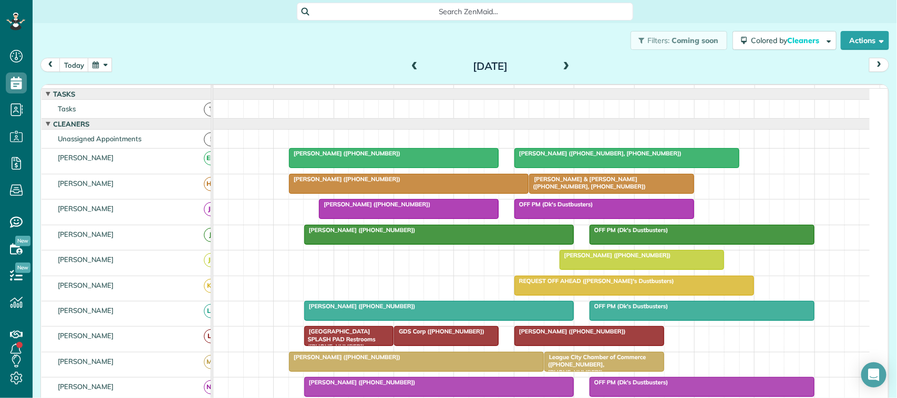
click at [372, 193] on div at bounding box center [408, 183] width 239 height 19
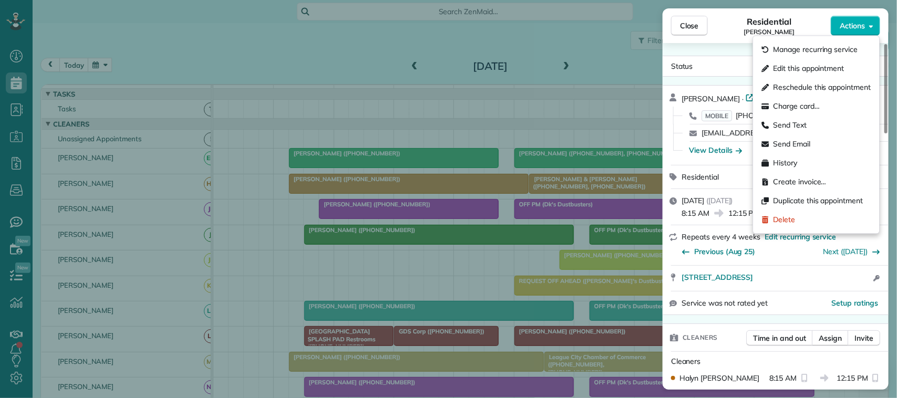
click at [851, 22] on span "Actions" at bounding box center [852, 25] width 25 height 11
click at [842, 69] on span "Edit this appointment" at bounding box center [808, 69] width 71 height 11
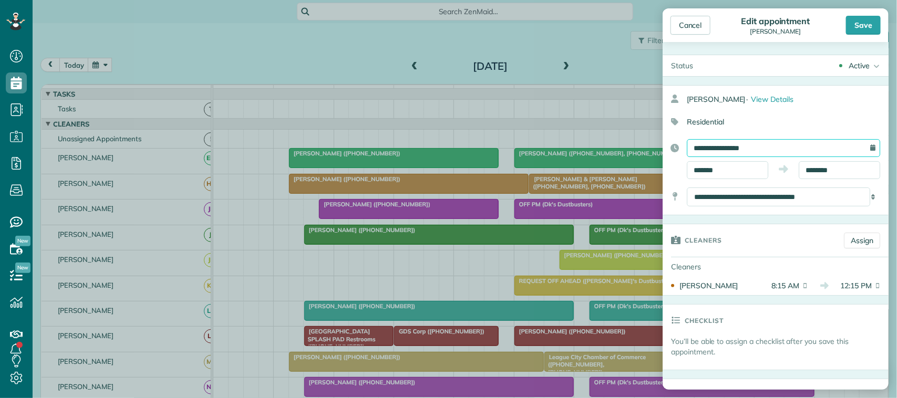
click at [748, 152] on input "**********" at bounding box center [783, 148] width 193 height 18
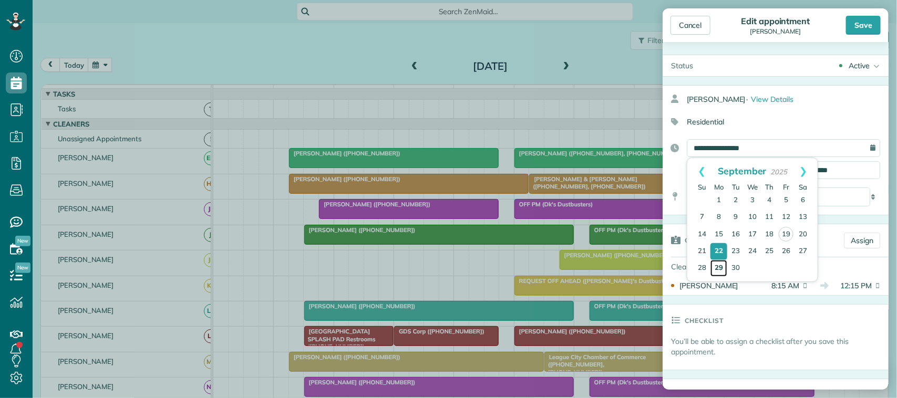
click at [719, 269] on link "29" at bounding box center [718, 268] width 17 height 17
type input "**********"
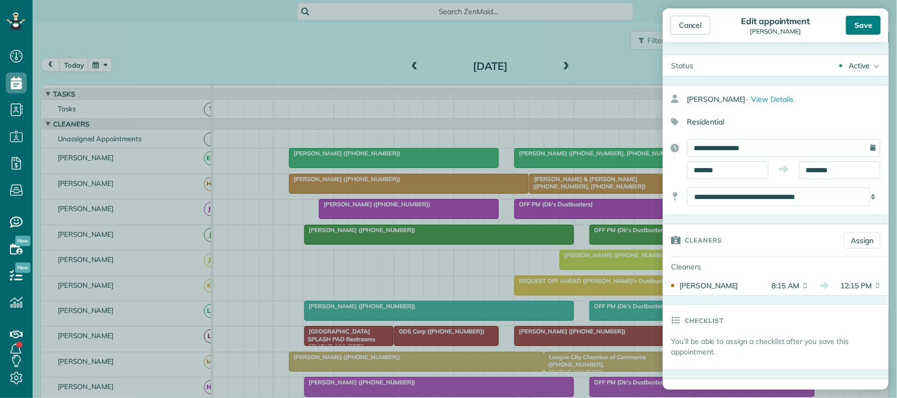
click at [861, 26] on div "Save" at bounding box center [863, 25] width 35 height 19
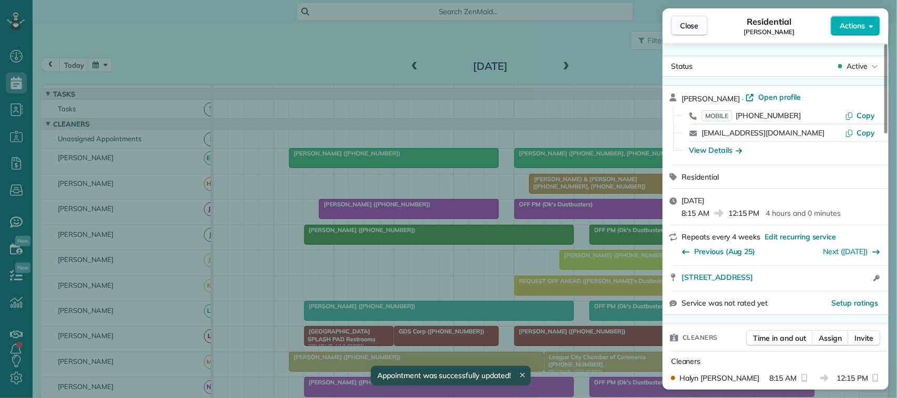
click at [687, 32] on button "Close" at bounding box center [689, 26] width 37 height 20
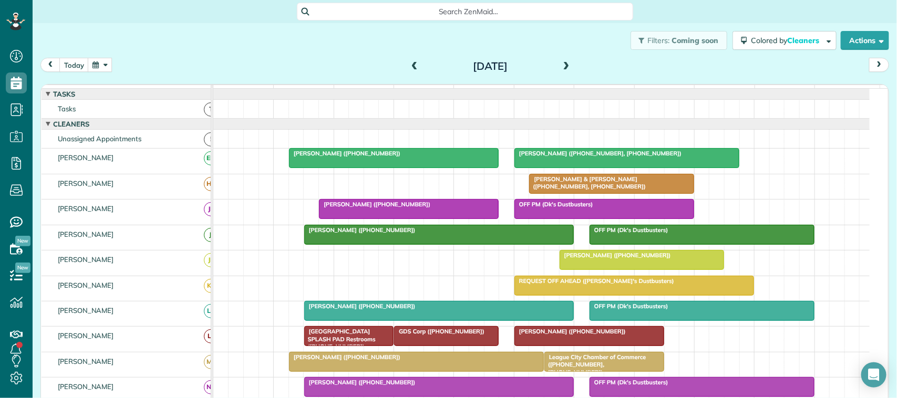
click at [102, 74] on div "[DATE] [DATE]" at bounding box center [464, 67] width 848 height 19
click at [101, 68] on button "button" at bounding box center [100, 65] width 24 height 14
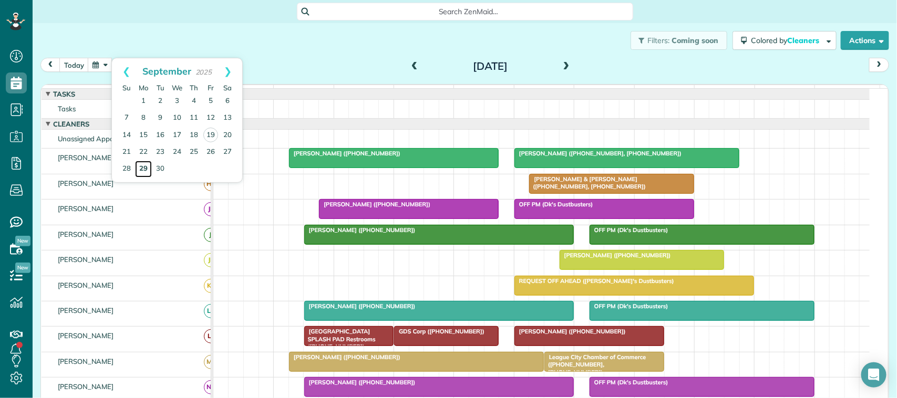
click at [145, 164] on link "29" at bounding box center [143, 169] width 17 height 17
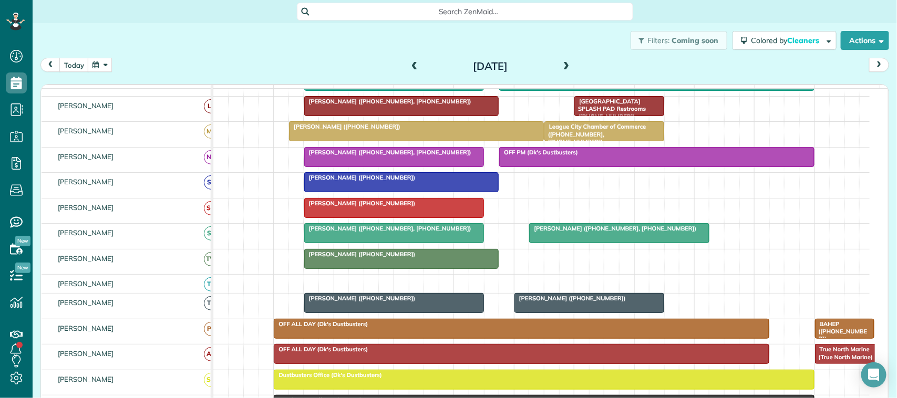
scroll to position [263, 0]
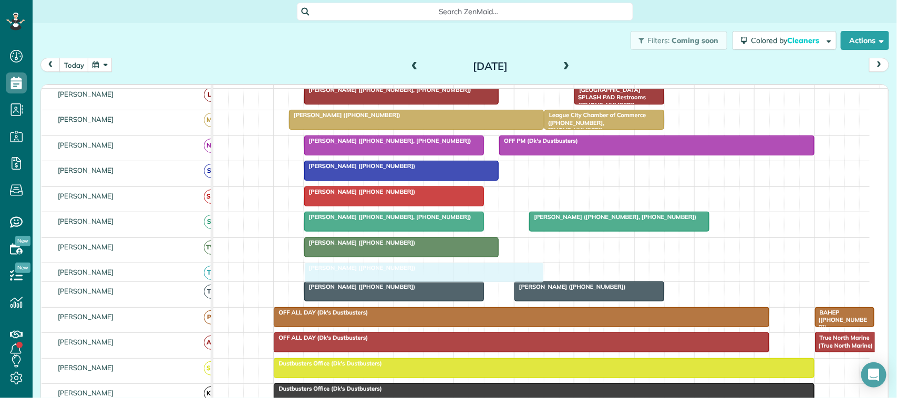
drag, startPoint x: 337, startPoint y: 193, endPoint x: 345, endPoint y: 281, distance: 88.1
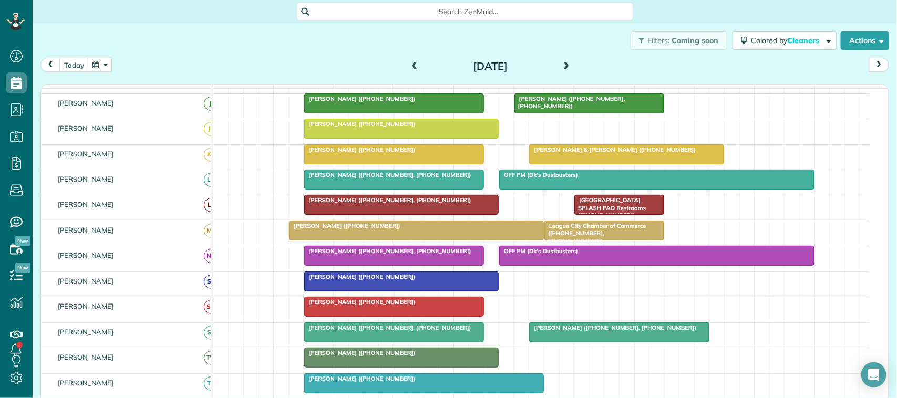
scroll to position [197, 0]
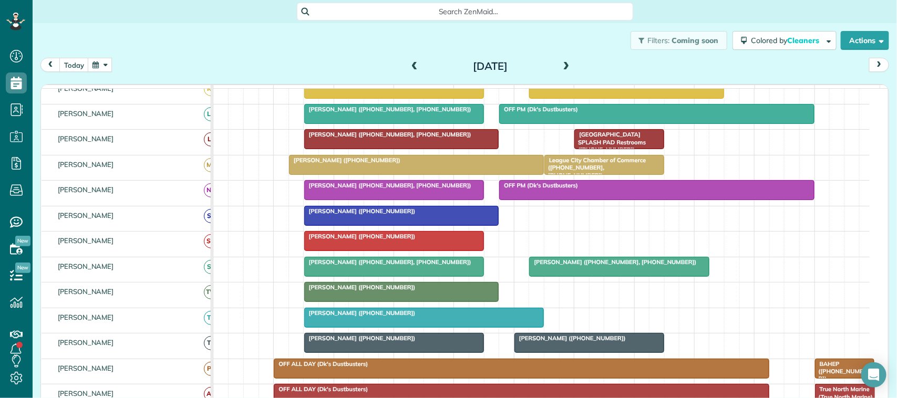
click at [347, 327] on div at bounding box center [424, 317] width 239 height 19
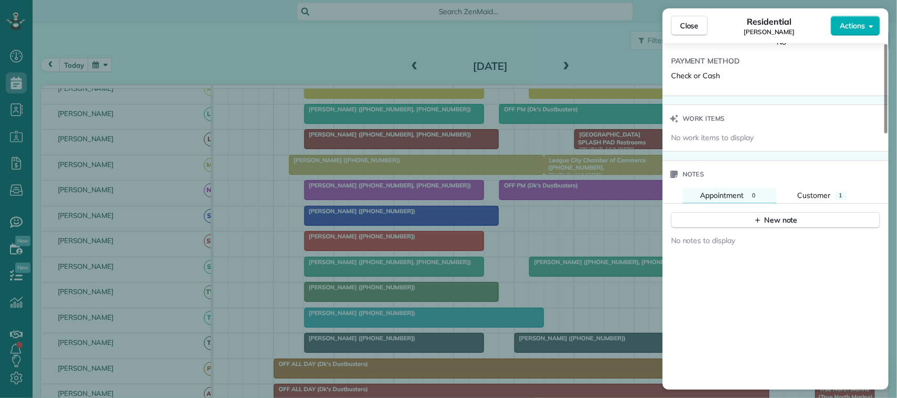
scroll to position [788, 0]
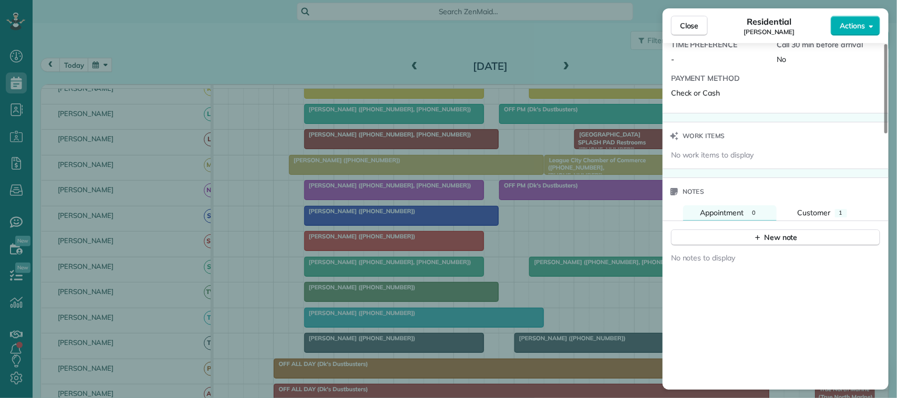
click at [761, 251] on div "No notes to display" at bounding box center [775, 357] width 226 height 222
click at [760, 242] on icon "button" at bounding box center [757, 237] width 8 height 8
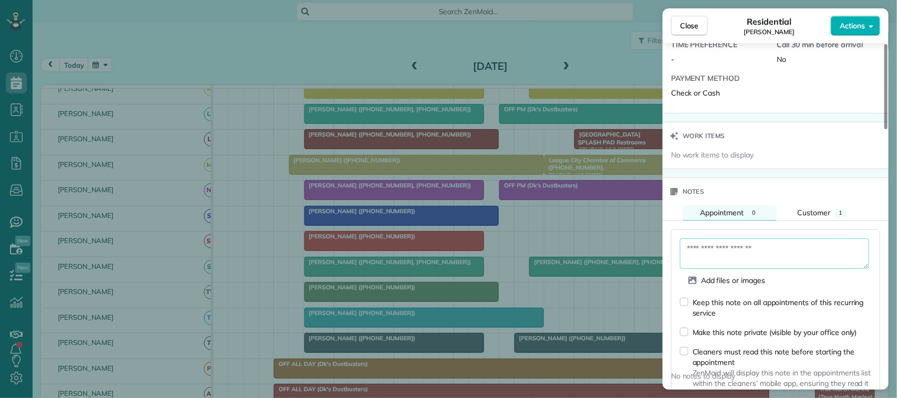
click at [757, 256] on textarea at bounding box center [774, 254] width 189 height 30
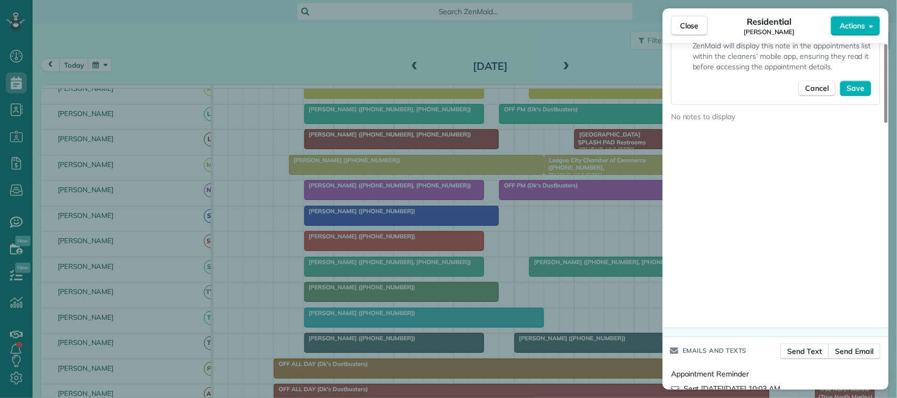
scroll to position [1116, 0]
type textarea "**********"
click at [849, 92] on span "Save" at bounding box center [855, 87] width 18 height 11
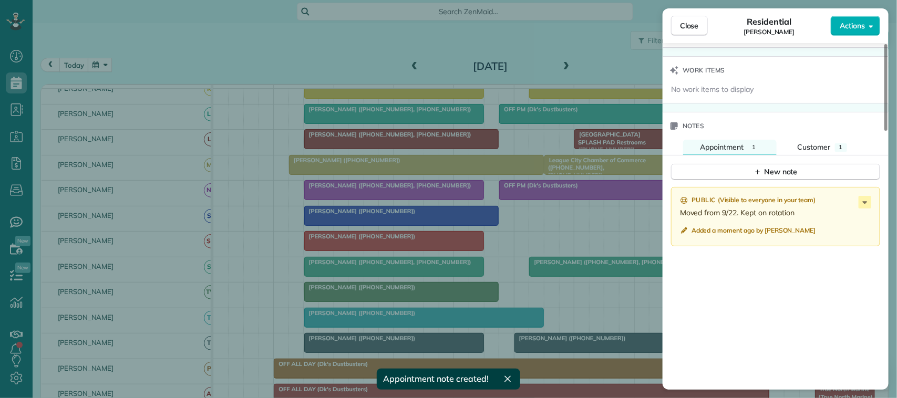
scroll to position [788, 0]
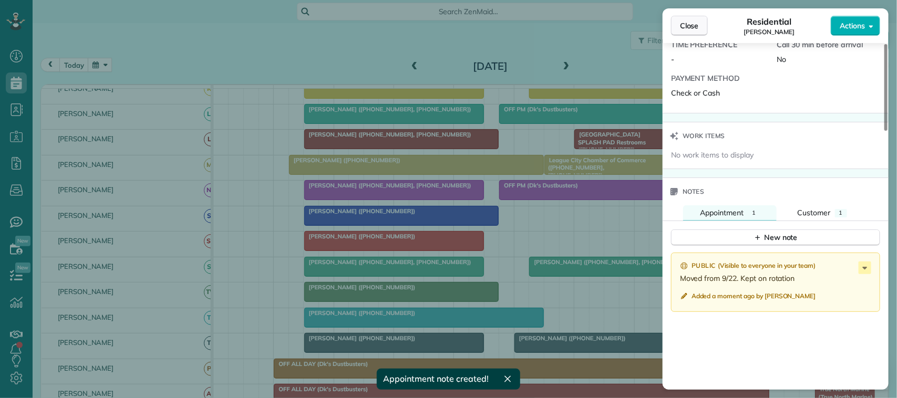
click at [695, 29] on span "Close" at bounding box center [689, 25] width 19 height 11
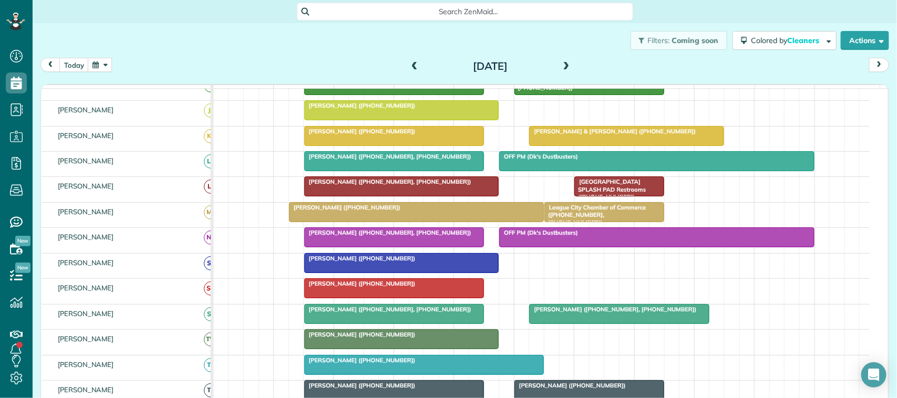
scroll to position [131, 0]
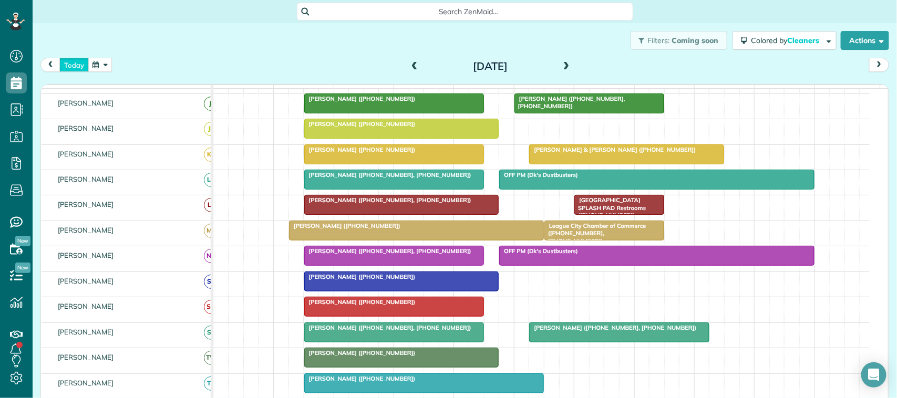
click at [72, 69] on button "today" at bounding box center [73, 65] width 29 height 14
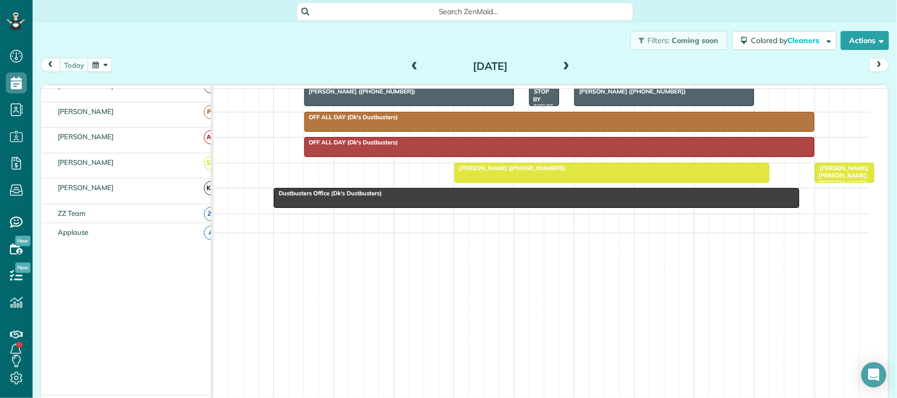
scroll to position [109, 0]
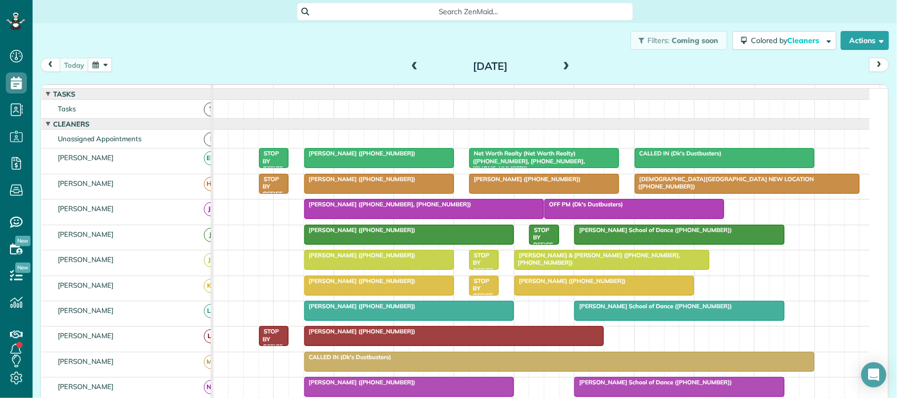
click at [606, 285] on div "[PERSON_NAME] ([PHONE_NUMBER])" at bounding box center [603, 280] width 173 height 7
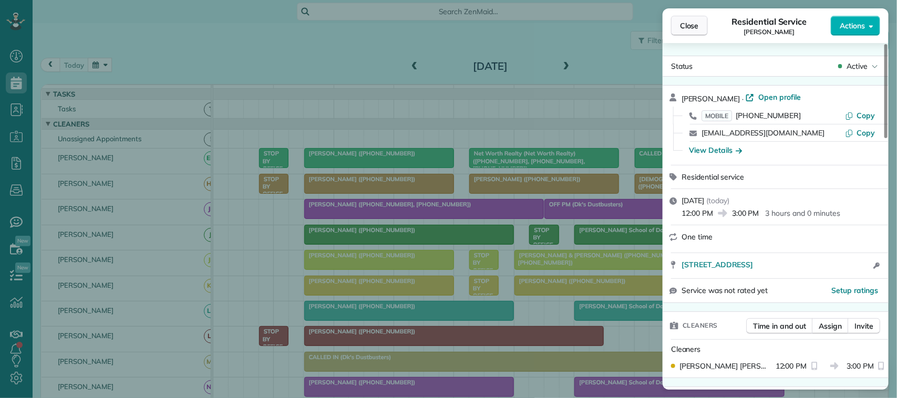
click at [691, 22] on span "Close" at bounding box center [689, 25] width 19 height 11
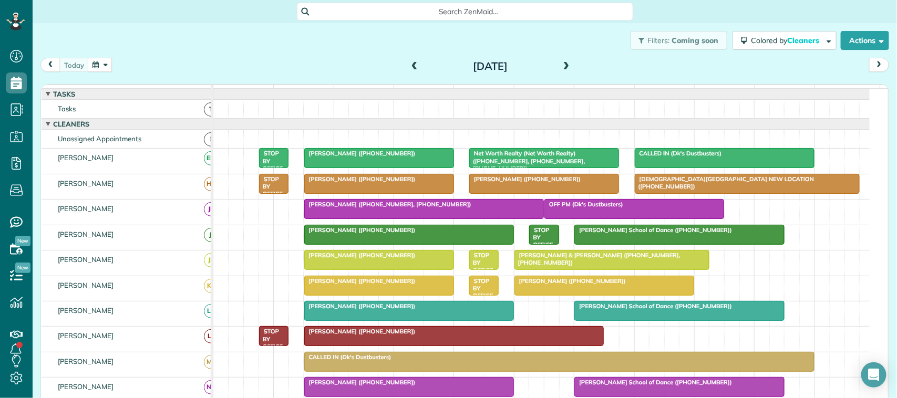
click at [605, 285] on div "[PERSON_NAME] ([PHONE_NUMBER])" at bounding box center [603, 280] width 173 height 7
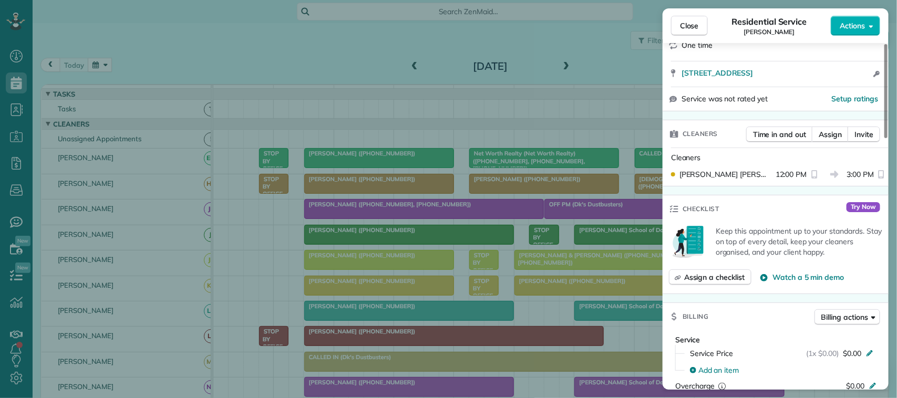
scroll to position [197, 0]
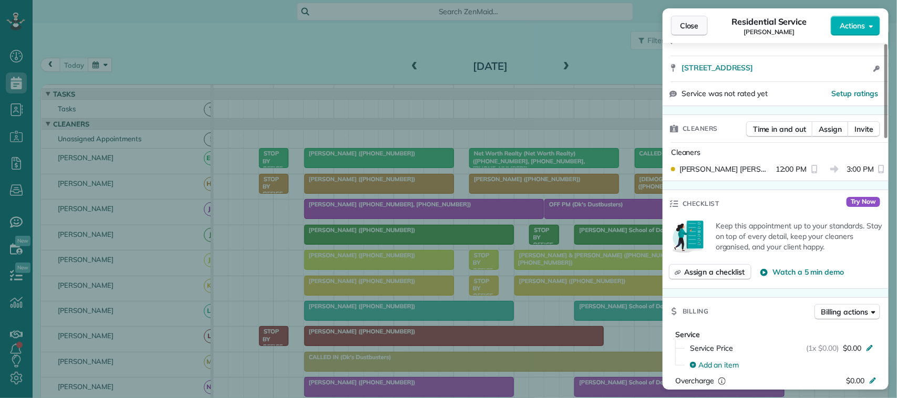
click at [700, 23] on button "Close" at bounding box center [689, 26] width 37 height 20
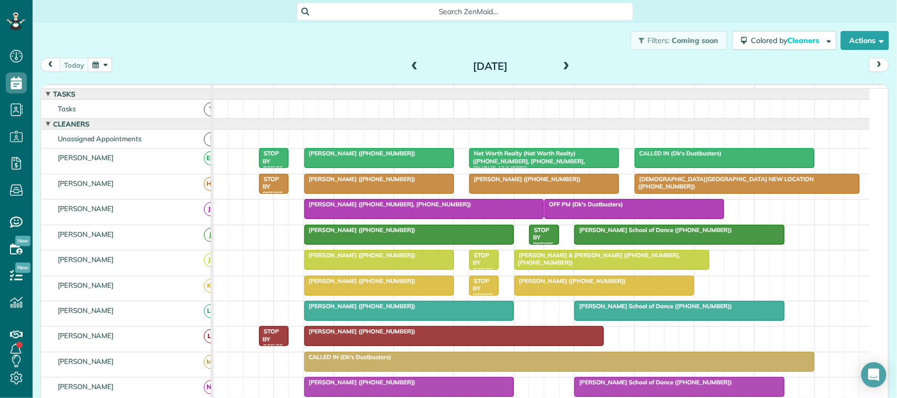
click at [573, 295] on div at bounding box center [604, 285] width 179 height 19
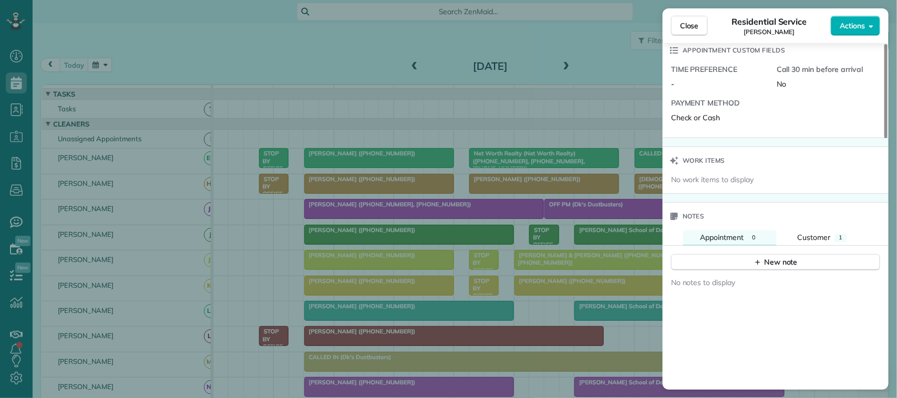
scroll to position [788, 0]
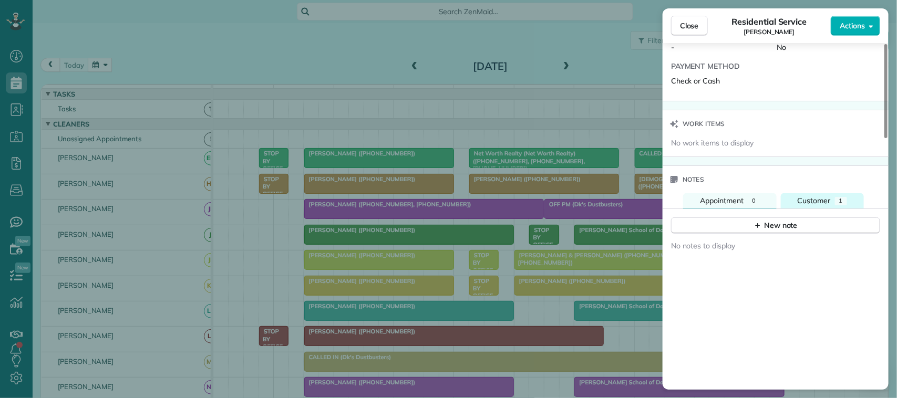
click at [825, 205] on span "Customer" at bounding box center [813, 200] width 33 height 9
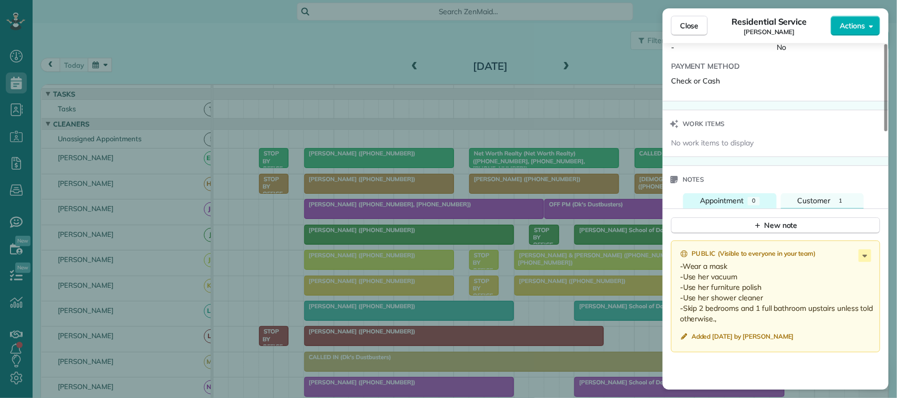
click at [739, 205] on span "Appointment" at bounding box center [722, 200] width 44 height 9
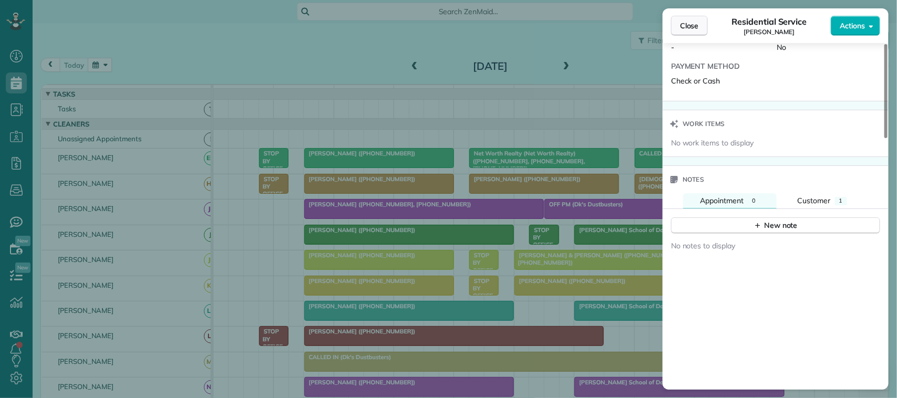
click at [700, 25] on button "Close" at bounding box center [689, 26] width 37 height 20
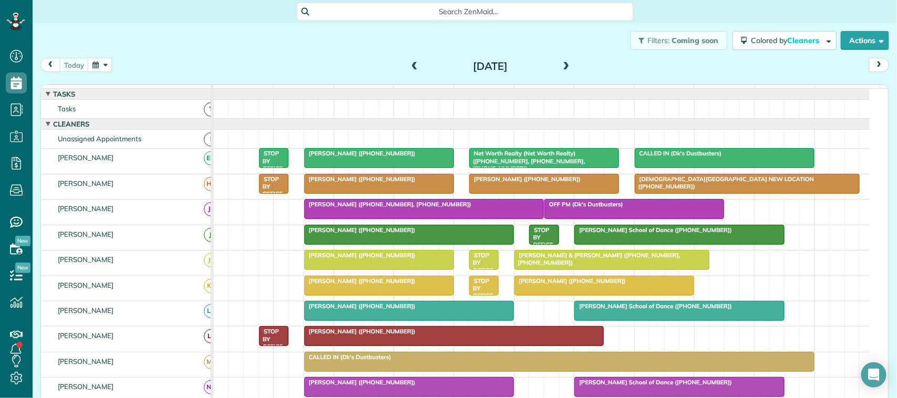
click at [146, 59] on div "[DATE] [DATE]" at bounding box center [464, 67] width 848 height 19
click at [111, 70] on button "button" at bounding box center [100, 65] width 24 height 14
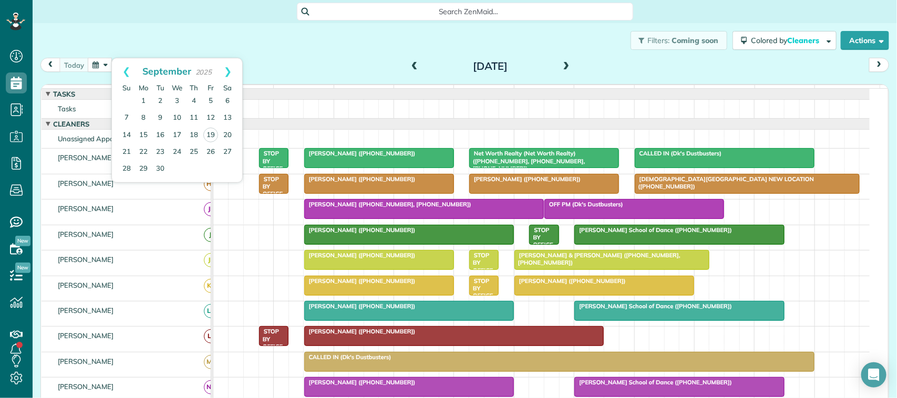
click at [163, 36] on div "Filters: Coming soon Colored by Cleaners Color by Cleaner Color by Team Color b…" at bounding box center [465, 40] width 864 height 35
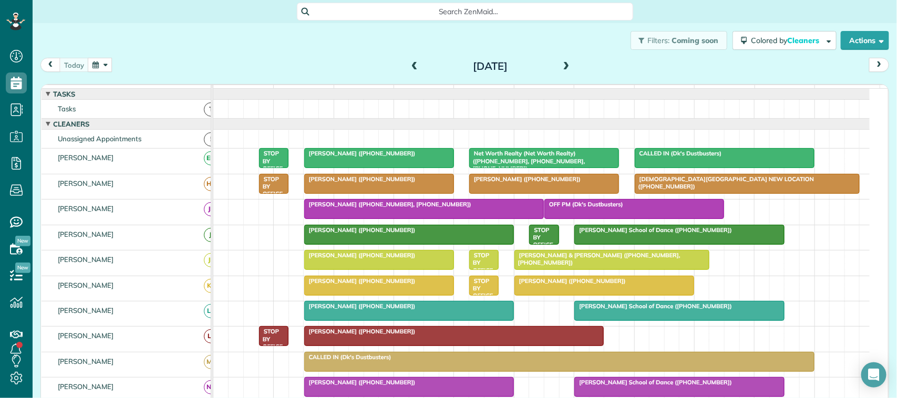
click at [103, 61] on button "button" at bounding box center [100, 65] width 24 height 14
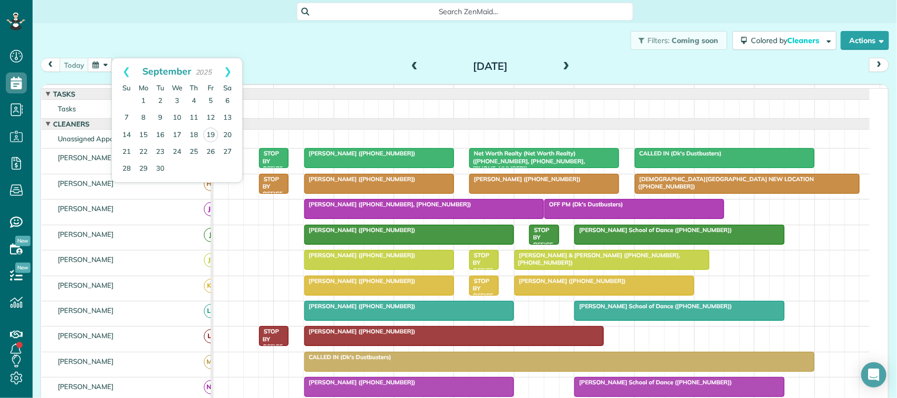
click at [108, 50] on div "Filters: Coming soon Colored by Cleaners Color by Cleaner Color by Team Color b…" at bounding box center [465, 40] width 864 height 35
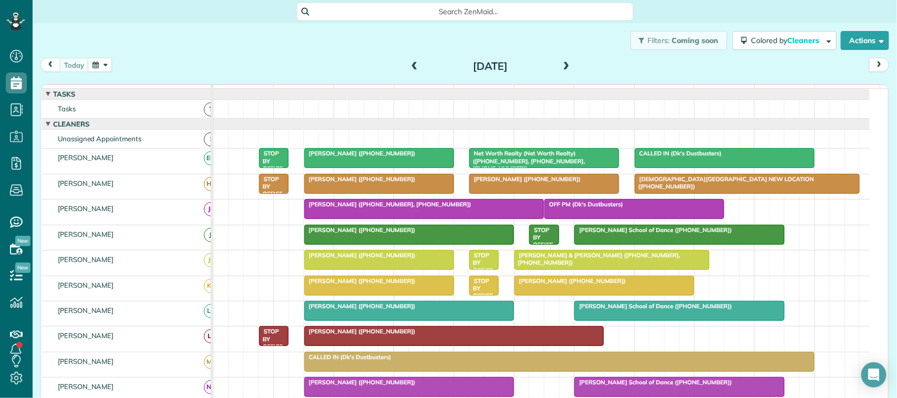
click at [116, 67] on div "[DATE] [DATE]" at bounding box center [464, 67] width 848 height 19
click at [102, 65] on button "button" at bounding box center [100, 65] width 24 height 14
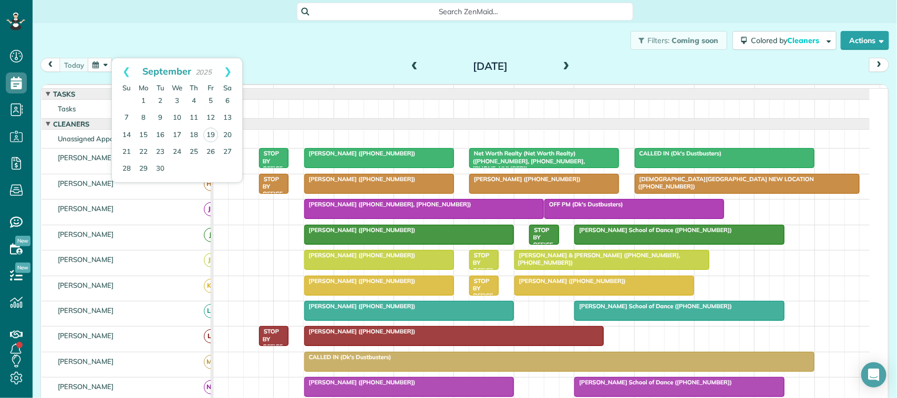
click at [119, 53] on div "Filters: Coming soon Colored by Cleaners Color by Cleaner Color by Team Color b…" at bounding box center [465, 40] width 864 height 35
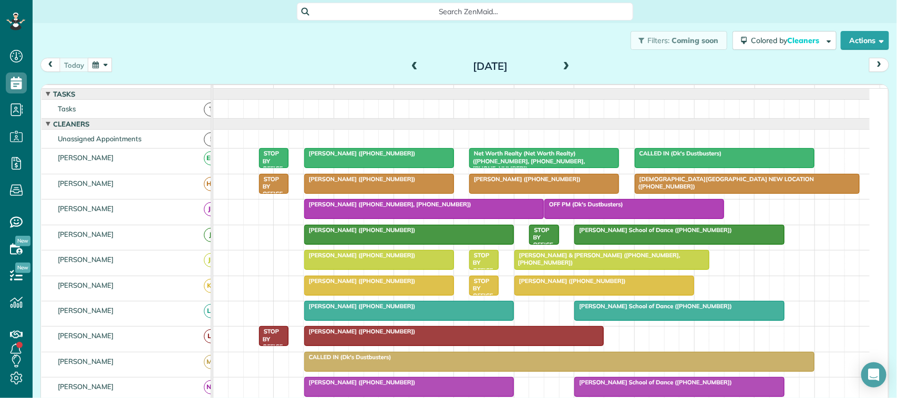
click at [100, 62] on button "button" at bounding box center [100, 65] width 24 height 14
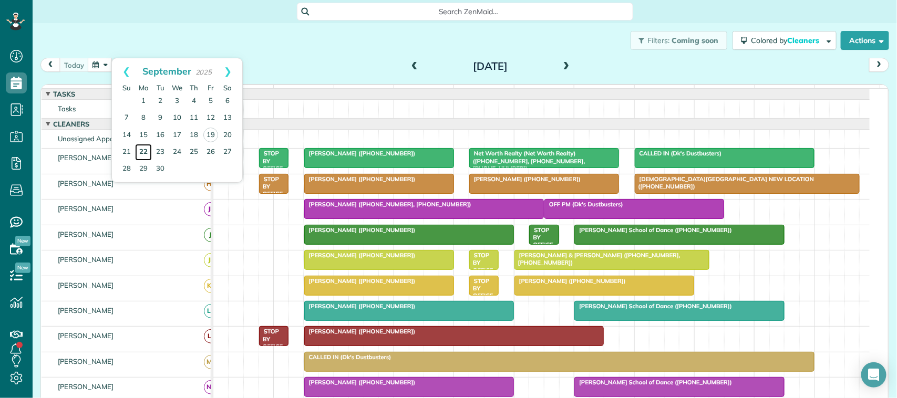
click at [143, 146] on link "22" at bounding box center [143, 152] width 17 height 17
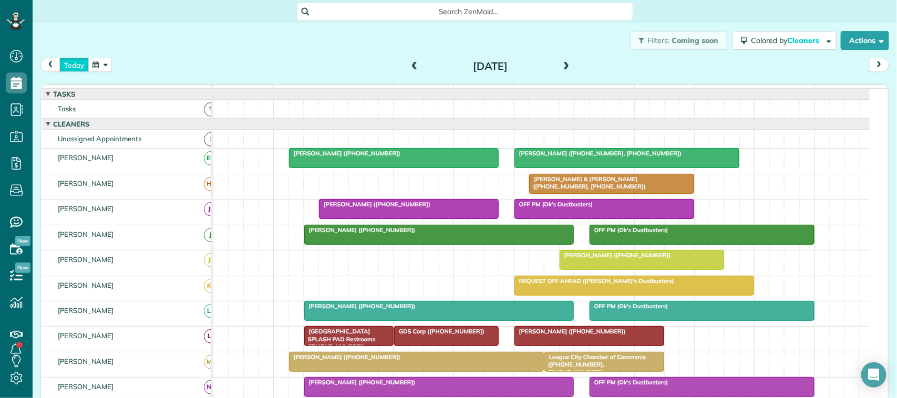
click at [76, 67] on button "today" at bounding box center [73, 65] width 29 height 14
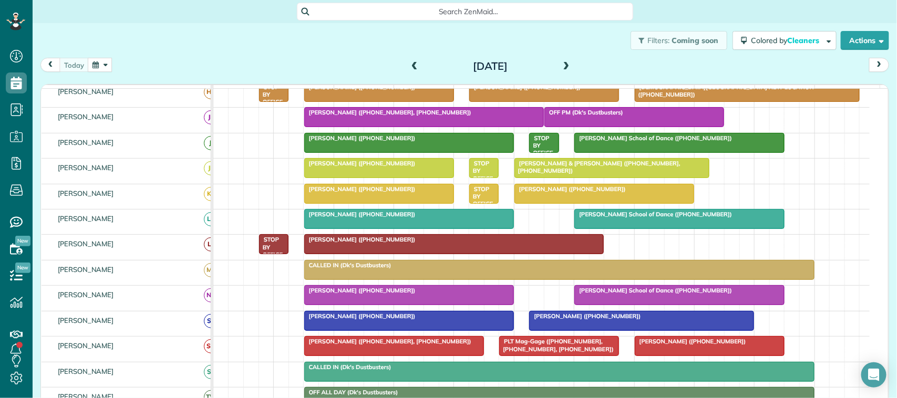
scroll to position [66, 0]
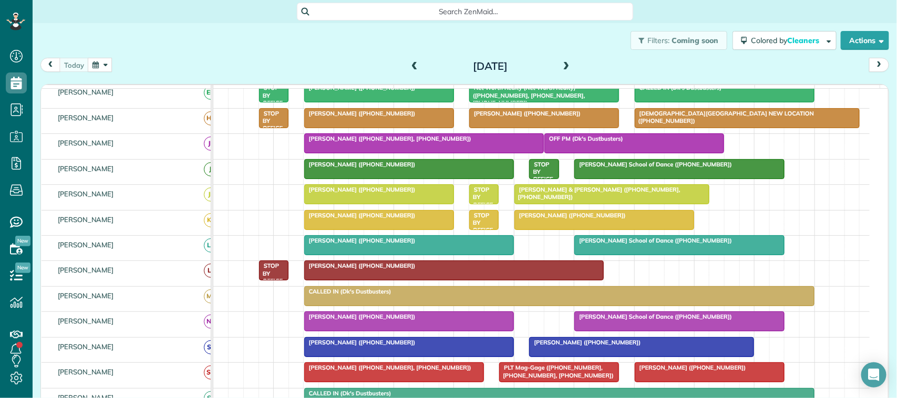
click at [95, 69] on button "button" at bounding box center [100, 65] width 24 height 14
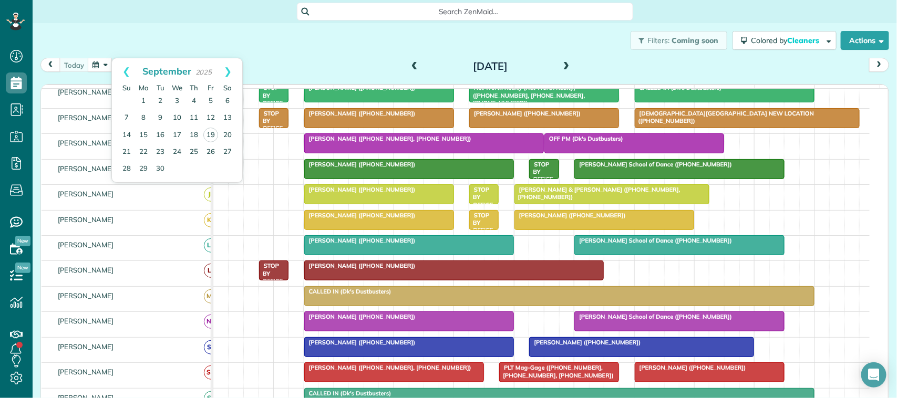
click at [247, 46] on div "Filters: Coming soon Colored by Cleaners Color by Cleaner Color by Team Color b…" at bounding box center [465, 40] width 864 height 35
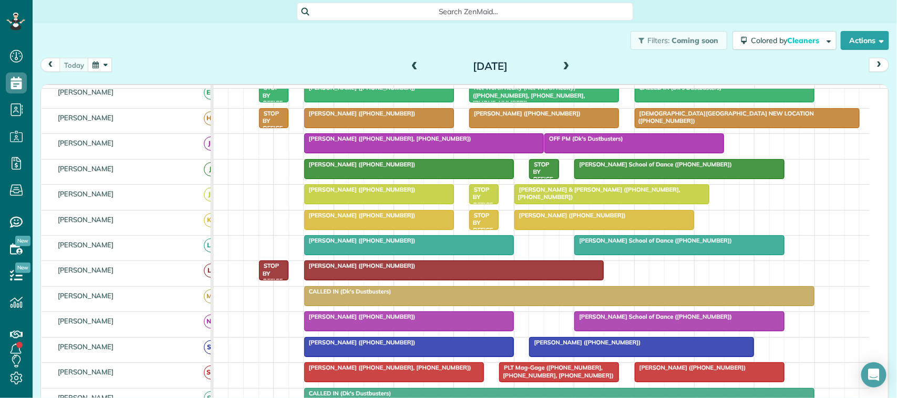
click at [106, 61] on button "button" at bounding box center [100, 65] width 24 height 14
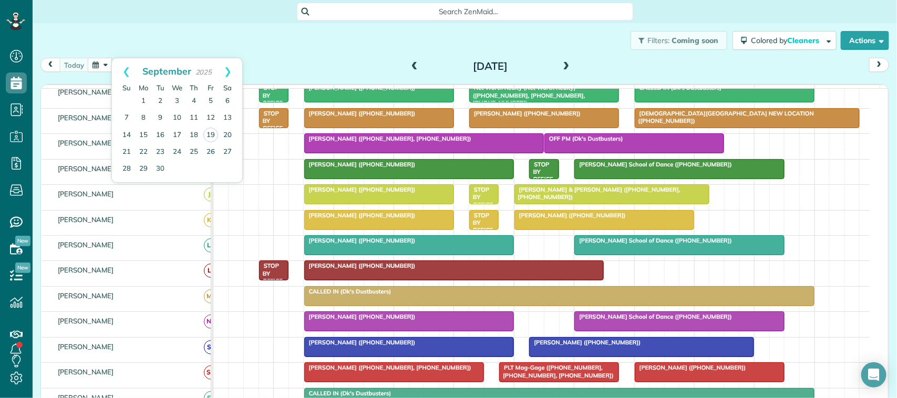
click at [142, 41] on div "Filters: Coming soon Colored by Cleaners Color by Cleaner Color by Team Color b…" at bounding box center [465, 40] width 864 height 35
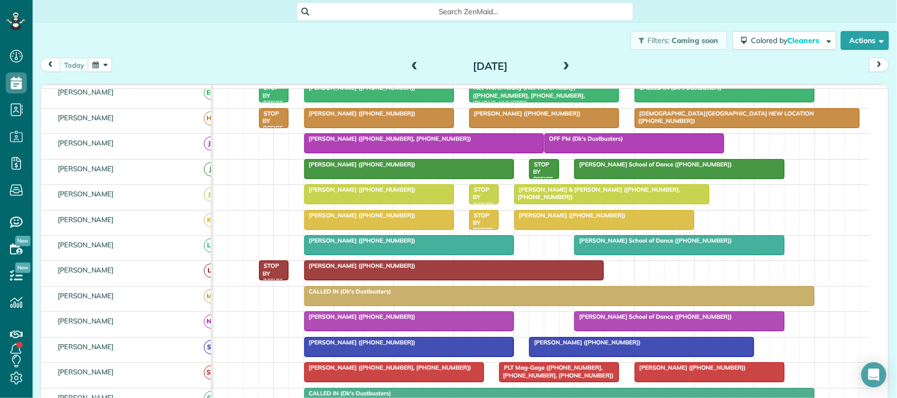
click at [125, 61] on div "[DATE] [DATE]" at bounding box center [464, 67] width 848 height 19
click at [167, 54] on div "Filters: Coming soon Colored by Cleaners Color by Cleaner Color by Team Color b…" at bounding box center [465, 40] width 864 height 35
click at [137, 76] on div "[DATE] [DATE]" at bounding box center [464, 67] width 848 height 19
click at [101, 60] on button "button" at bounding box center [100, 65] width 24 height 14
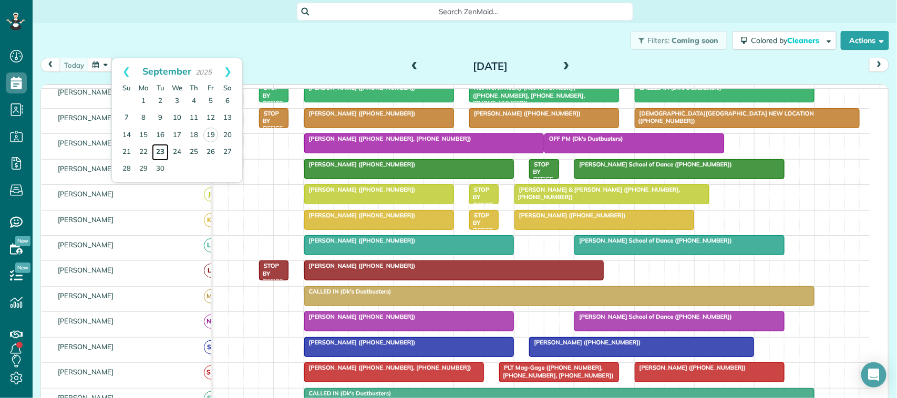
click at [159, 151] on link "23" at bounding box center [160, 152] width 17 height 17
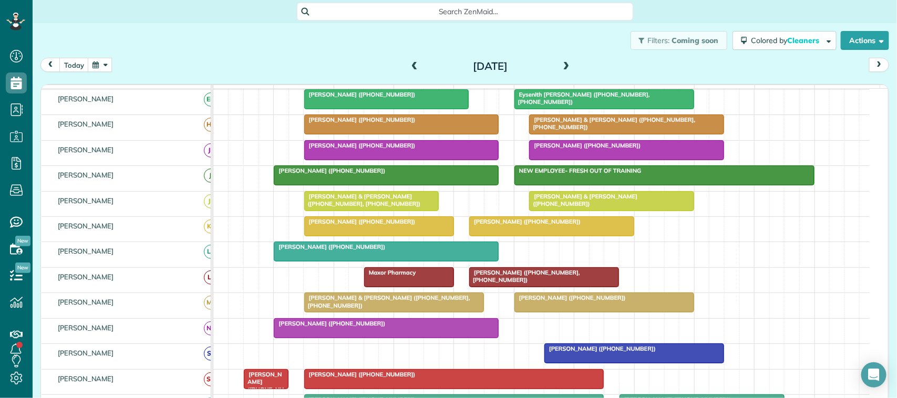
click at [102, 65] on button "button" at bounding box center [100, 65] width 24 height 14
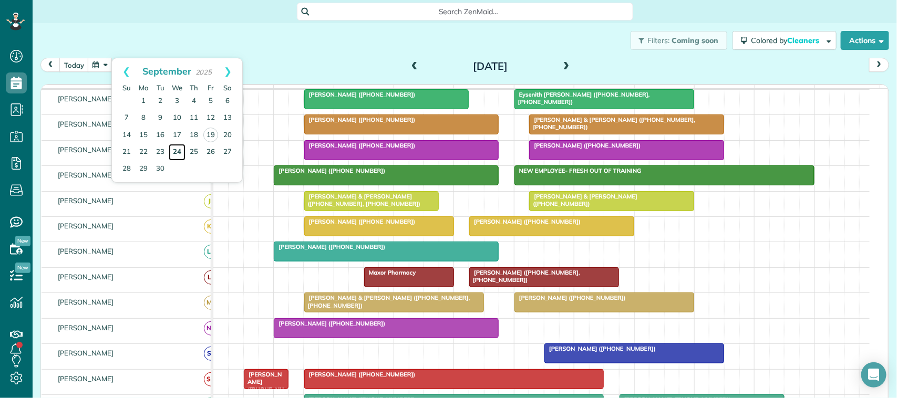
click at [179, 150] on link "24" at bounding box center [177, 152] width 17 height 17
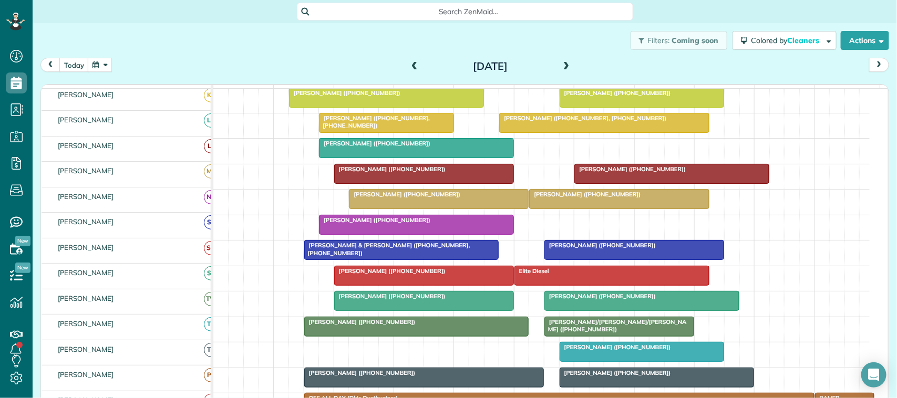
scroll to position [131, 0]
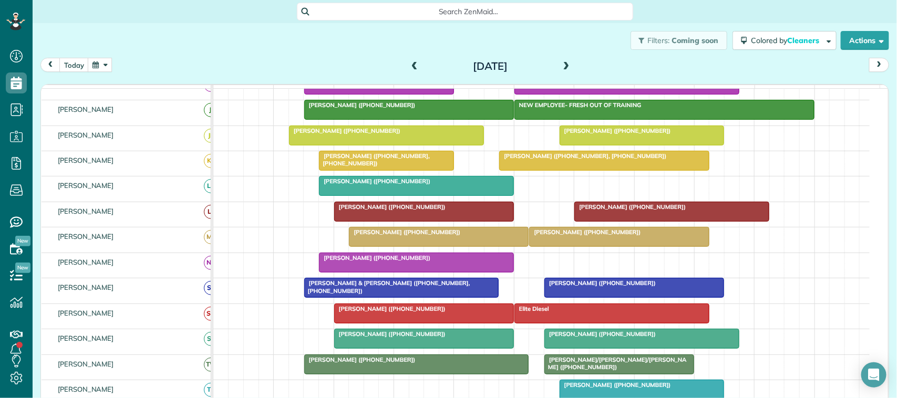
click at [408, 236] on span "[PERSON_NAME] ([PHONE_NUMBER])" at bounding box center [404, 232] width 112 height 7
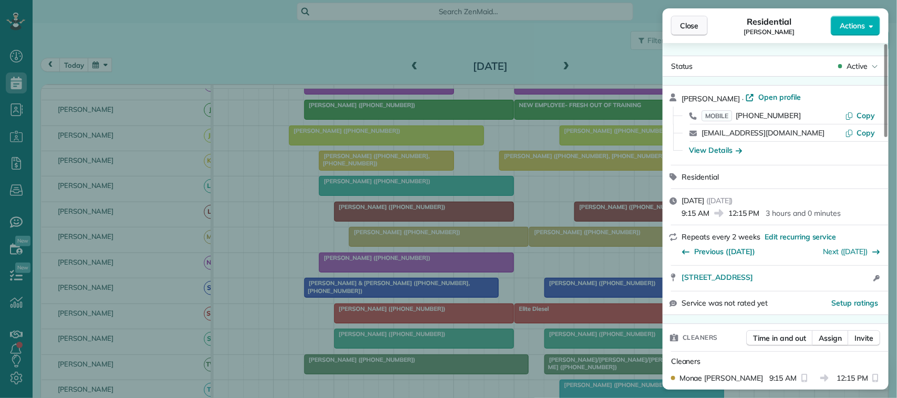
click at [691, 27] on span "Close" at bounding box center [689, 25] width 19 height 11
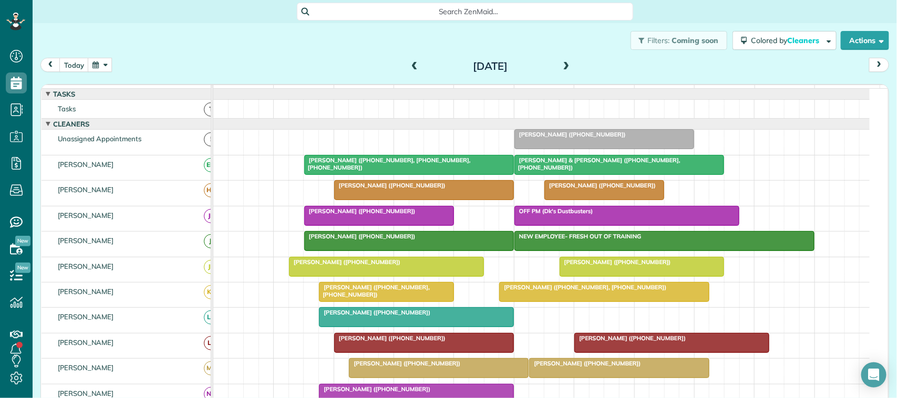
scroll to position [107, 0]
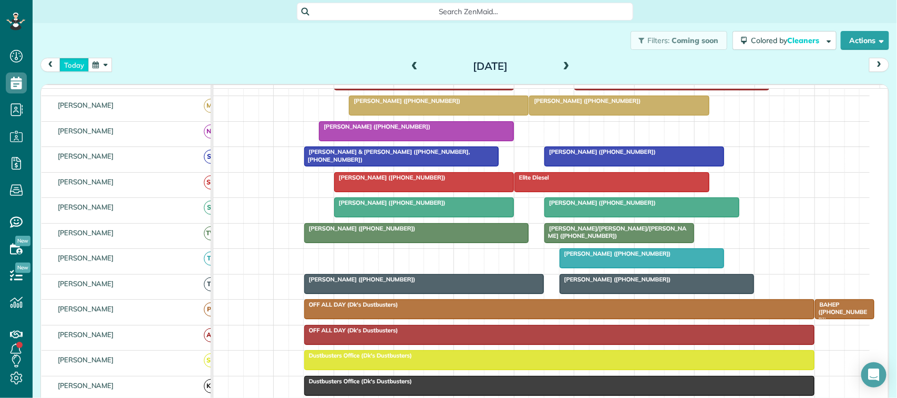
click at [69, 61] on button "today" at bounding box center [73, 65] width 29 height 14
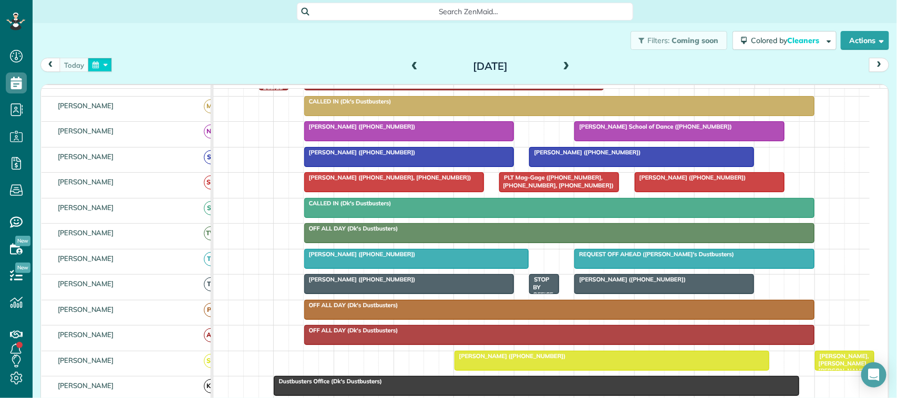
click at [89, 68] on button "button" at bounding box center [100, 65] width 24 height 14
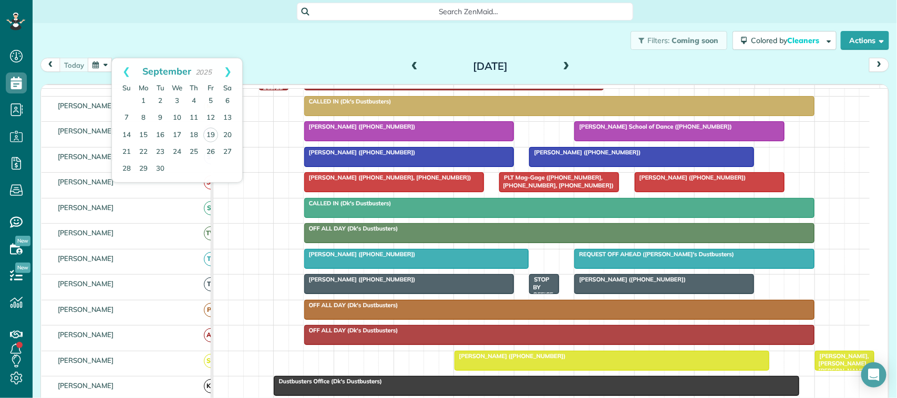
click at [243, 60] on div "[DATE] [DATE]" at bounding box center [464, 67] width 848 height 19
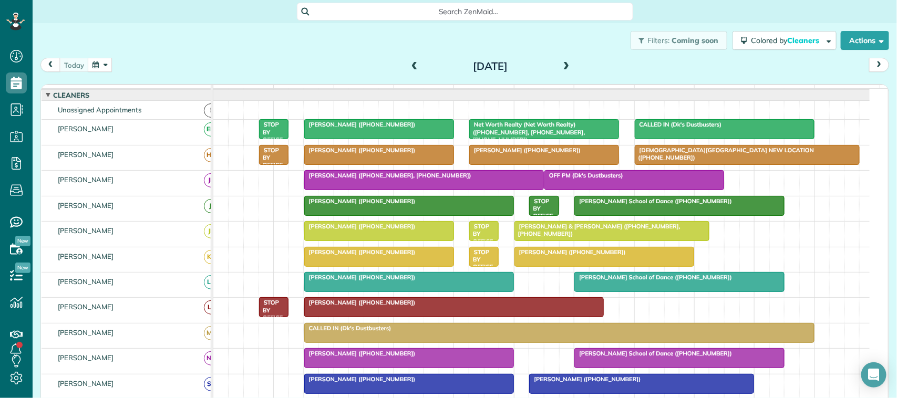
scroll to position [0, 0]
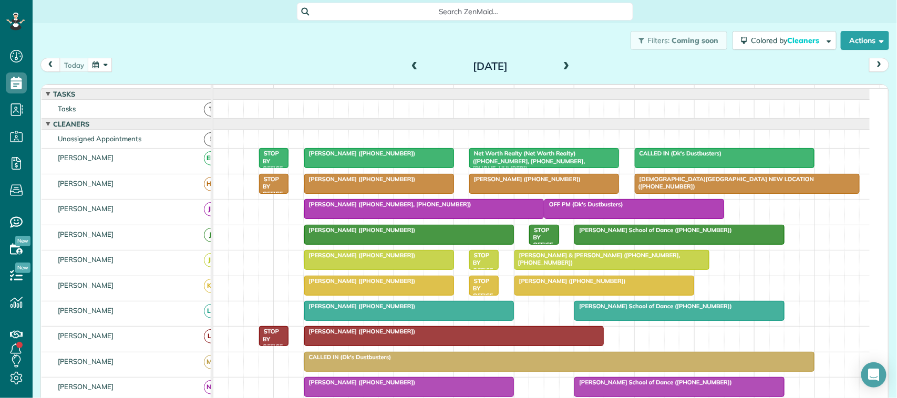
click at [356, 295] on div at bounding box center [379, 285] width 149 height 19
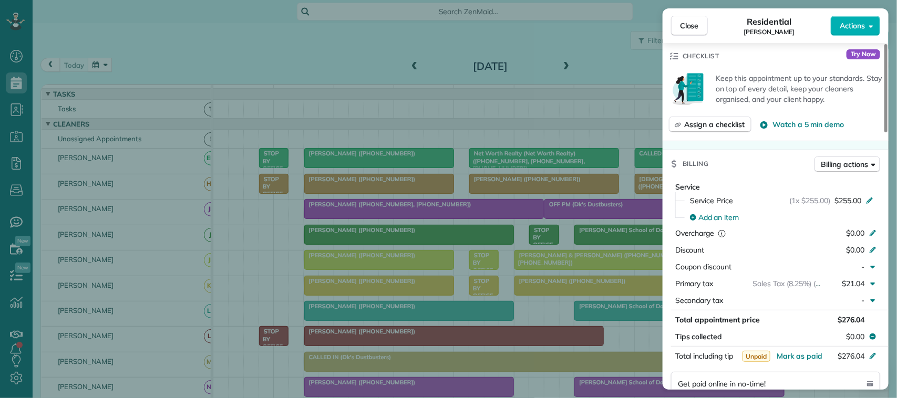
scroll to position [394, 0]
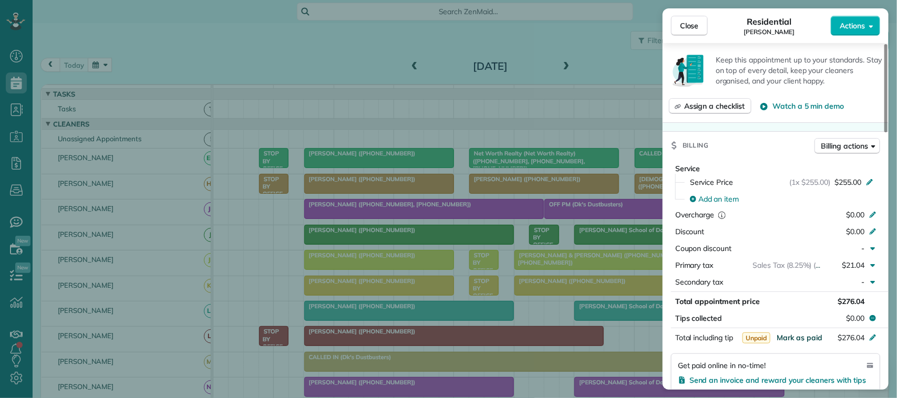
click at [789, 338] on span "Mark as paid" at bounding box center [799, 337] width 46 height 9
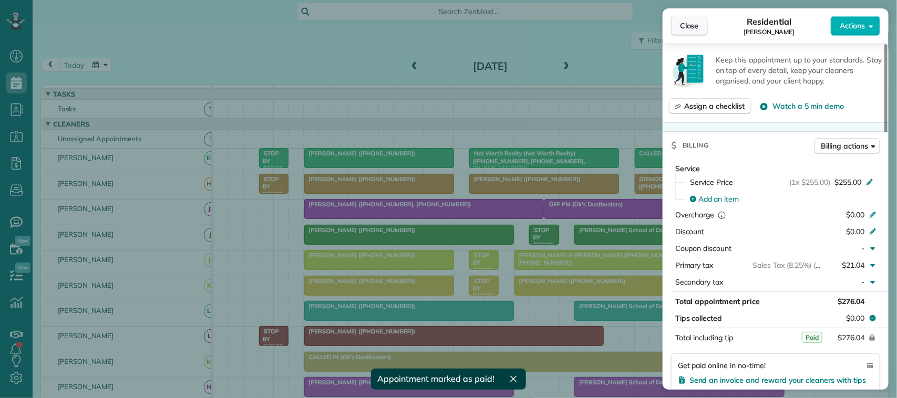
click at [700, 30] on button "Close" at bounding box center [689, 26] width 37 height 20
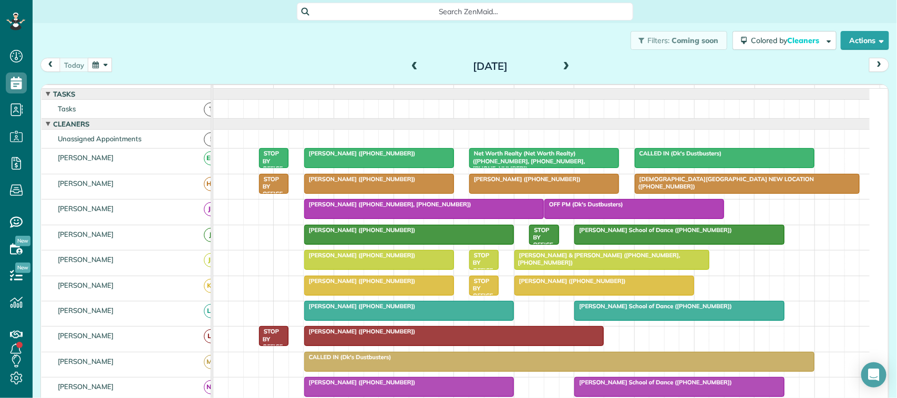
click at [411, 65] on span at bounding box center [415, 66] width 12 height 9
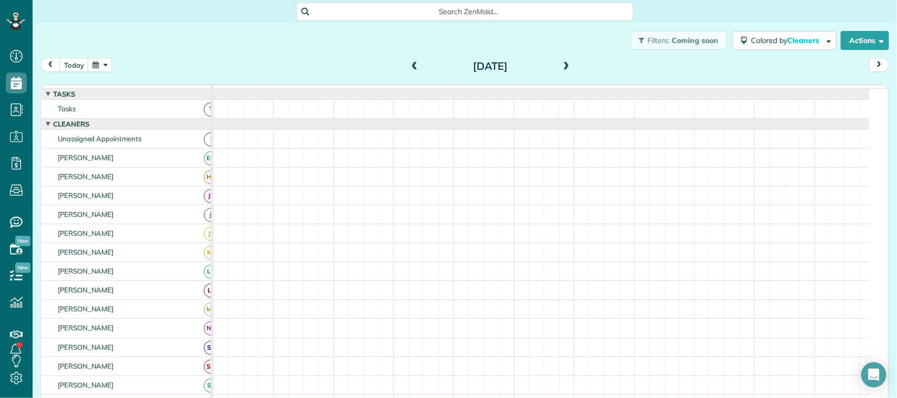
scroll to position [6, 0]
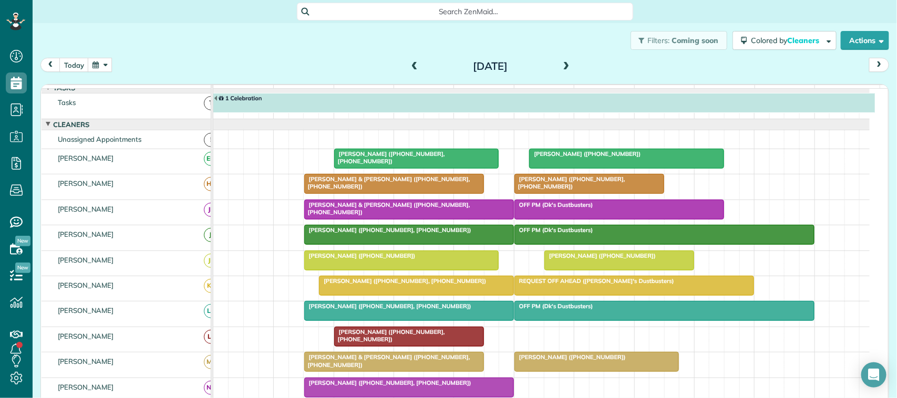
click at [409, 64] on span at bounding box center [415, 66] width 12 height 9
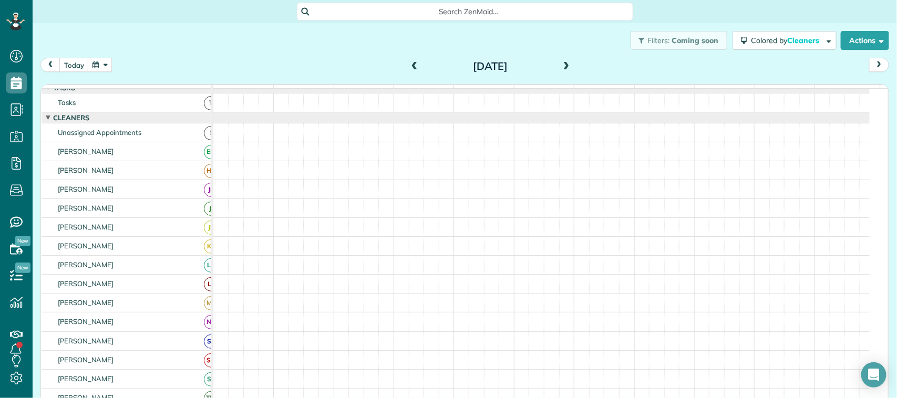
scroll to position [0, 0]
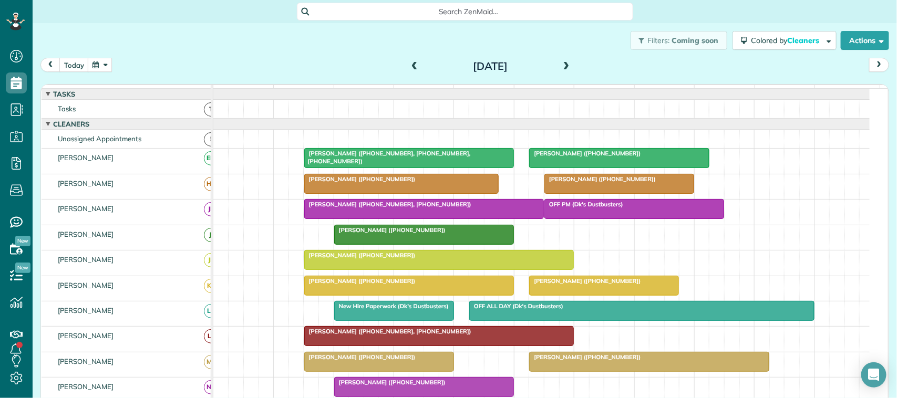
click at [550, 301] on div "[PERSON_NAME] ([PHONE_NUMBER]) [PERSON_NAME] ([PHONE_NUMBER])" at bounding box center [541, 288] width 656 height 25
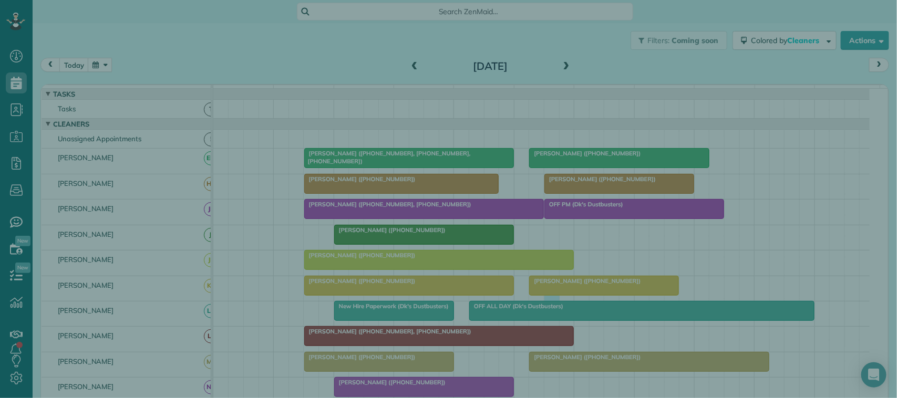
click at [553, 305] on div "Cancel New appointment Select a contact Add new" at bounding box center [448, 199] width 897 height 398
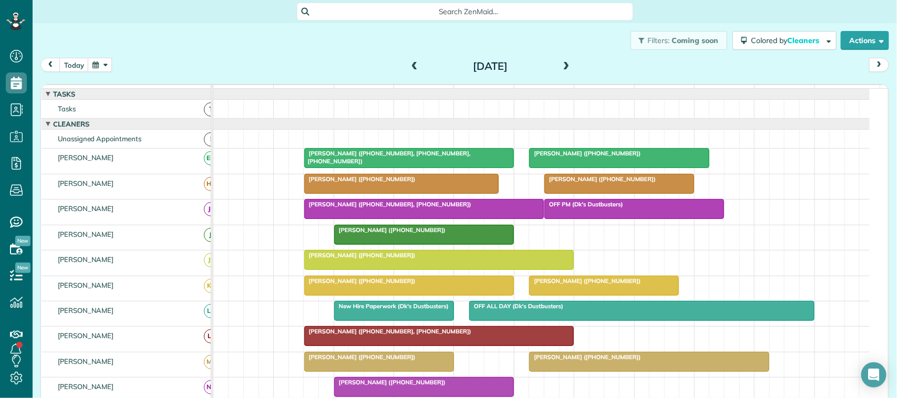
click at [568, 295] on div at bounding box center [604, 285] width 149 height 19
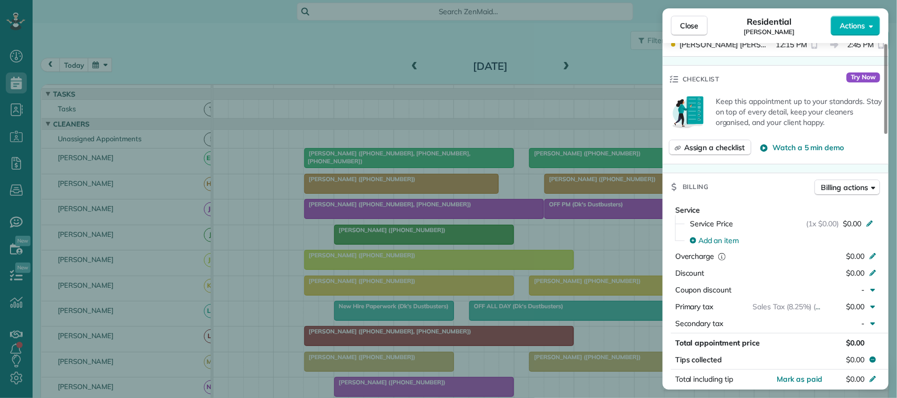
scroll to position [394, 0]
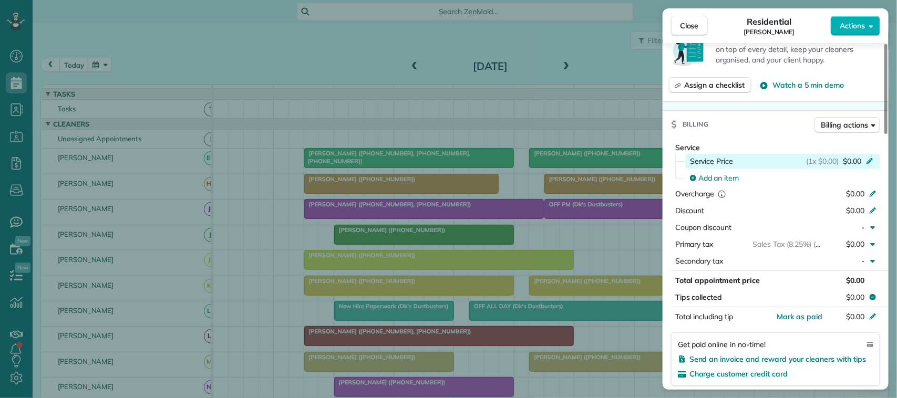
click at [847, 166] on span "$0.00" at bounding box center [852, 161] width 18 height 11
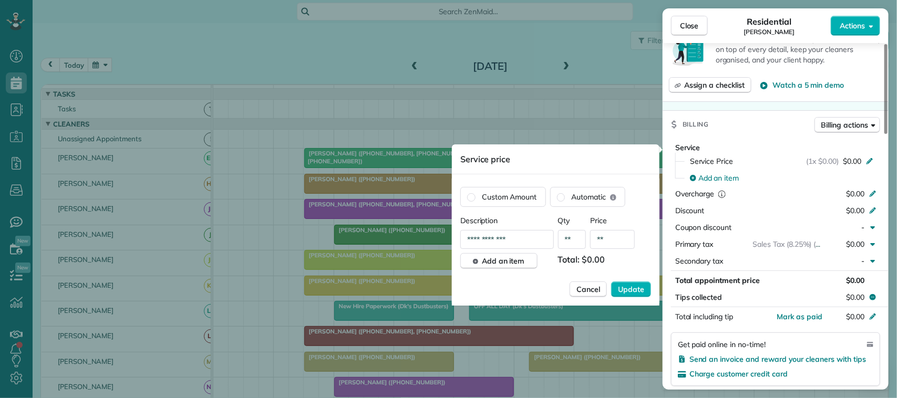
click at [626, 238] on input "**" at bounding box center [612, 239] width 45 height 19
type input "*******"
click at [611, 282] on button "Update" at bounding box center [631, 290] width 40 height 16
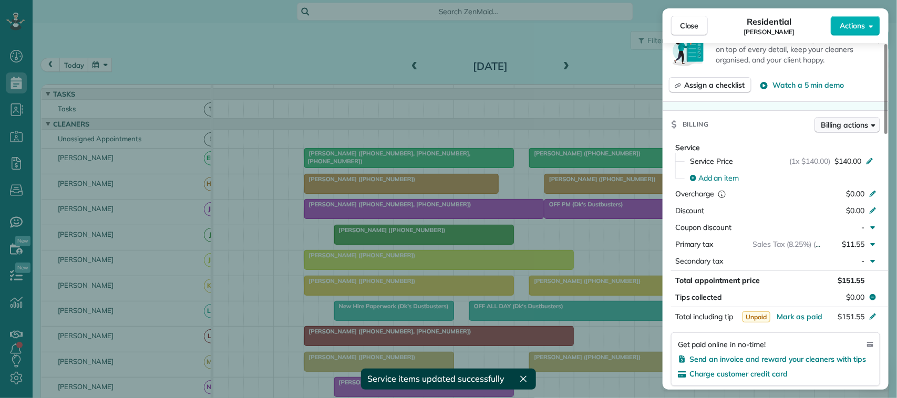
click at [856, 125] on span "Billing actions" at bounding box center [844, 125] width 47 height 11
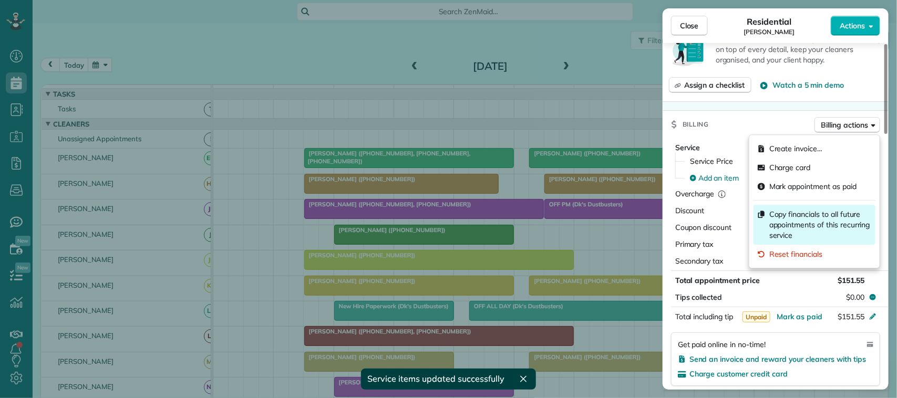
click at [845, 221] on span "Copy financials to all future appointments of this recurring service" at bounding box center [820, 225] width 102 height 32
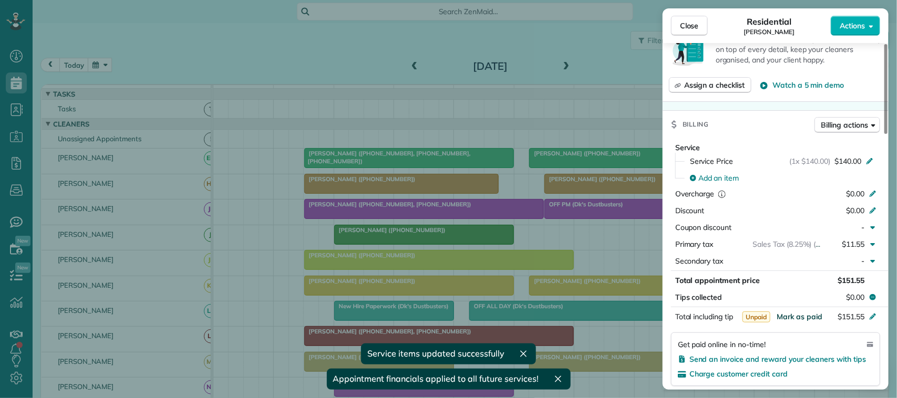
click at [812, 322] on span "Mark as paid" at bounding box center [799, 316] width 46 height 9
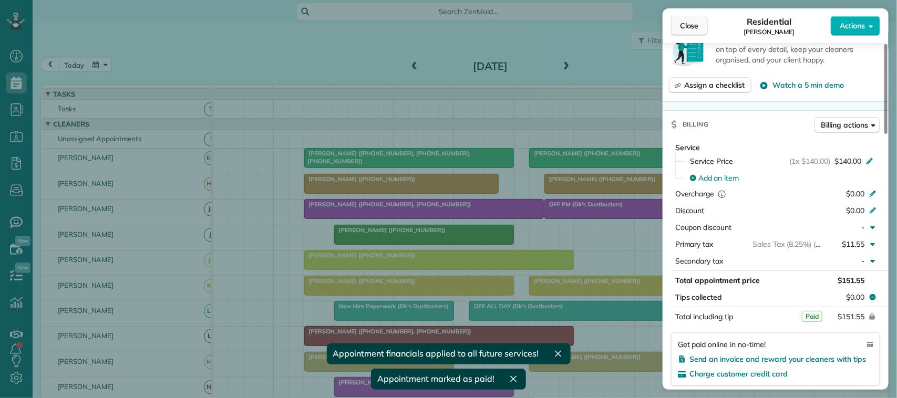
click at [683, 28] on span "Close" at bounding box center [689, 25] width 19 height 11
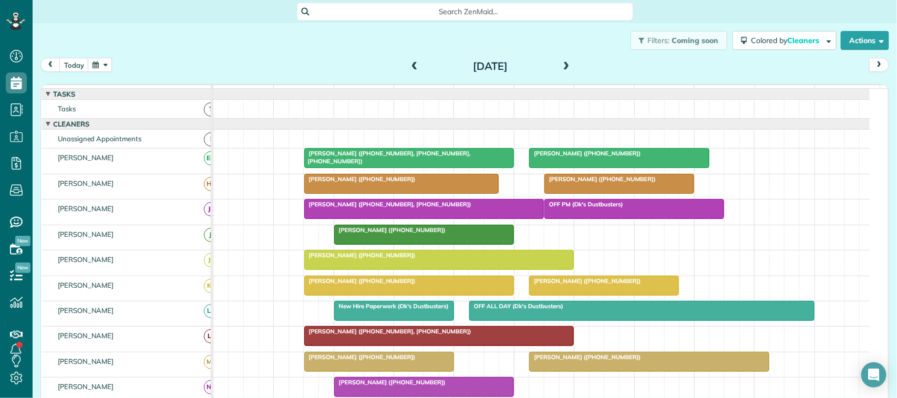
click at [468, 285] on div "[PERSON_NAME] ([PHONE_NUMBER])" at bounding box center [408, 280] width 203 height 7
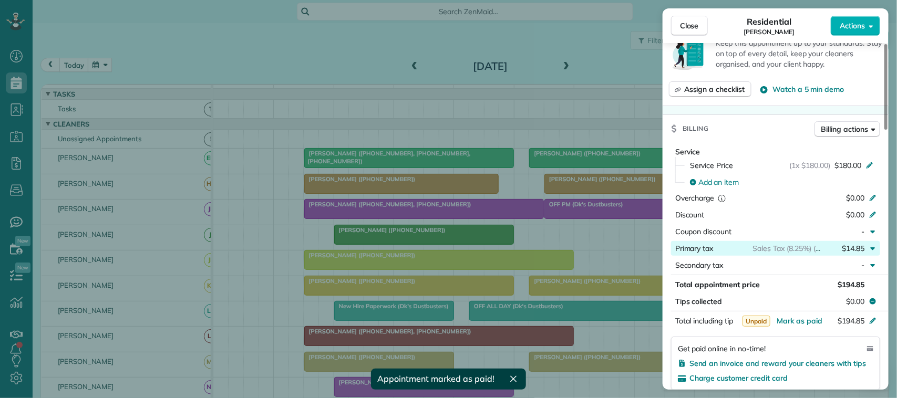
scroll to position [394, 0]
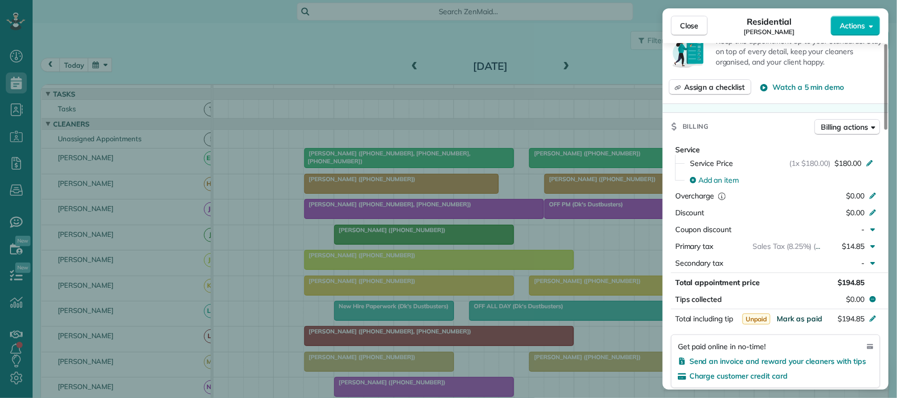
click at [797, 319] on span "Mark as paid" at bounding box center [799, 318] width 46 height 9
click at [674, 33] on button "Close" at bounding box center [689, 26] width 37 height 20
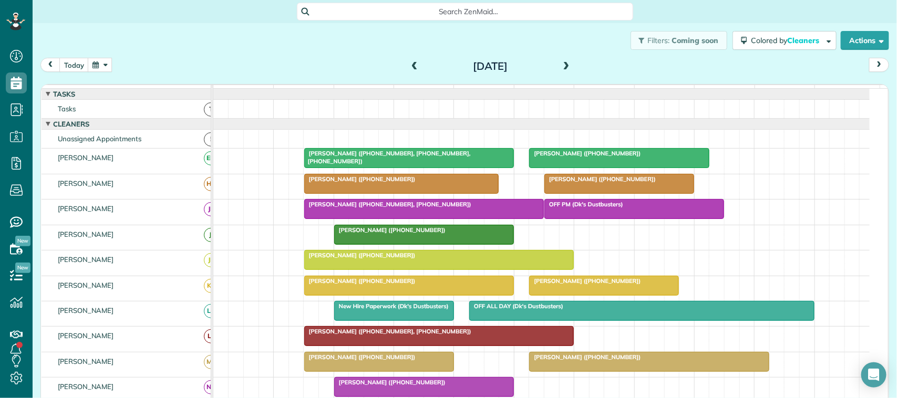
click at [410, 64] on span at bounding box center [415, 66] width 12 height 9
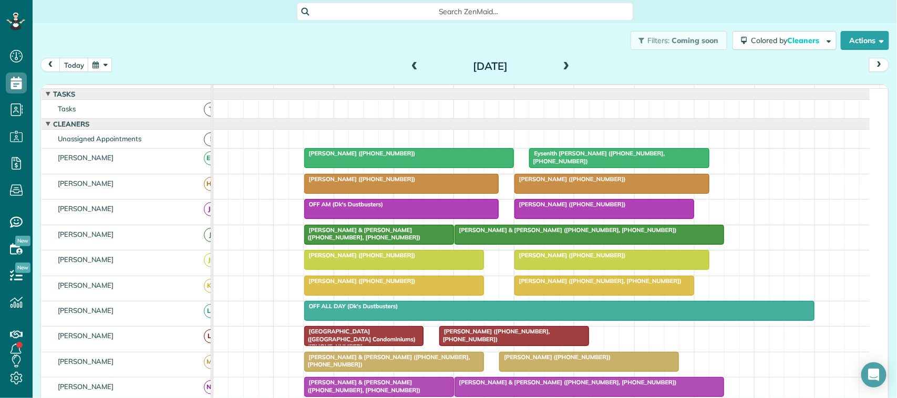
click at [530, 295] on div at bounding box center [604, 285] width 179 height 19
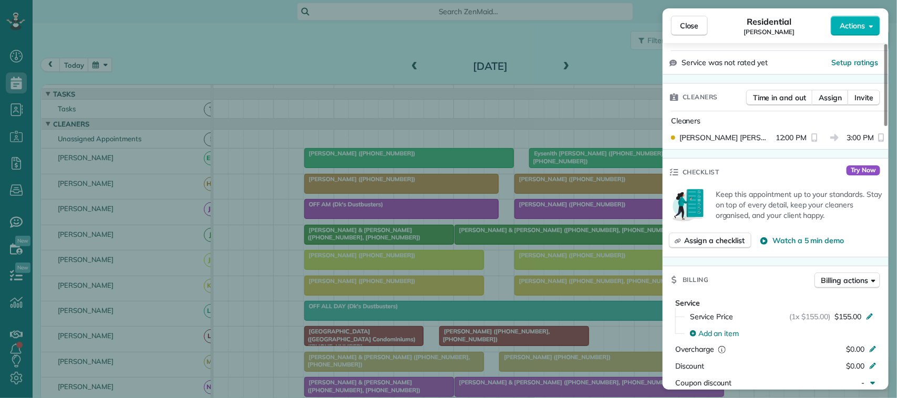
scroll to position [525, 0]
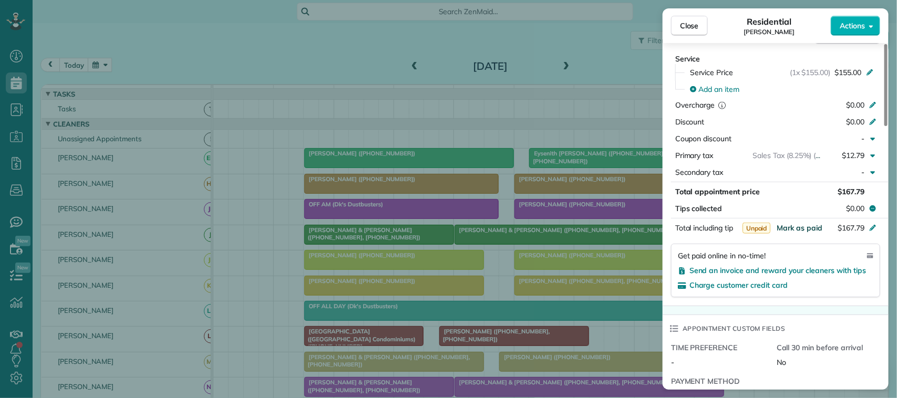
click at [811, 230] on span "Mark as paid" at bounding box center [799, 227] width 46 height 9
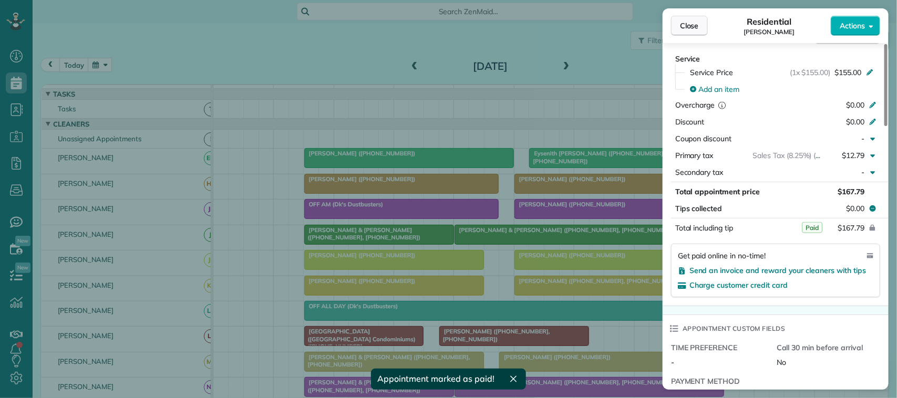
click at [692, 25] on span "Close" at bounding box center [689, 25] width 19 height 11
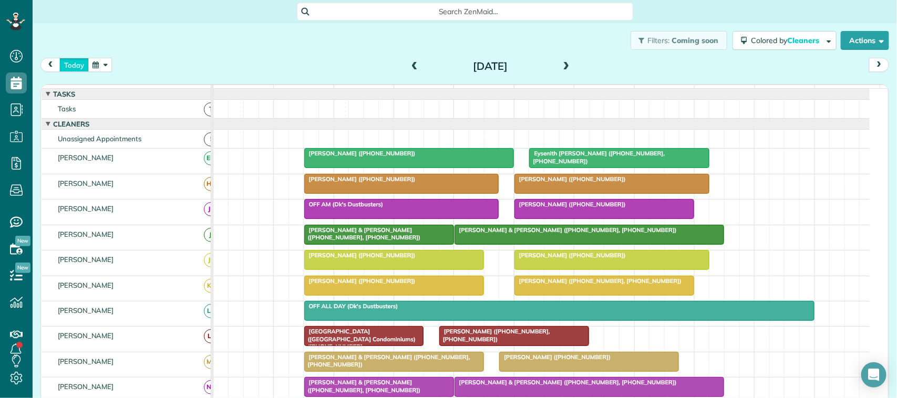
click at [75, 62] on button "today" at bounding box center [73, 65] width 29 height 14
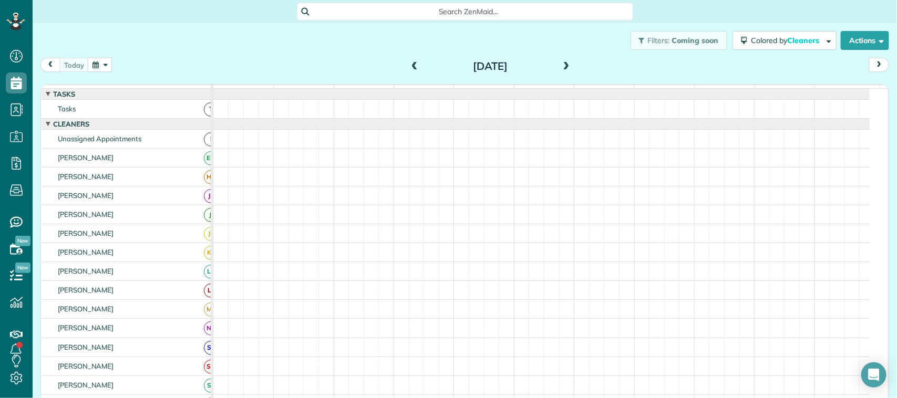
click at [161, 59] on div "[DATE] [DATE]" at bounding box center [464, 67] width 848 height 19
